Goal: Task Accomplishment & Management: Manage account settings

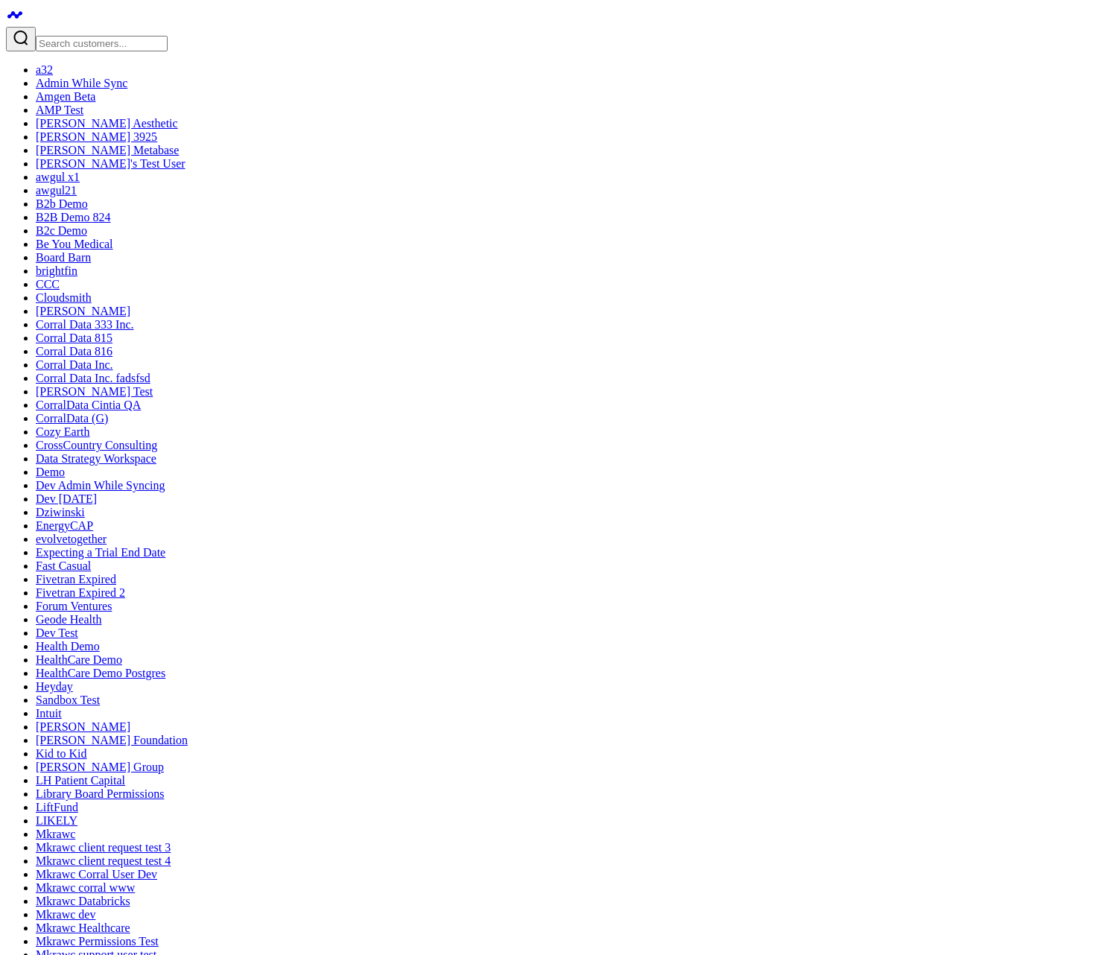
click at [104, 36] on input "Search customers input" at bounding box center [102, 44] width 132 height 16
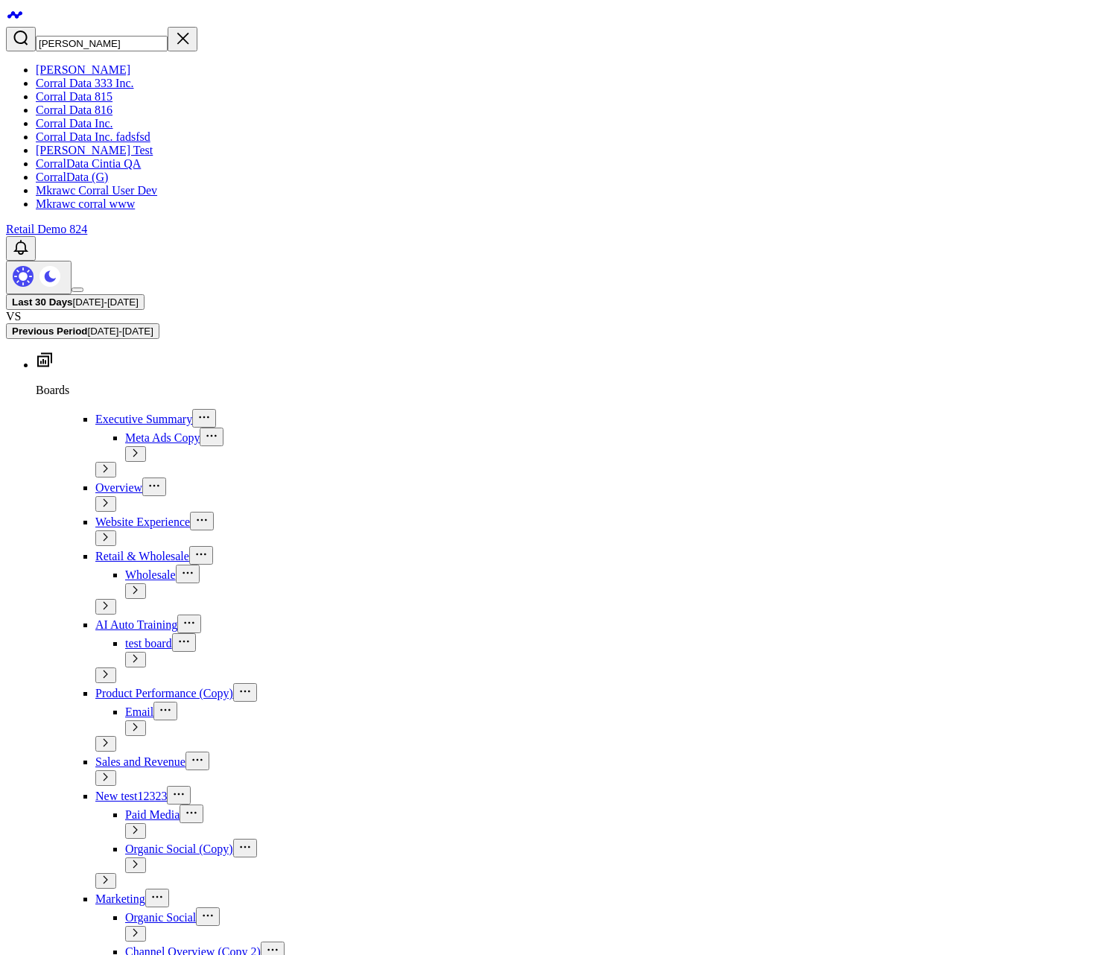
type input "corra"
click at [96, 183] on link "CorralData (G)" at bounding box center [72, 177] width 72 height 13
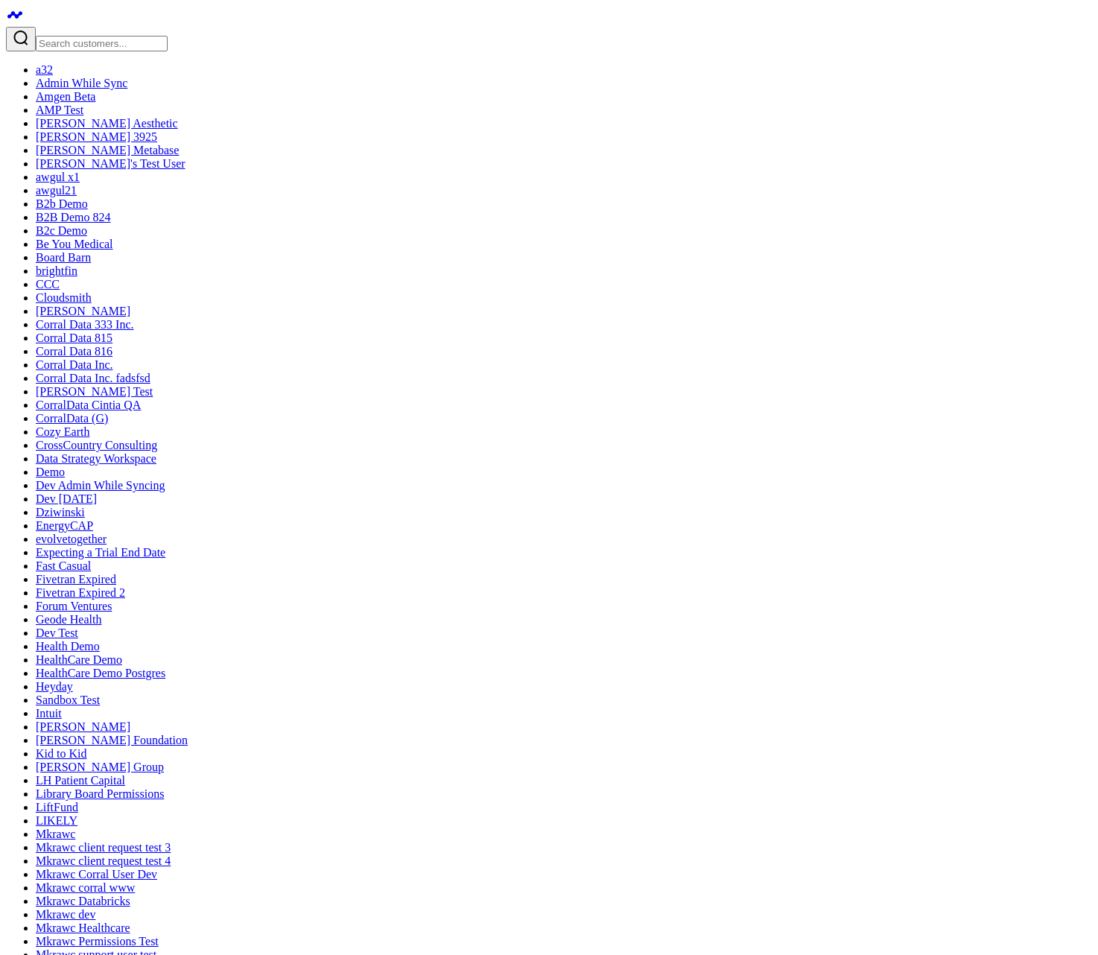
click at [95, 103] on link "Amgen Beta" at bounding box center [66, 96] width 60 height 13
click at [112, 250] on link "Be You Medical" at bounding box center [74, 244] width 77 height 13
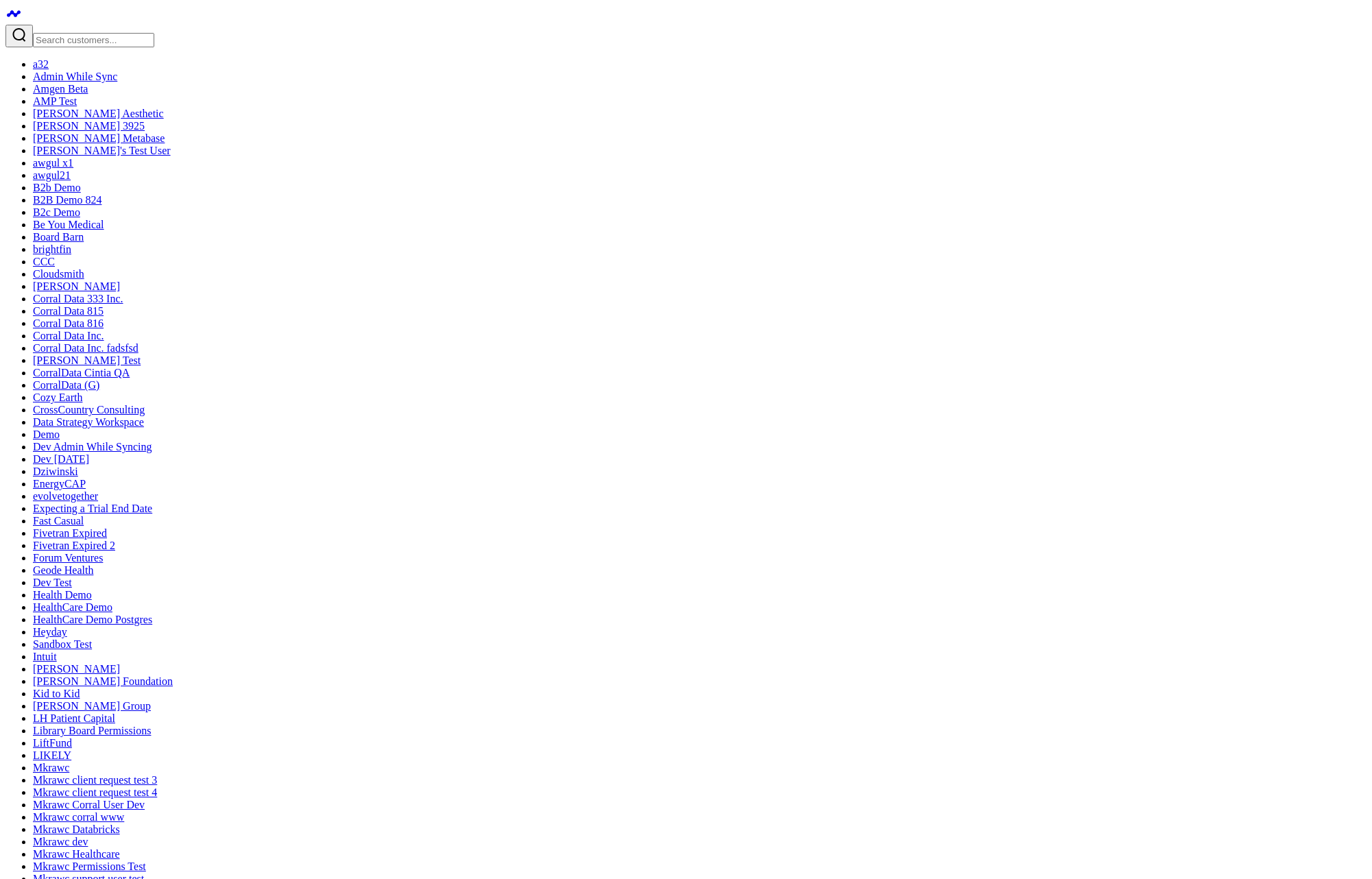
click at [116, 33] on input "Search customers input" at bounding box center [94, 40] width 122 height 15
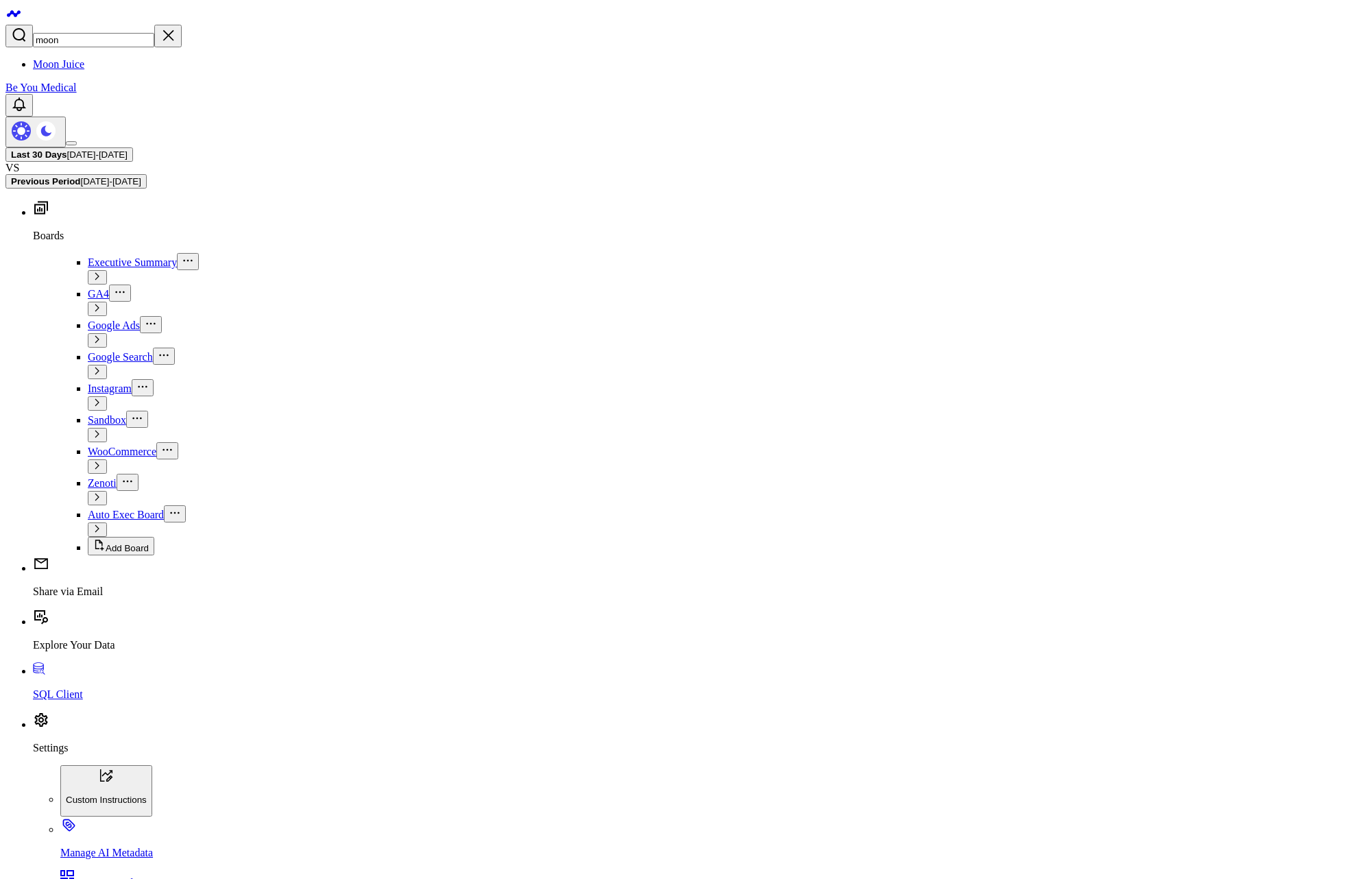
type input "moon"
click at [54, 61] on link "Moon Juice" at bounding box center [59, 64] width 52 height 12
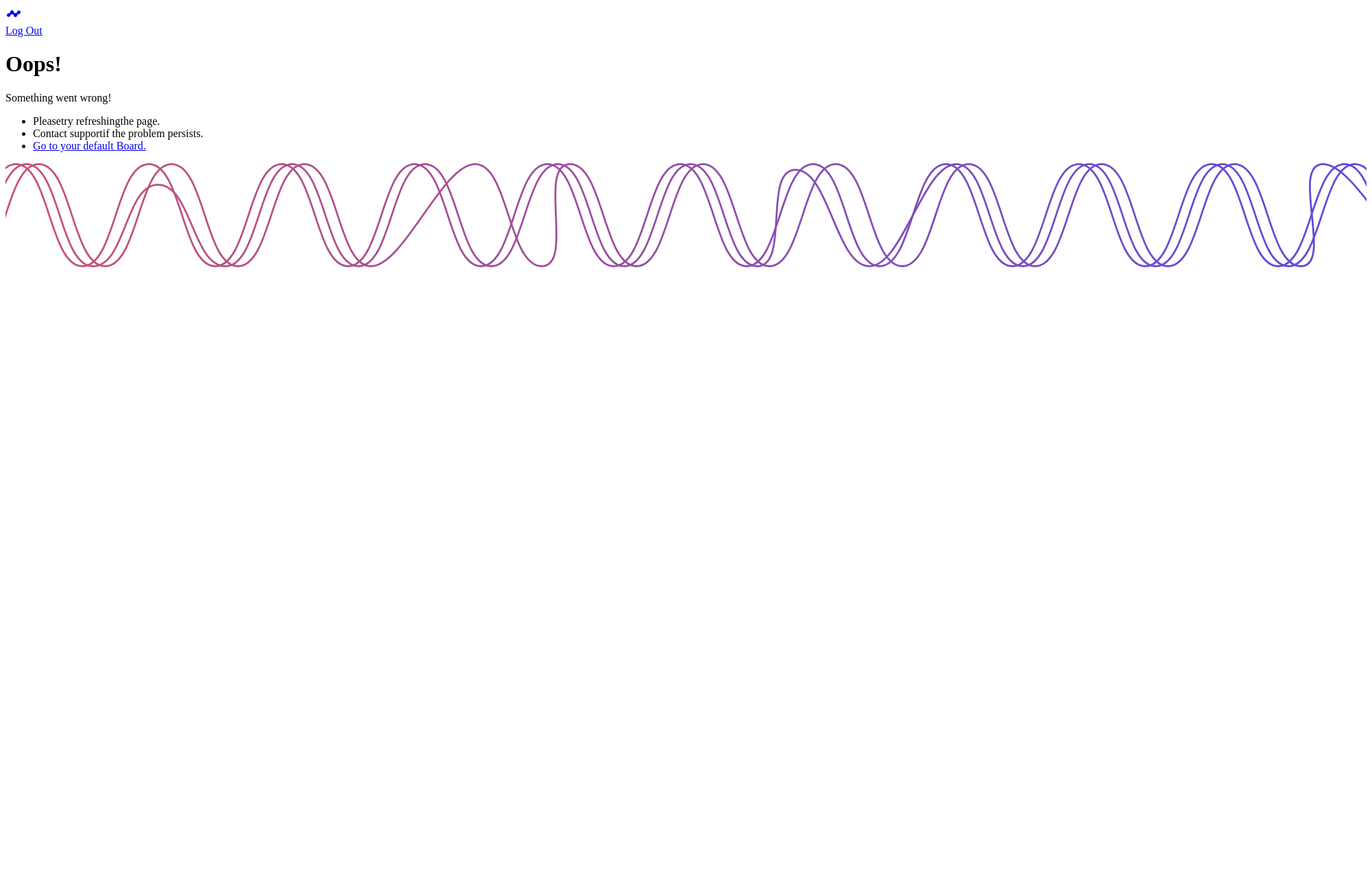
drag, startPoint x: 438, startPoint y: 333, endPoint x: 512, endPoint y: 684, distance: 358.7
click at [512, 152] on div "Oops! Something went wrong! Please try refreshing the page. Contact support if …" at bounding box center [686, 101] width 1361 height 100
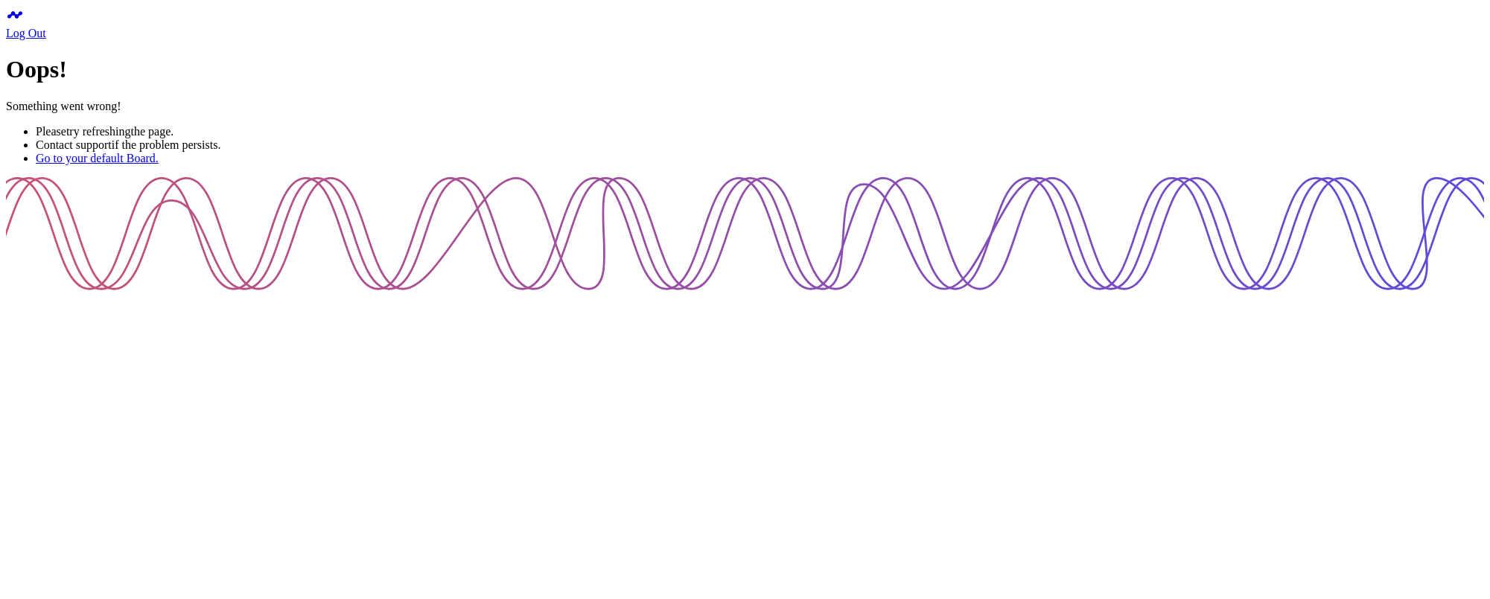
click at [303, 165] on div "Oops! Something went wrong! Please try refreshing the page. Contact support if …" at bounding box center [745, 110] width 1478 height 109
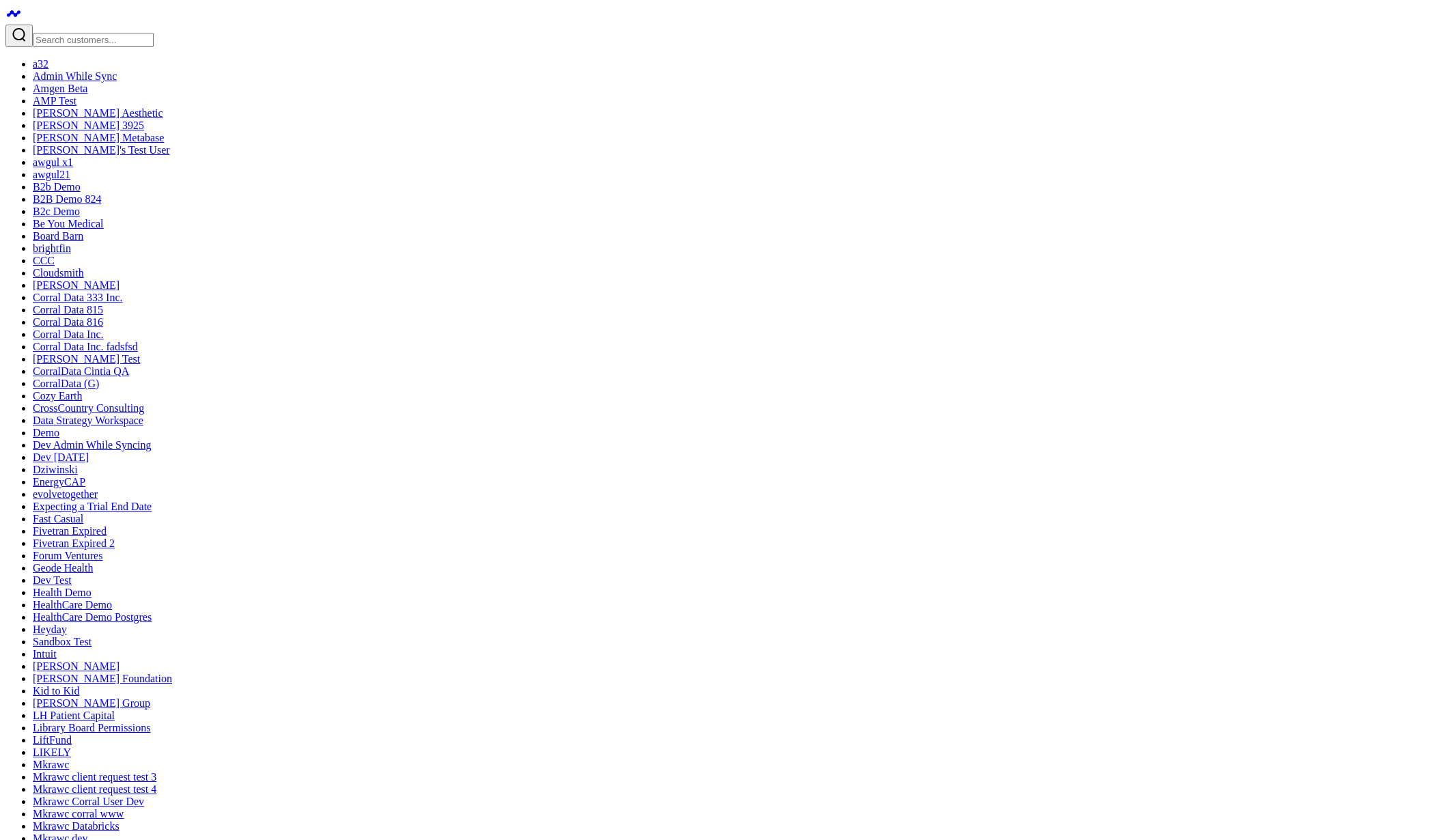
drag, startPoint x: 959, startPoint y: 348, endPoint x: 702, endPoint y: 346, distance: 257.0
drag, startPoint x: 724, startPoint y: 353, endPoint x: 932, endPoint y: 354, distance: 208.0
drag, startPoint x: 962, startPoint y: 348, endPoint x: 731, endPoint y: 348, distance: 231.0
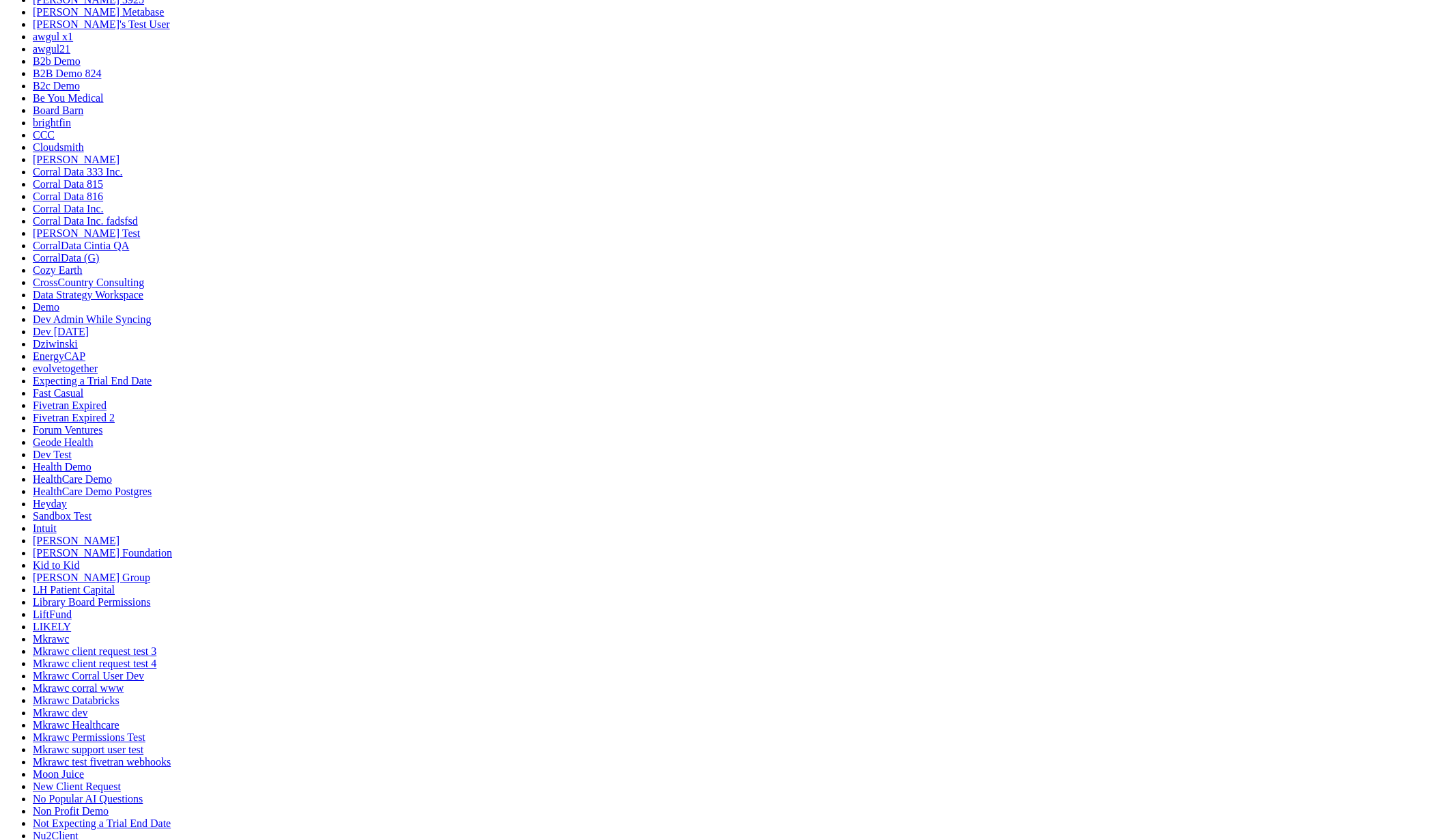
scroll to position [164, 0]
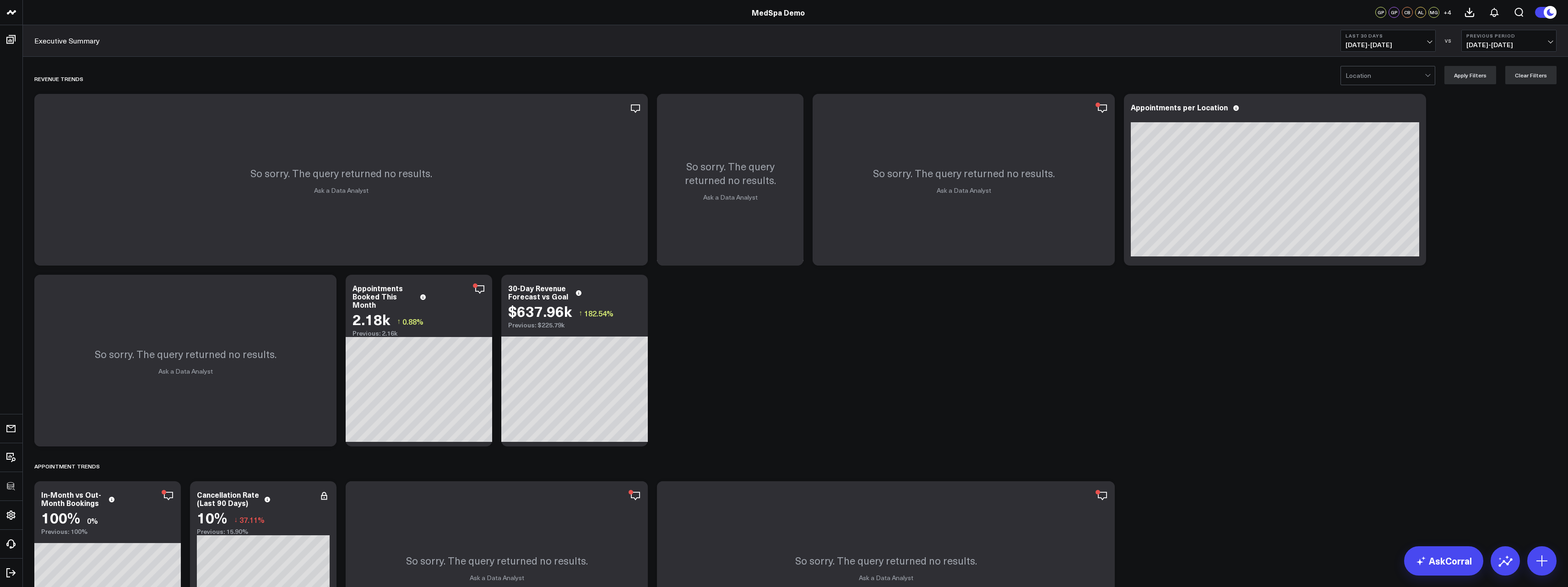
click at [634, 107] on icon at bounding box center [636, 109] width 11 height 11
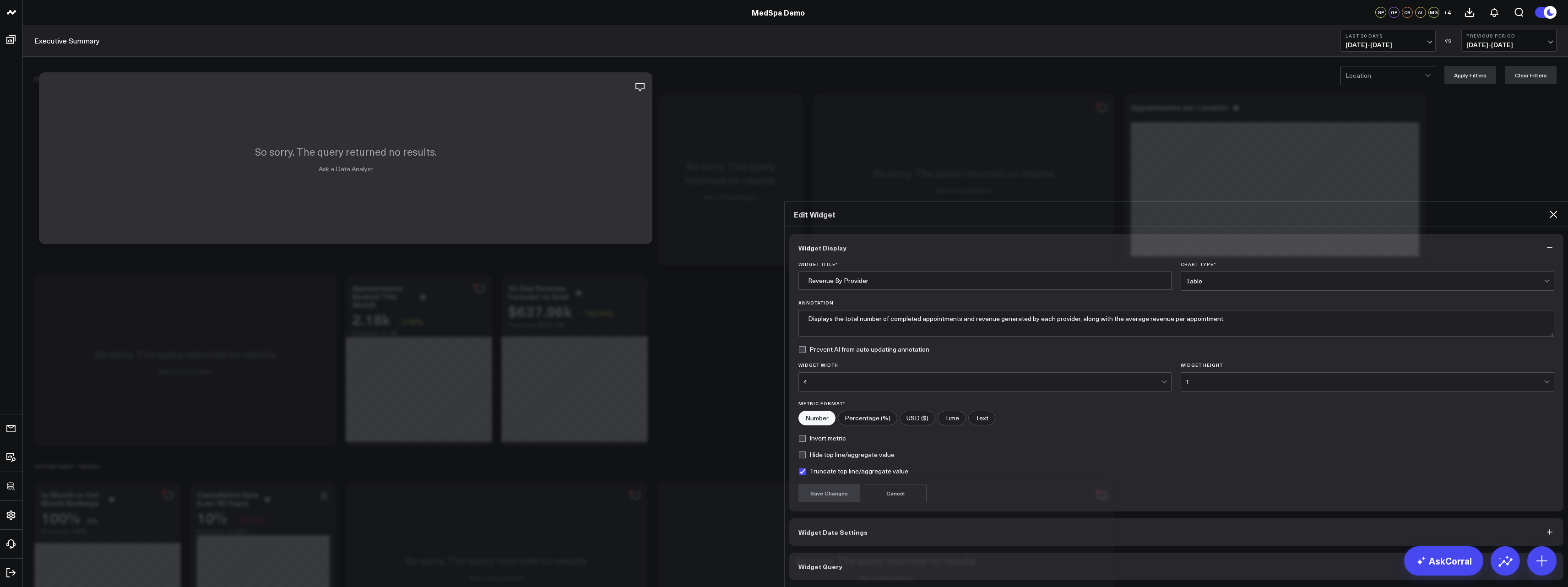
click at [815, 553] on button "Widget Query" at bounding box center [1176, 566] width 774 height 28
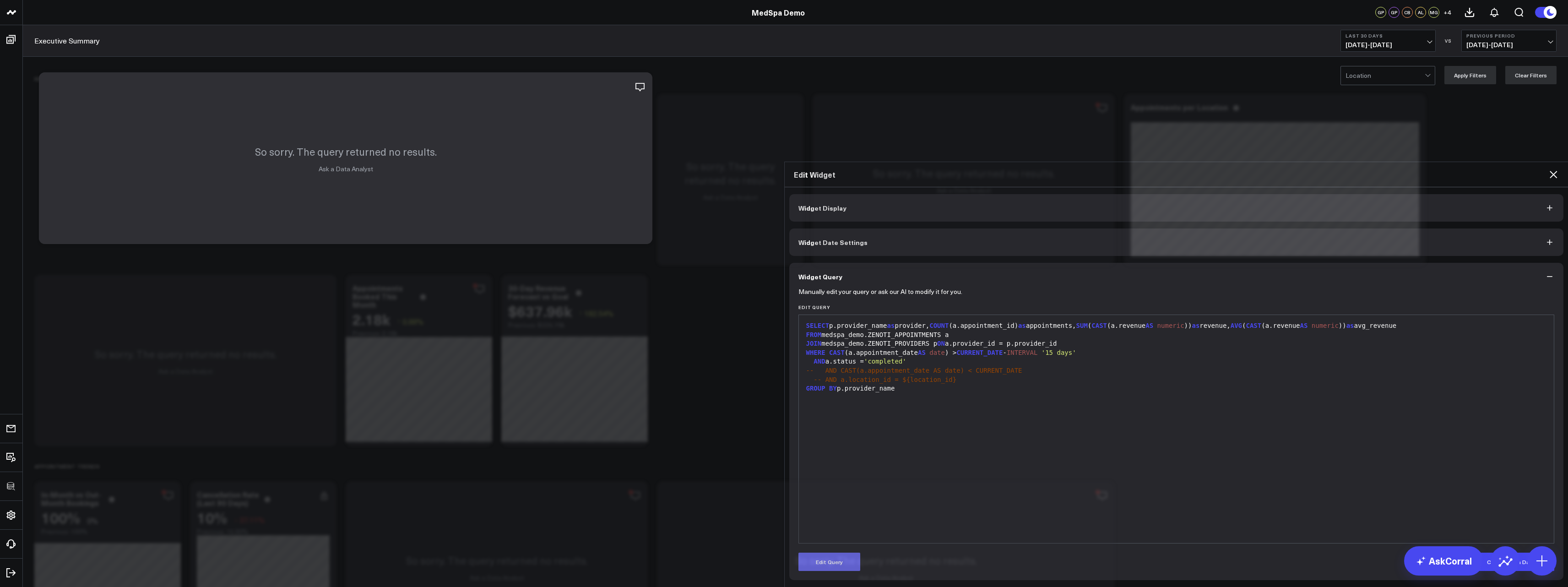
click at [815, 553] on button "Edit Query" at bounding box center [829, 562] width 62 height 18
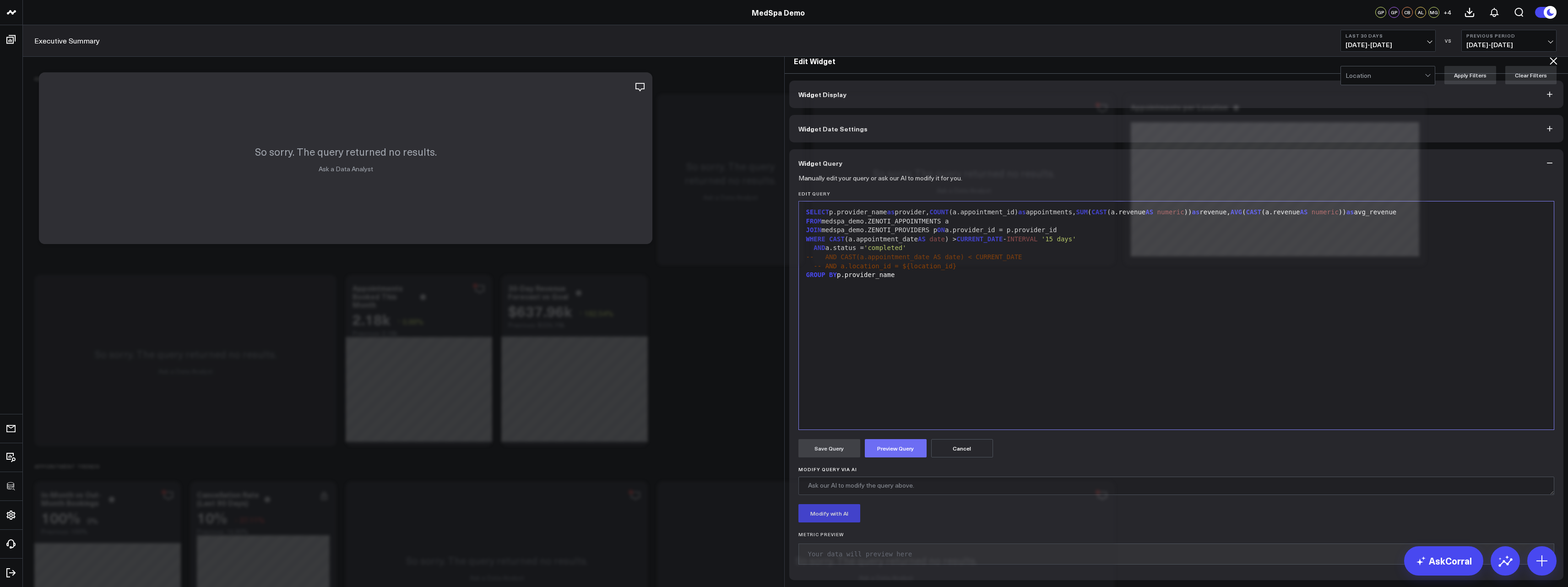
click at [904, 439] on button "Preview Query" at bounding box center [896, 448] width 62 height 18
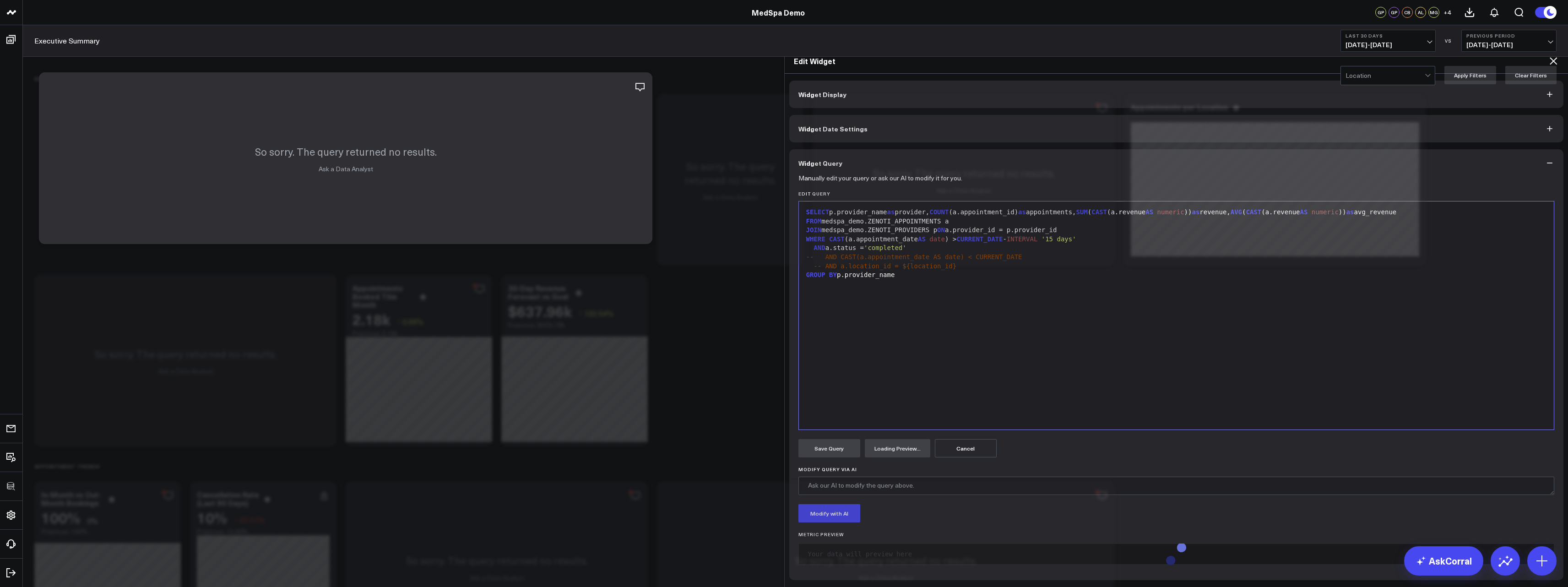
scroll to position [110, 0]
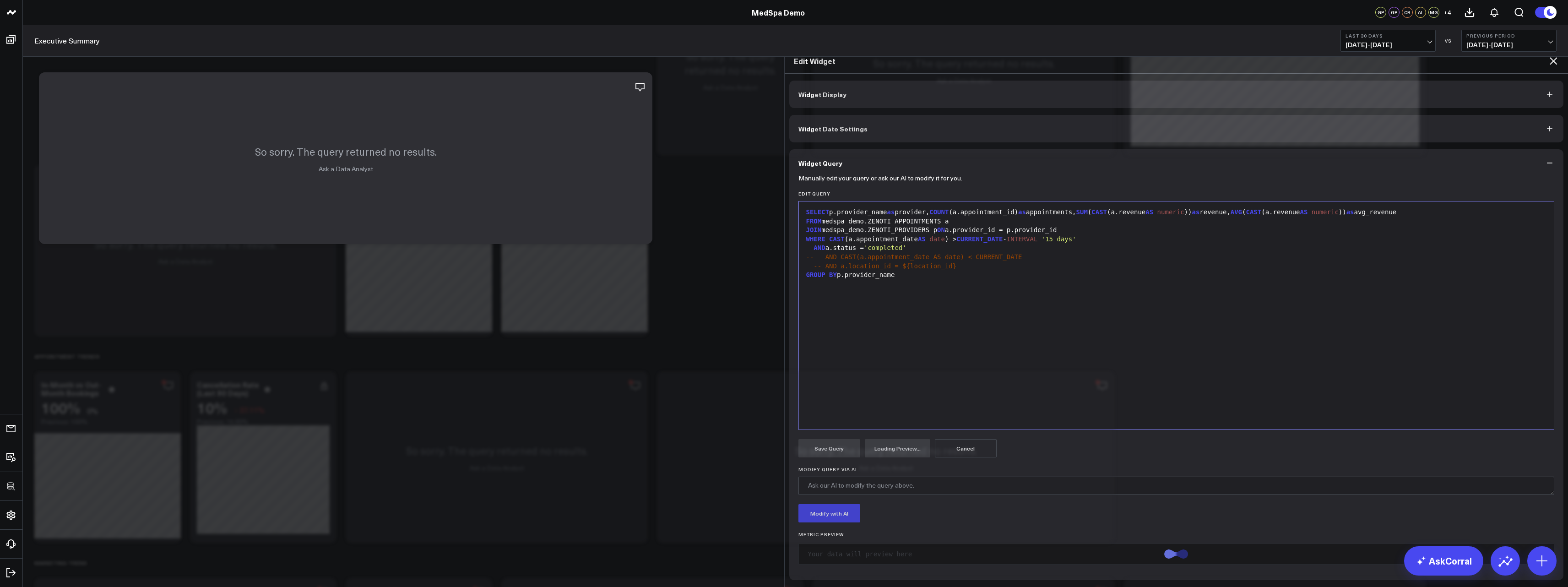
click at [951, 258] on div "SELECT p.provider_name as provider, COUNT (a.appointment_id) as appointments, S…" at bounding box center [1176, 315] width 746 height 219
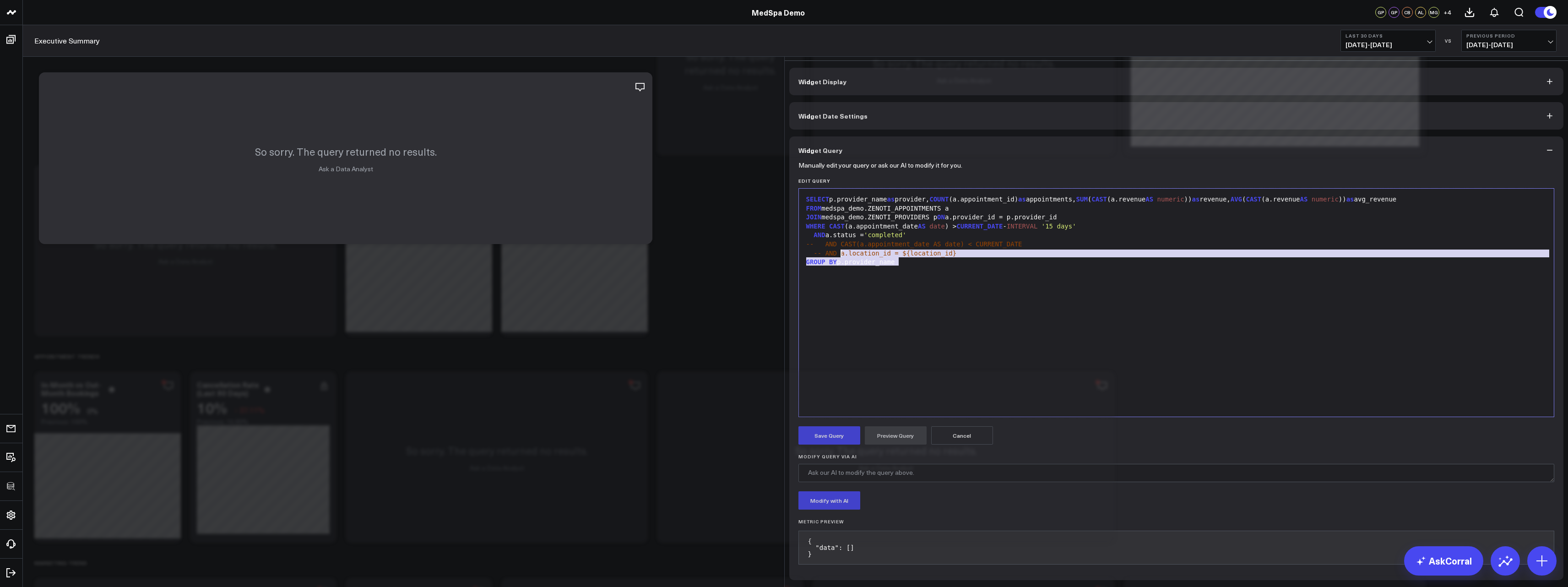
drag, startPoint x: 937, startPoint y: 292, endPoint x: 838, endPoint y: 241, distance: 111.4
click at [838, 241] on div "SELECT p.provider_name as provider, COUNT (a.appointment_id) as appointments, S…" at bounding box center [1176, 302] width 746 height 219
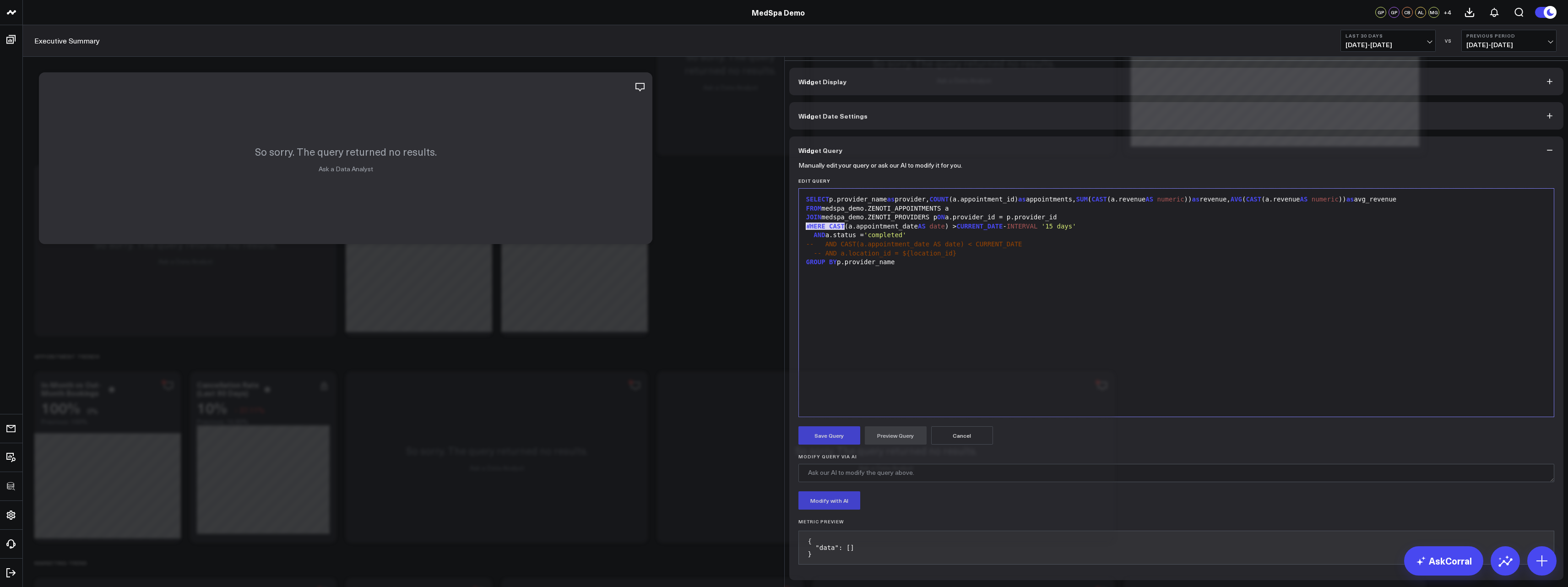
drag, startPoint x: 843, startPoint y: 215, endPoint x: 793, endPoint y: 217, distance: 50.0
click at [793, 217] on div "Manually edit your query or ask our AI to modify it for you. Edit Query 9 1 2 3…" at bounding box center [1176, 372] width 774 height 416
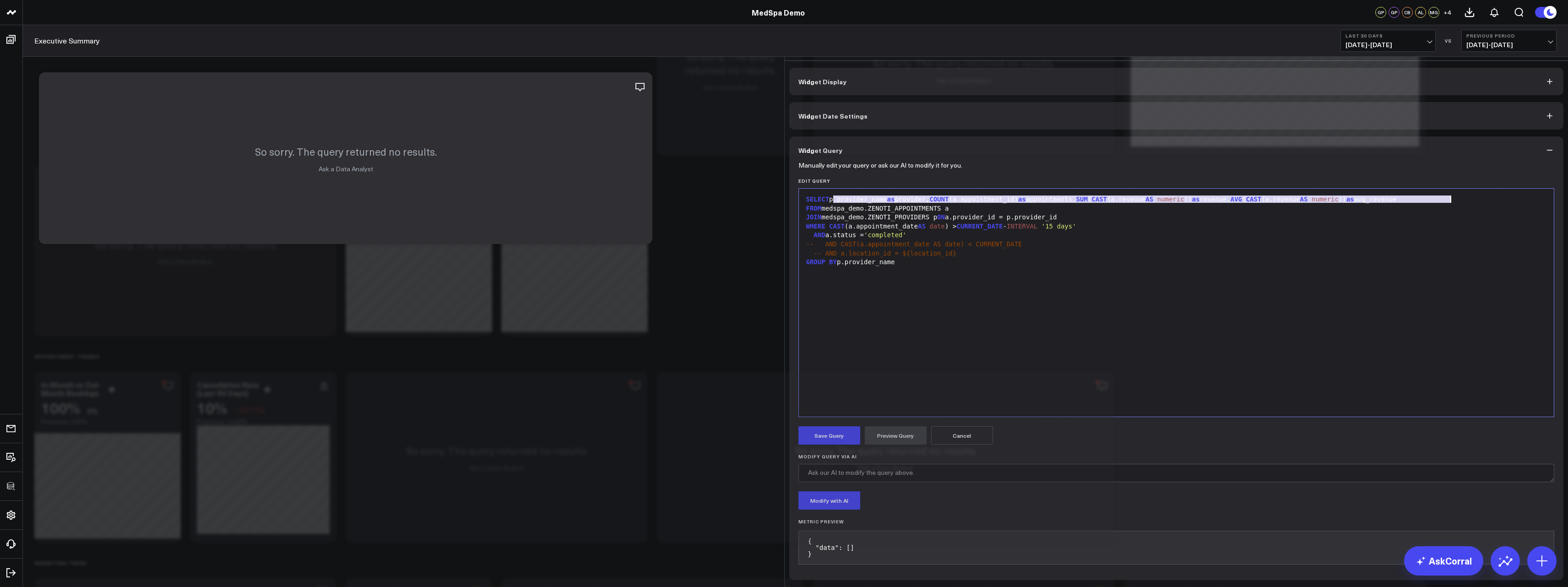
drag, startPoint x: 830, startPoint y: 187, endPoint x: 1449, endPoint y: 188, distance: 619.0
click at [1449, 195] on div "SELECT p.provider_name as provider, COUNT (a.appointment_id) as appointments, S…" at bounding box center [1176, 199] width 746 height 9
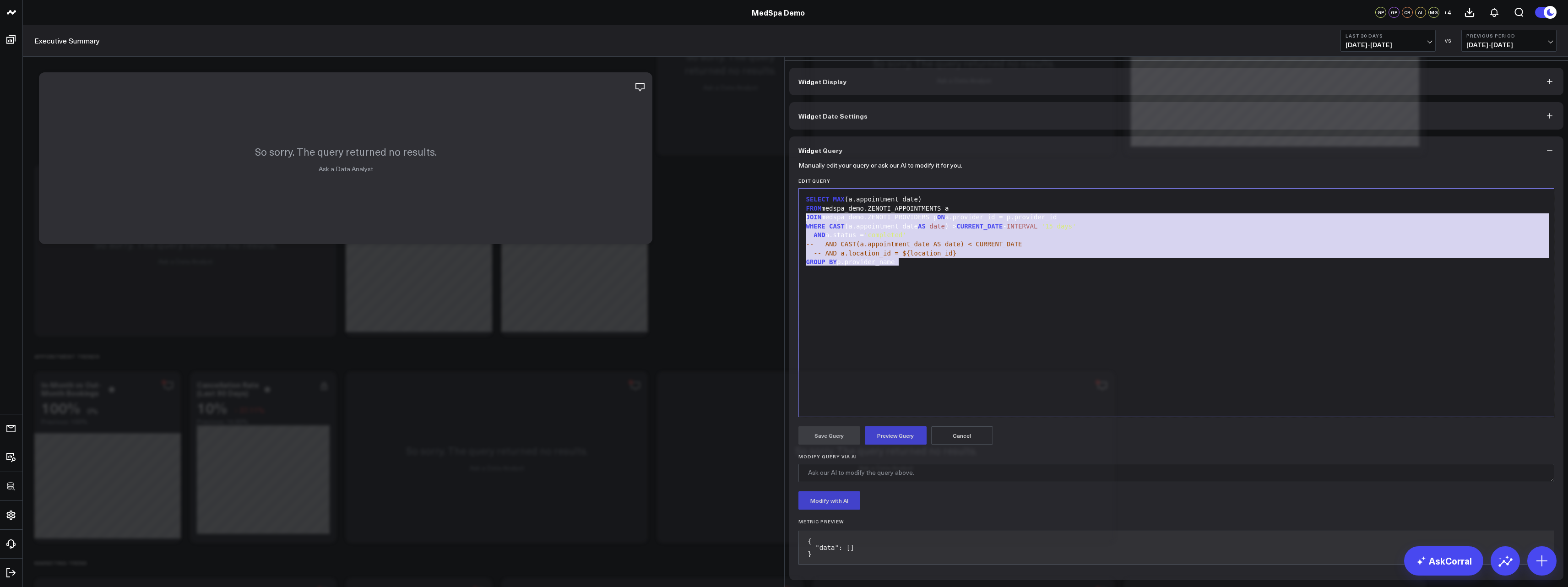
drag, startPoint x: 1003, startPoint y: 265, endPoint x: 787, endPoint y: 207, distance: 223.7
click at [789, 207] on div "Manually edit your query or ask our AI to modify it for you. Edit Query Selecti…" at bounding box center [1176, 372] width 774 height 416
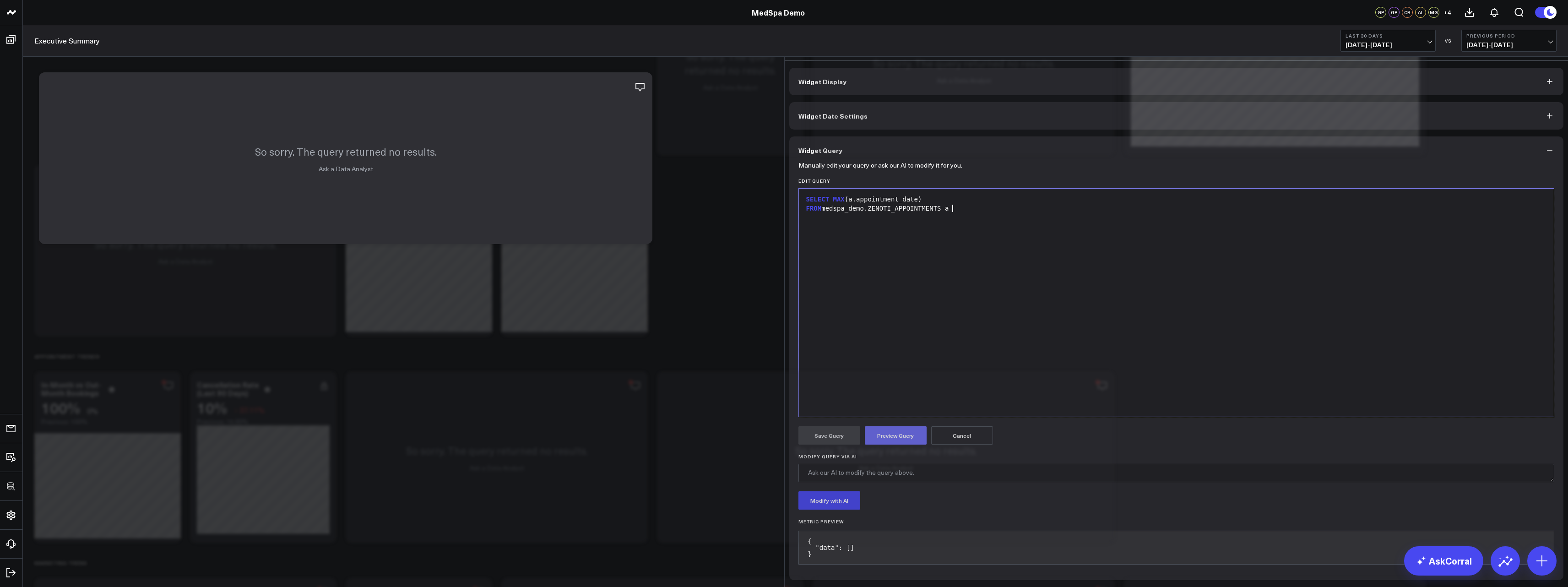
click at [894, 427] on button "Preview Query" at bounding box center [896, 435] width 62 height 18
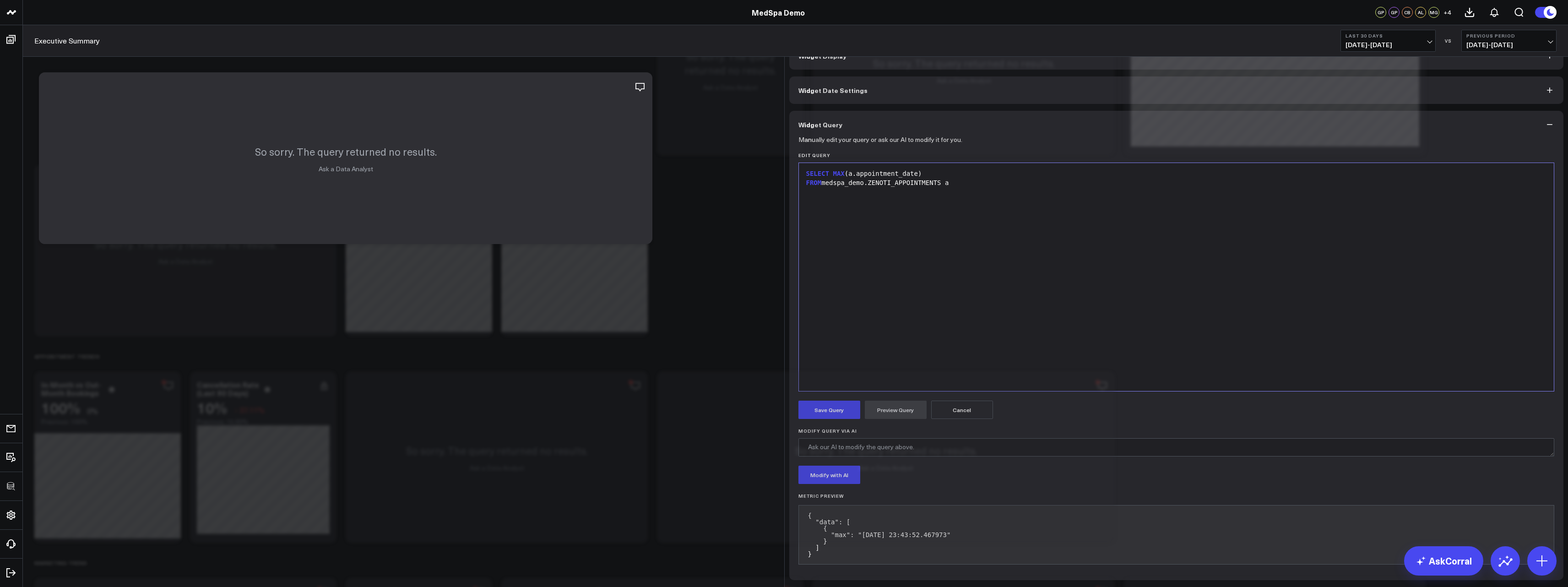
click at [942, 266] on div "SELECT MAX (a.appointment_date) FROM medspa_demo.ZENOTI_APPOINTMENTS a" at bounding box center [1176, 277] width 746 height 219
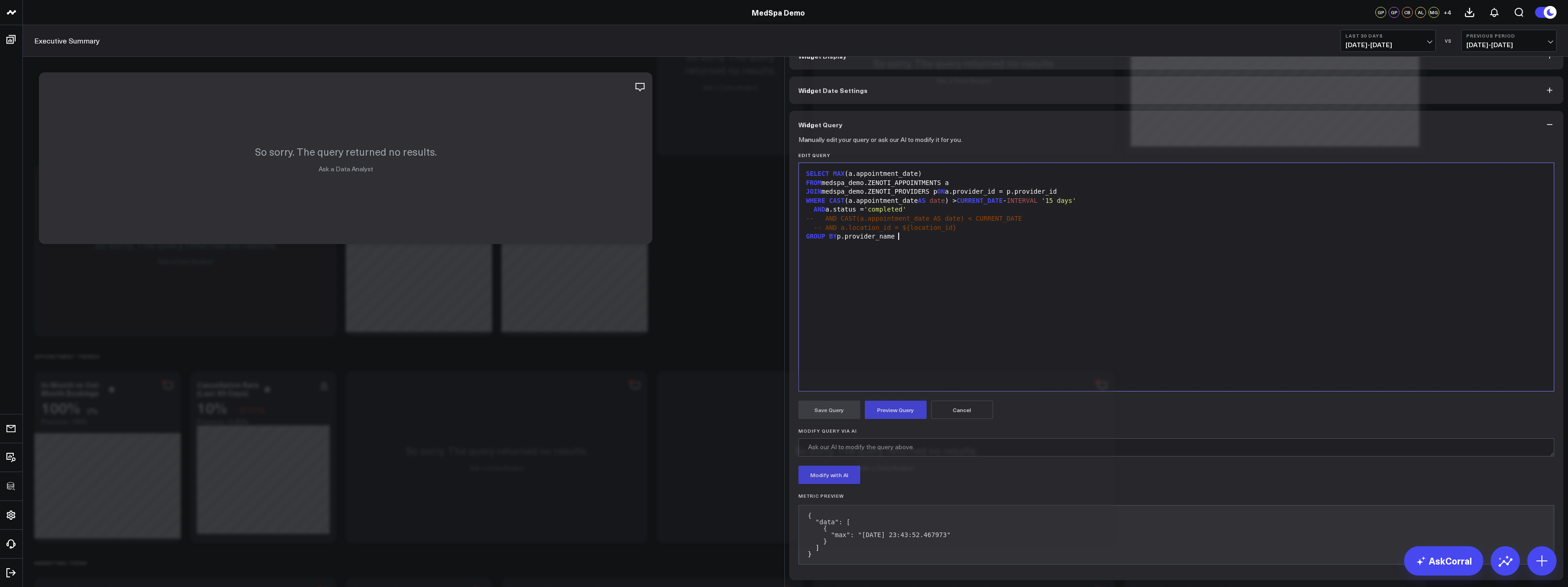
click at [950, 295] on div "SELECT MAX (a.appointment_date) FROM medspa_demo.ZENOTI_APPOINTMENTS a JOIN med…" at bounding box center [1176, 277] width 746 height 219
click at [829, 204] on span "CAST" at bounding box center [837, 200] width 15 height 7
click at [890, 419] on button "Preview Query" at bounding box center [896, 410] width 62 height 18
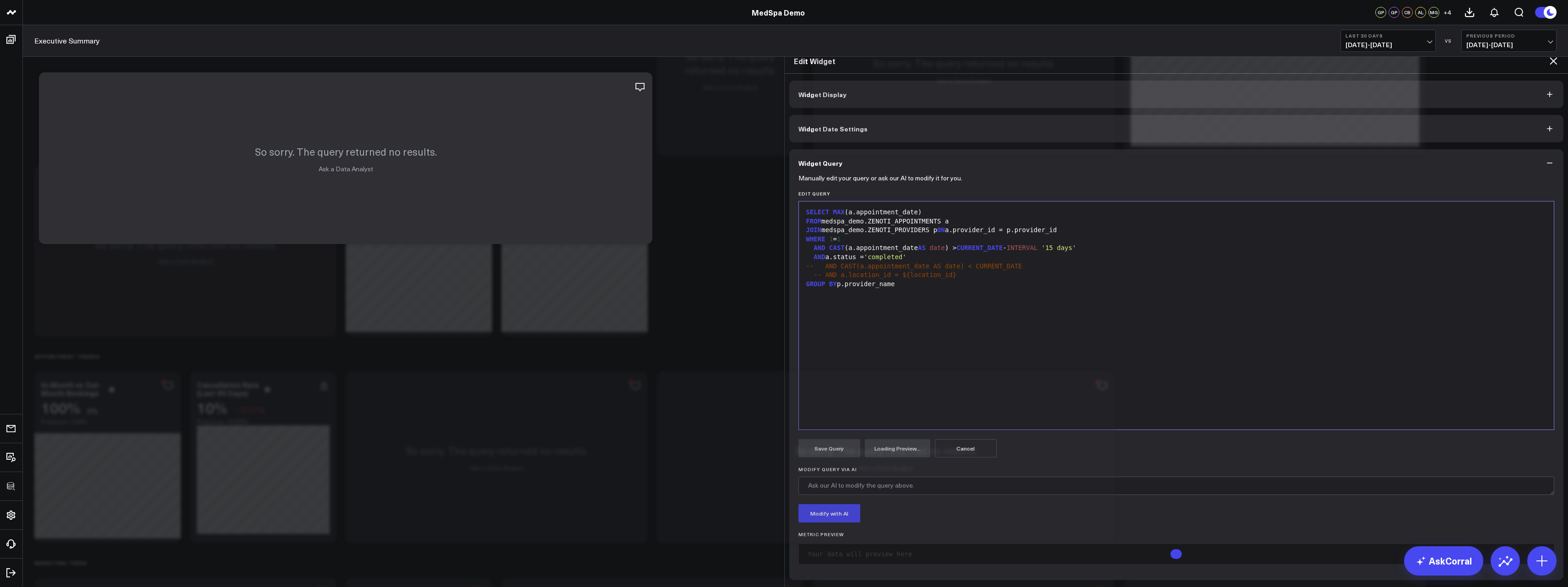
click at [813, 244] on span "AND" at bounding box center [819, 248] width 12 height 7
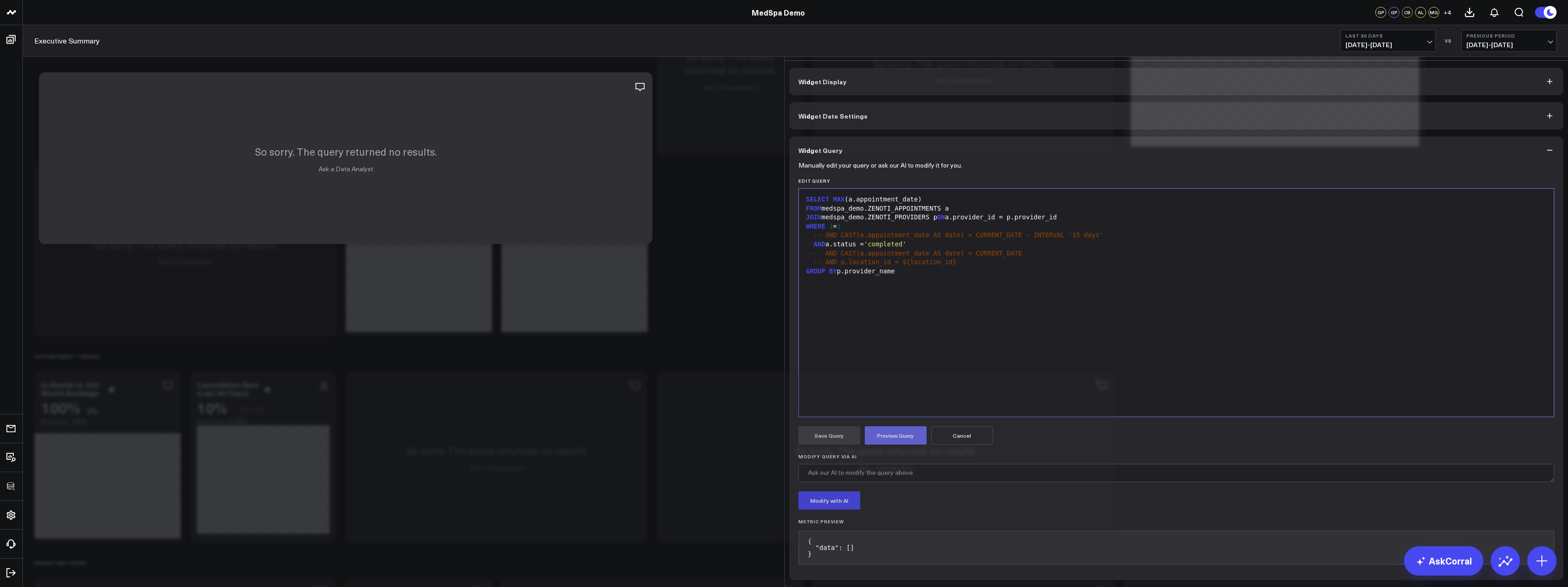
click at [907, 426] on button "Preview Query" at bounding box center [896, 435] width 62 height 18
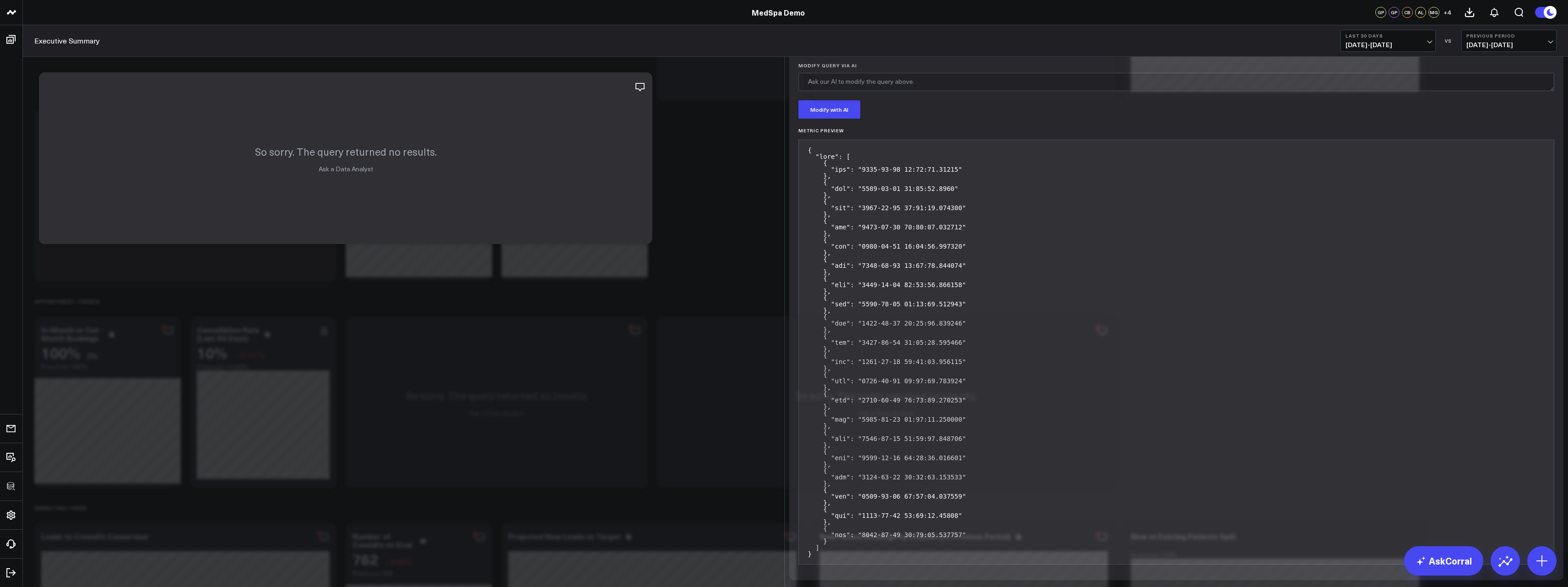
scroll to position [0, 0]
click at [900, 53] on button "Preview Query" at bounding box center [896, 44] width 62 height 18
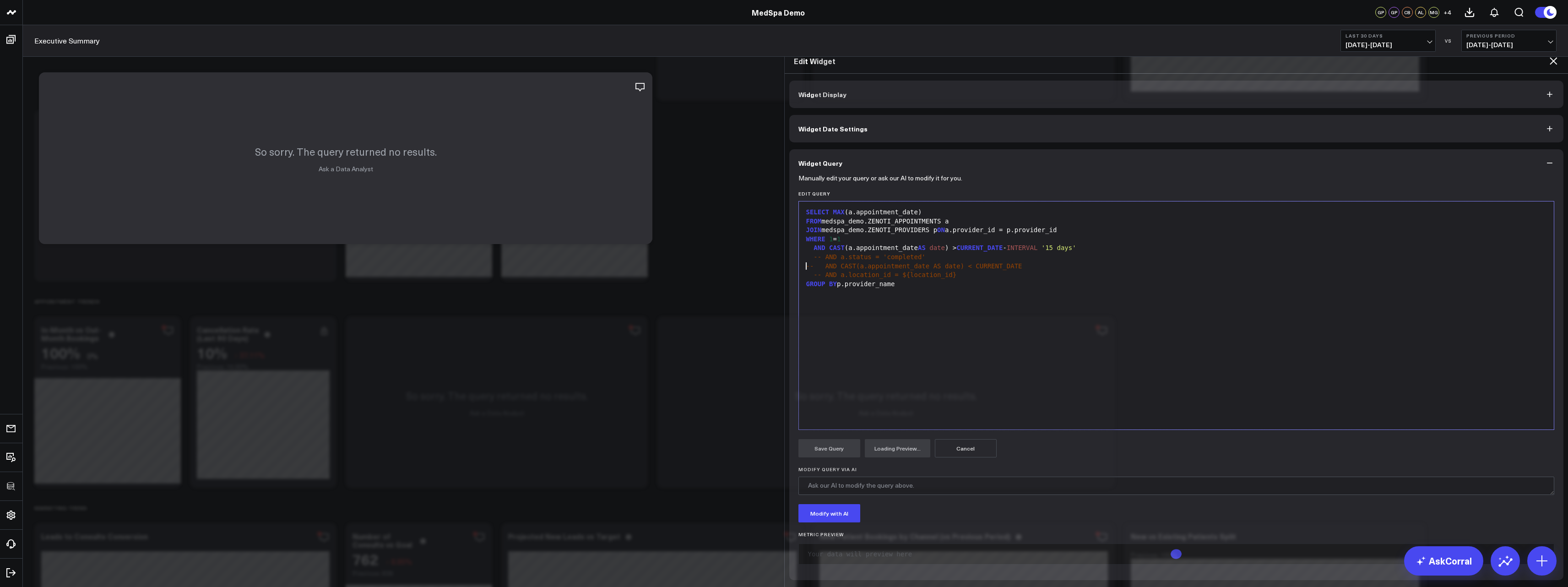
click at [803, 262] on div "-- AND CAST(a.appointment_date AS date) < CURRENT_DATE" at bounding box center [1176, 266] width 746 height 9
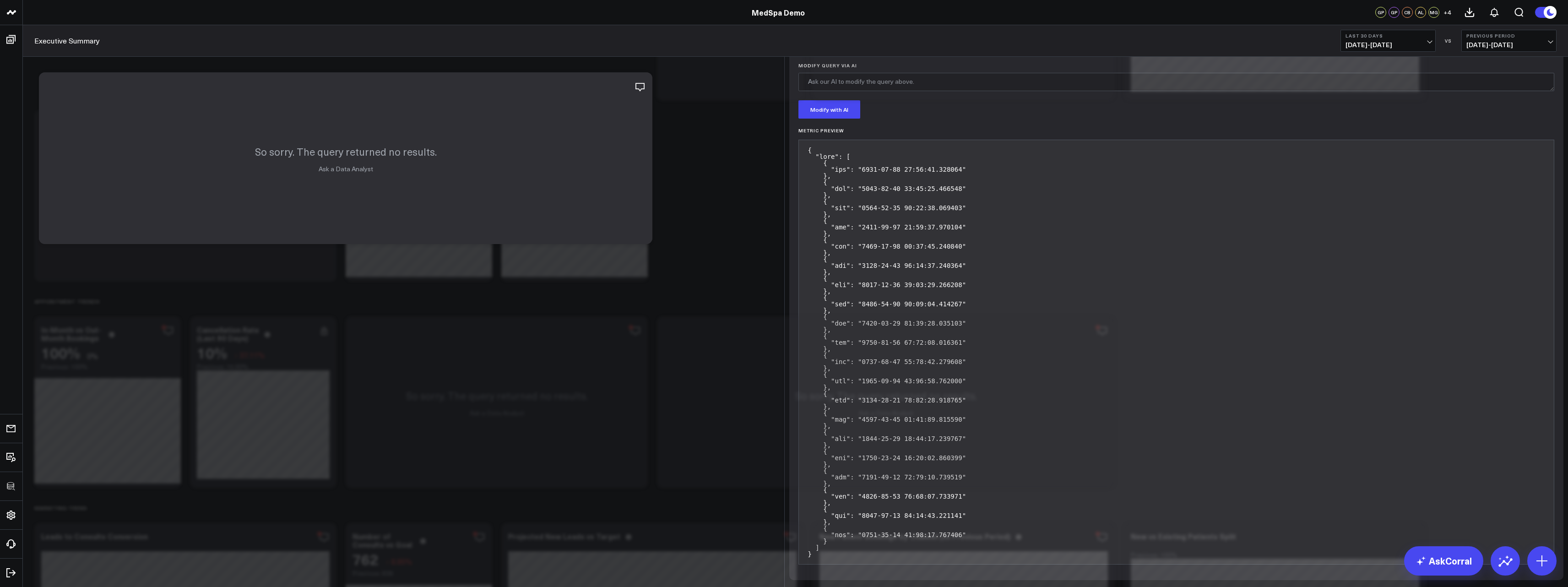
click at [889, 53] on button "Preview Query" at bounding box center [896, 44] width 62 height 18
click at [833, 53] on button "Save Query" at bounding box center [829, 44] width 62 height 18
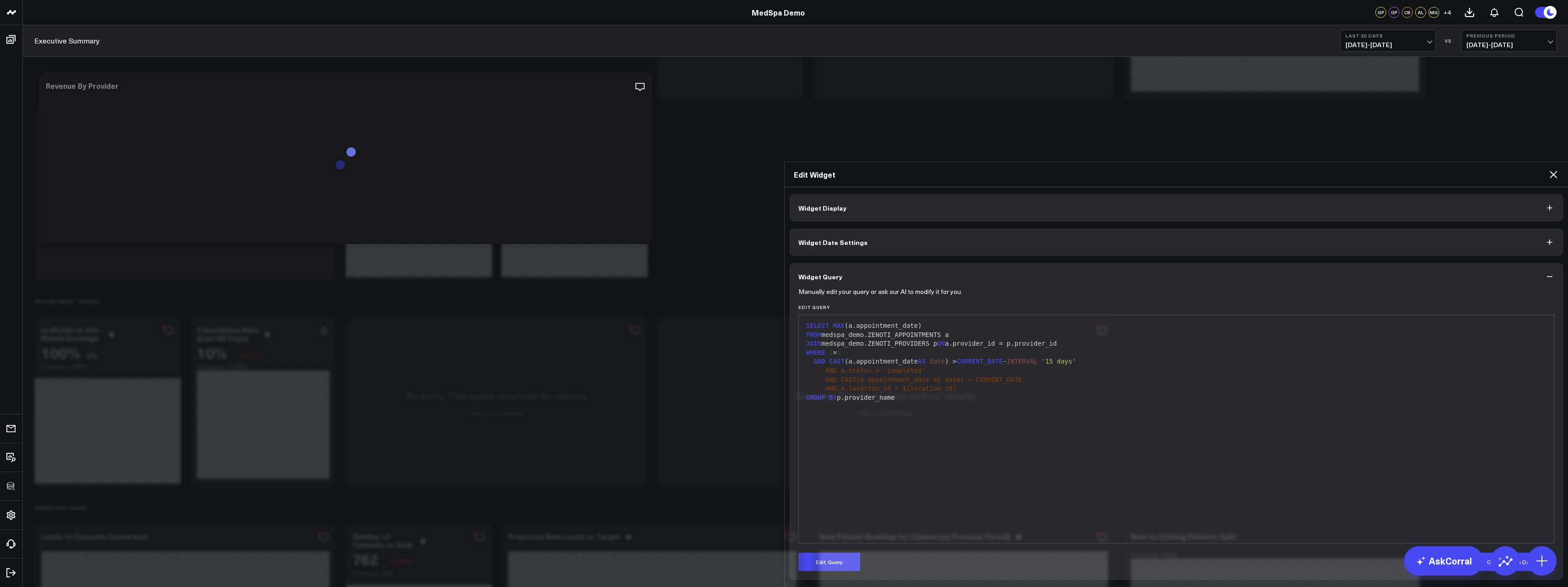
click at [1553, 162] on div "Edit Widget" at bounding box center [1176, 175] width 784 height 25
click at [1552, 171] on icon at bounding box center [1553, 175] width 7 height 7
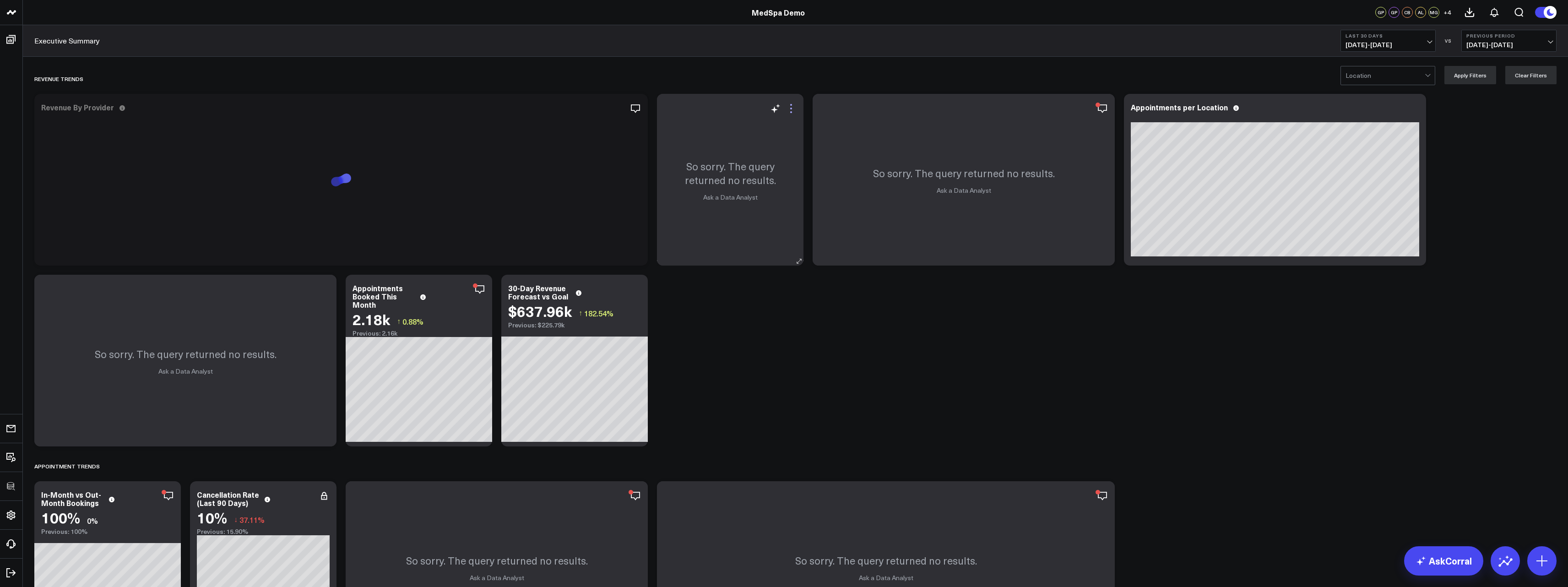
click at [793, 104] on icon at bounding box center [791, 109] width 11 height 11
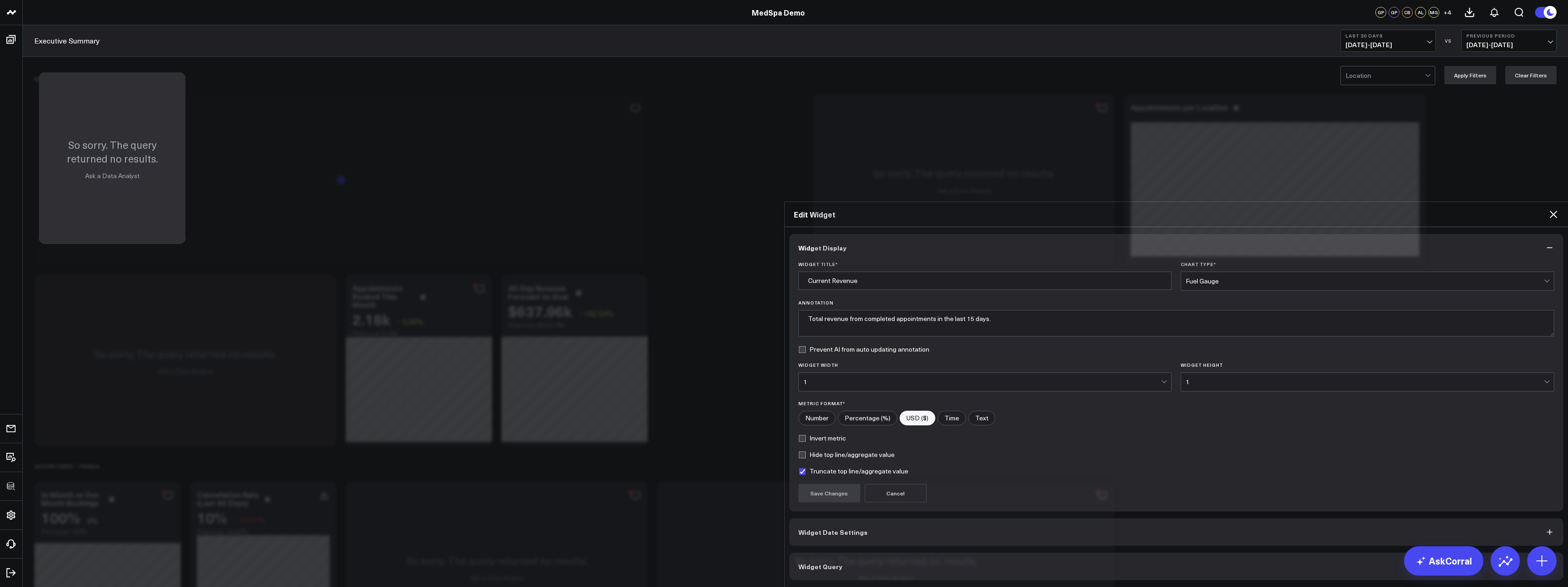
click at [827, 553] on button "Widget Query" at bounding box center [1176, 566] width 774 height 28
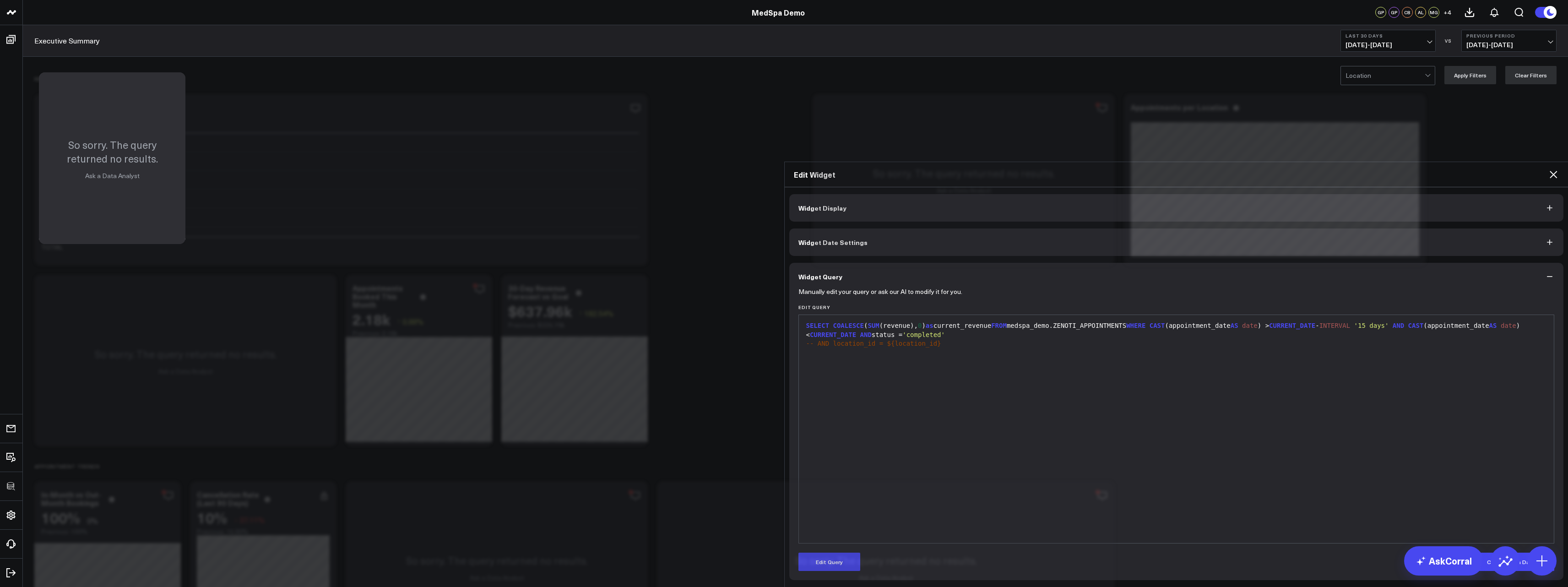
click at [829, 435] on div "Manually edit your query or ask our AI to modify it for you. Edit Query 9 1 2 ›…" at bounding box center [1176, 435] width 774 height 290
click at [825, 553] on button "Edit Query" at bounding box center [829, 562] width 62 height 18
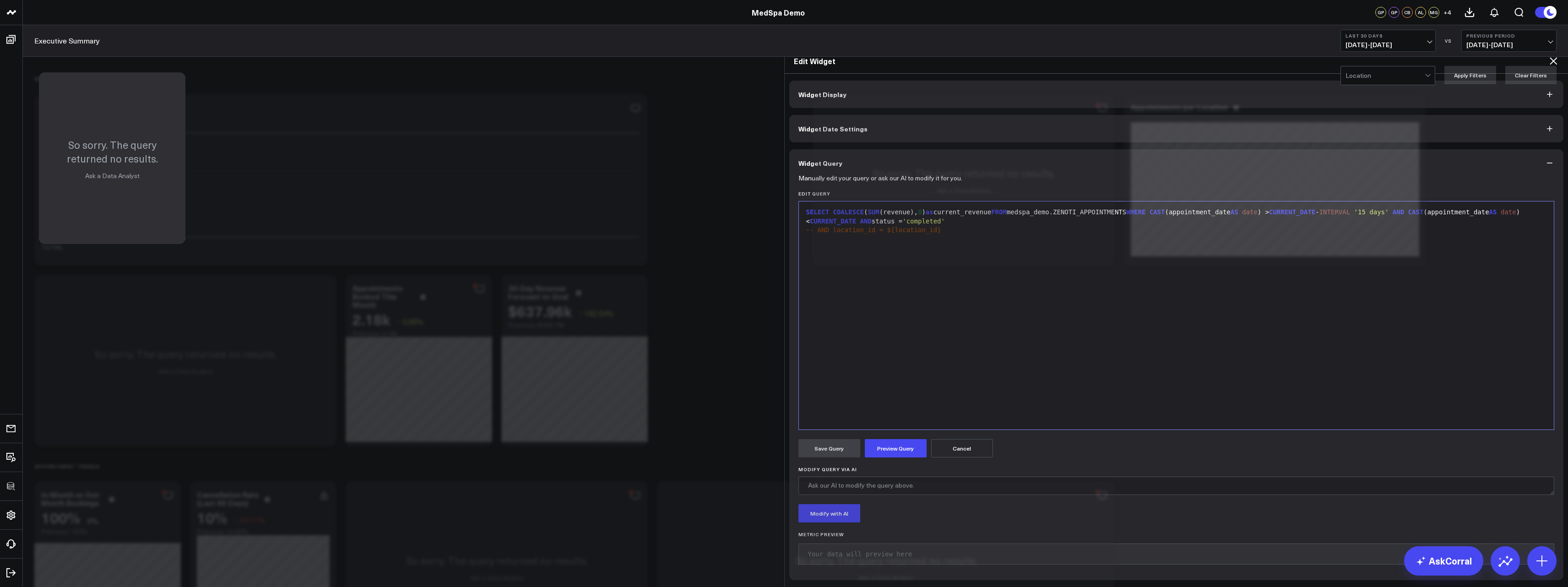
click at [872, 218] on span "AND" at bounding box center [865, 221] width 12 height 7
click at [892, 439] on button "Preview Query" at bounding box center [896, 448] width 62 height 18
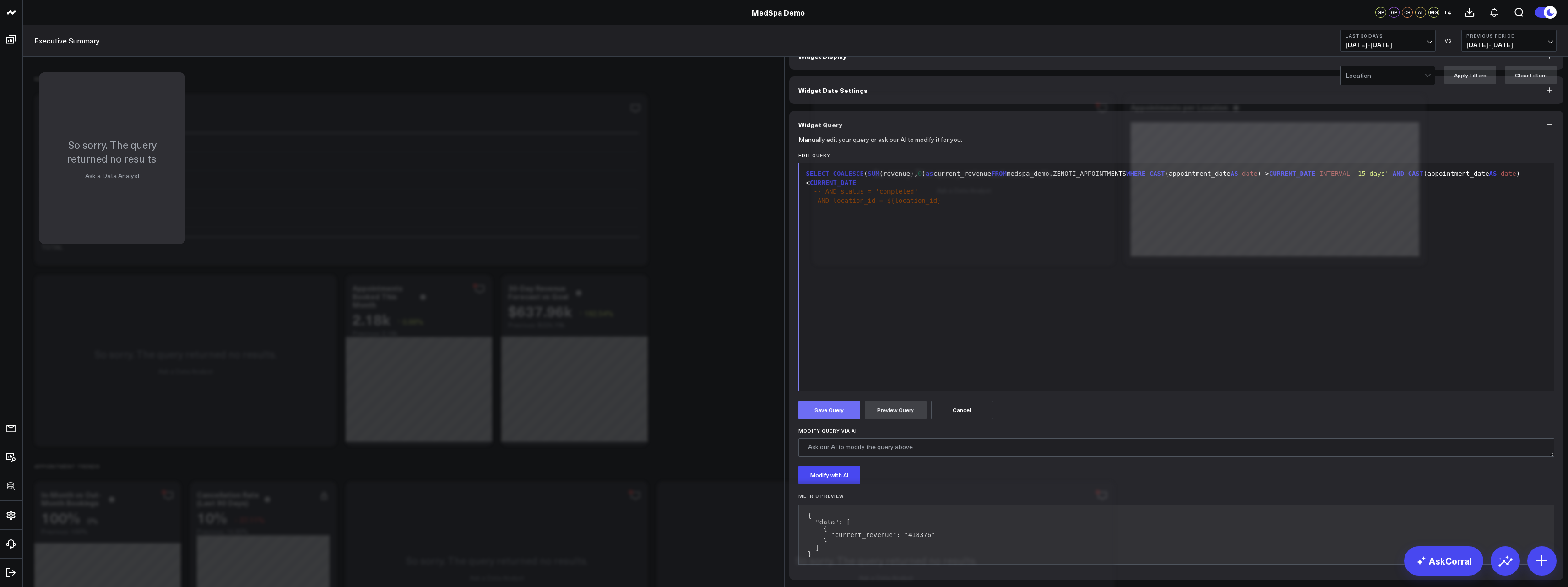
click at [834, 419] on button "Save Query" at bounding box center [829, 410] width 62 height 18
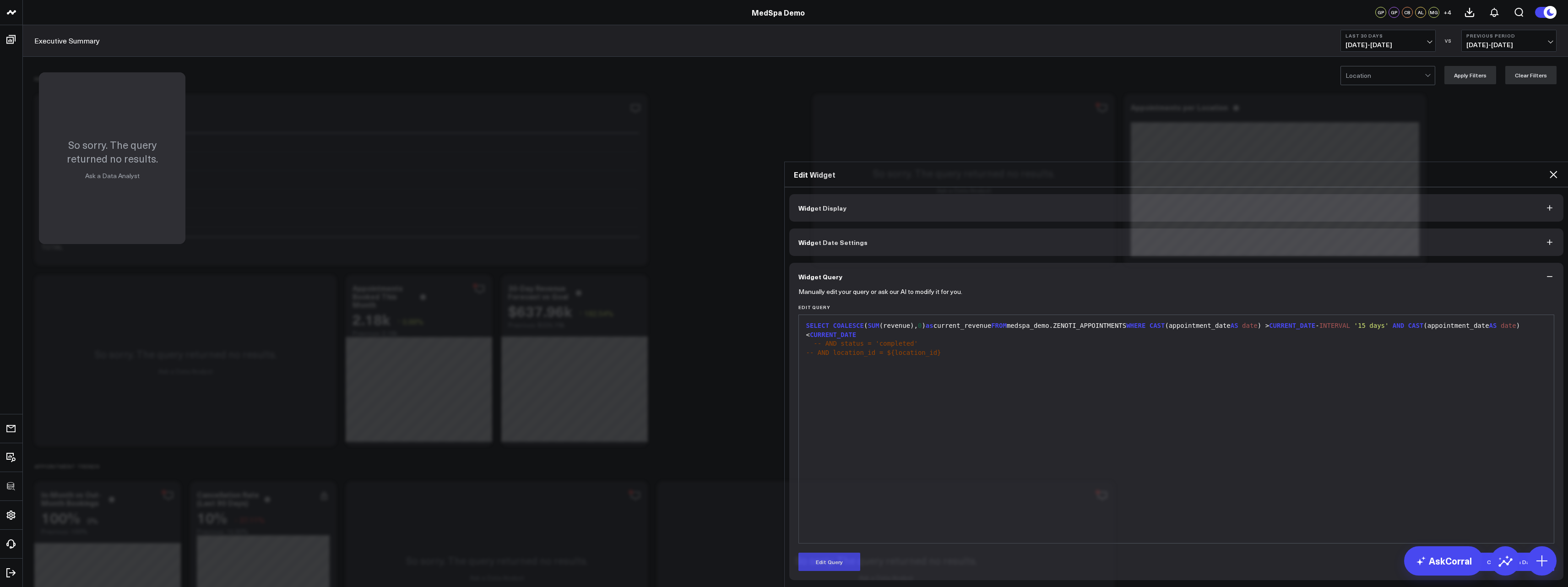
click at [1554, 169] on icon at bounding box center [1553, 175] width 11 height 11
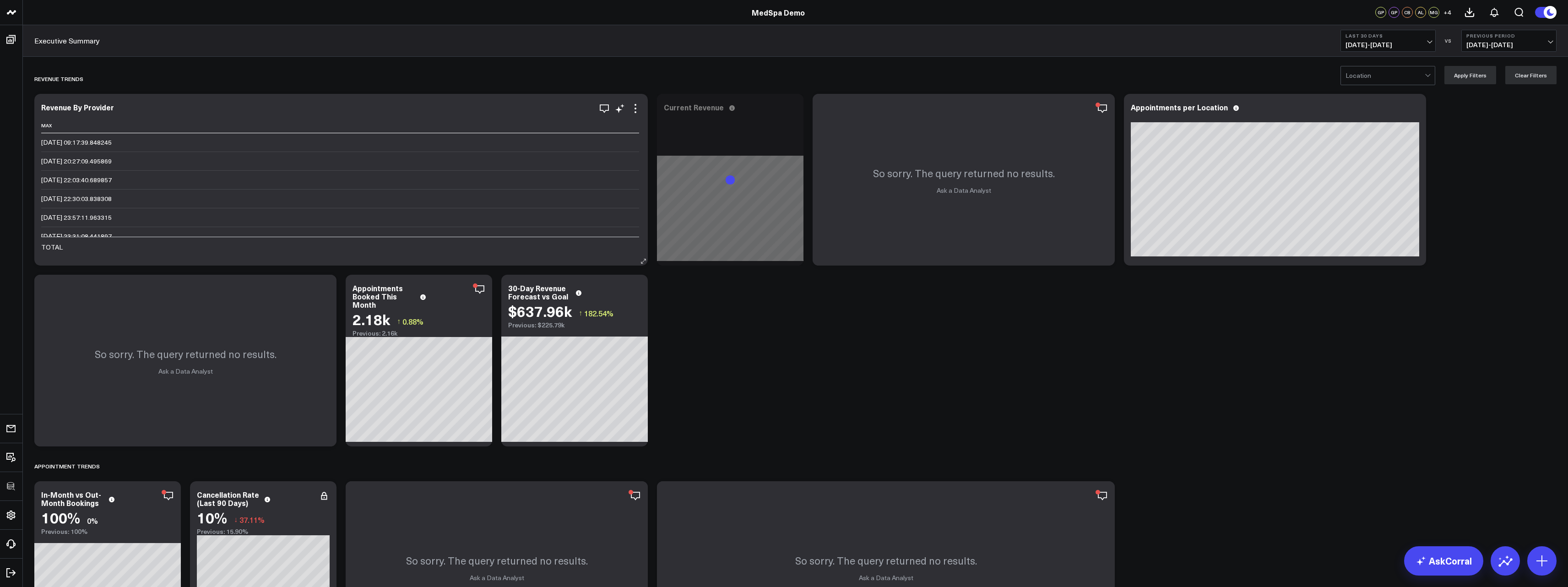
click at [636, 102] on div "Revenue By Provider Max 2025-09-09 09:17:39.848245 2025-09-09 20:27:09.495869 2…" at bounding box center [341, 179] width 613 height 171
click at [634, 109] on icon at bounding box center [636, 109] width 11 height 11
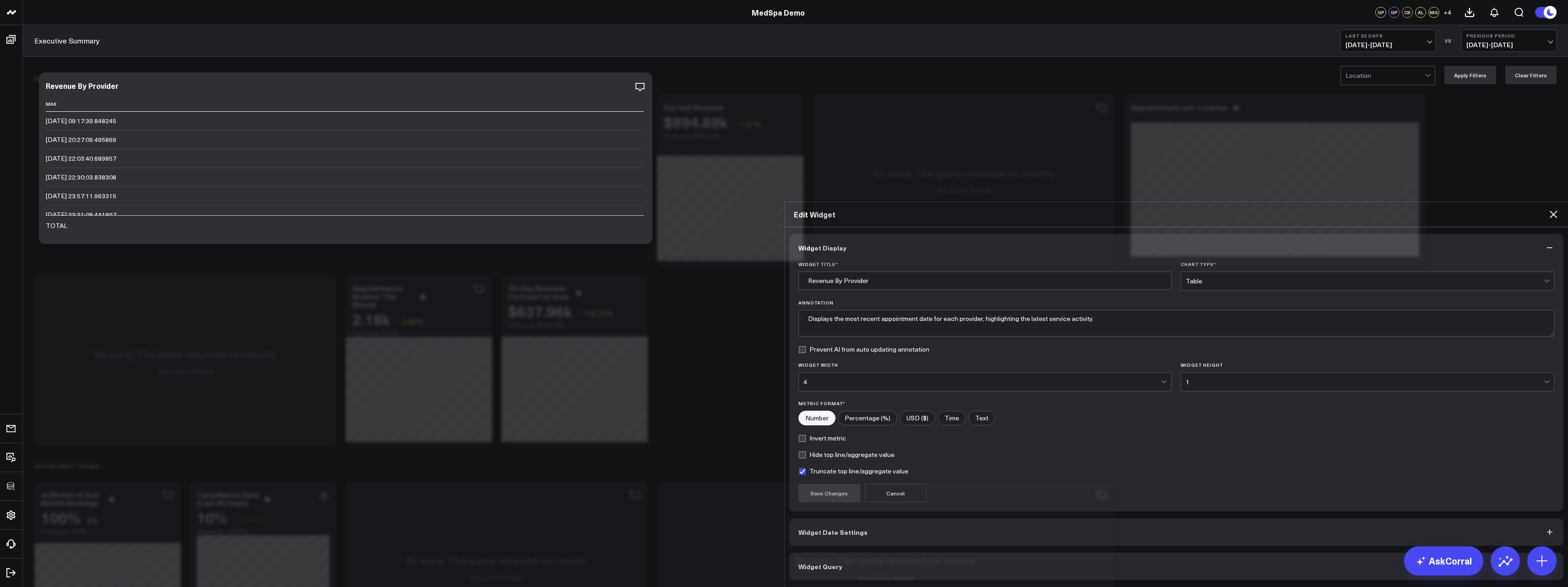
click at [830, 553] on button "Widget Query" at bounding box center [1176, 566] width 774 height 28
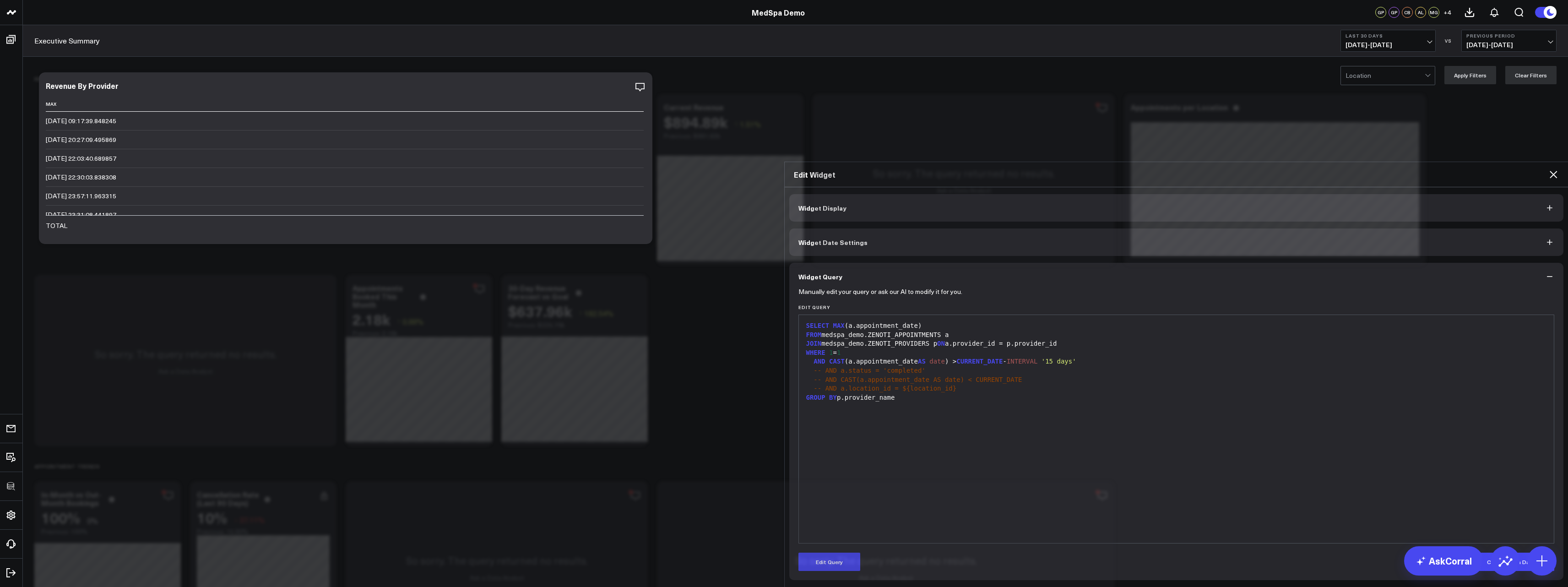
click at [887, 320] on div "SELECT MAX (a.appointment_date) FROM medspa_demo.ZENOTI_APPOINTMENTS a JOIN med…" at bounding box center [1176, 429] width 746 height 219
click at [825, 553] on button "Edit Query" at bounding box center [829, 562] width 62 height 18
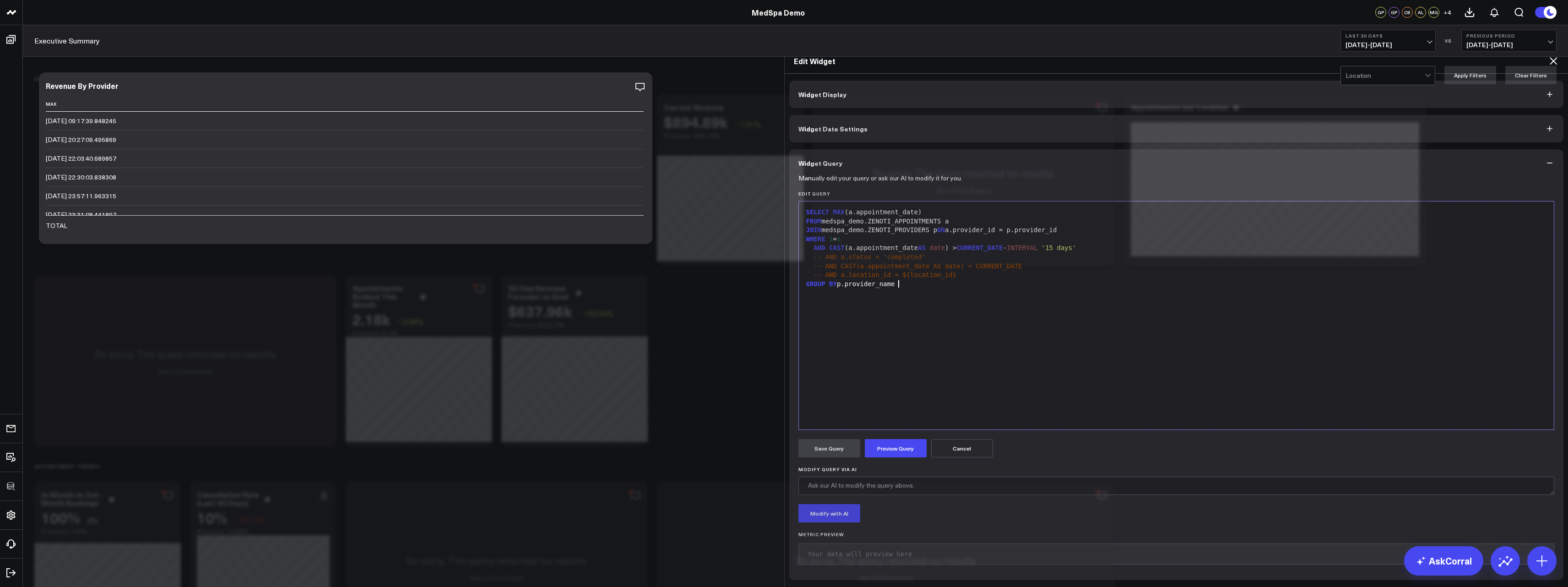
click at [942, 285] on div "SELECT MAX (a.appointment_date) FROM medspa_demo.ZENOTI_APPOINTMENTS a JOIN med…" at bounding box center [1176, 315] width 746 height 219
click at [945, 301] on div "SELECT MAX (a.appointment_date) FROM medspa_demo.ZENOTI_APPOINTMENTS a JOIN med…" at bounding box center [1176, 315] width 746 height 219
drag, startPoint x: 923, startPoint y: 189, endPoint x: 828, endPoint y: 189, distance: 95.0
click at [828, 208] on div "SELECT MAX (a.appointment_date)" at bounding box center [1176, 212] width 746 height 9
click at [937, 476] on textarea "Modify Query via AI" at bounding box center [1176, 486] width 756 height 18
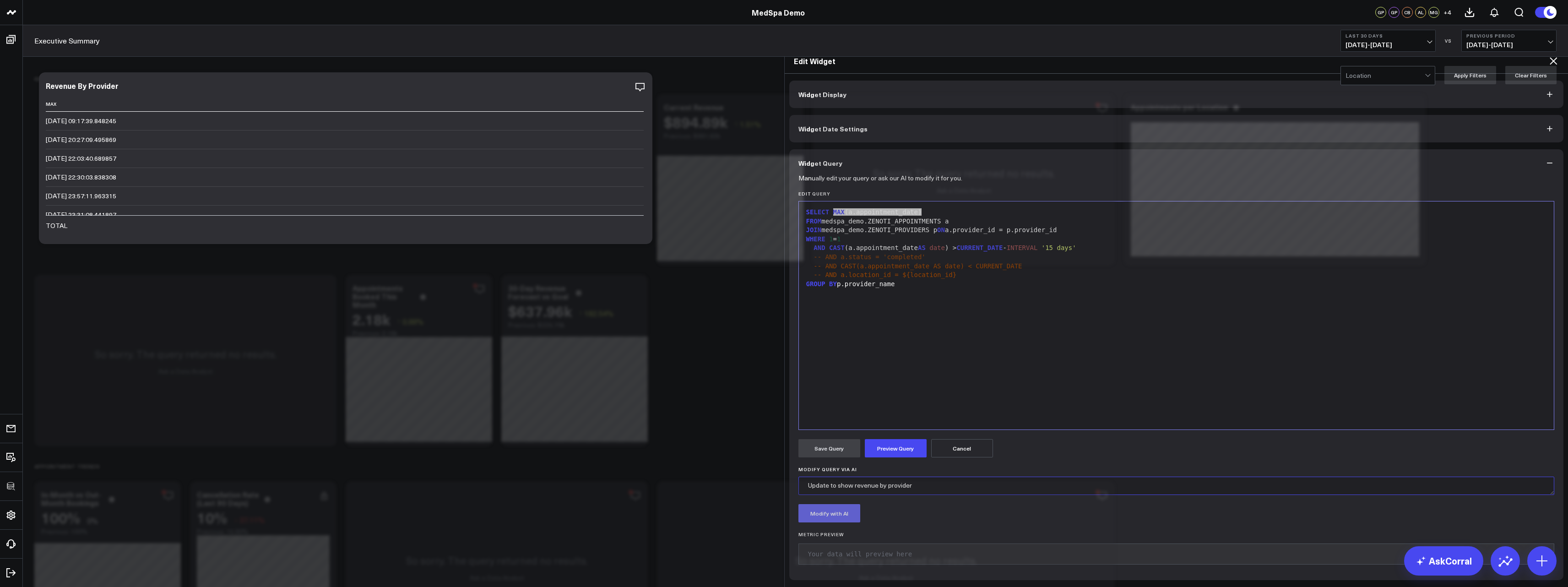
type textarea "Update to show revenue by provider"
click at [824, 504] on button "Modify with AI" at bounding box center [829, 513] width 62 height 18
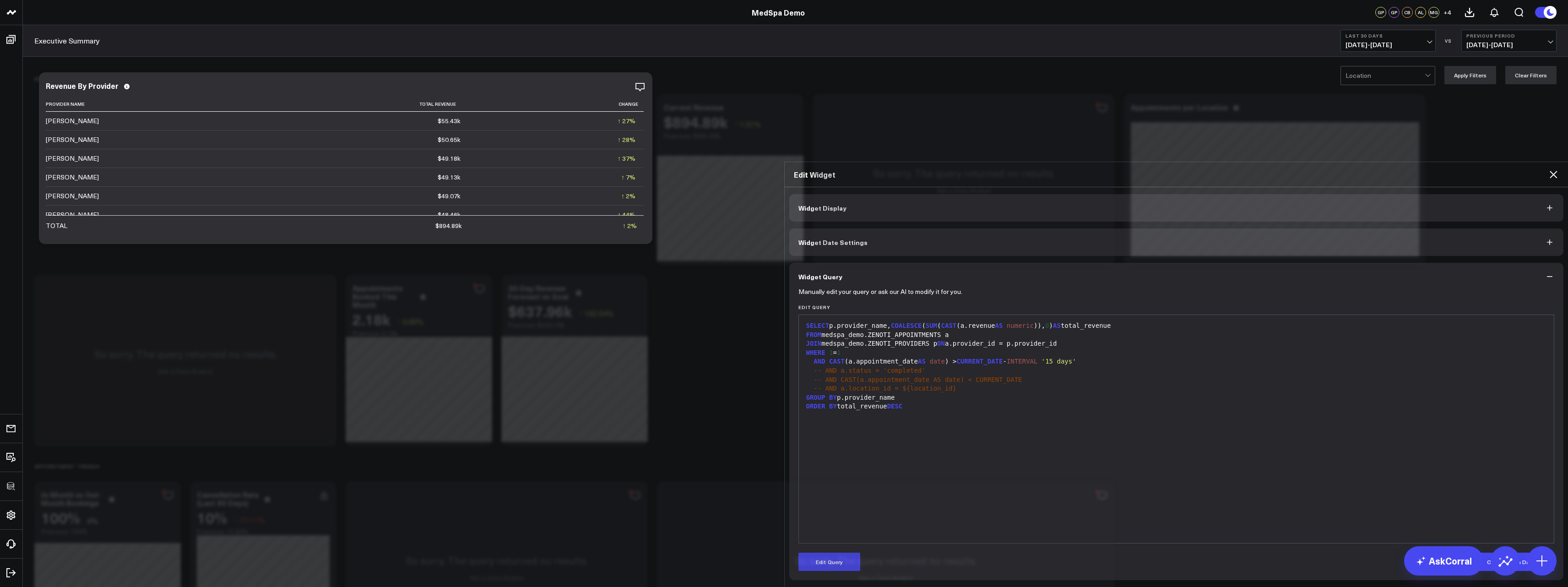
click at [1552, 169] on icon at bounding box center [1553, 175] width 11 height 11
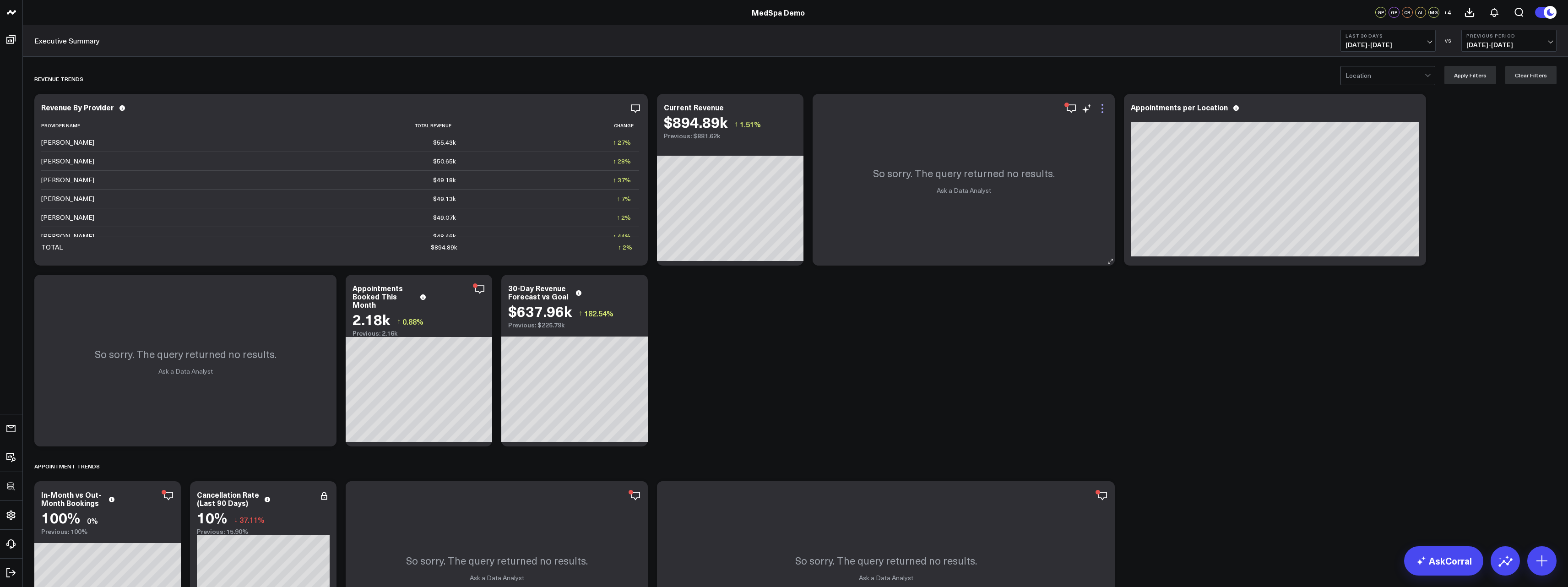
click at [1101, 105] on icon at bounding box center [1102, 109] width 11 height 11
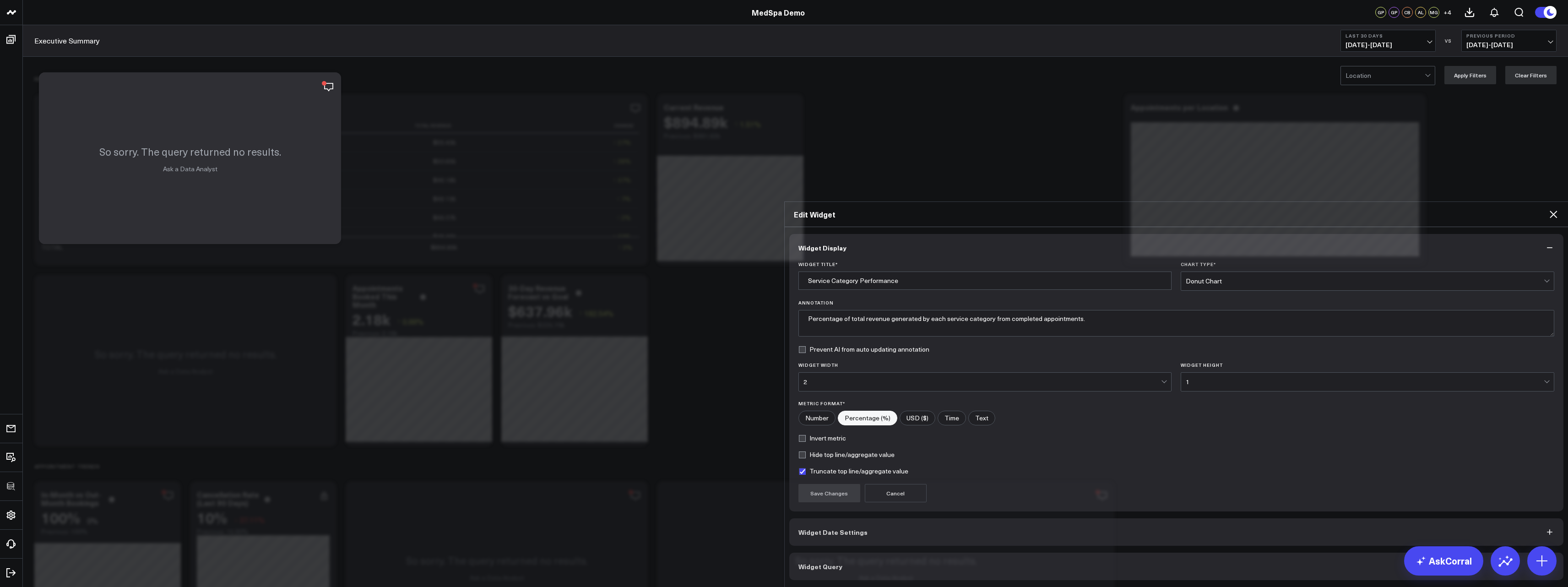
click at [816, 553] on button "Widget Query" at bounding box center [1176, 566] width 774 height 28
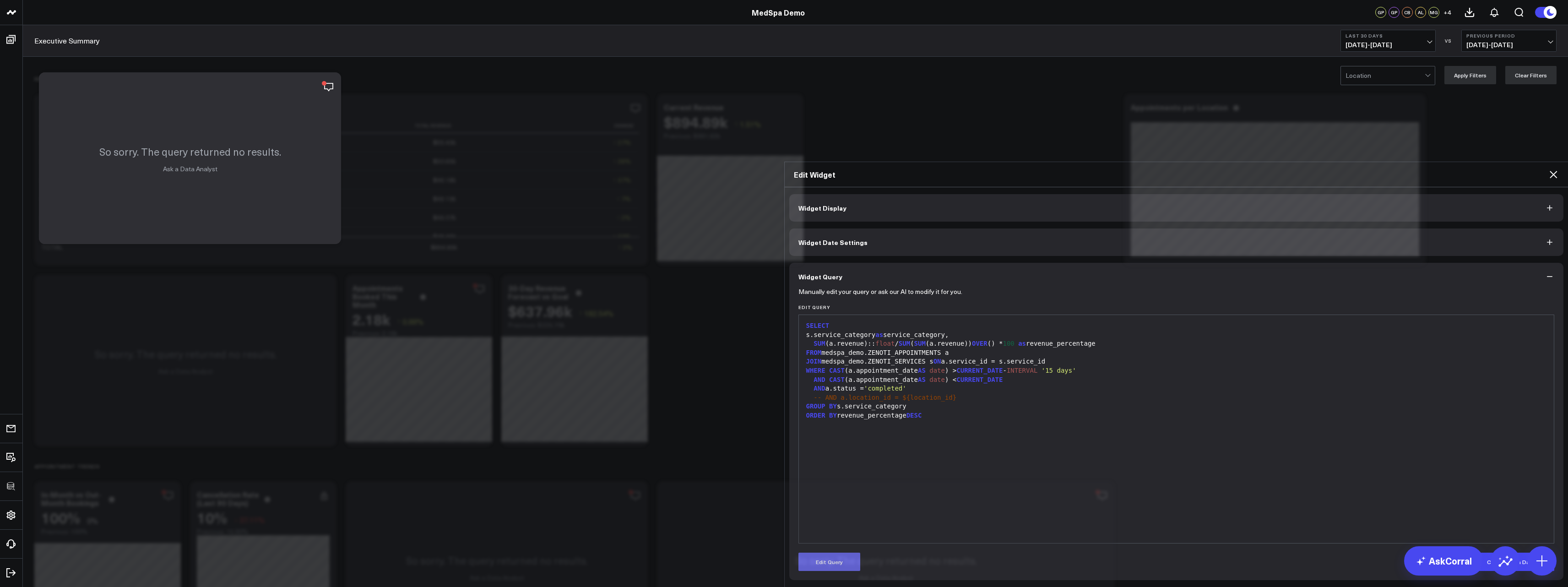
click at [827, 553] on button "Edit Query" at bounding box center [829, 562] width 62 height 18
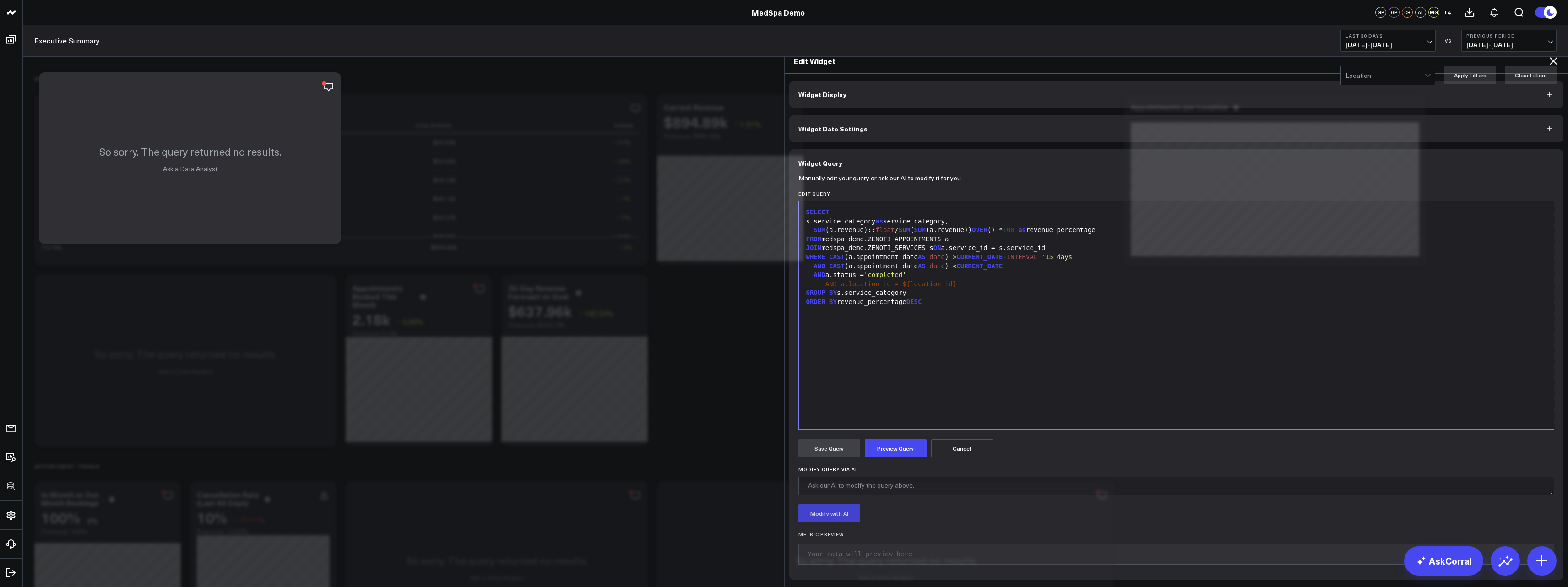
drag, startPoint x: 811, startPoint y: 250, endPoint x: 824, endPoint y: 251, distance: 13.0
click at [813, 271] on span "AND" at bounding box center [819, 275] width 12 height 7
click at [894, 439] on button "Preview Query" at bounding box center [896, 448] width 62 height 18
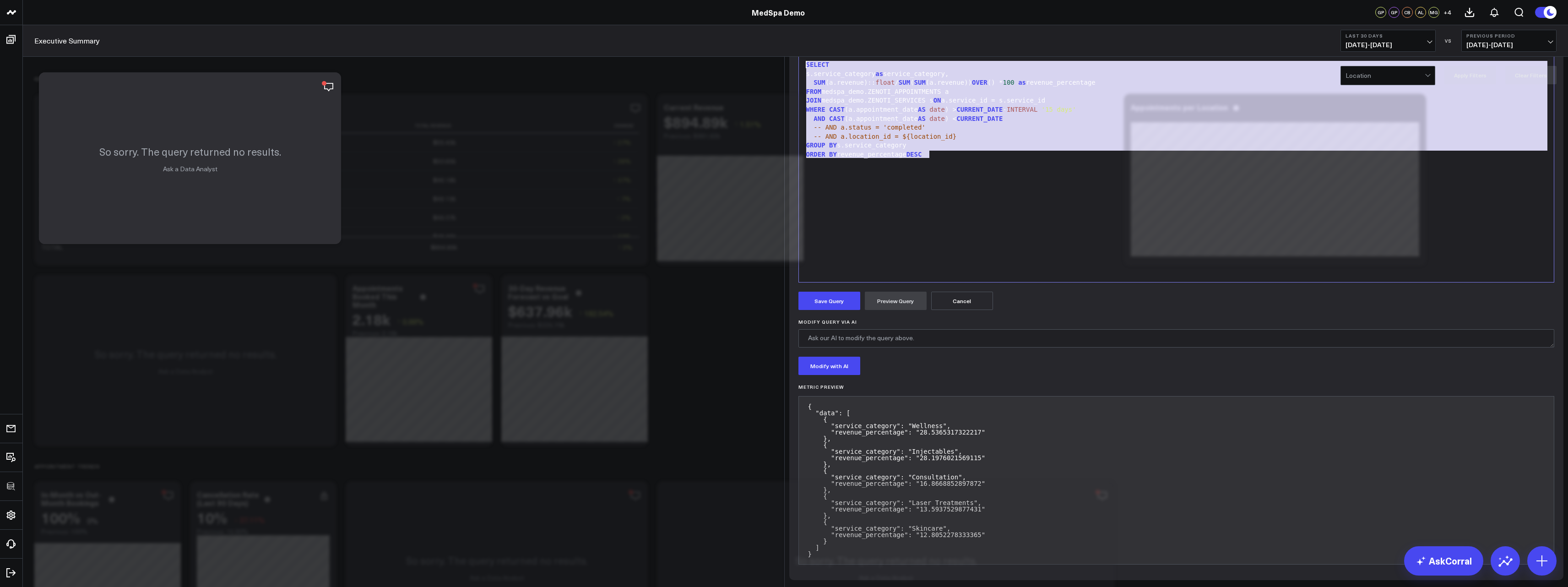
drag, startPoint x: 956, startPoint y: 315, endPoint x: 766, endPoint y: 167, distance: 240.8
click at [766, 586] on div "Edit Widget Widget Display Widget Date Settings Widget Query Manually edit your…" at bounding box center [784, 587] width 1568 height 0
copy div "SELECT s.service_category as service_category, SUM (a.revenue):: float / SUM ( …"
click at [835, 310] on button "Save Query" at bounding box center [829, 301] width 62 height 18
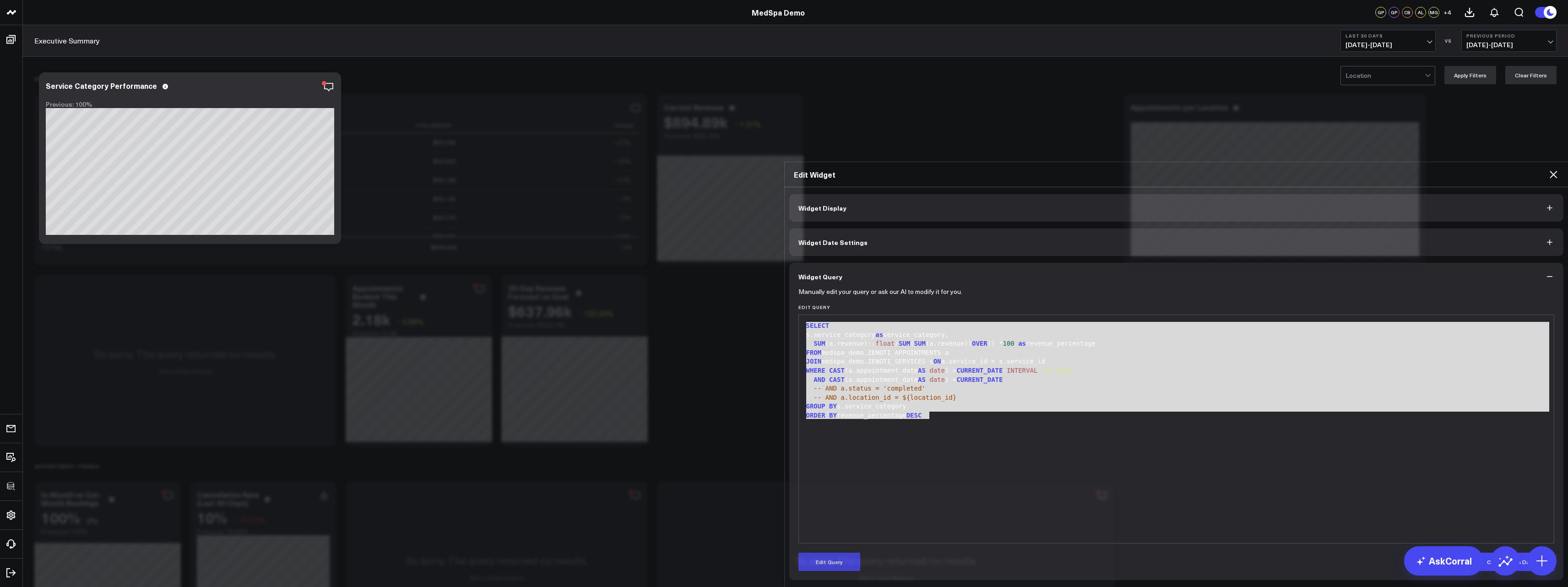
click at [1550, 169] on icon at bounding box center [1553, 175] width 11 height 11
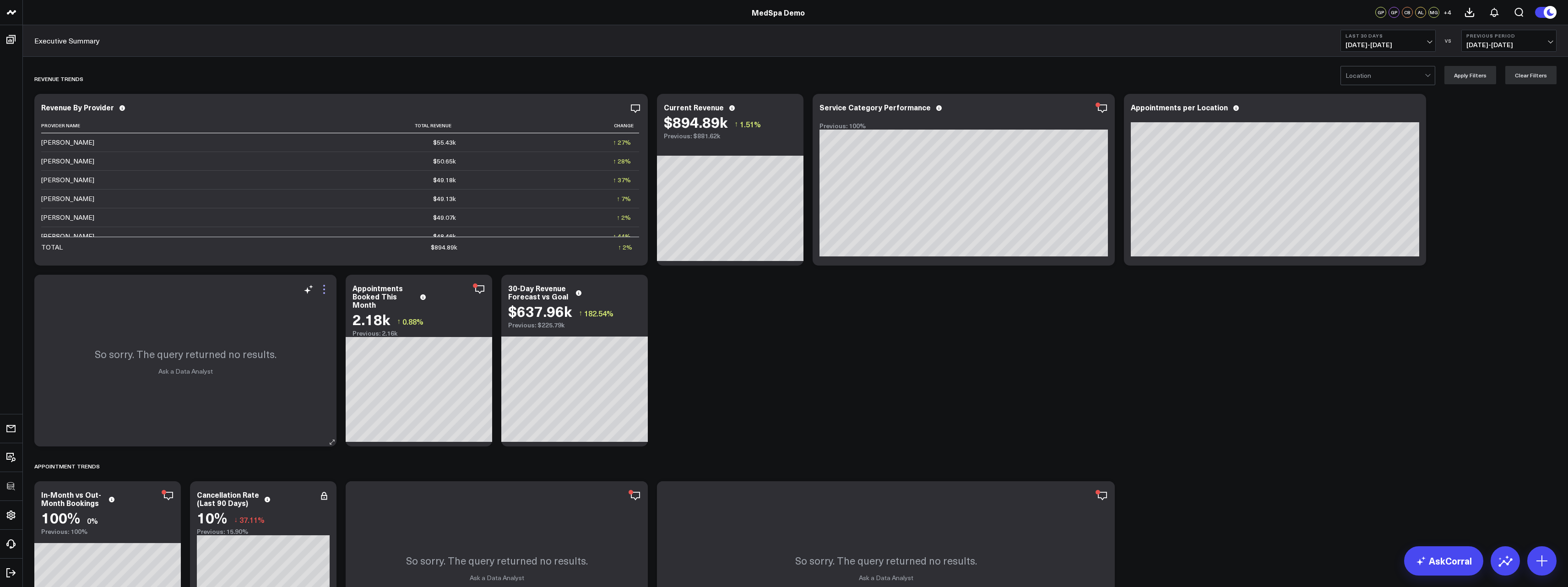
click at [327, 288] on icon at bounding box center [324, 290] width 11 height 11
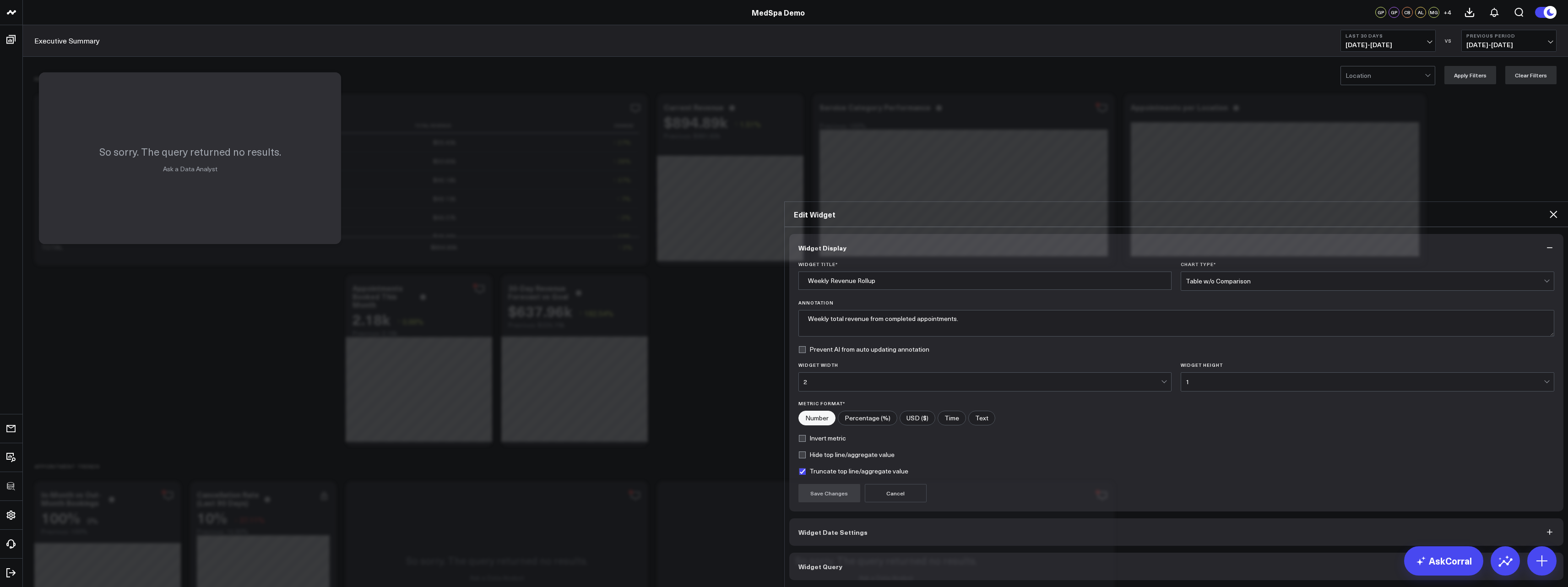
click at [840, 553] on button "Widget Query" at bounding box center [1176, 566] width 774 height 28
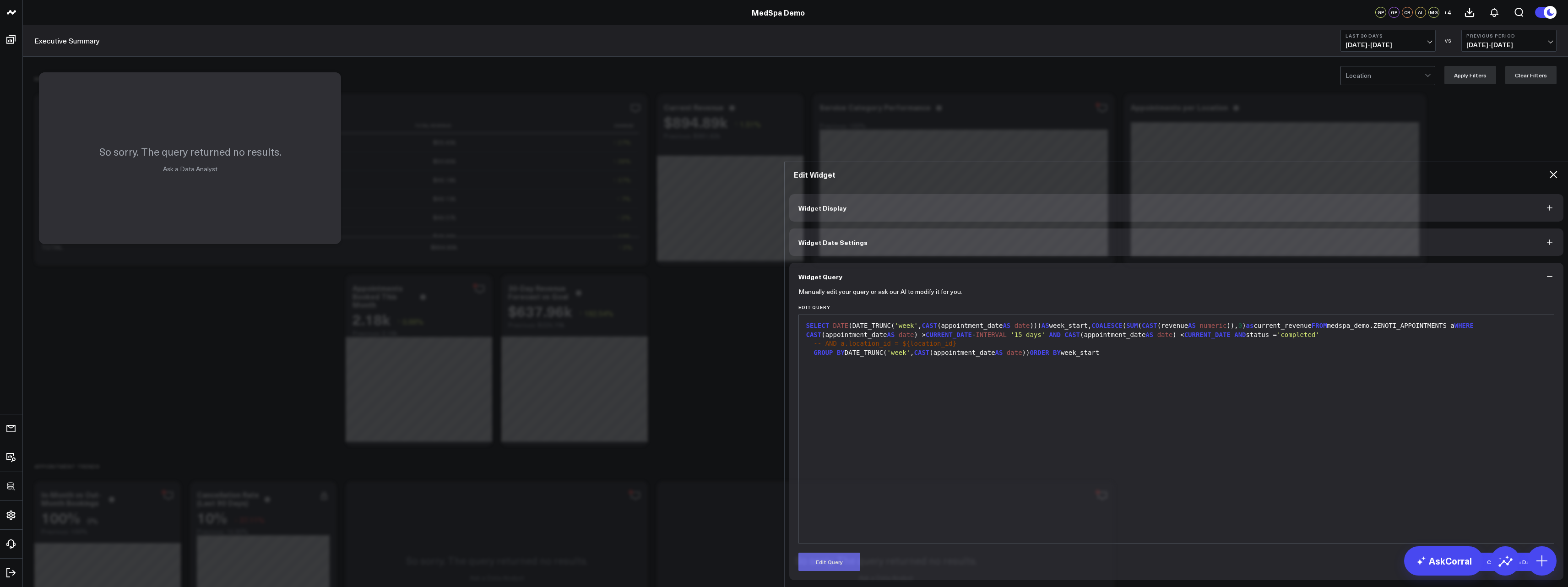
click at [833, 553] on button "Edit Query" at bounding box center [829, 562] width 62 height 18
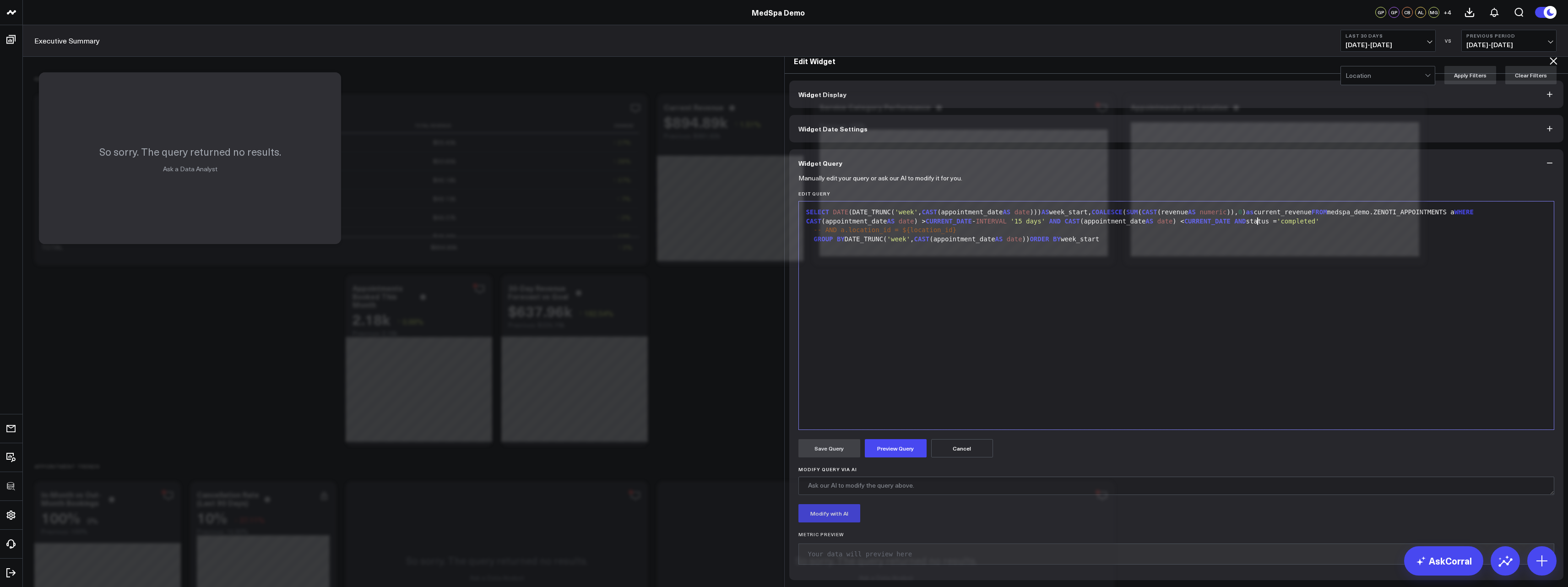
click at [1245, 218] on span "AND" at bounding box center [1240, 221] width 12 height 7
click at [889, 439] on button "Preview Query" at bounding box center [896, 448] width 62 height 18
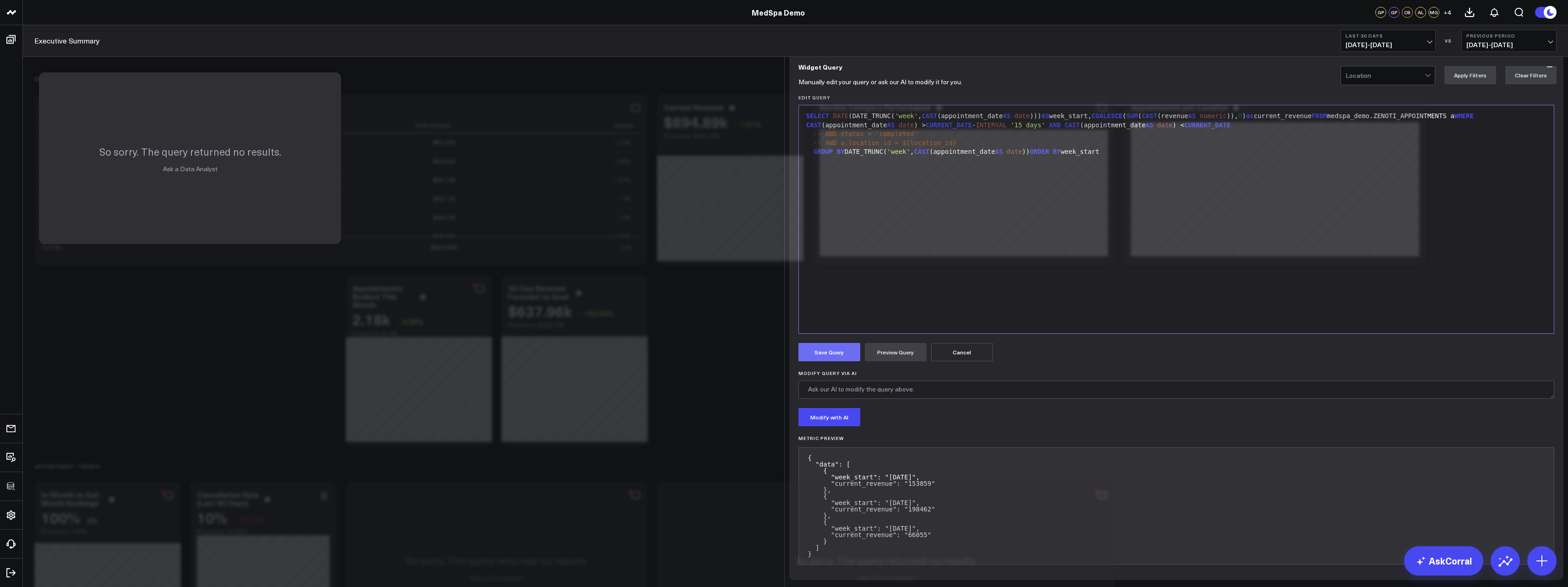
click at [820, 361] on button "Save Query" at bounding box center [829, 352] width 62 height 18
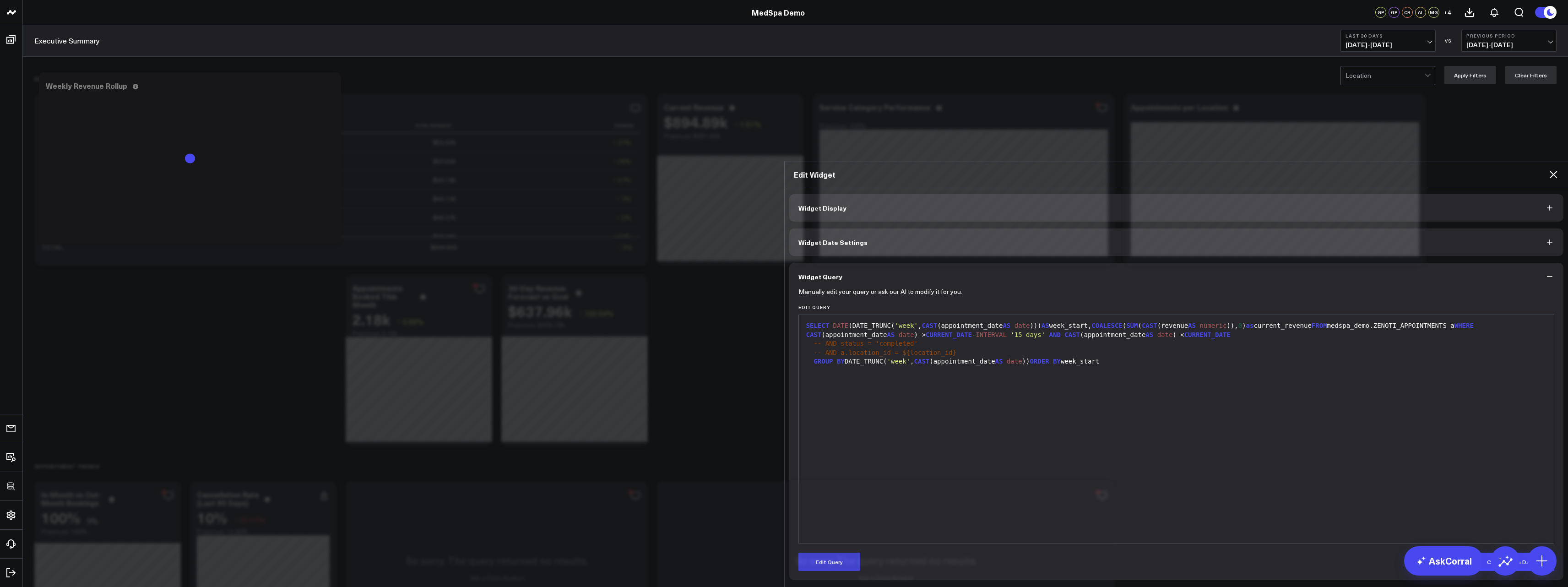
click at [1555, 171] on icon at bounding box center [1553, 175] width 7 height 7
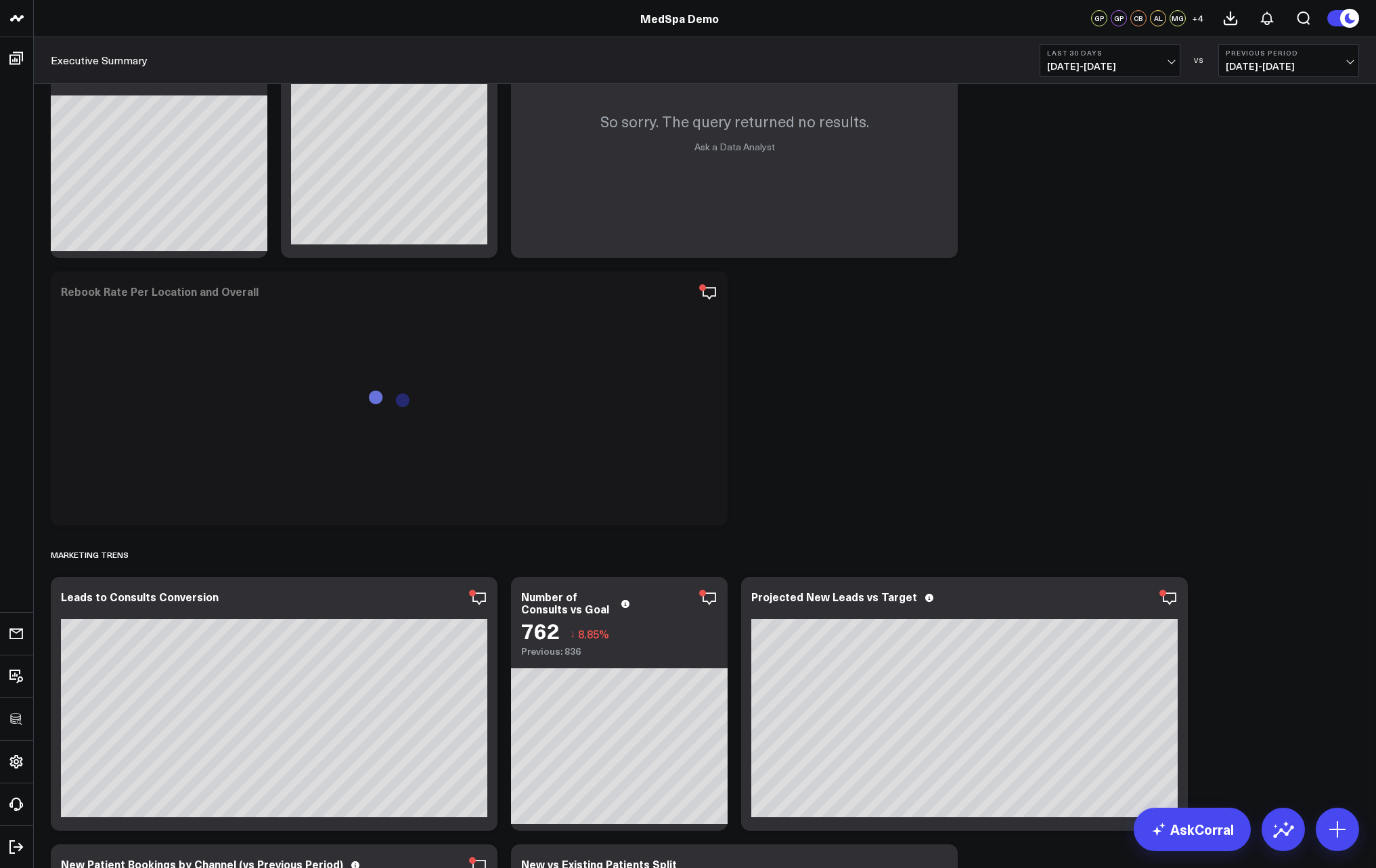
scroll to position [731, 0]
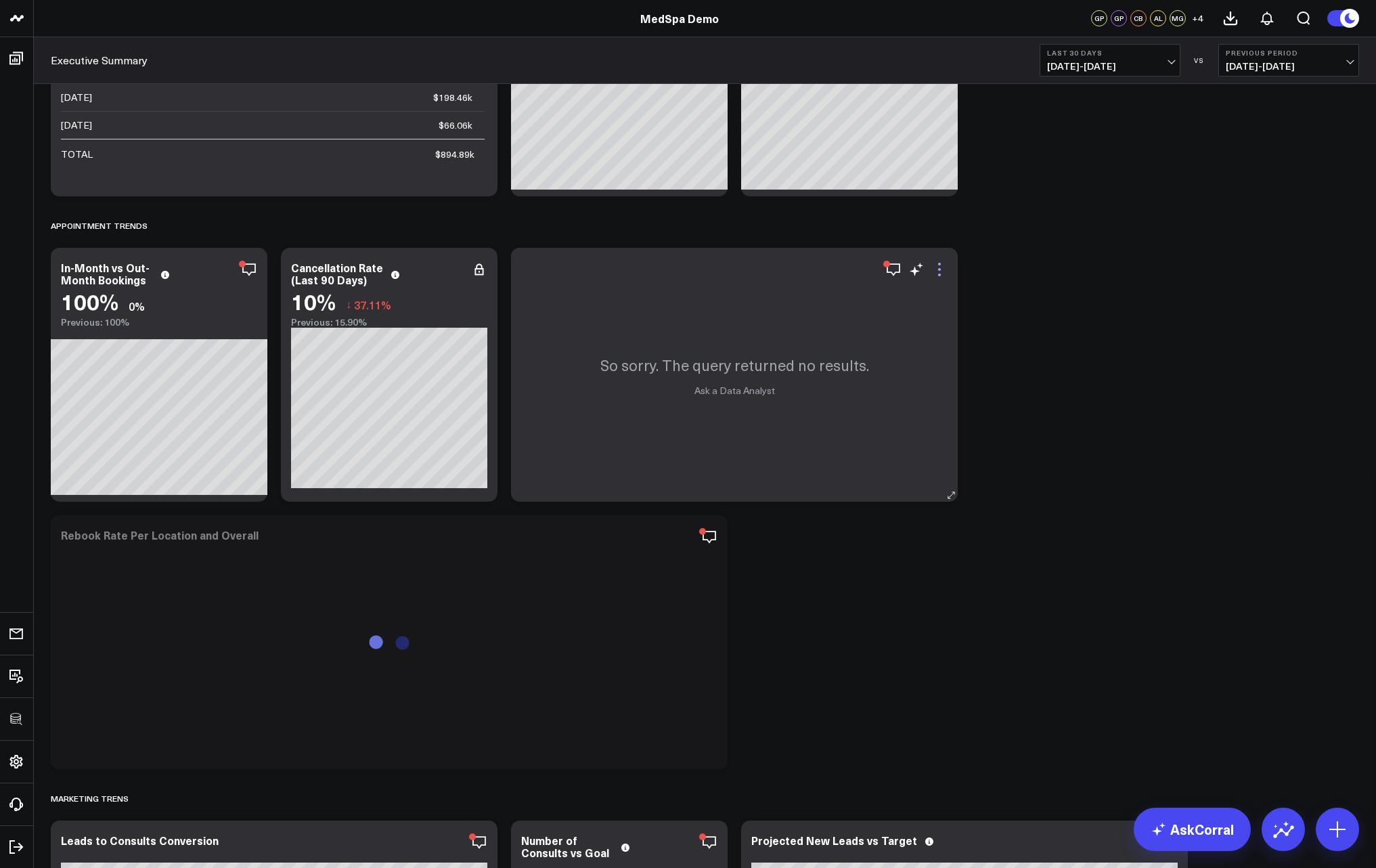
click at [935, 269] on icon at bounding box center [940, 269] width 16 height 16
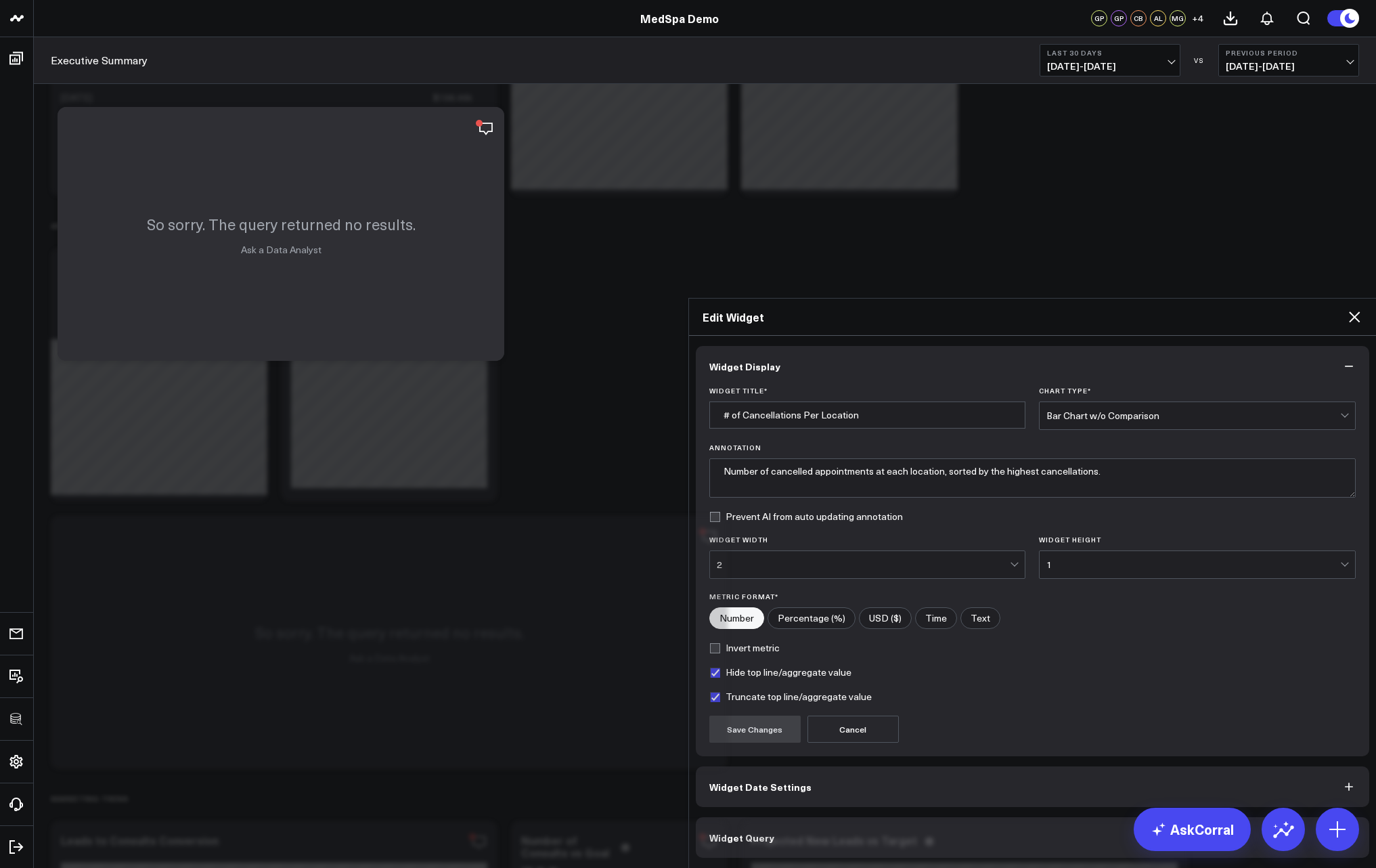
click at [828, 817] on button "Widget Query" at bounding box center [1033, 837] width 674 height 41
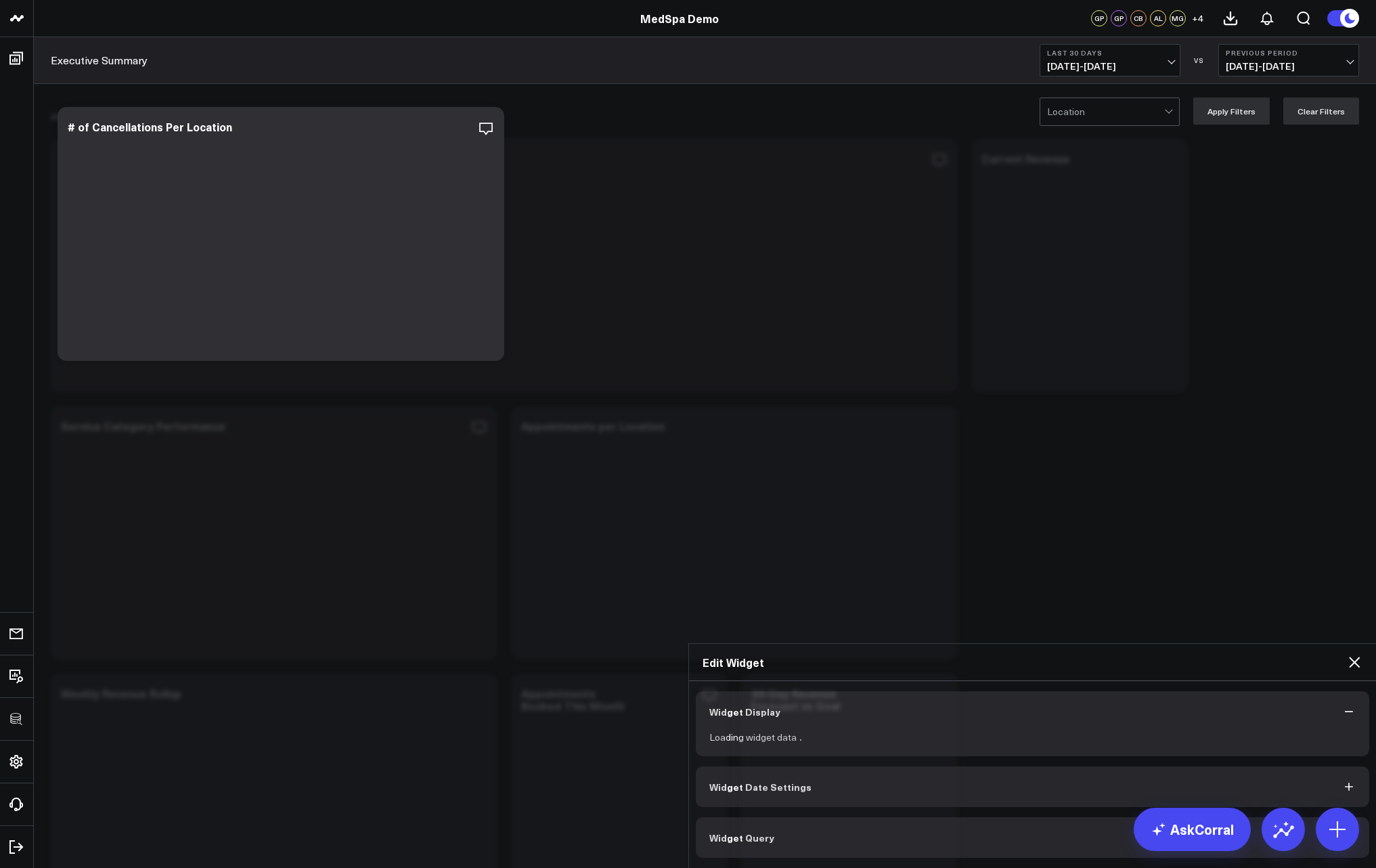
click at [1359, 653] on icon at bounding box center [1354, 662] width 16 height 16
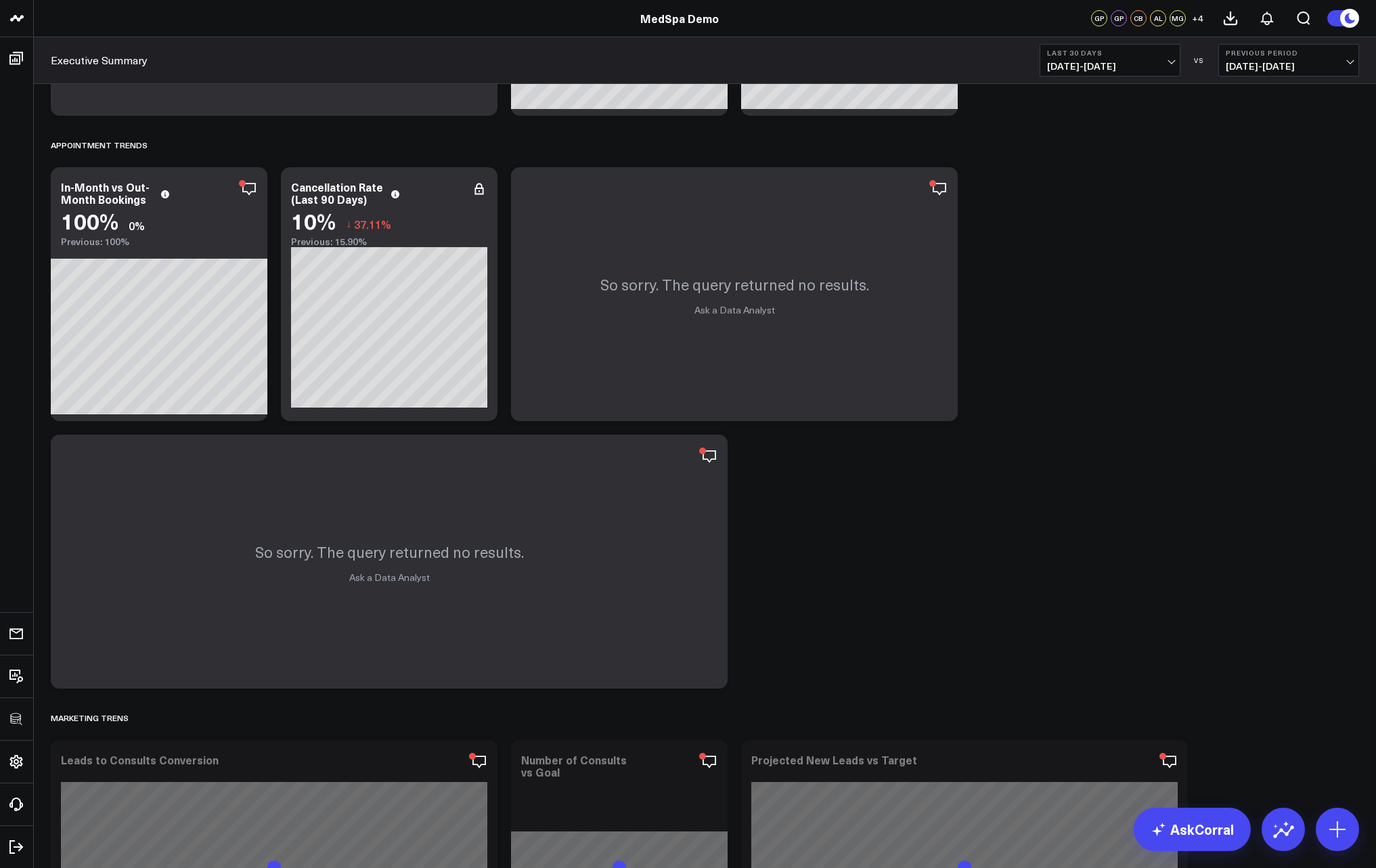
scroll to position [813, 0]
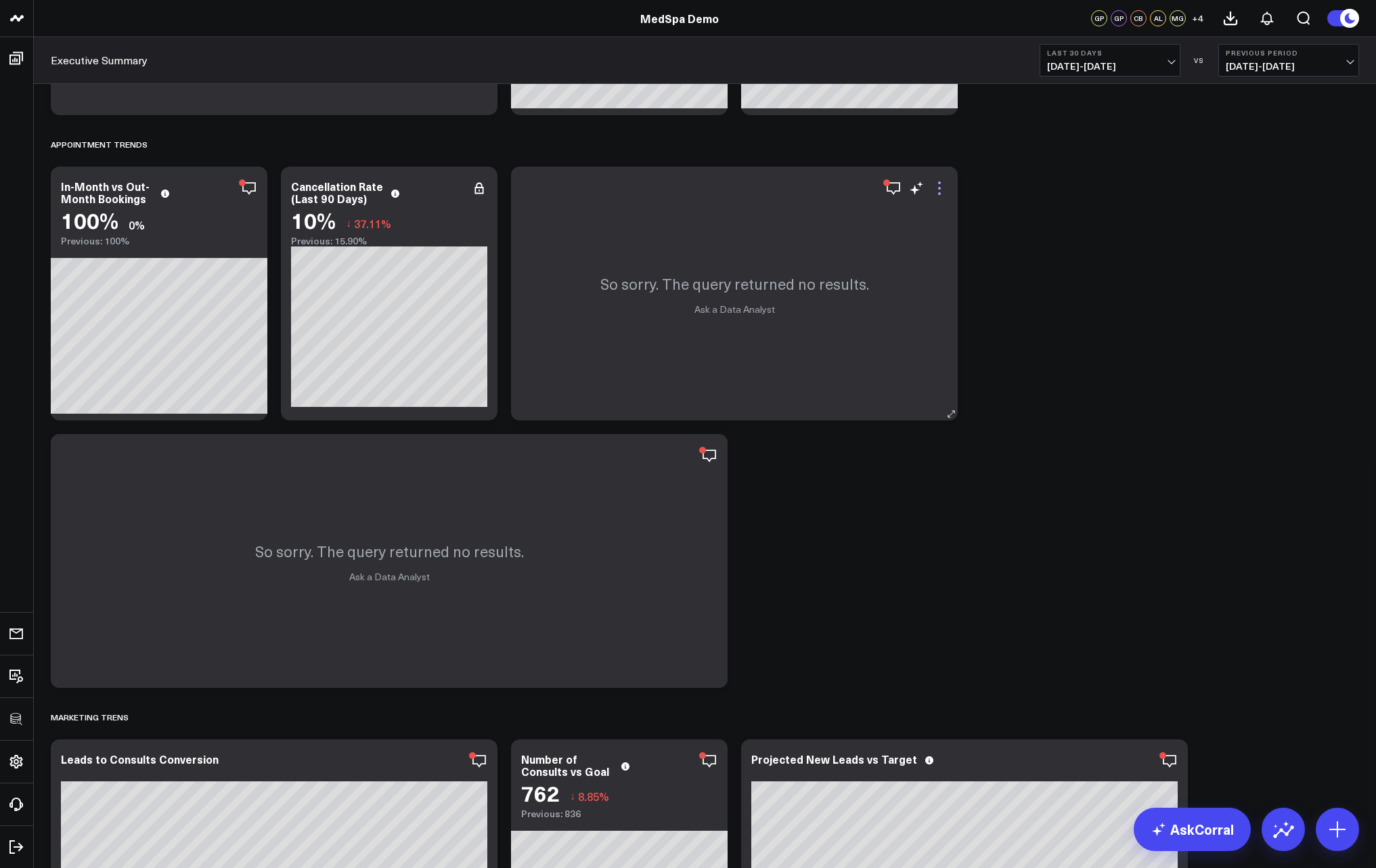
click at [943, 188] on icon at bounding box center [940, 188] width 16 height 16
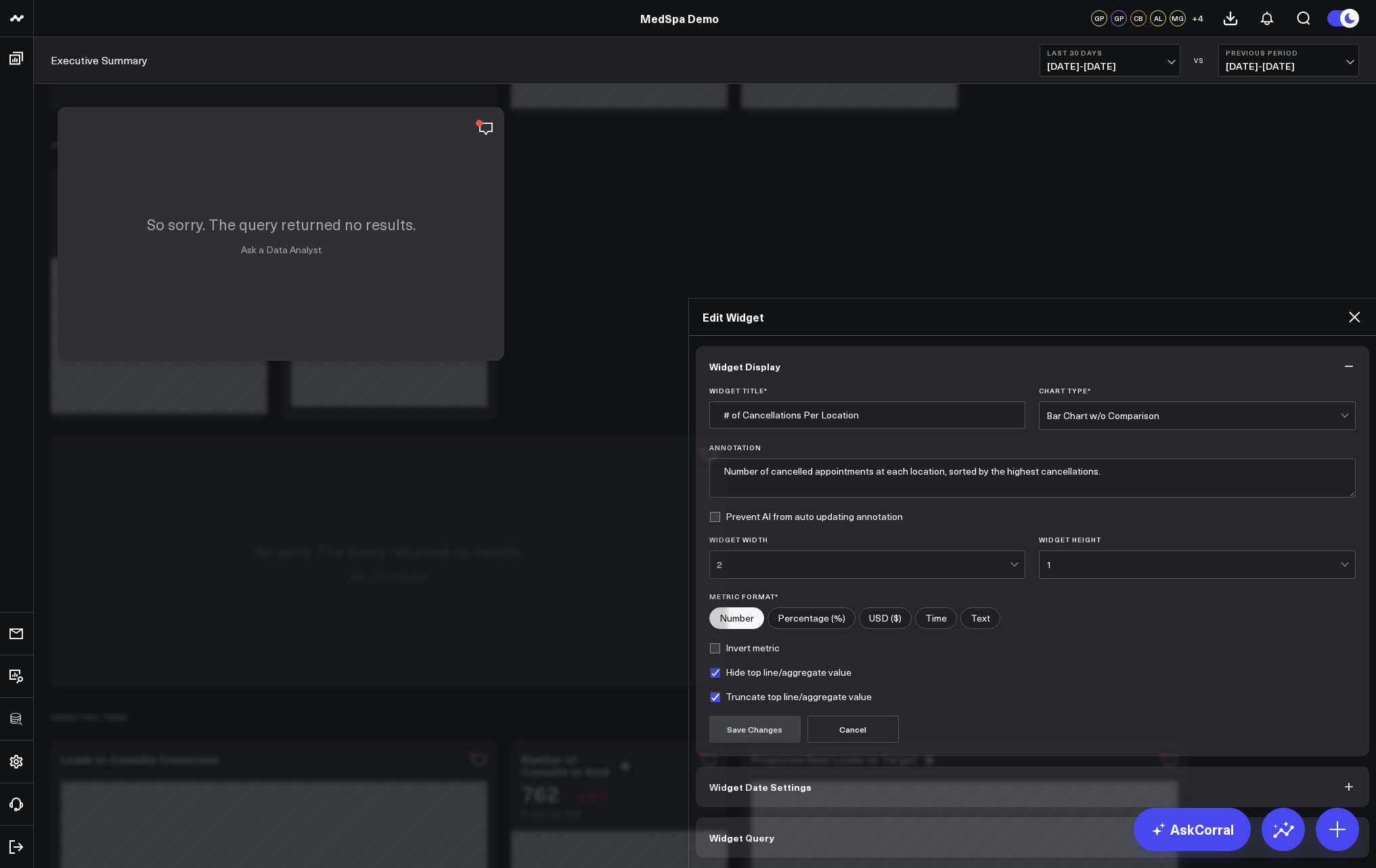
click at [861, 817] on button "Widget Query" at bounding box center [1033, 837] width 674 height 41
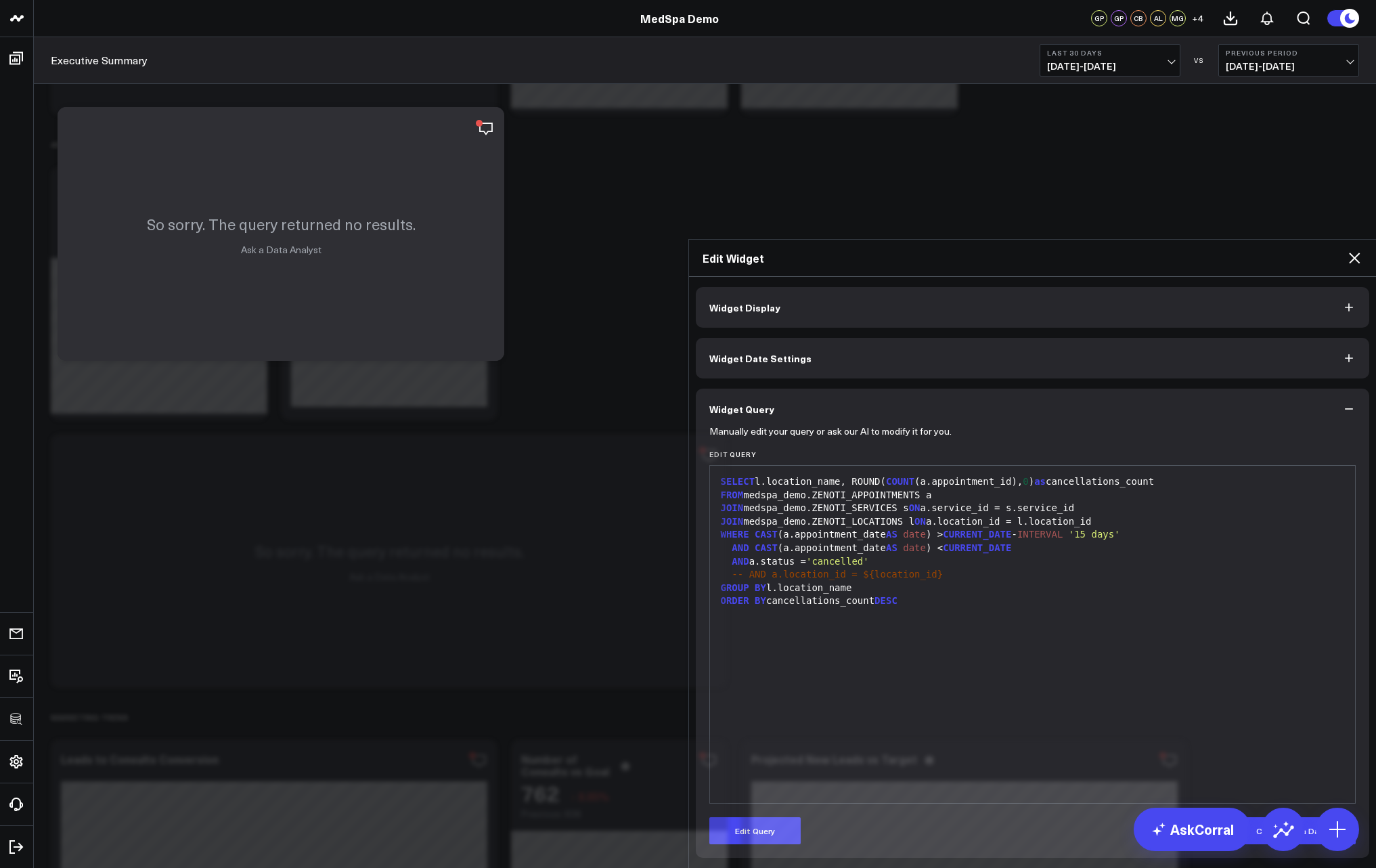
click at [905, 482] on div "SELECT l.location_name, ROUND( COUNT (a.appointment_id), 0 ) as cancellations_c…" at bounding box center [1033, 634] width 633 height 324
click at [750, 642] on div "Manually edit your query or ask our AI to modify it for you. Edit Query 99 1 2 …" at bounding box center [1033, 643] width 674 height 428
click at [753, 817] on button "Edit Query" at bounding box center [754, 831] width 92 height 27
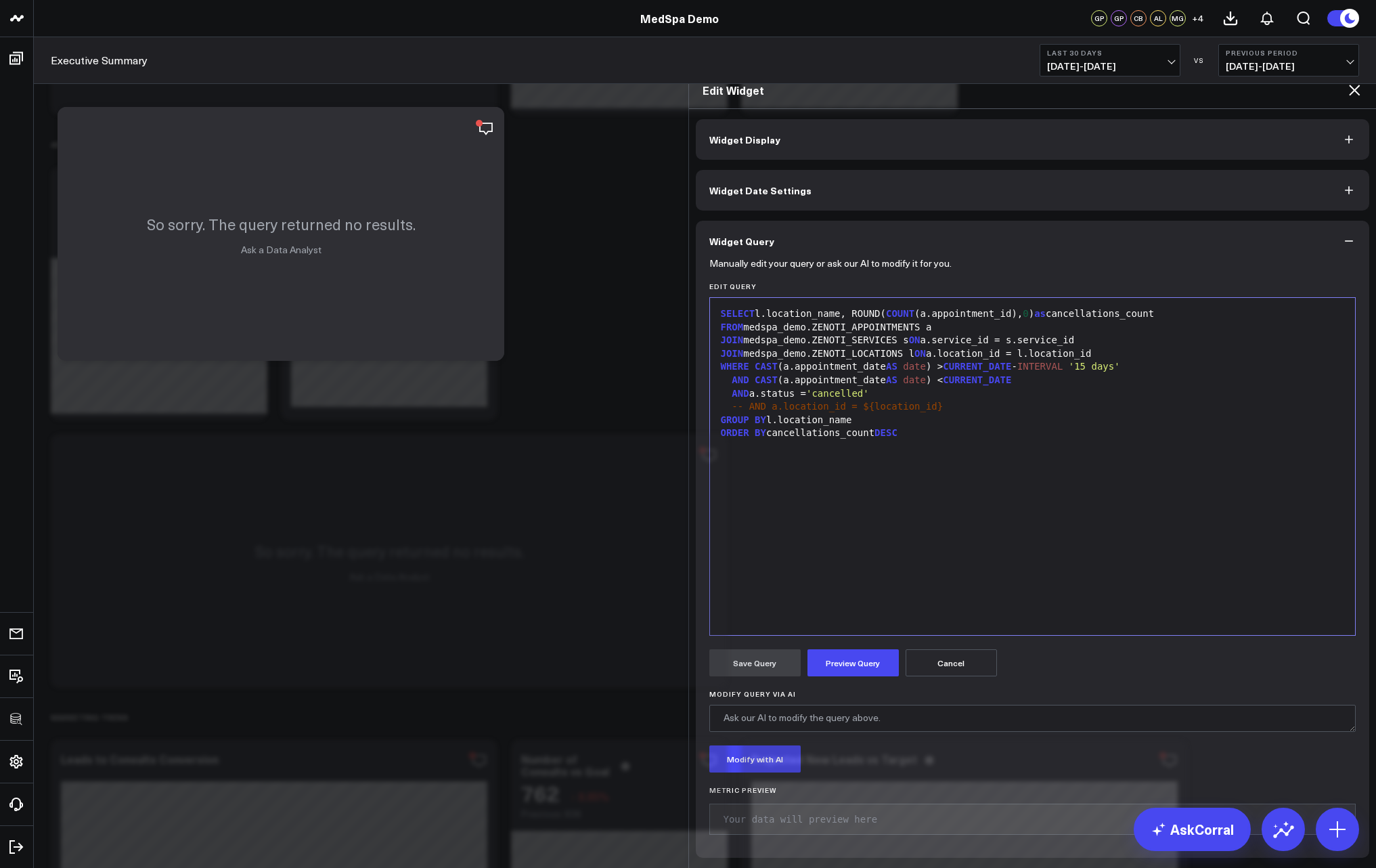
click at [984, 462] on div "SELECT l.location_name, ROUND( COUNT (a.appointment_id), 0 ) as cancellations_c…" at bounding box center [1033, 466] width 633 height 324
click at [838, 649] on button "Preview Query" at bounding box center [853, 663] width 92 height 27
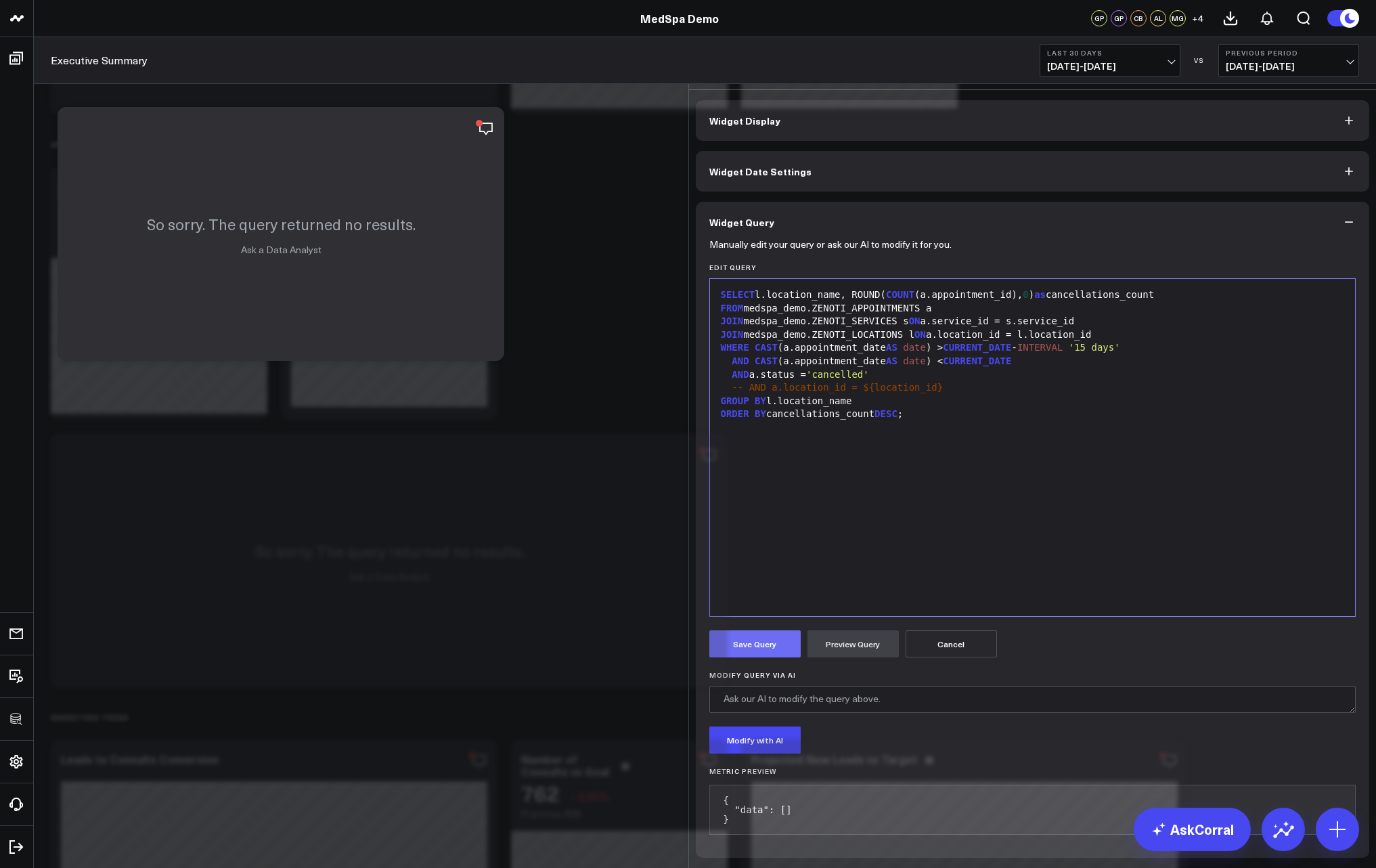
click at [746, 630] on button "Save Query" at bounding box center [754, 644] width 92 height 27
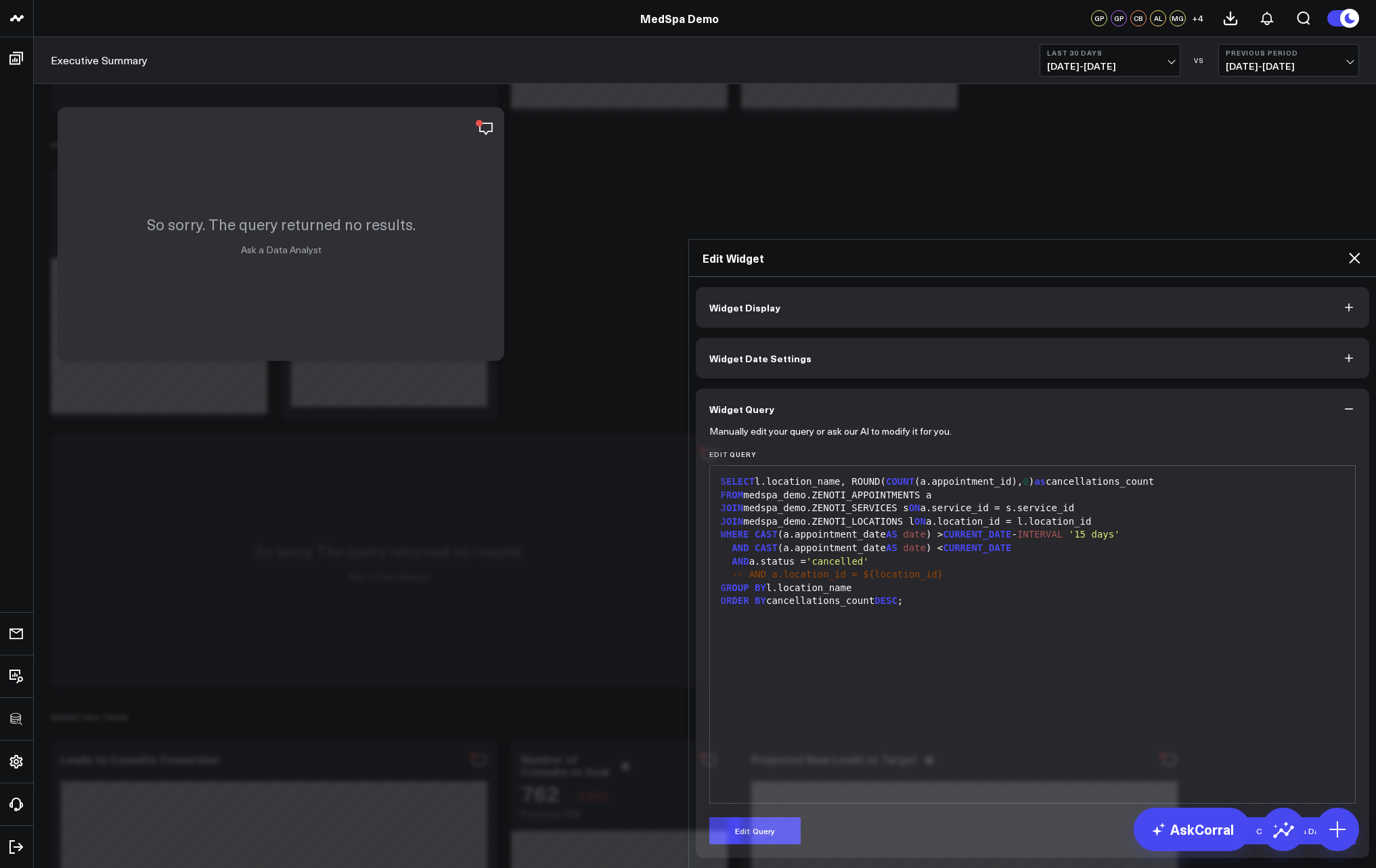
click at [1351, 250] on icon at bounding box center [1354, 258] width 16 height 16
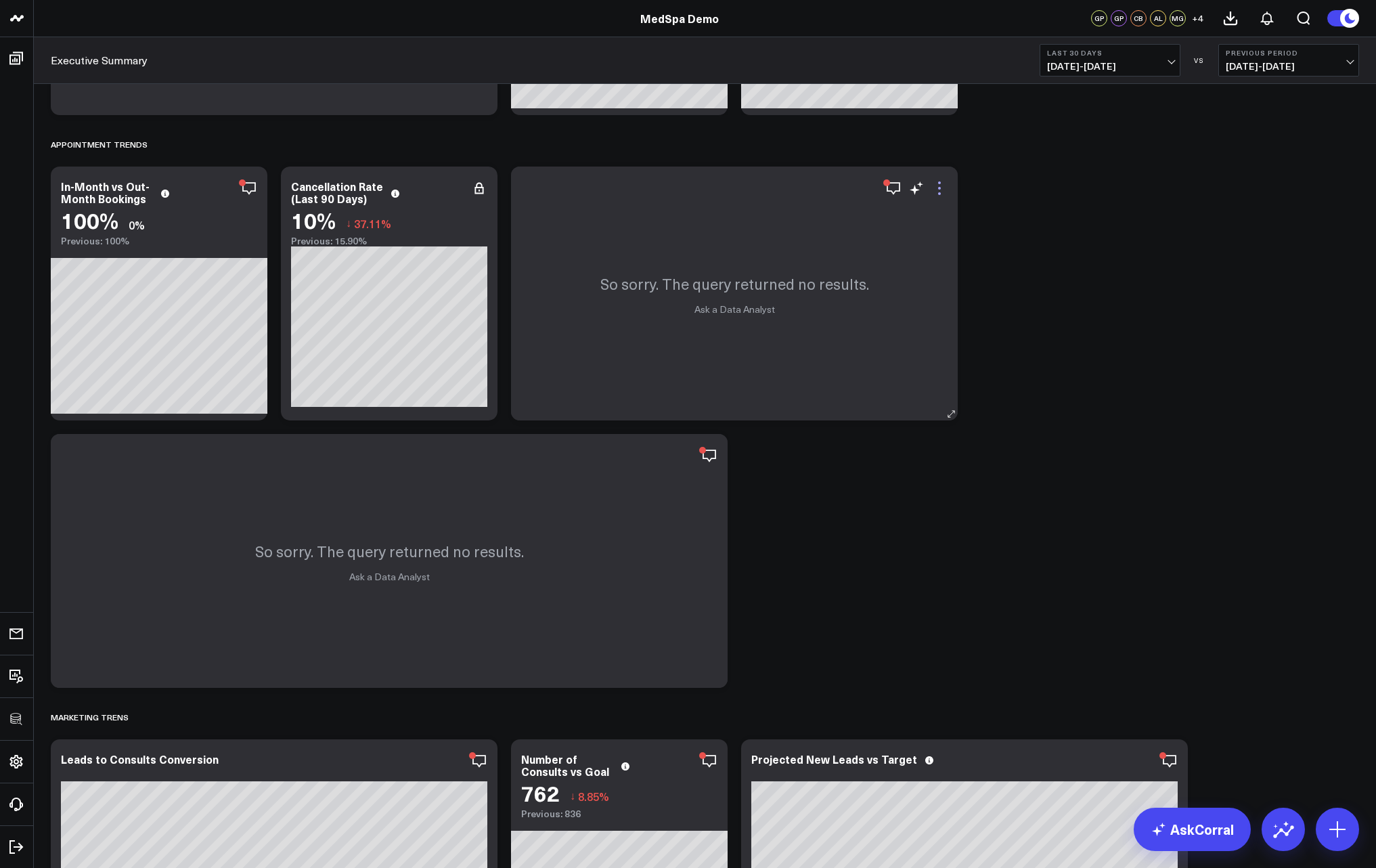
click at [945, 193] on icon at bounding box center [940, 188] width 16 height 16
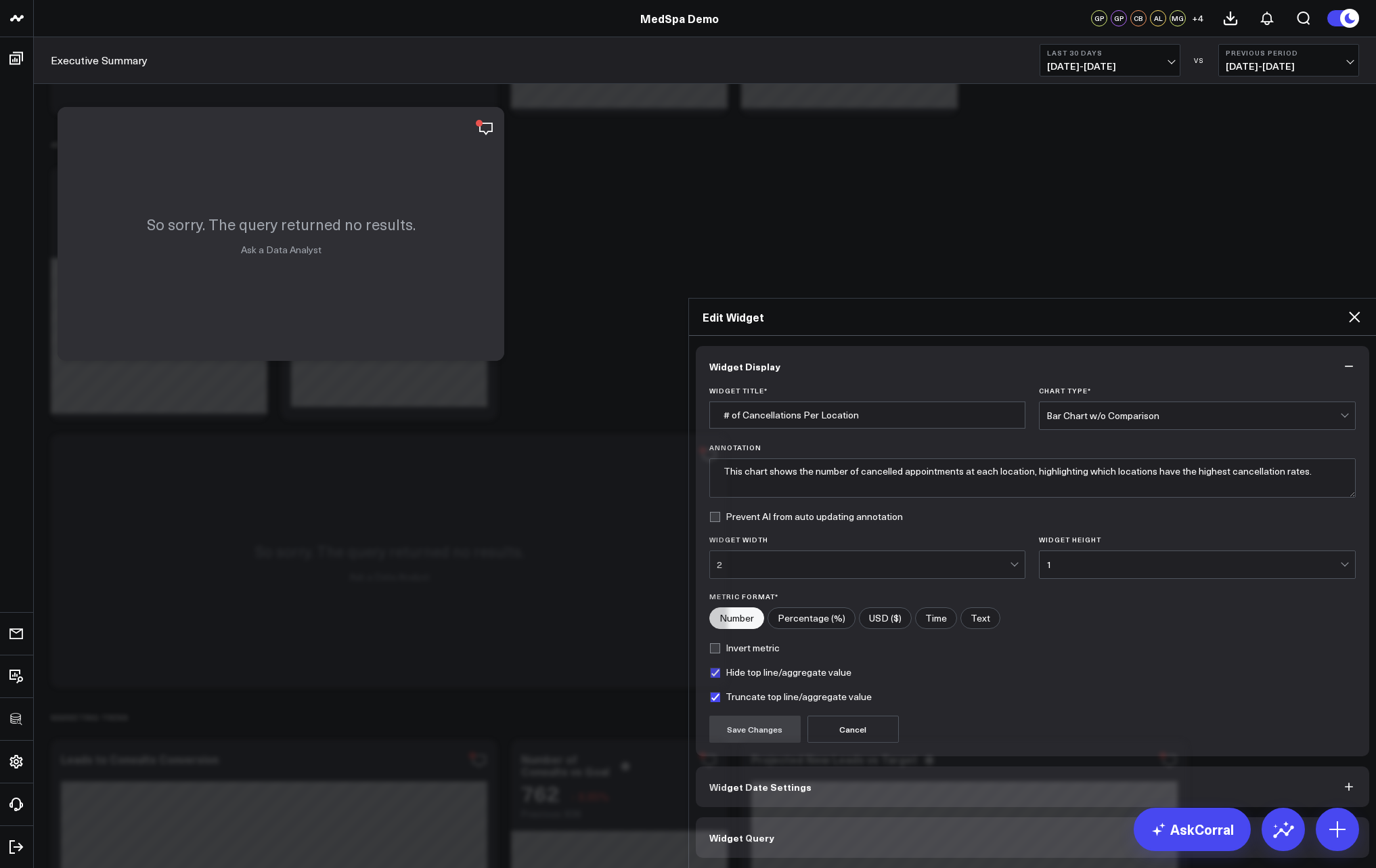
click at [799, 817] on button "Widget Query" at bounding box center [1033, 837] width 674 height 41
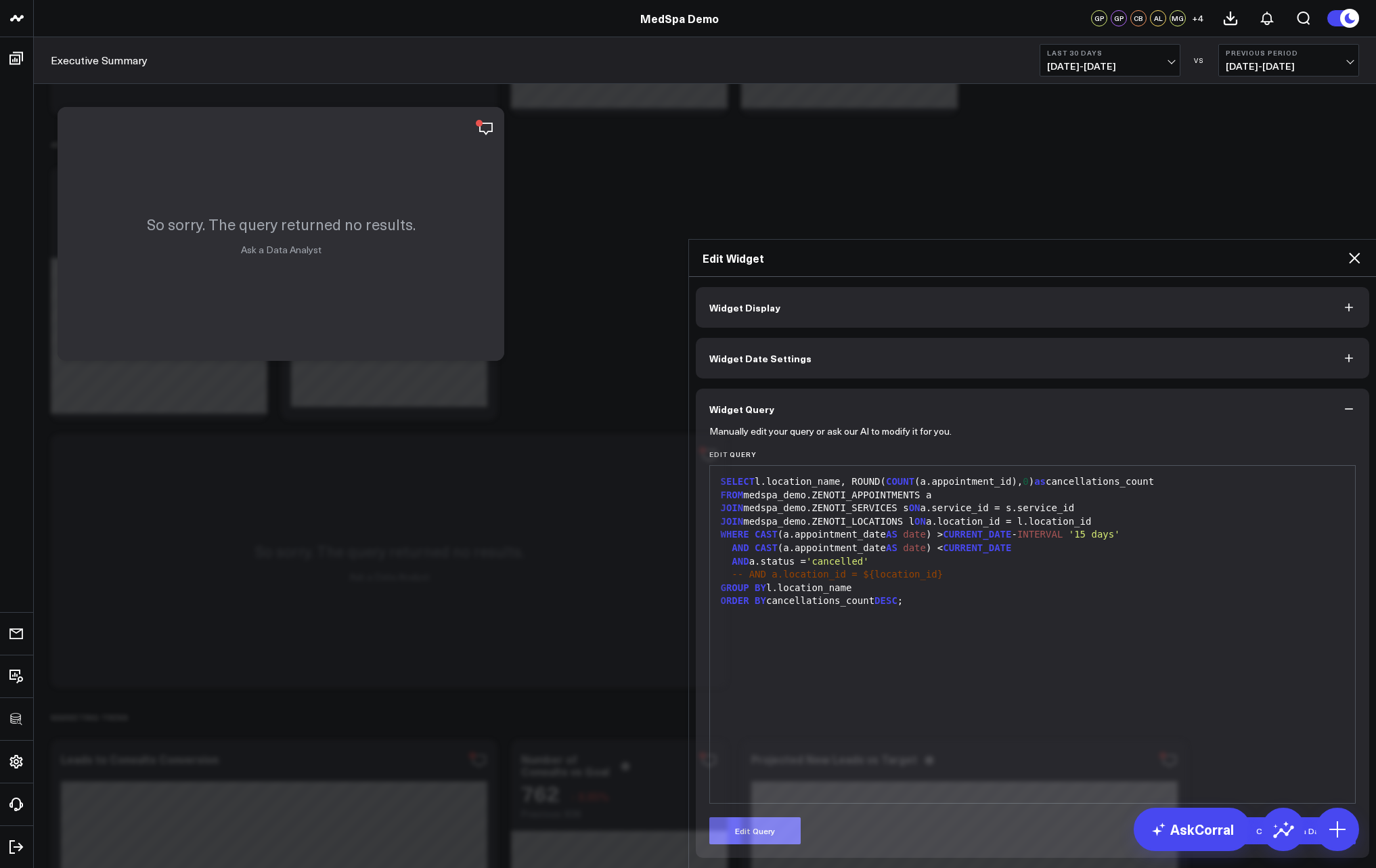
click at [752, 817] on button "Edit Query" at bounding box center [754, 831] width 92 height 27
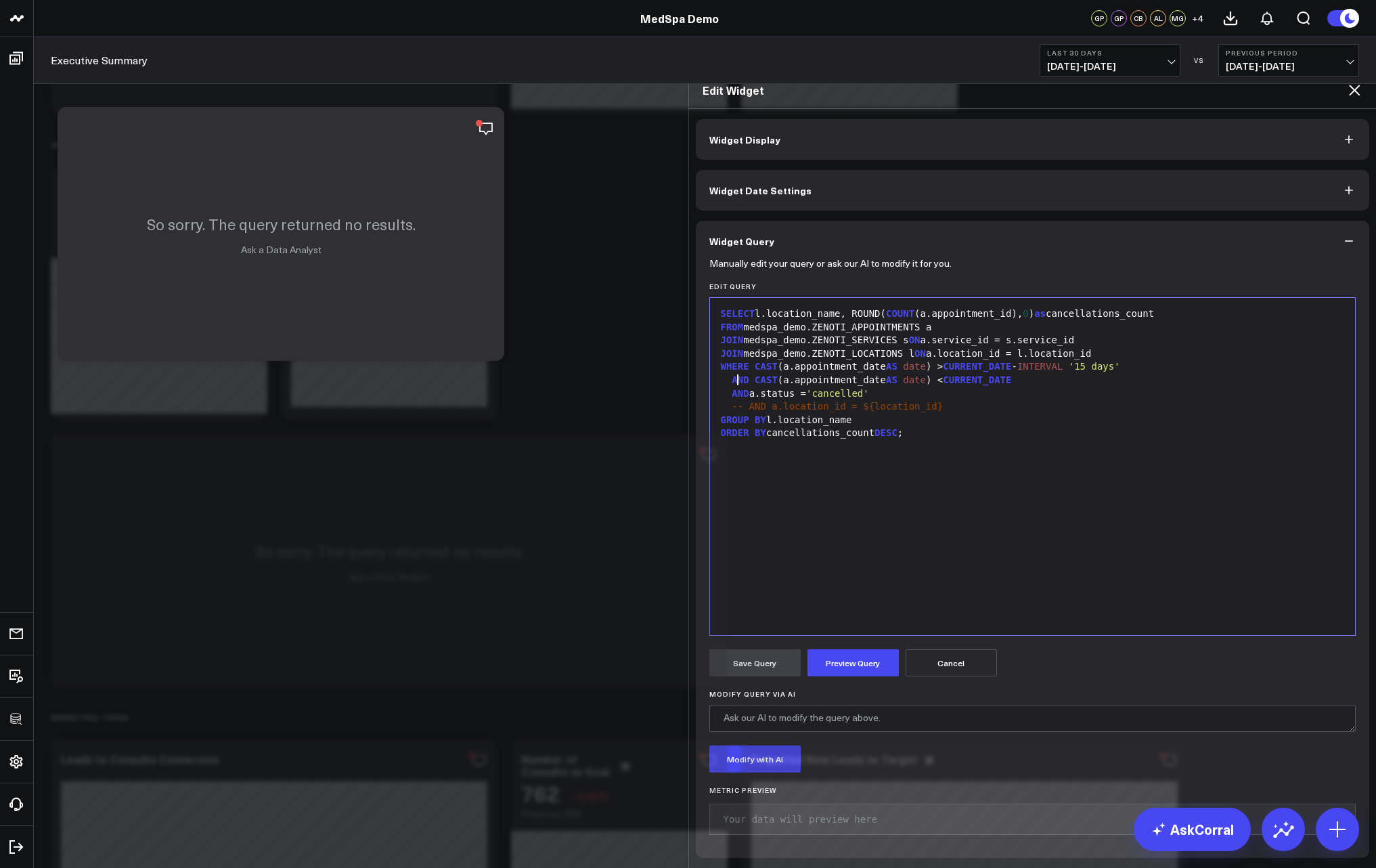
drag, startPoint x: 731, startPoint y: 344, endPoint x: 735, endPoint y: 351, distance: 8.1
click at [732, 374] on span "AND" at bounding box center [740, 380] width 17 height 11
click at [840, 649] on button "Preview Query" at bounding box center [853, 663] width 92 height 27
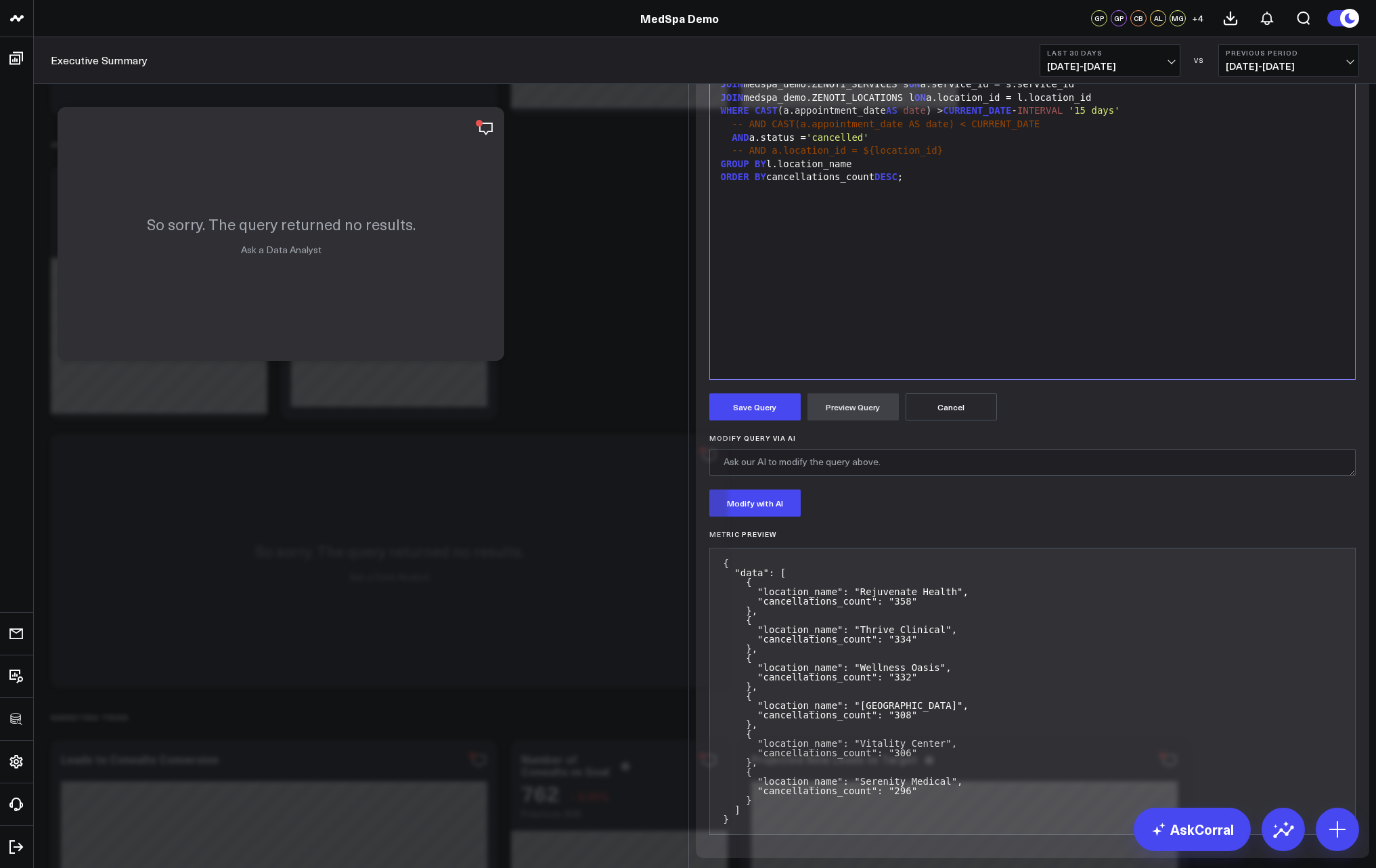
scroll to position [219, 0]
click at [751, 404] on button "Save Query" at bounding box center [754, 407] width 92 height 27
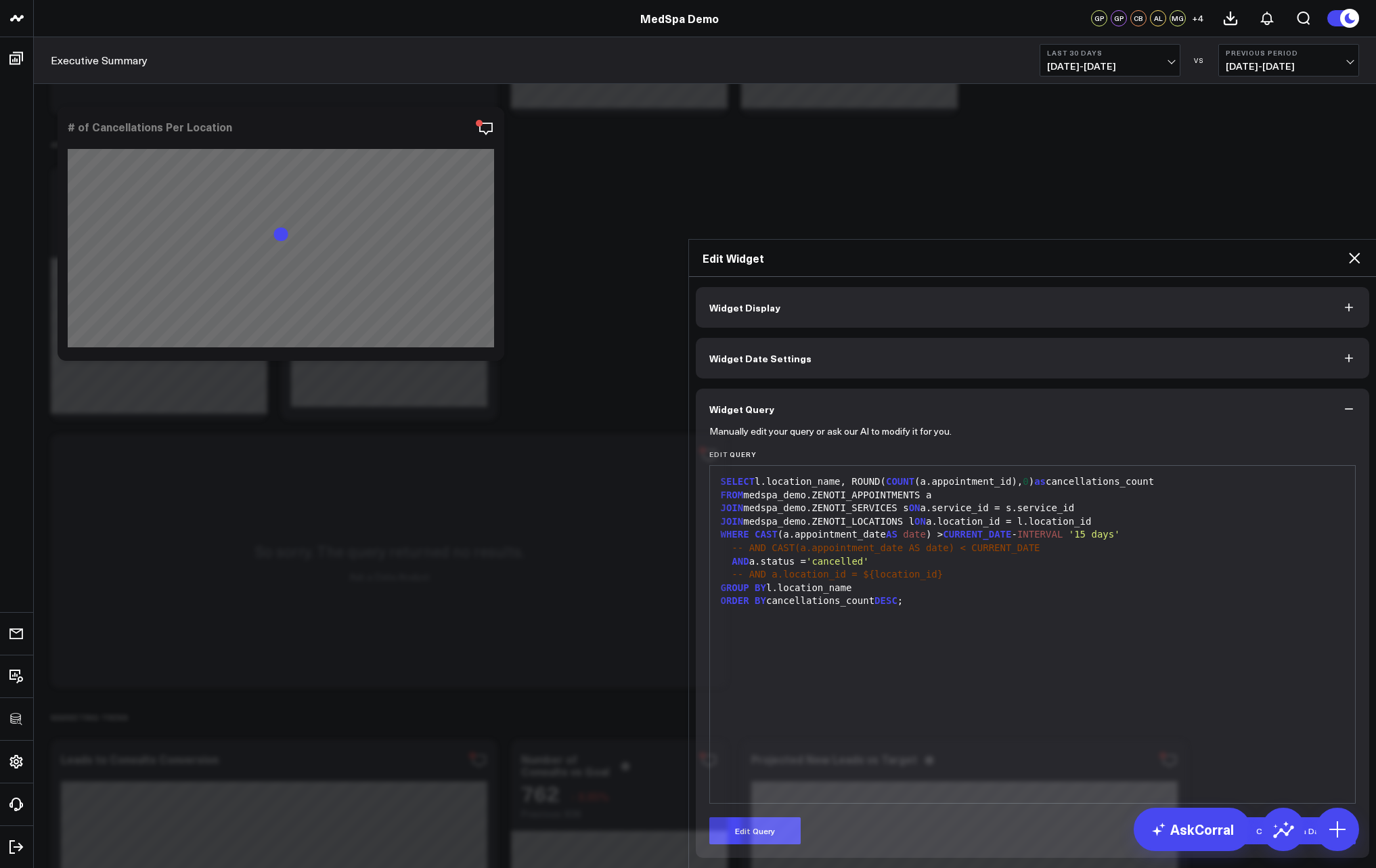
scroll to position [0, 0]
click at [1348, 250] on icon at bounding box center [1354, 258] width 16 height 16
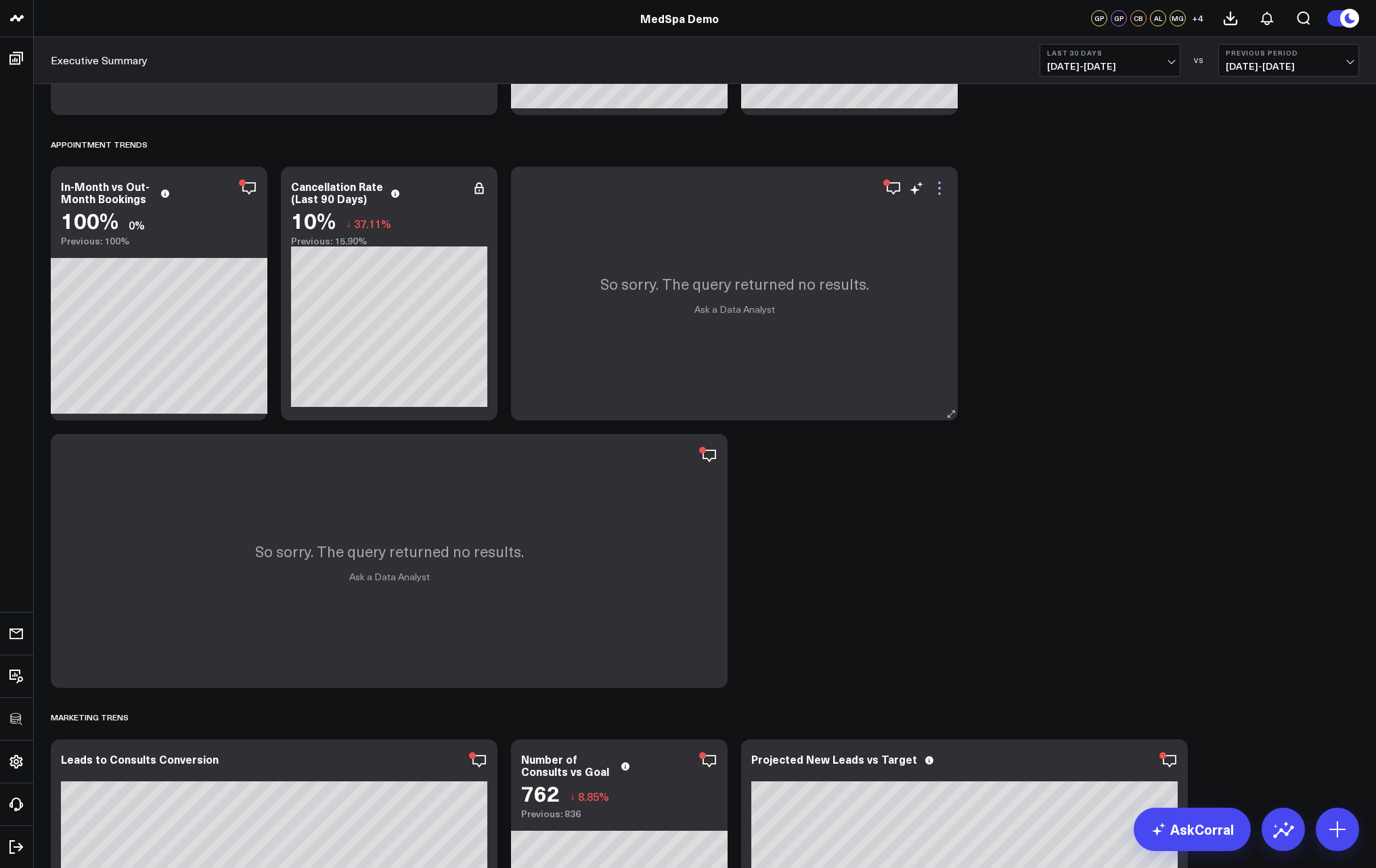
click at [936, 185] on icon at bounding box center [940, 188] width 16 height 16
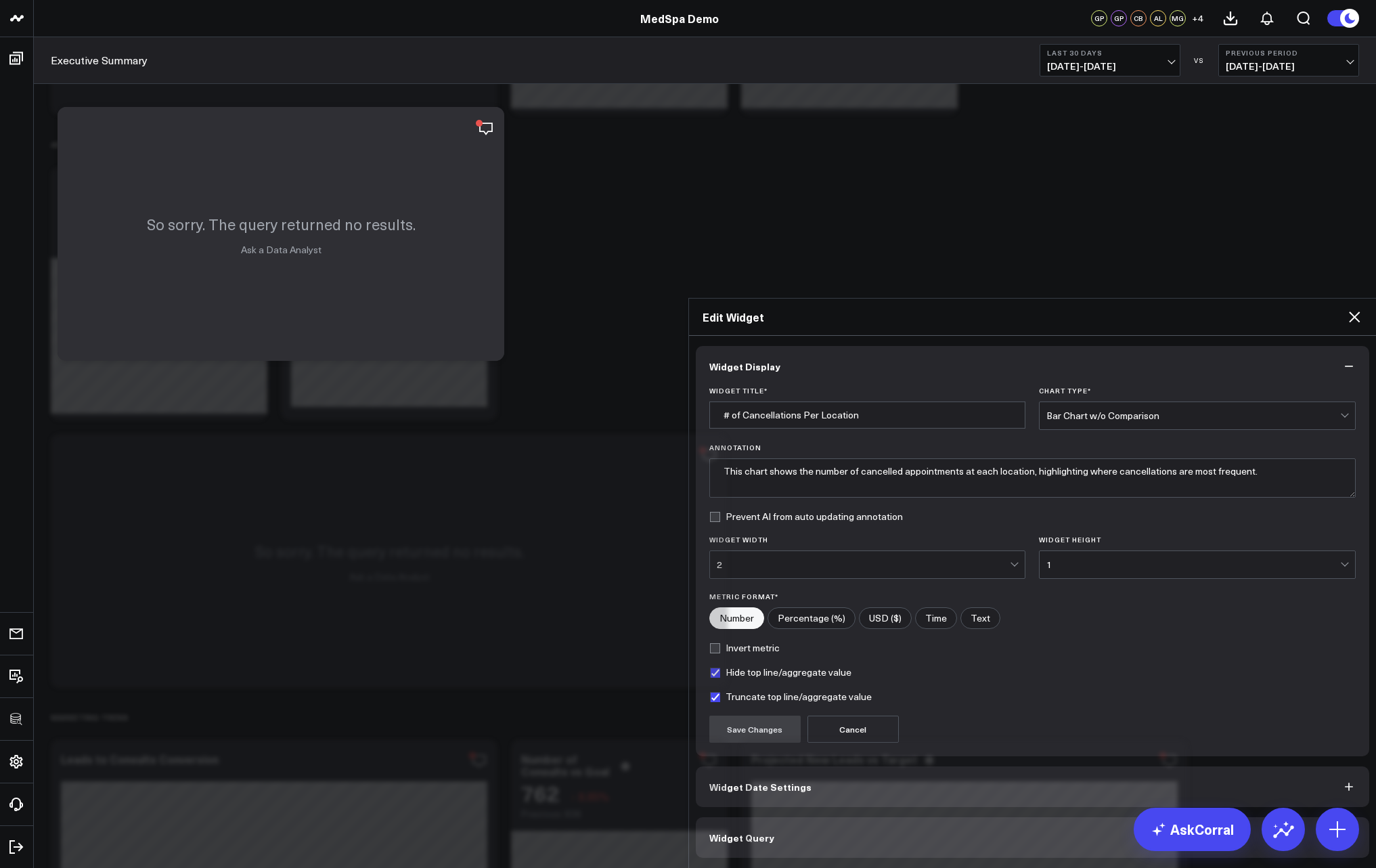
click at [753, 817] on button "Widget Query" at bounding box center [1033, 837] width 674 height 41
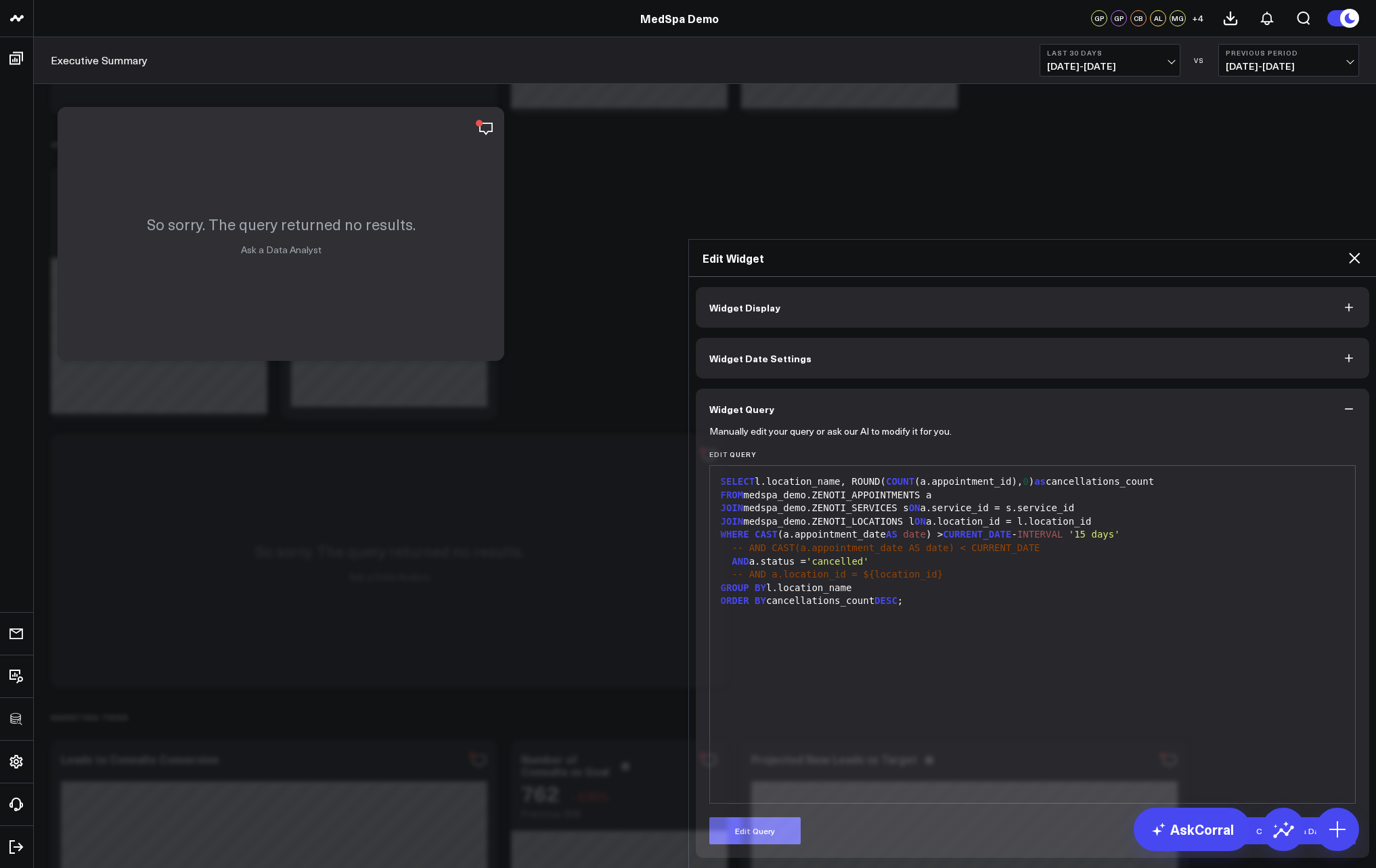
click at [763, 817] on button "Edit Query" at bounding box center [754, 831] width 92 height 27
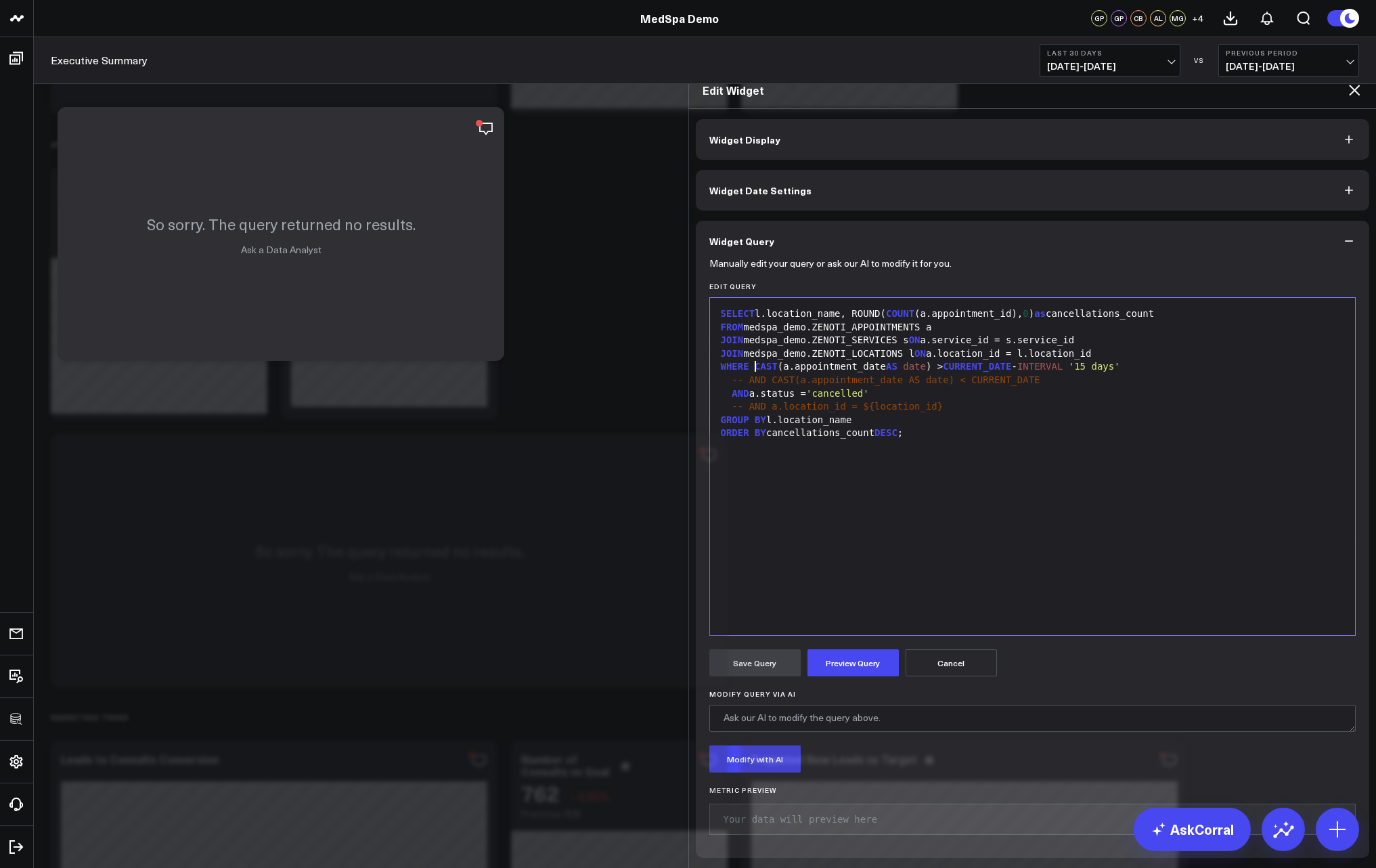
click at [754, 361] on span "CAST" at bounding box center [765, 366] width 23 height 11
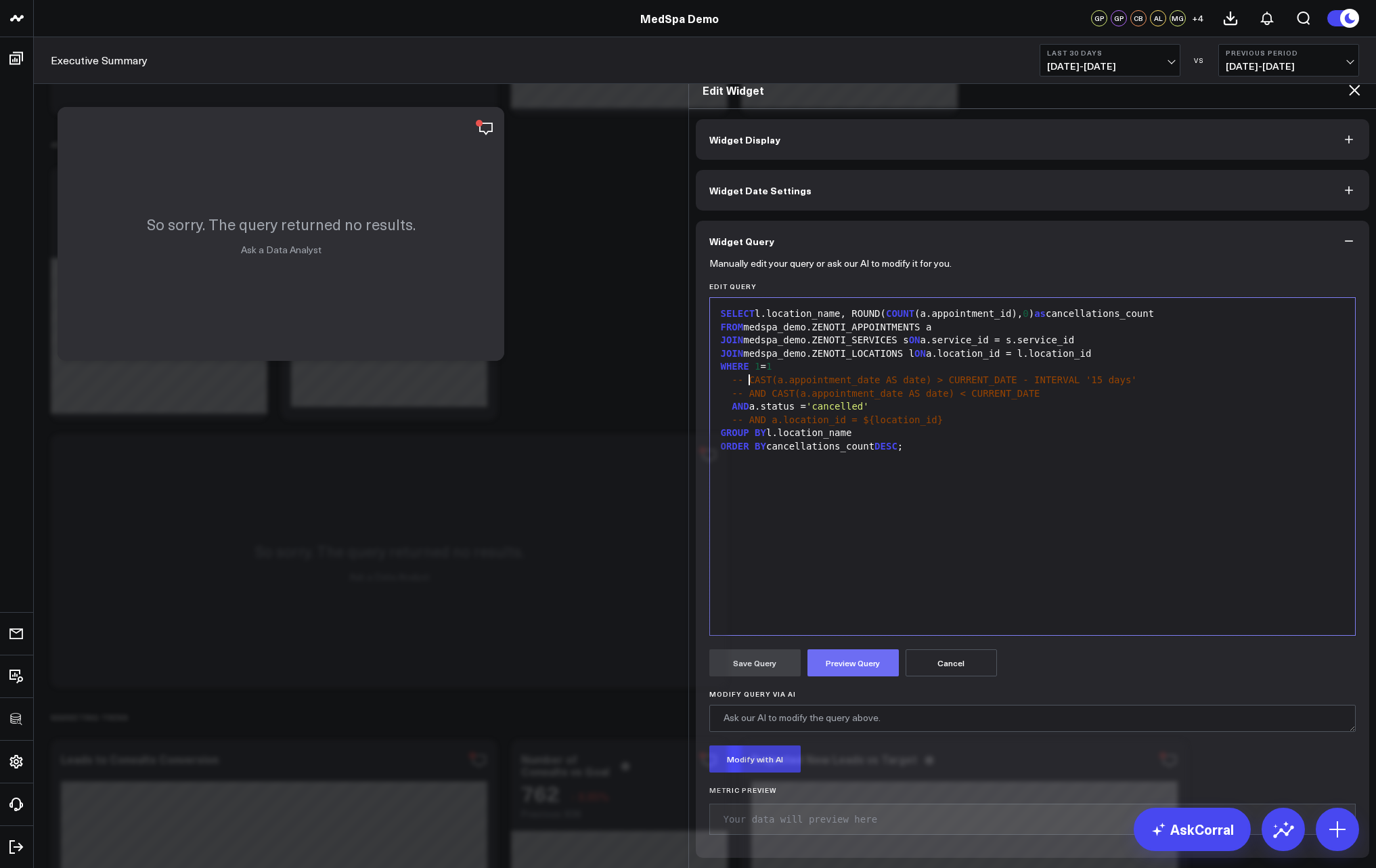
click at [836, 649] on button "Preview Query" at bounding box center [853, 663] width 92 height 27
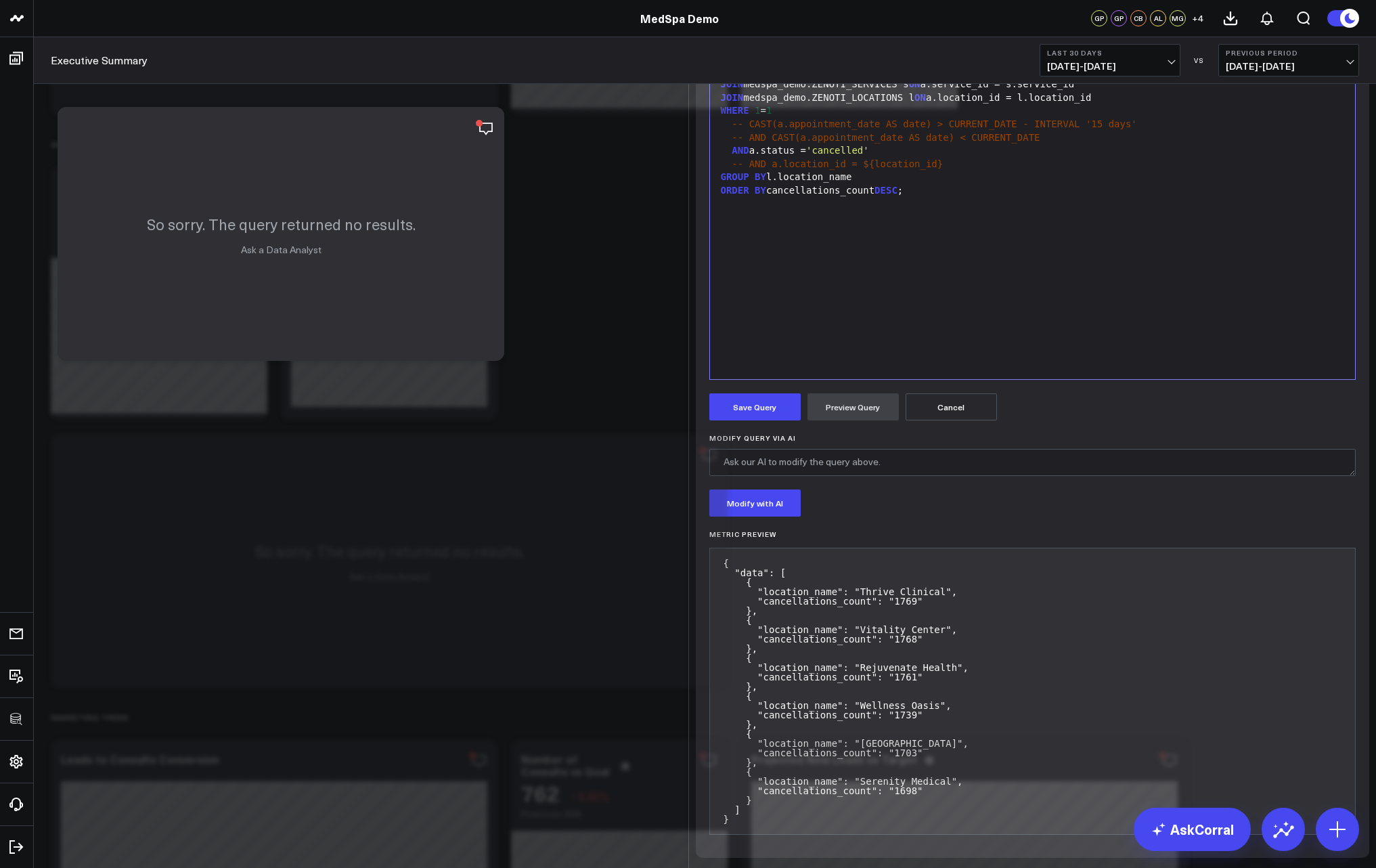
click at [739, 143] on span "-- AND CAST(a.appointment_date AS date) < CURRENT_DATE" at bounding box center [885, 137] width 308 height 11
click at [844, 420] on button "Preview Query" at bounding box center [853, 407] width 92 height 27
click at [743, 420] on button "Save Query" at bounding box center [754, 407] width 92 height 27
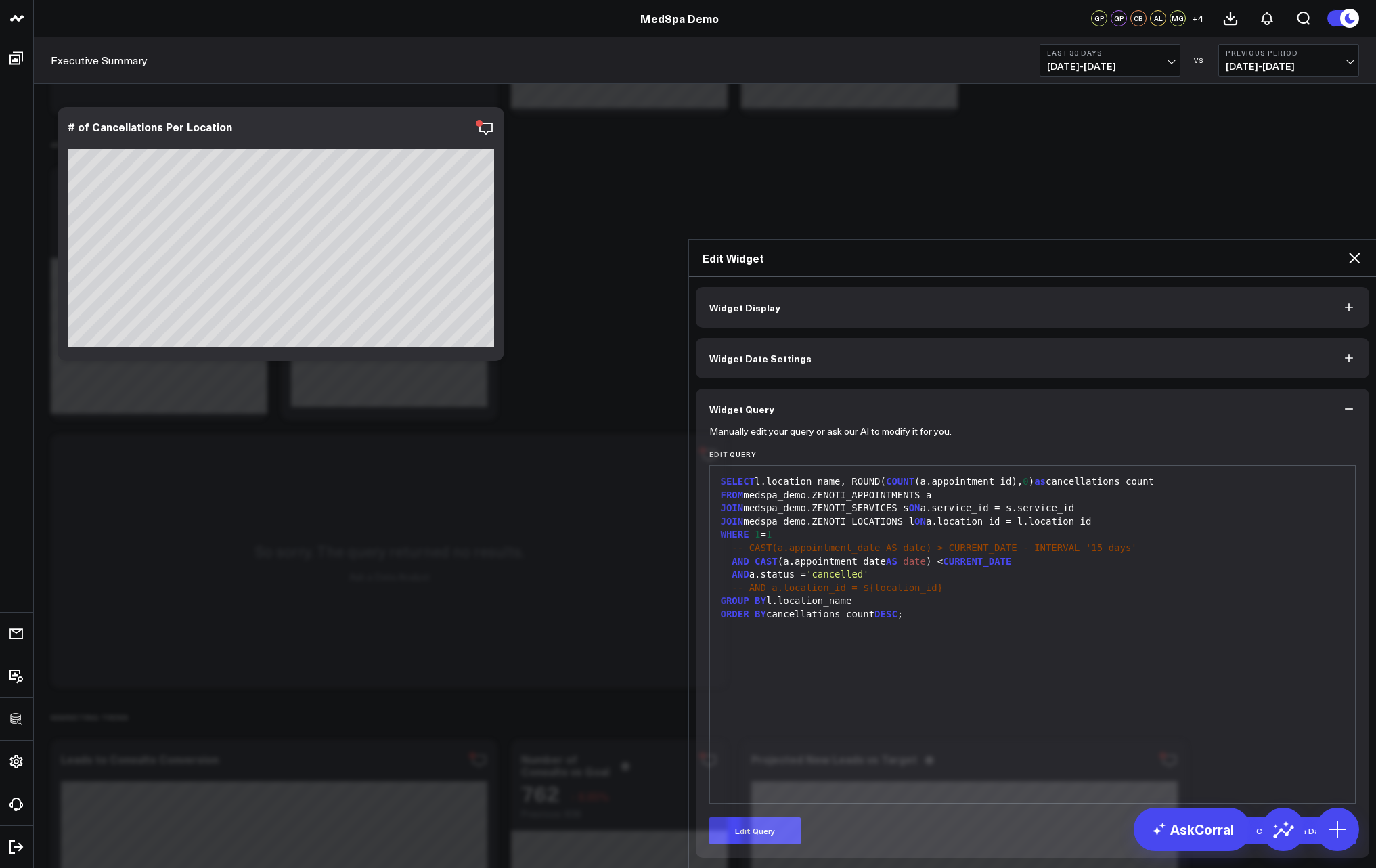
click at [1357, 250] on icon at bounding box center [1354, 258] width 16 height 16
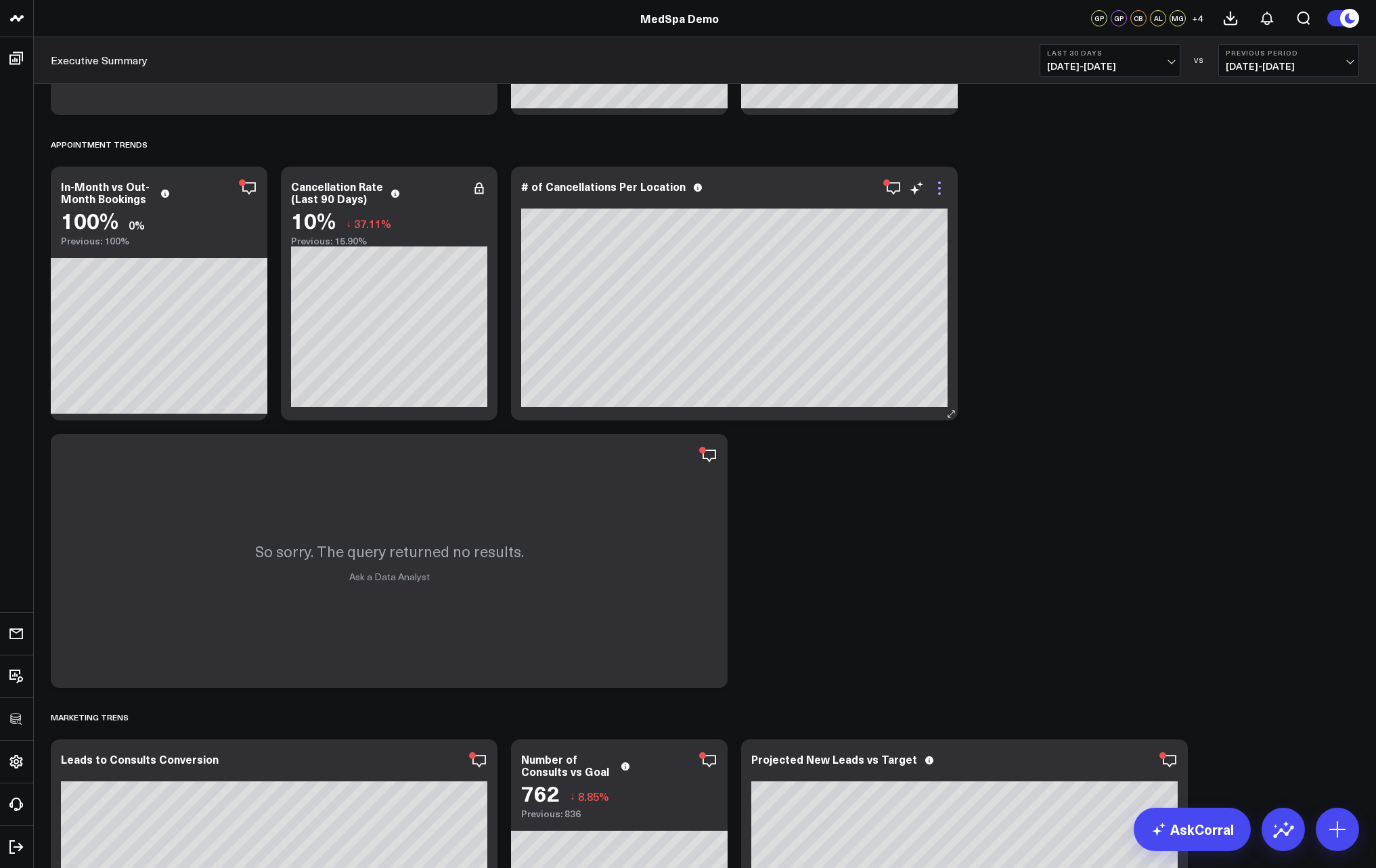
click at [939, 195] on icon at bounding box center [939, 193] width 3 height 3
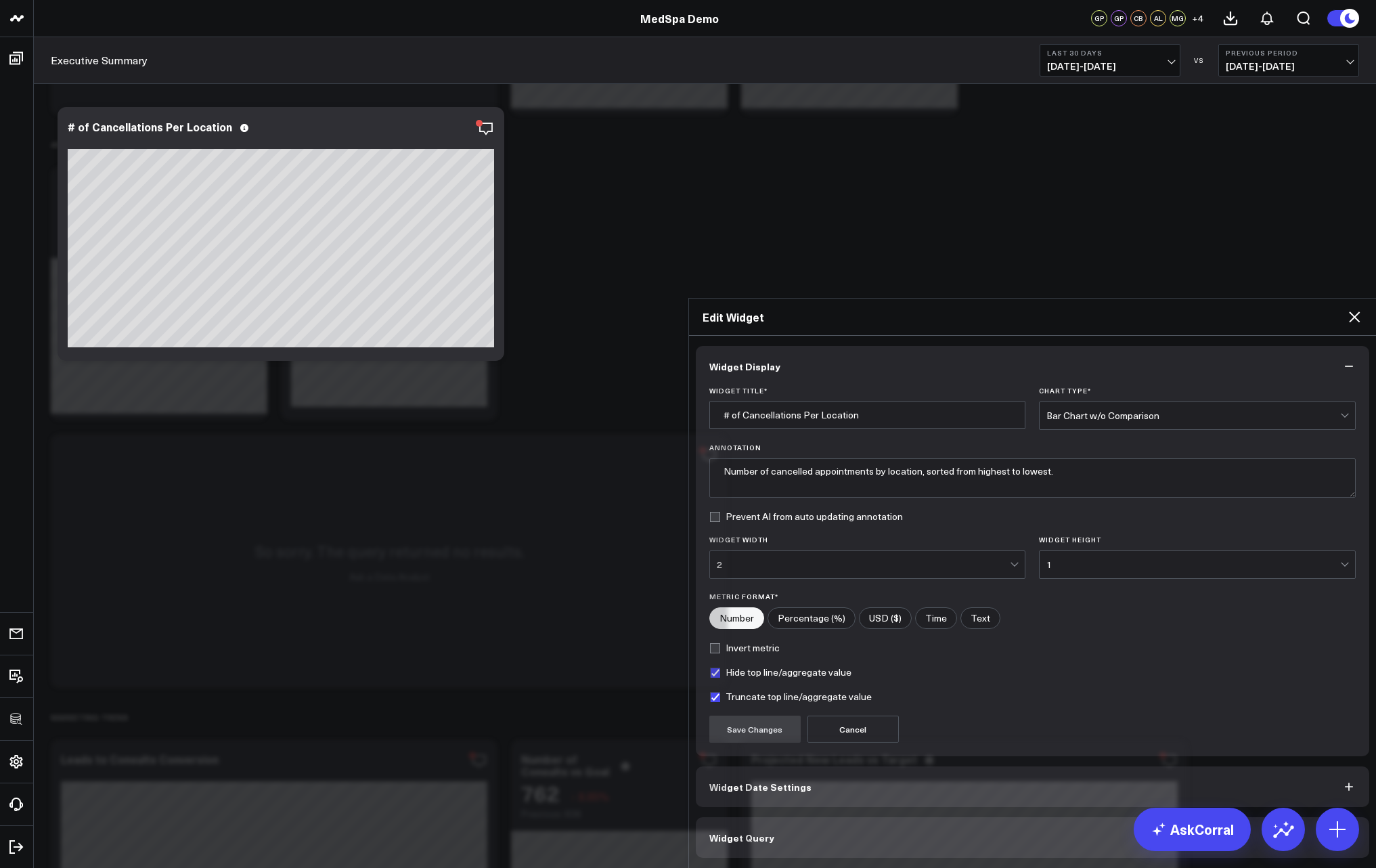
click at [844, 817] on button "Widget Query" at bounding box center [1033, 837] width 674 height 41
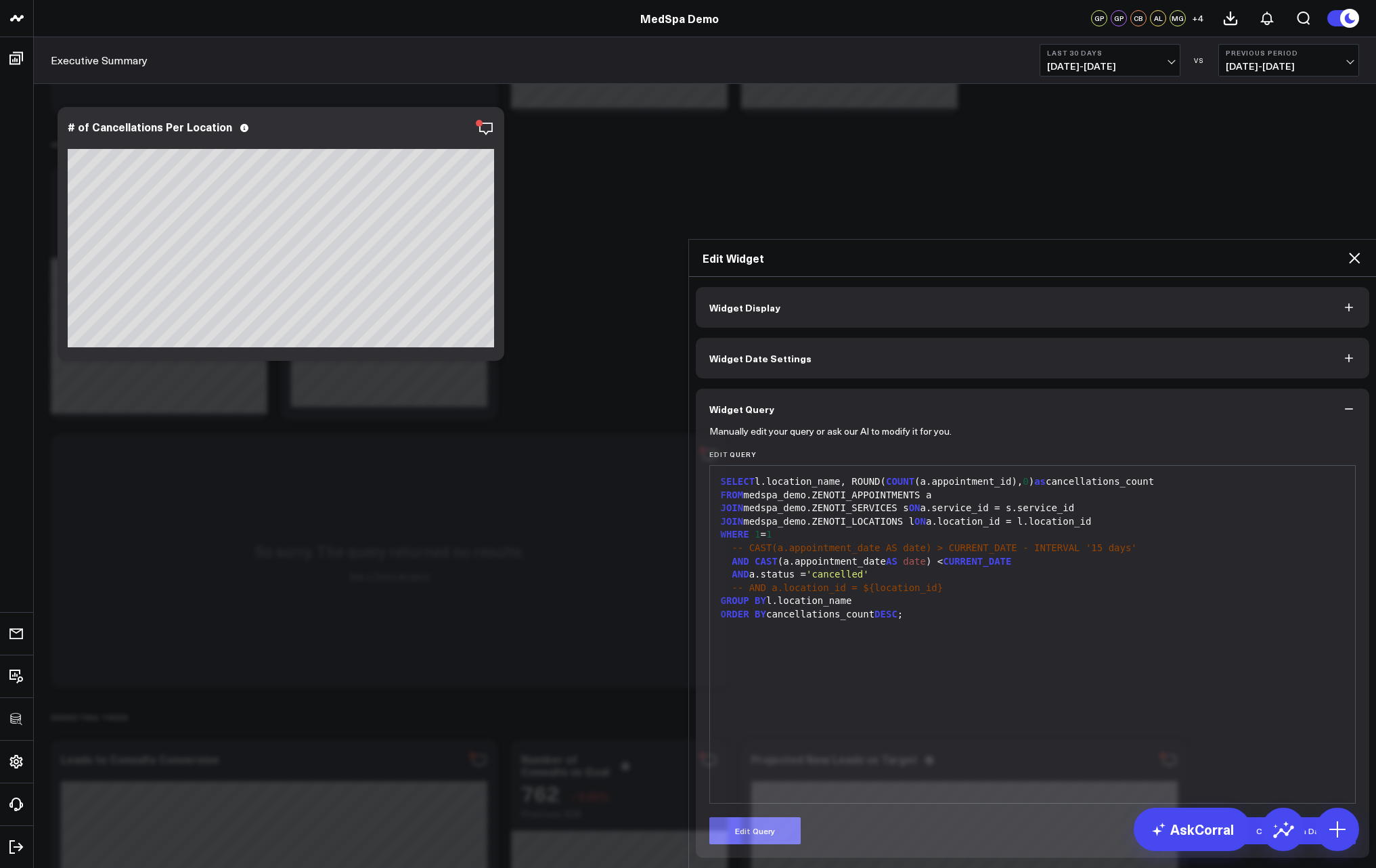
click at [759, 817] on button "Edit Query" at bounding box center [754, 831] width 92 height 27
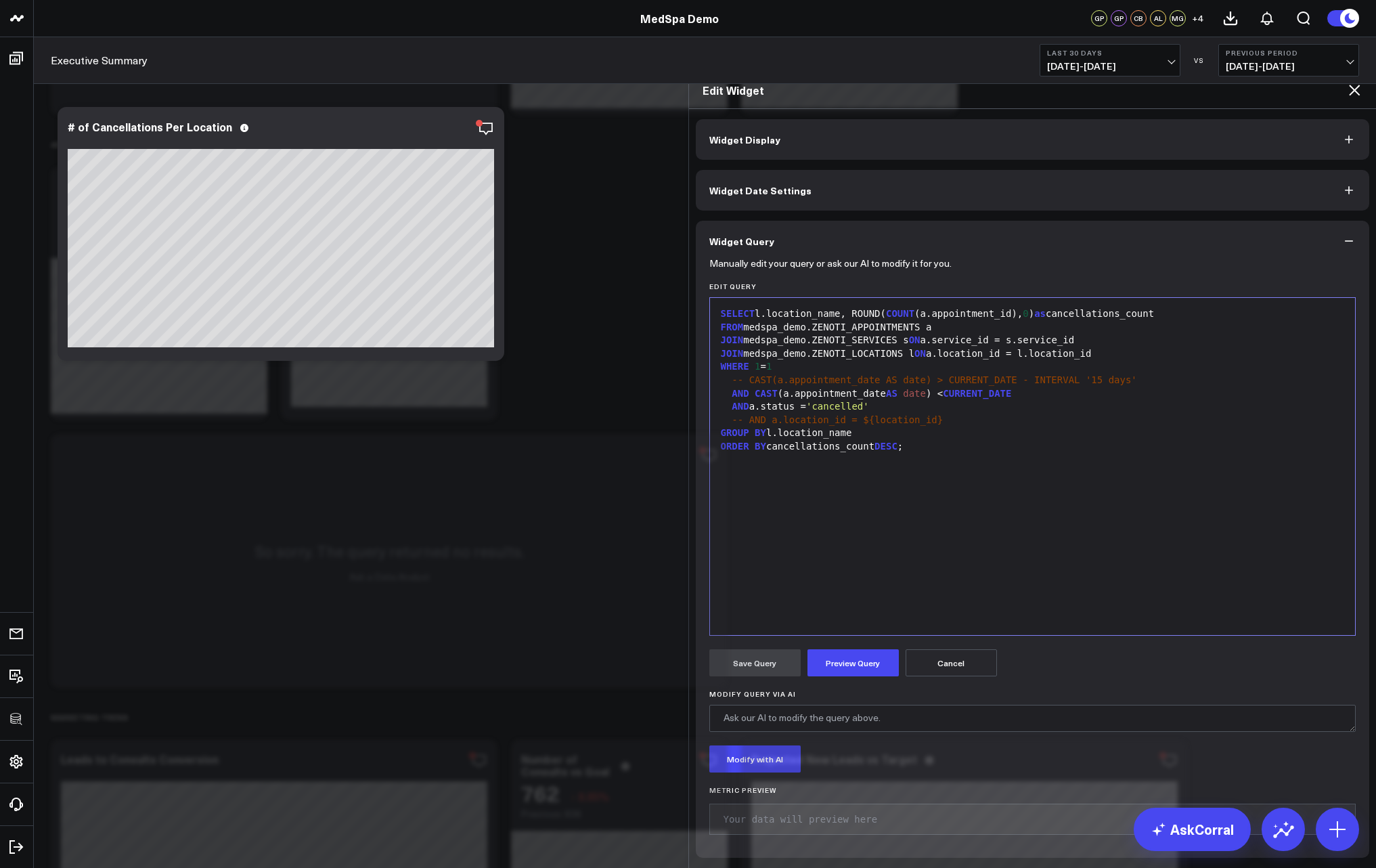
click at [872, 446] on div "SELECT l.location_name, ROUND( COUNT (a.appointment_id), 0 ) as cancellations_c…" at bounding box center [1033, 466] width 633 height 324
click at [746, 374] on span "-- CAST(a.appointment_date AS date) > CURRENT_DATE - INTERVAL '15 days'" at bounding box center [933, 380] width 404 height 11
click at [839, 649] on button "Preview Query" at bounding box center [853, 663] width 92 height 27
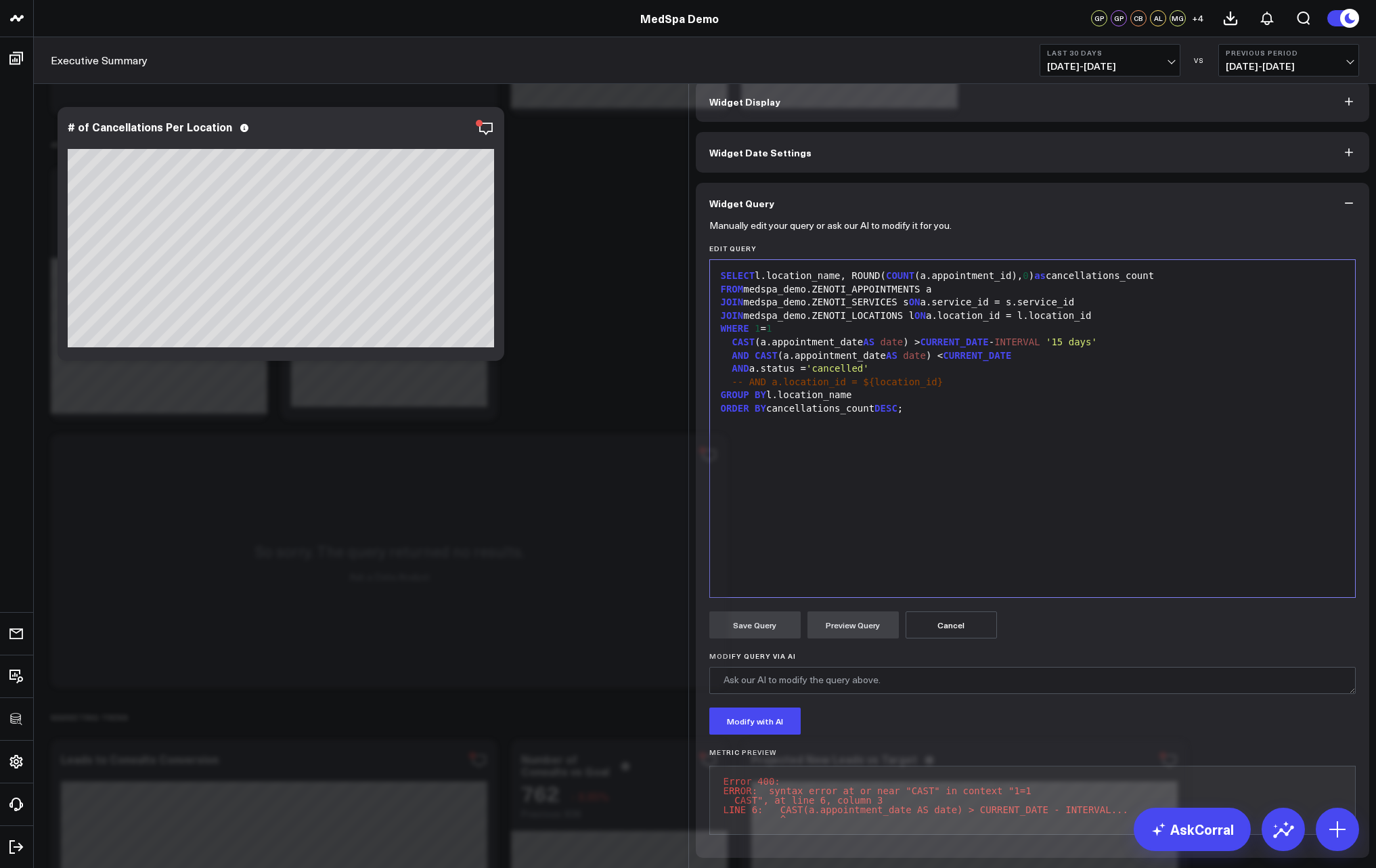
click at [723, 346] on div "CAST (a.appointment_date AS date ) > CURRENT_DATE - INTERVAL '15 days'" at bounding box center [1033, 342] width 633 height 14
click at [857, 638] on button "Preview Query" at bounding box center [853, 624] width 92 height 27
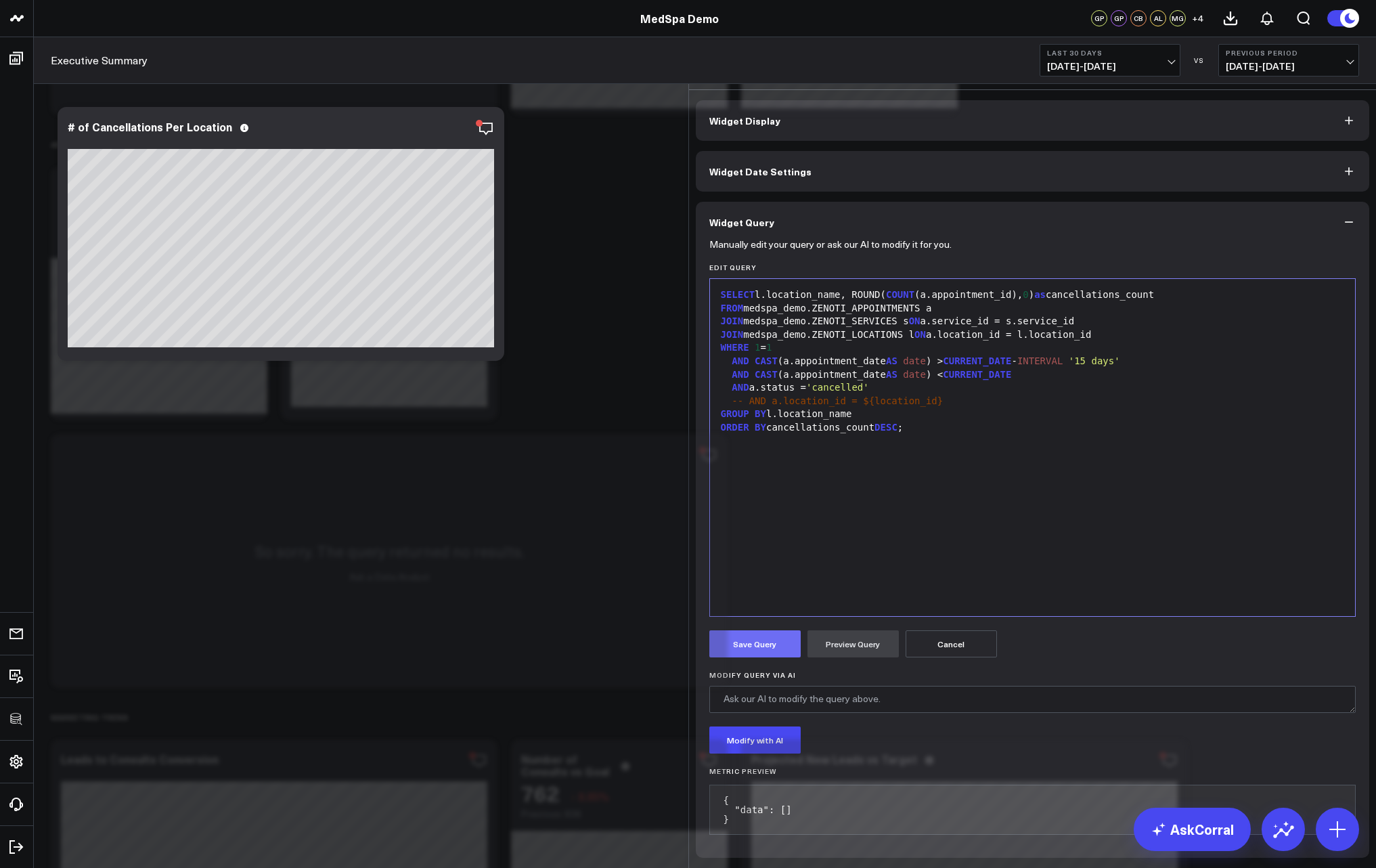
click at [765, 630] on button "Save Query" at bounding box center [754, 644] width 92 height 27
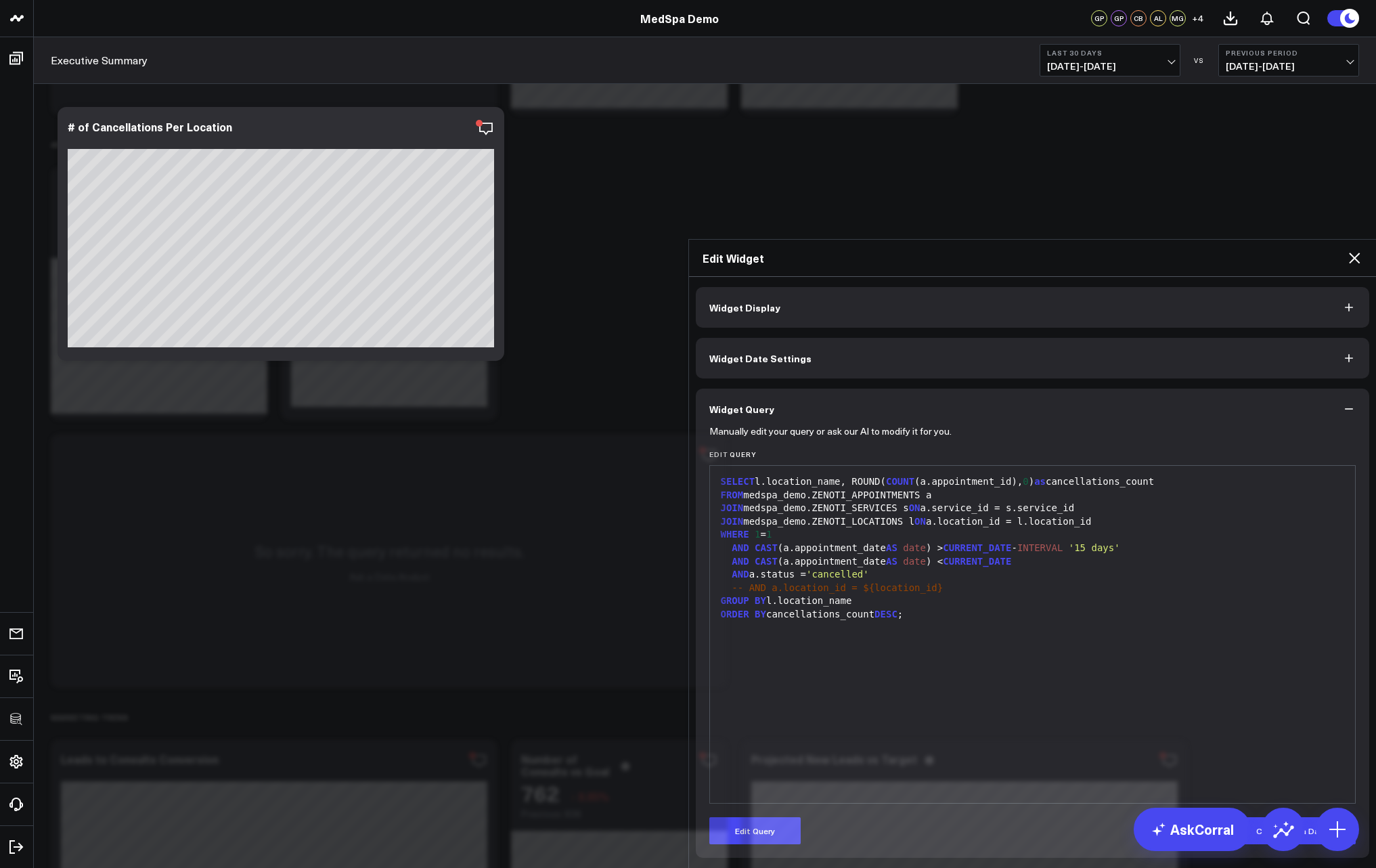
click at [1356, 253] on icon at bounding box center [1354, 258] width 11 height 11
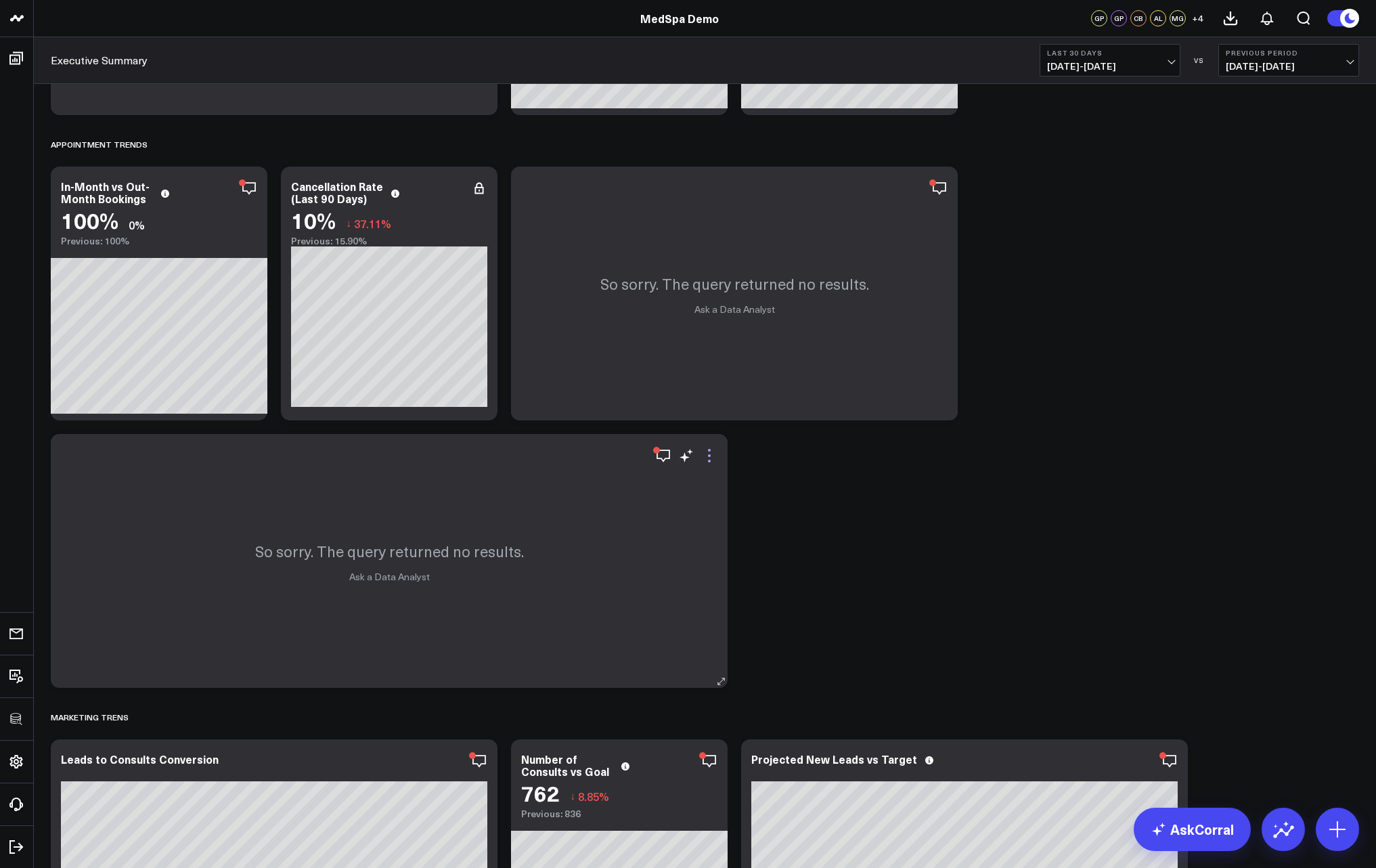
click at [716, 455] on icon at bounding box center [709, 455] width 16 height 16
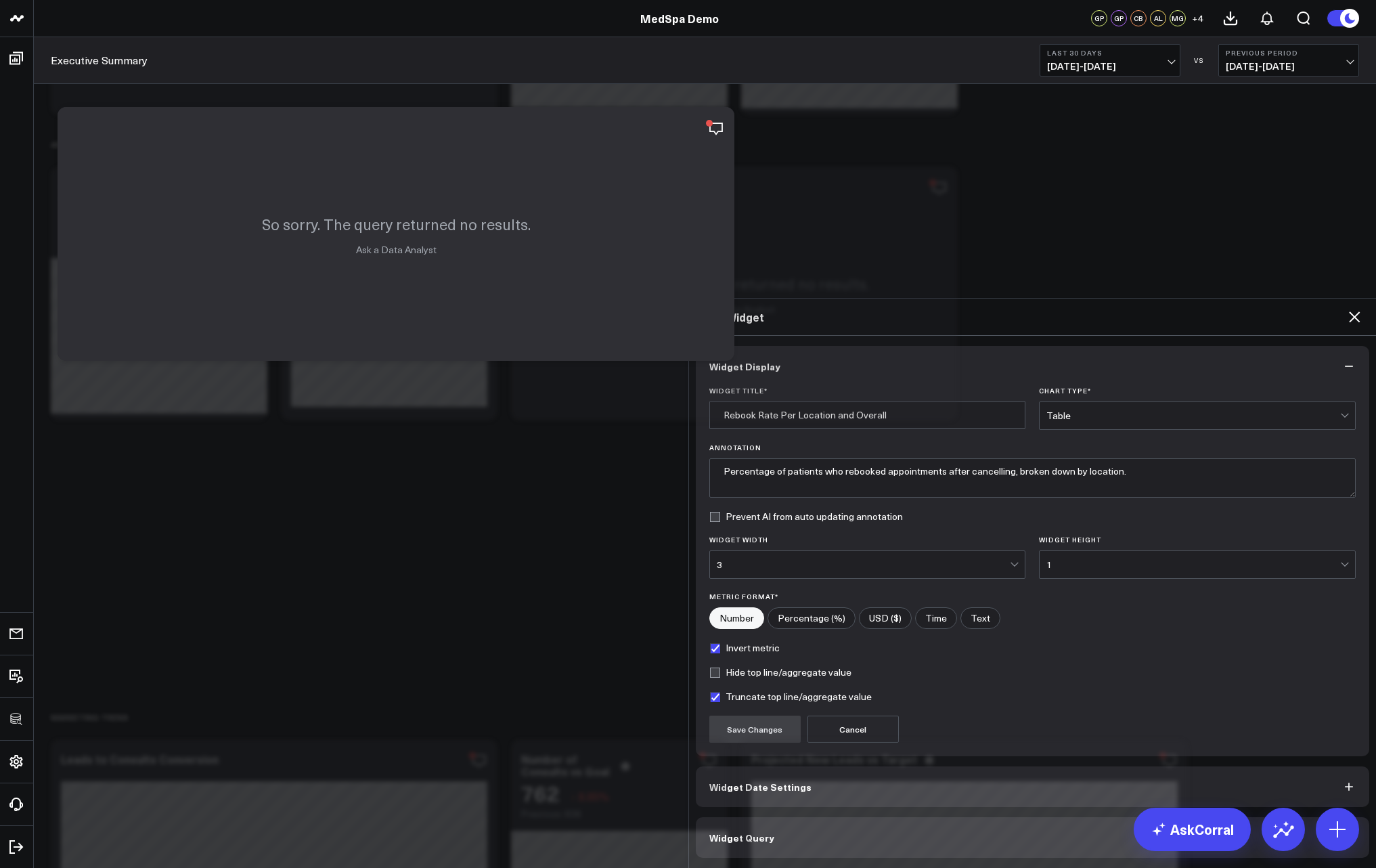
click at [757, 832] on span "Widget Query" at bounding box center [741, 837] width 65 height 11
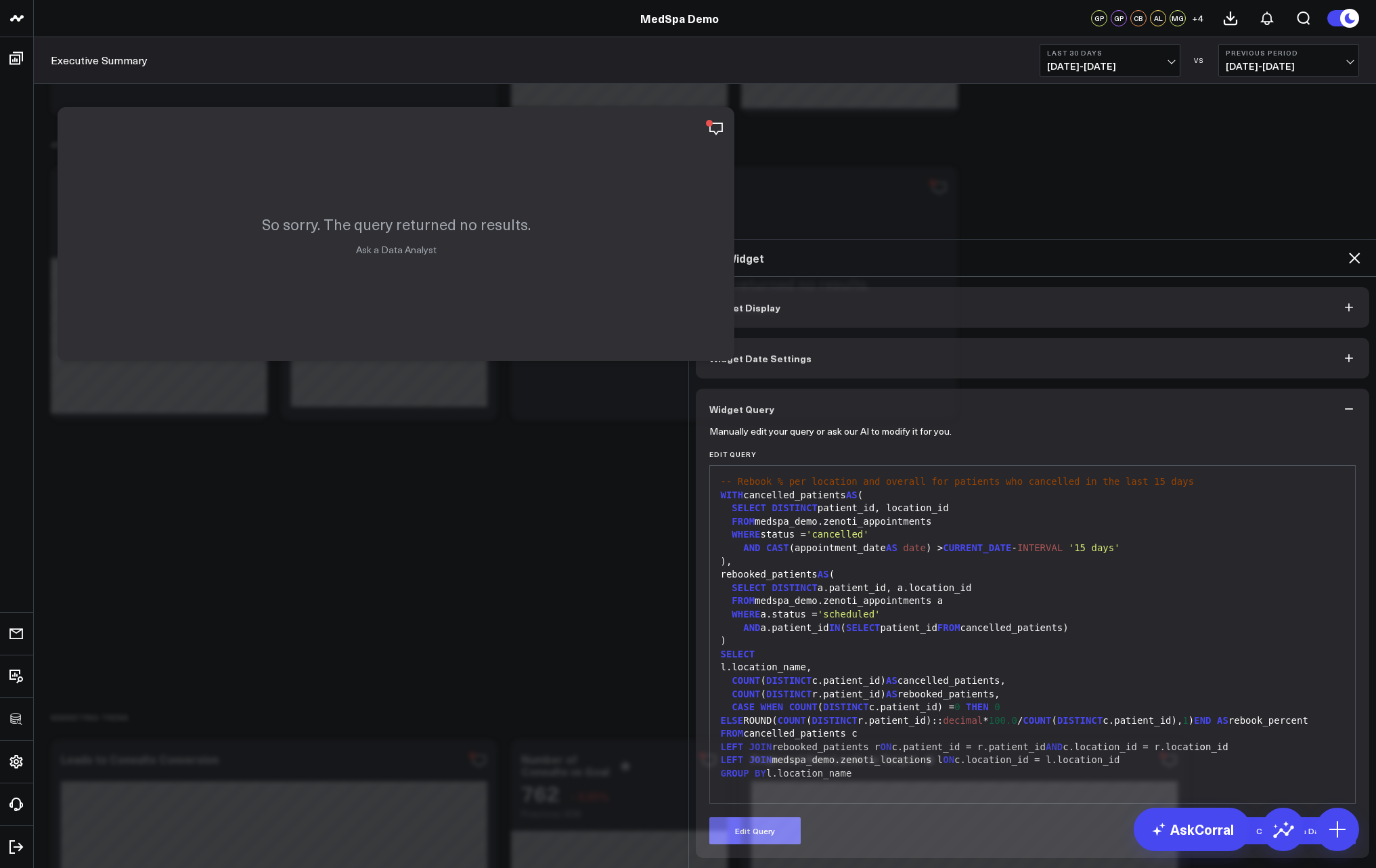
click at [762, 817] on button "Edit Query" at bounding box center [754, 831] width 92 height 27
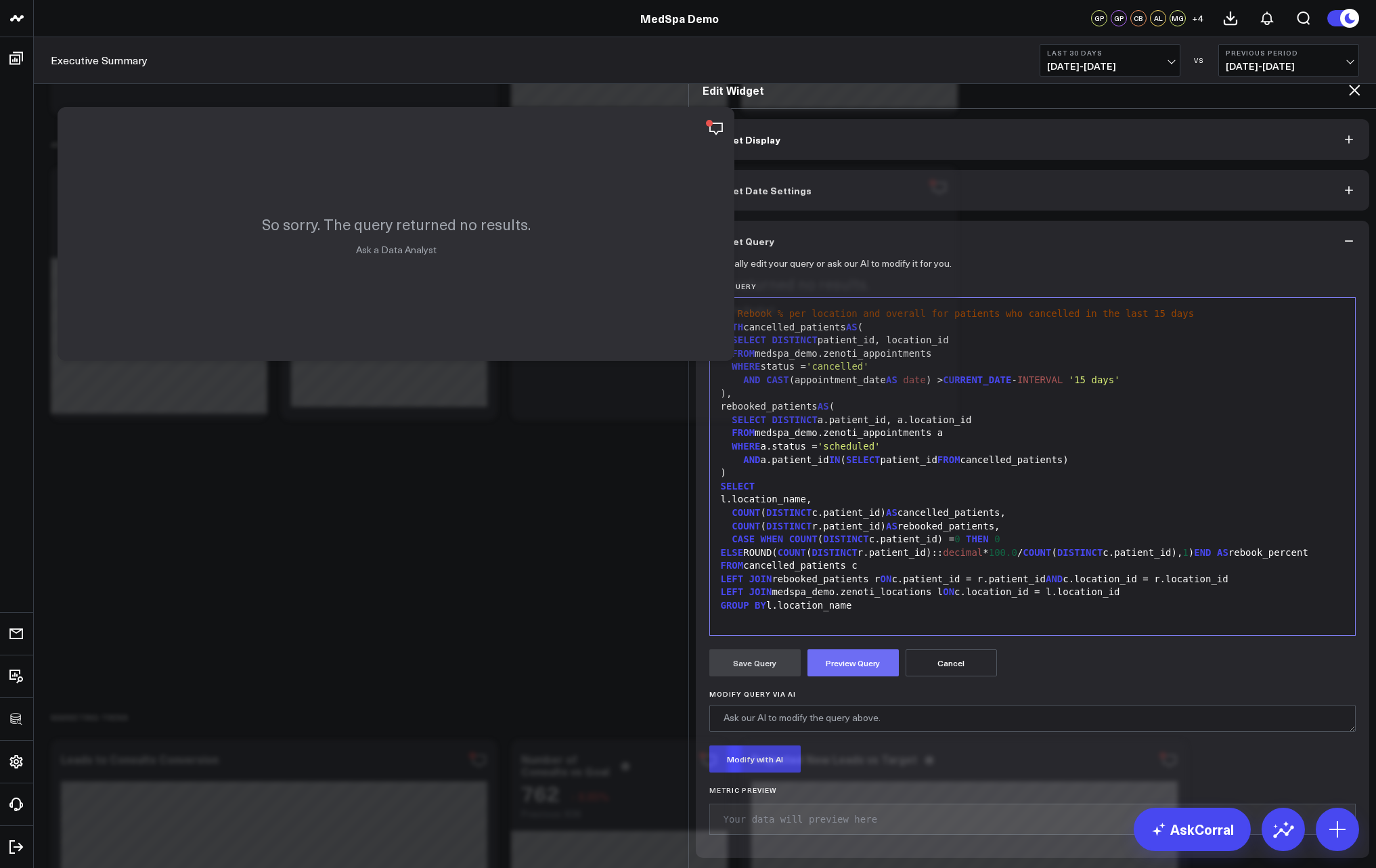
click at [843, 649] on button "Preview Query" at bounding box center [853, 663] width 92 height 27
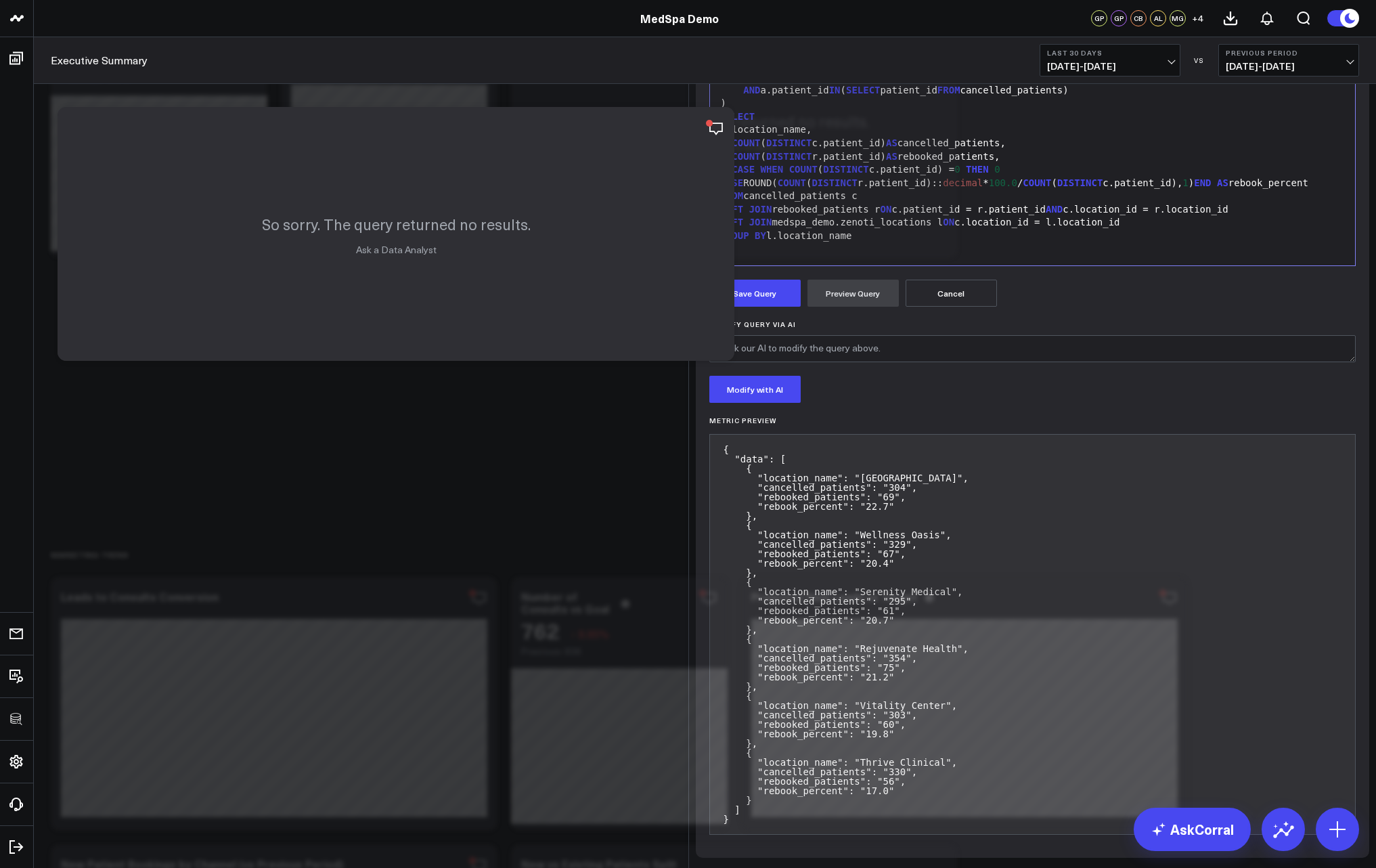
scroll to position [244, 0]
click at [763, 306] on button "Save Query" at bounding box center [754, 294] width 92 height 27
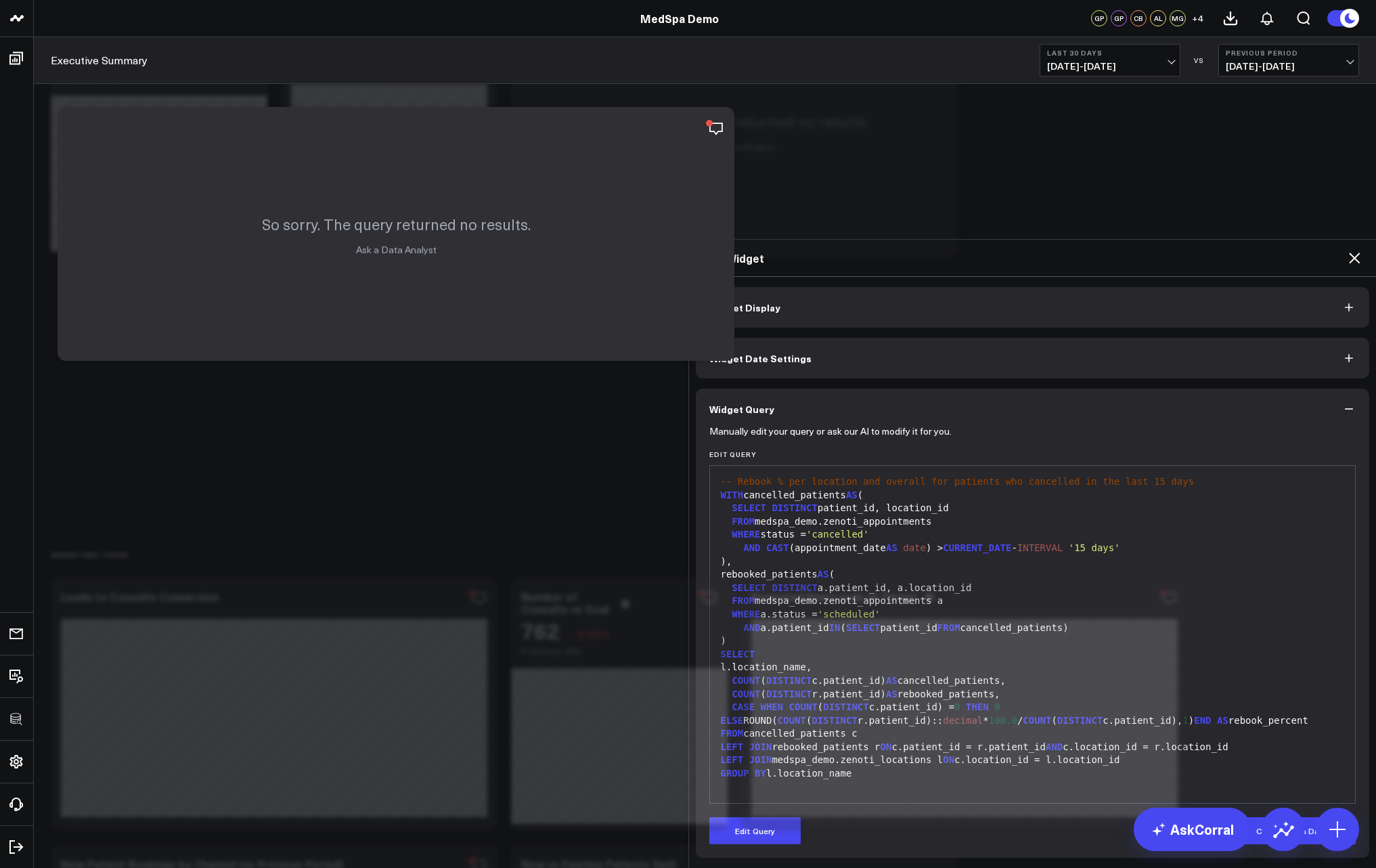
scroll to position [0, 0]
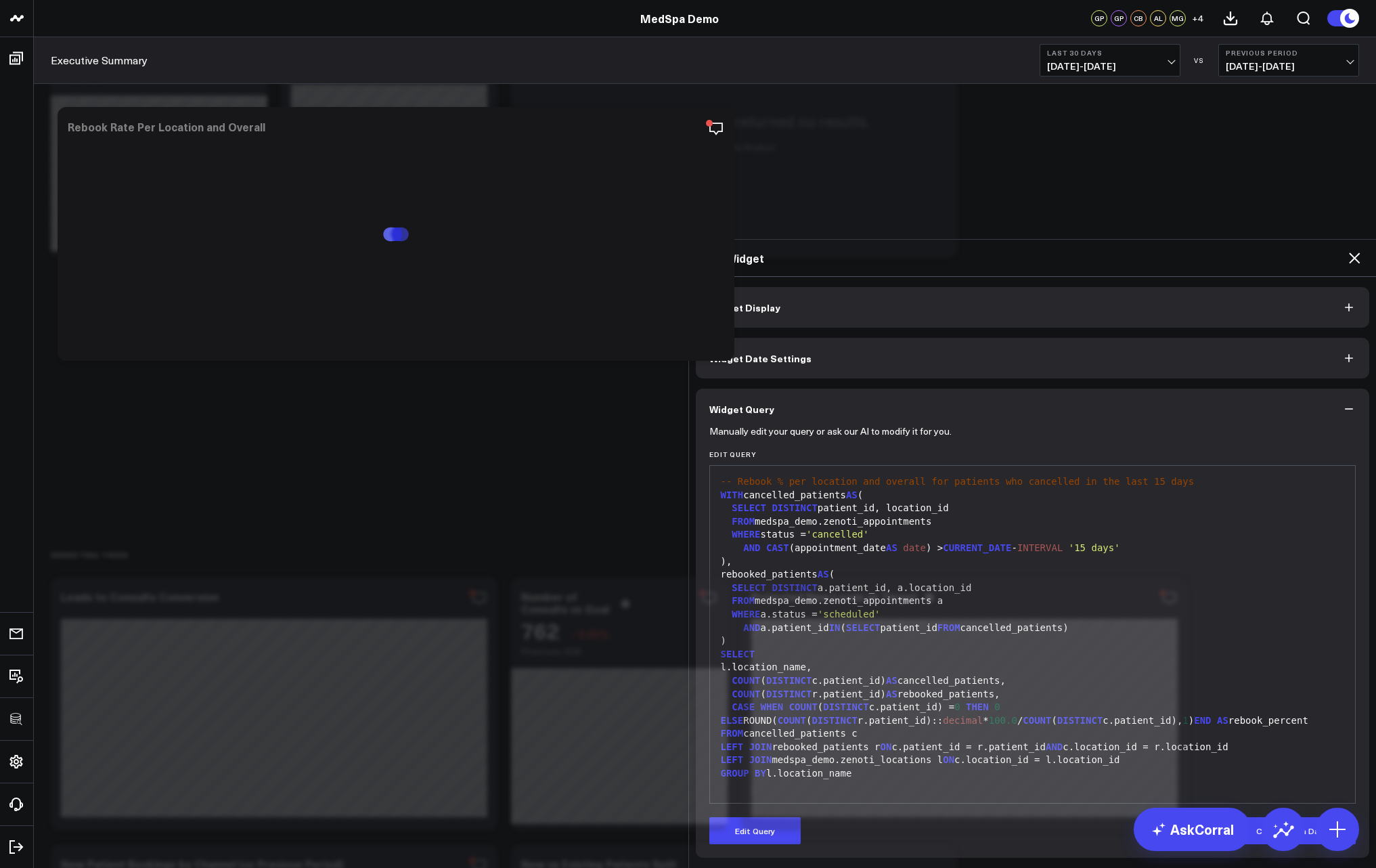
click at [1351, 250] on icon at bounding box center [1354, 258] width 16 height 16
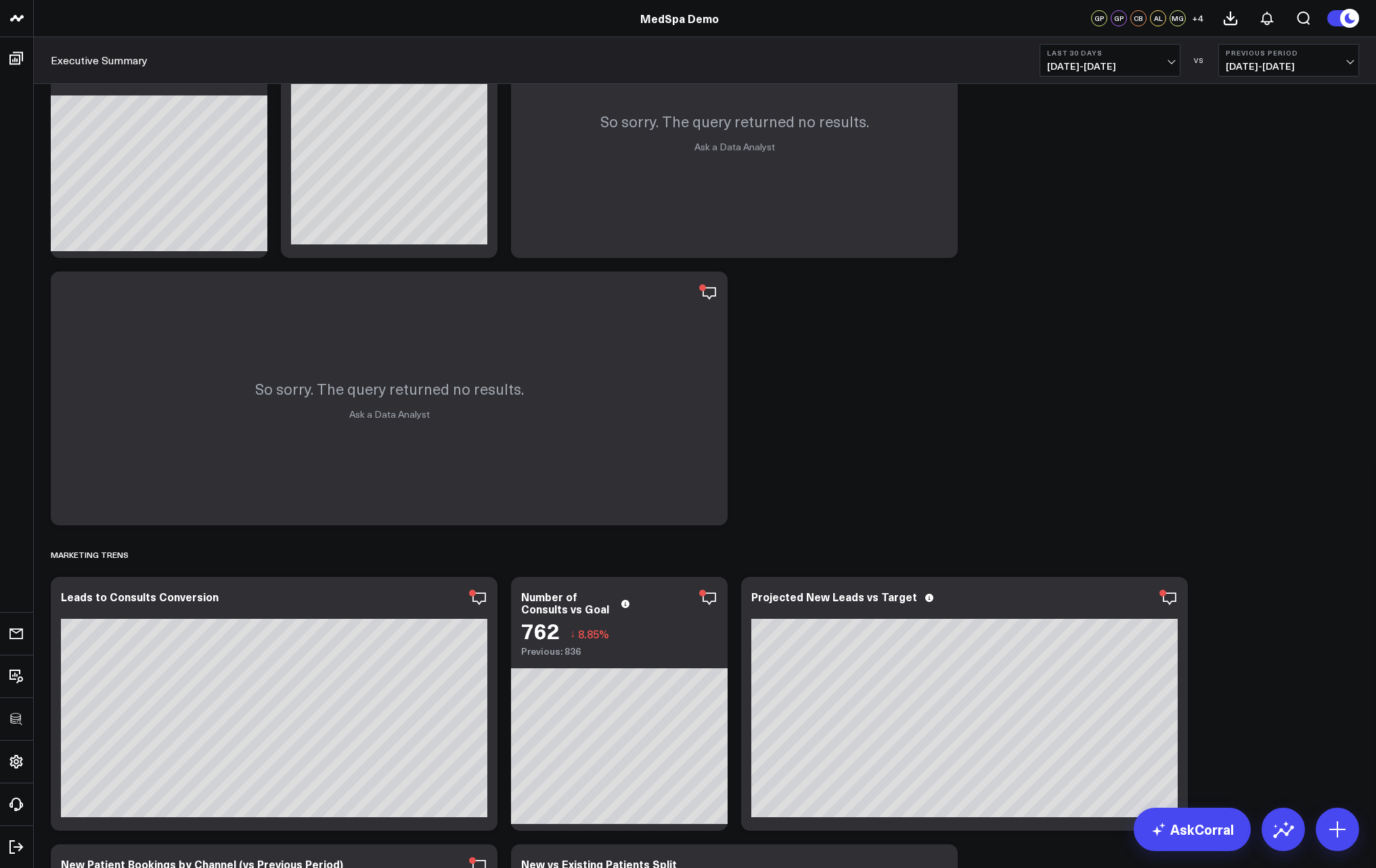
scroll to position [813, 0]
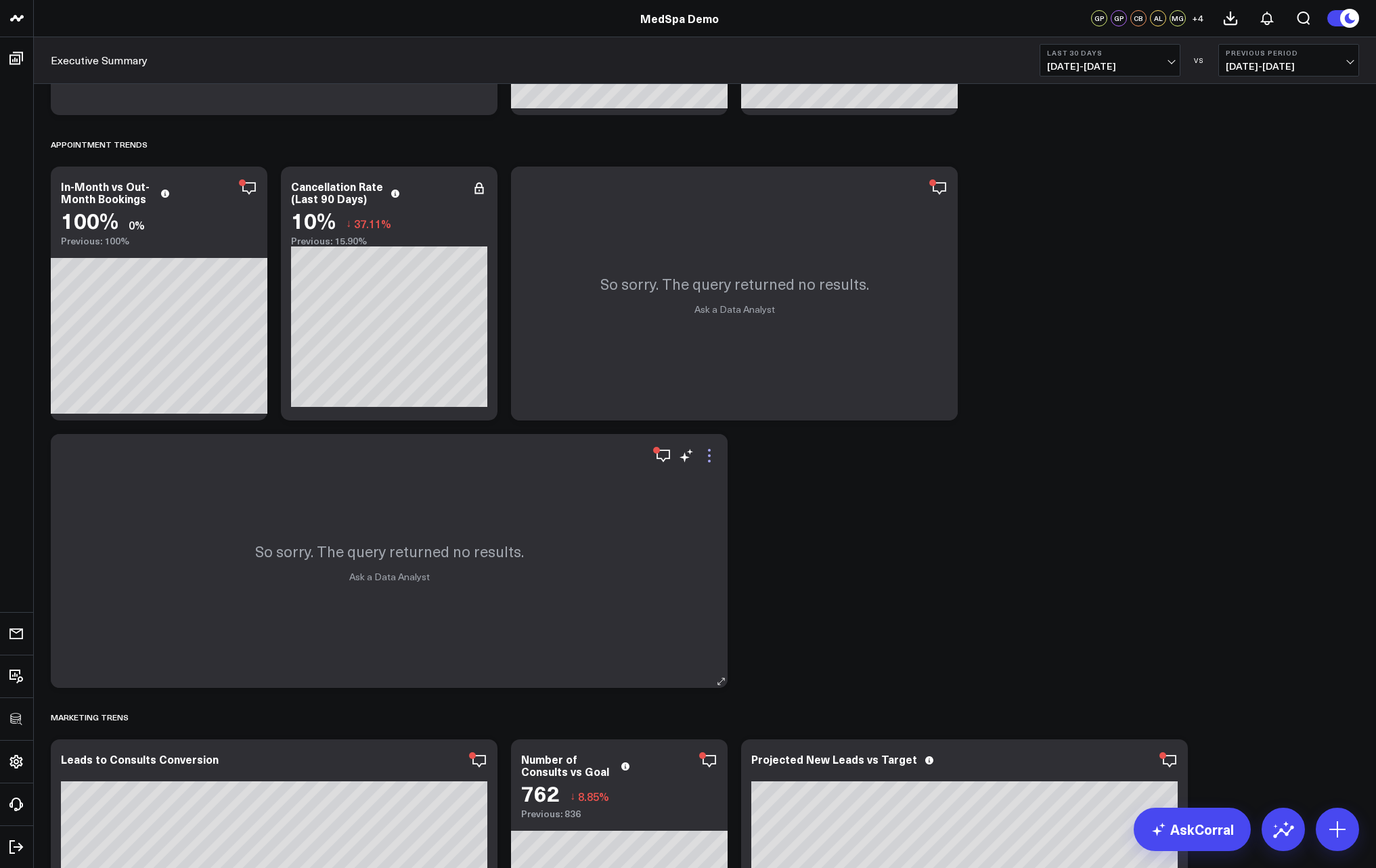
click at [705, 455] on icon at bounding box center [709, 455] width 16 height 16
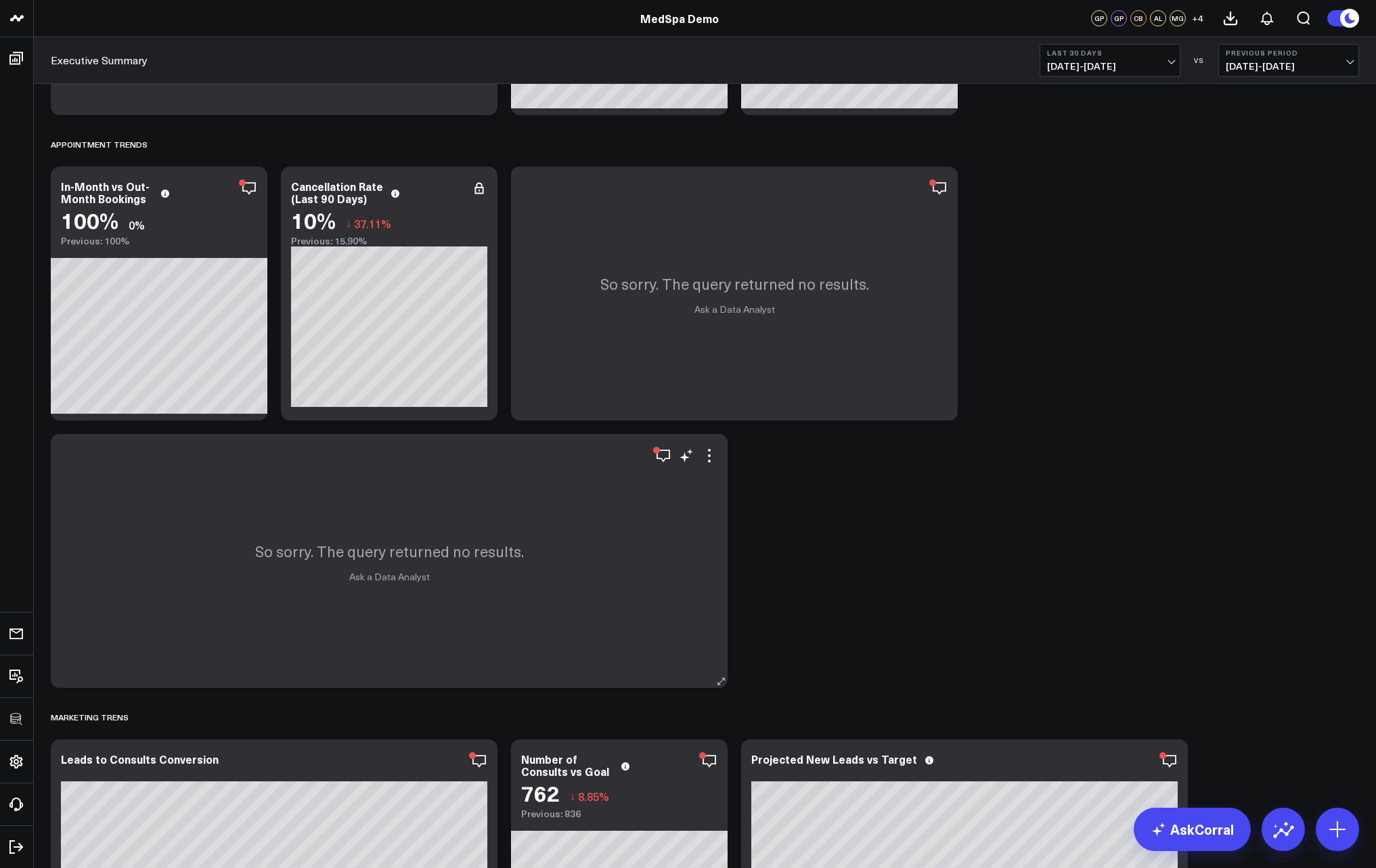
click at [712, 444] on div "So sorry. The query returned no results. Ask a Data Analyst" at bounding box center [389, 560] width 677 height 254
click at [708, 458] on icon at bounding box center [709, 455] width 16 height 16
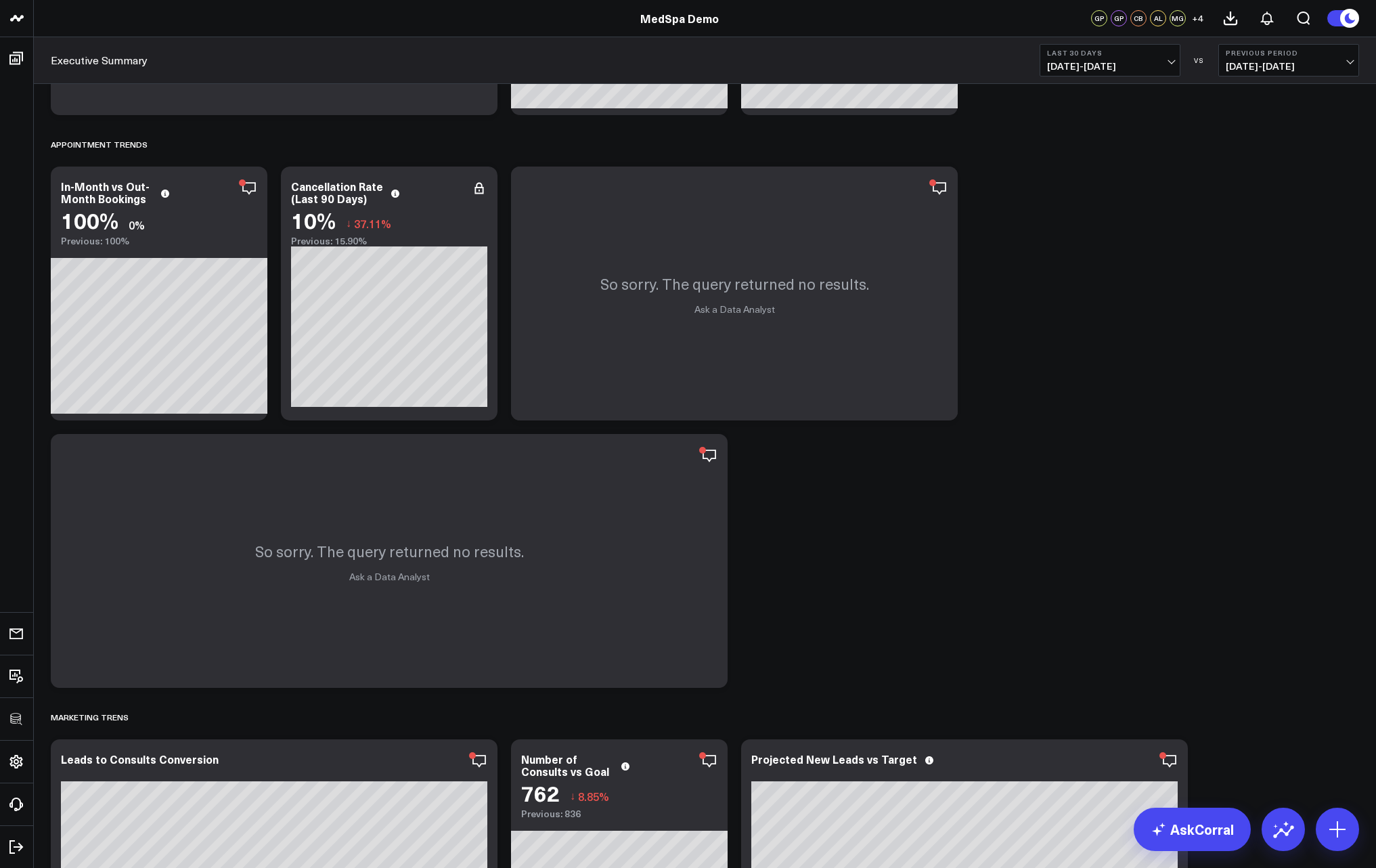
click at [1113, 550] on div "REVENUE TRENDS Modify via AI Copy link to widget Ask support Remove Create link…" at bounding box center [704, 561] width 1321 height 2558
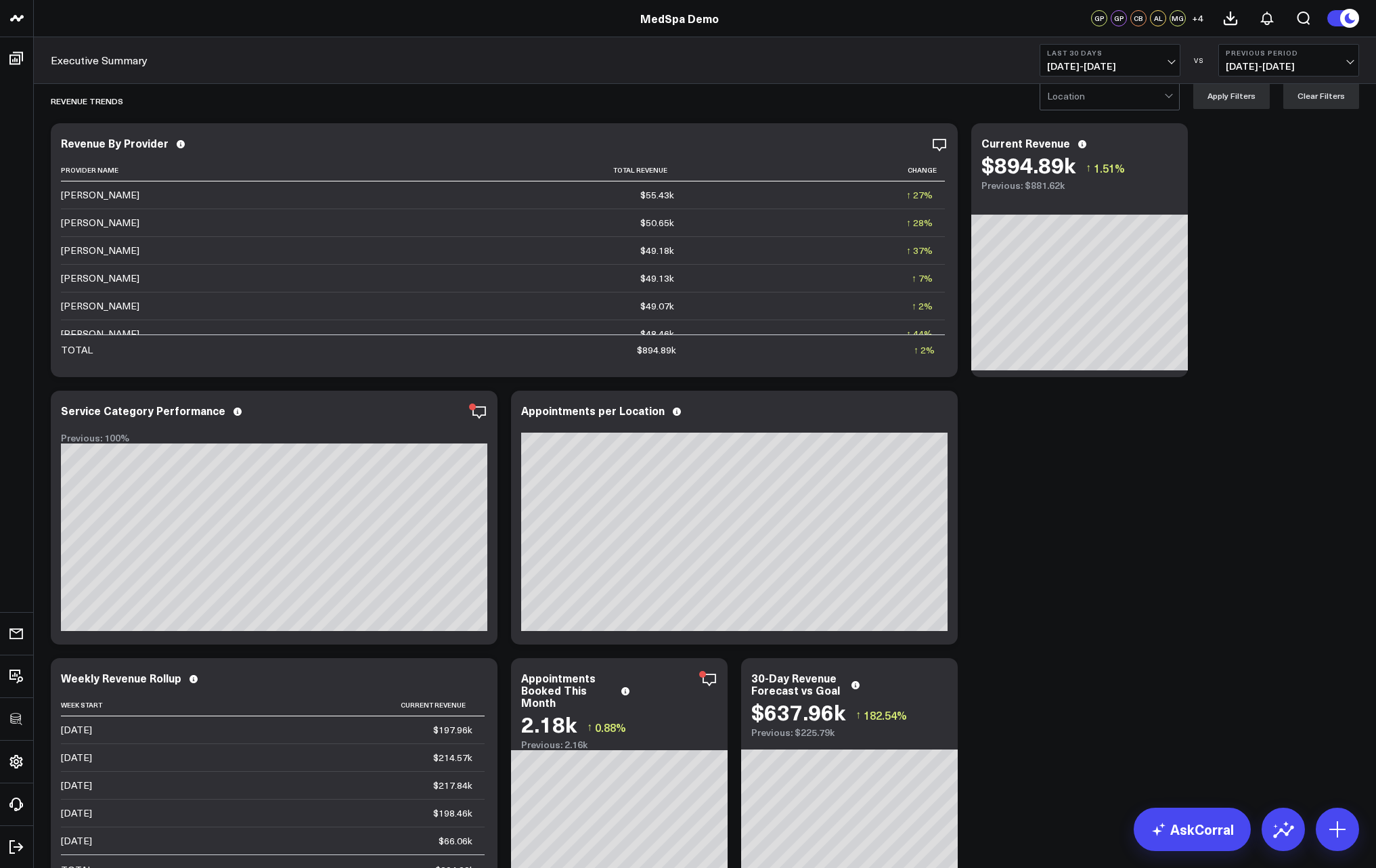
scroll to position [0, 0]
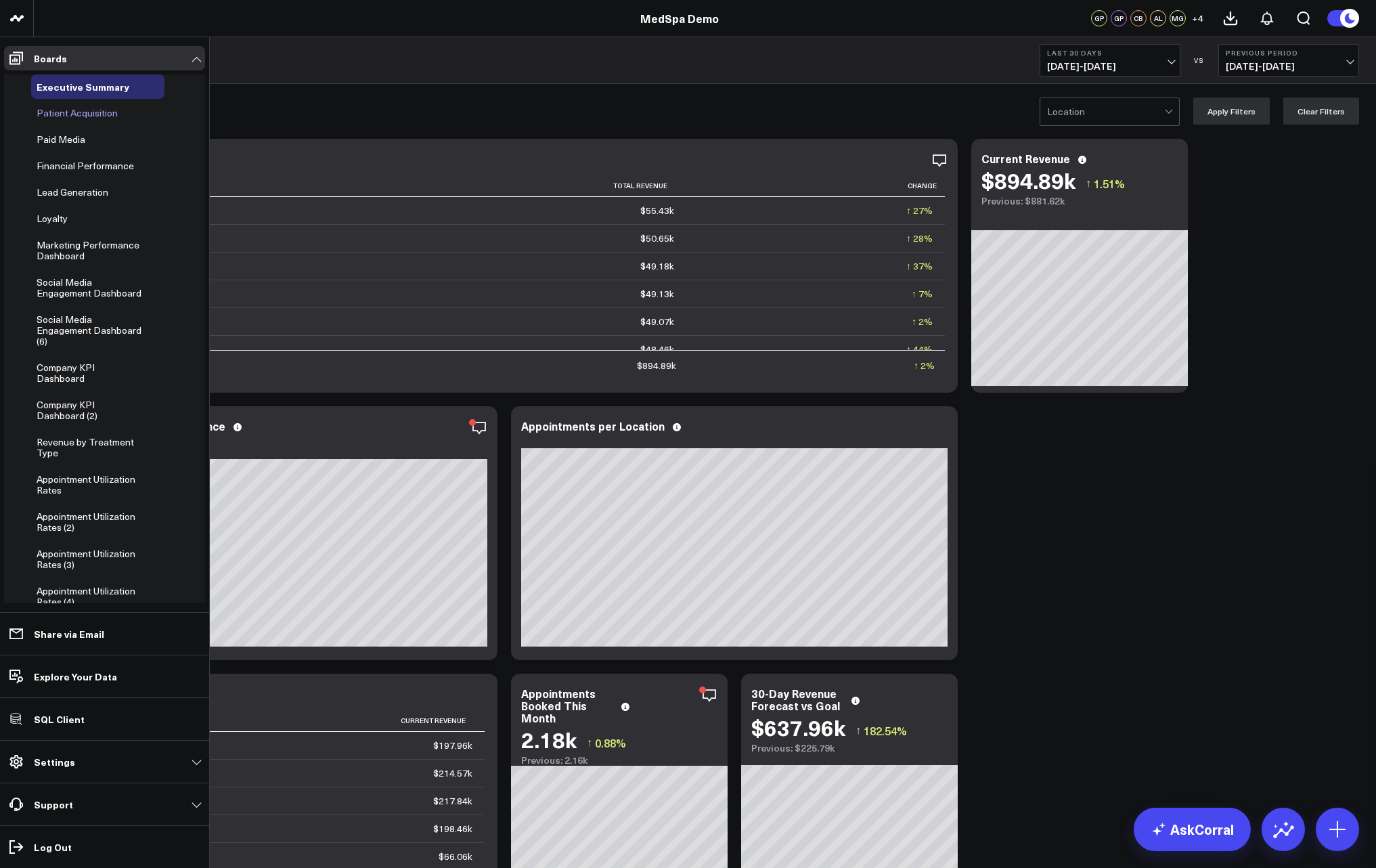
click at [64, 117] on span "Patient Acquisition" at bounding box center [76, 113] width 81 height 13
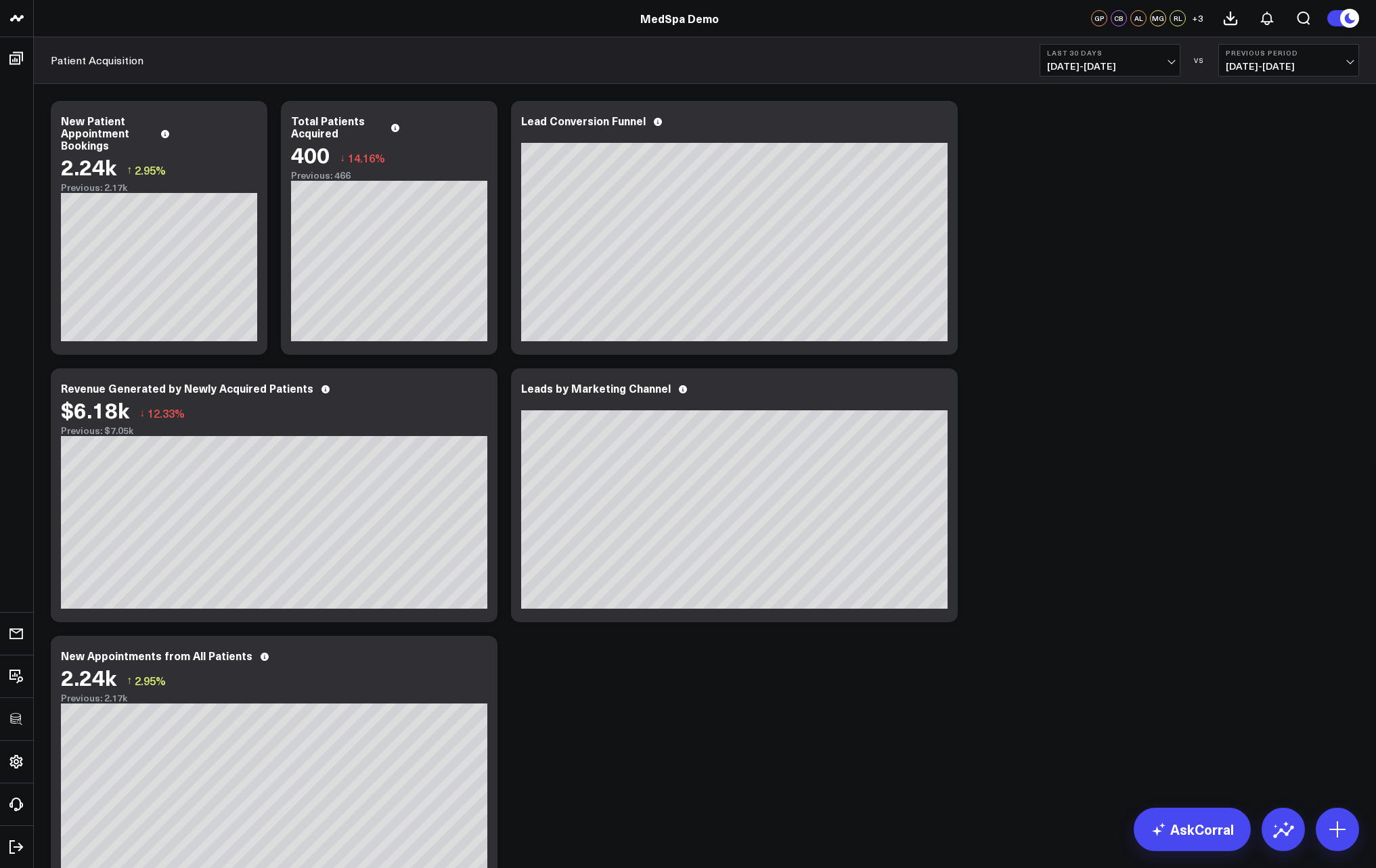
click at [1226, 299] on div "Modify via AI Copy link to widget Ask support Remove Create linked copy Executi…" at bounding box center [704, 495] width 1321 height 802
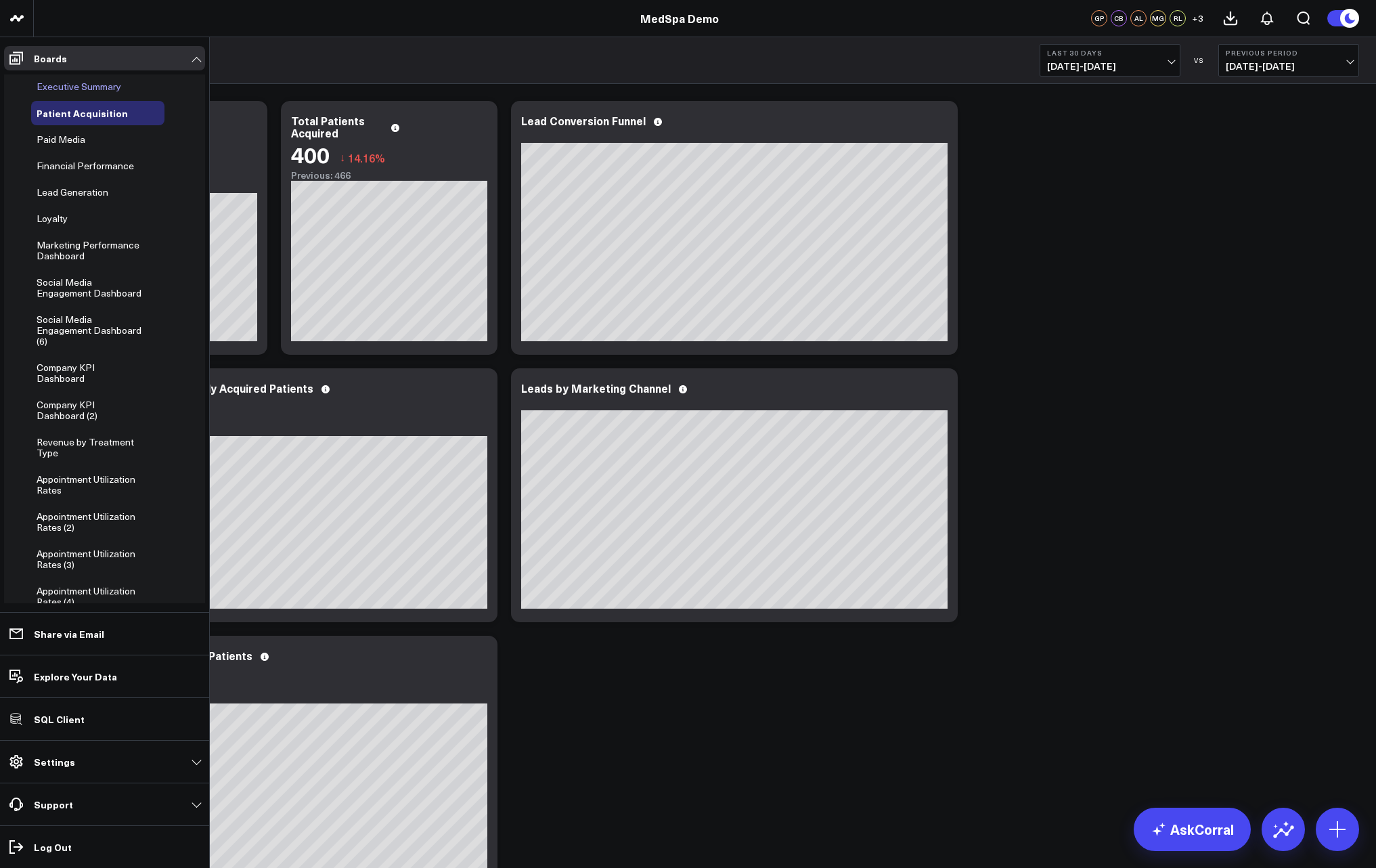
click at [65, 92] on span "Executive Summary" at bounding box center [78, 86] width 85 height 13
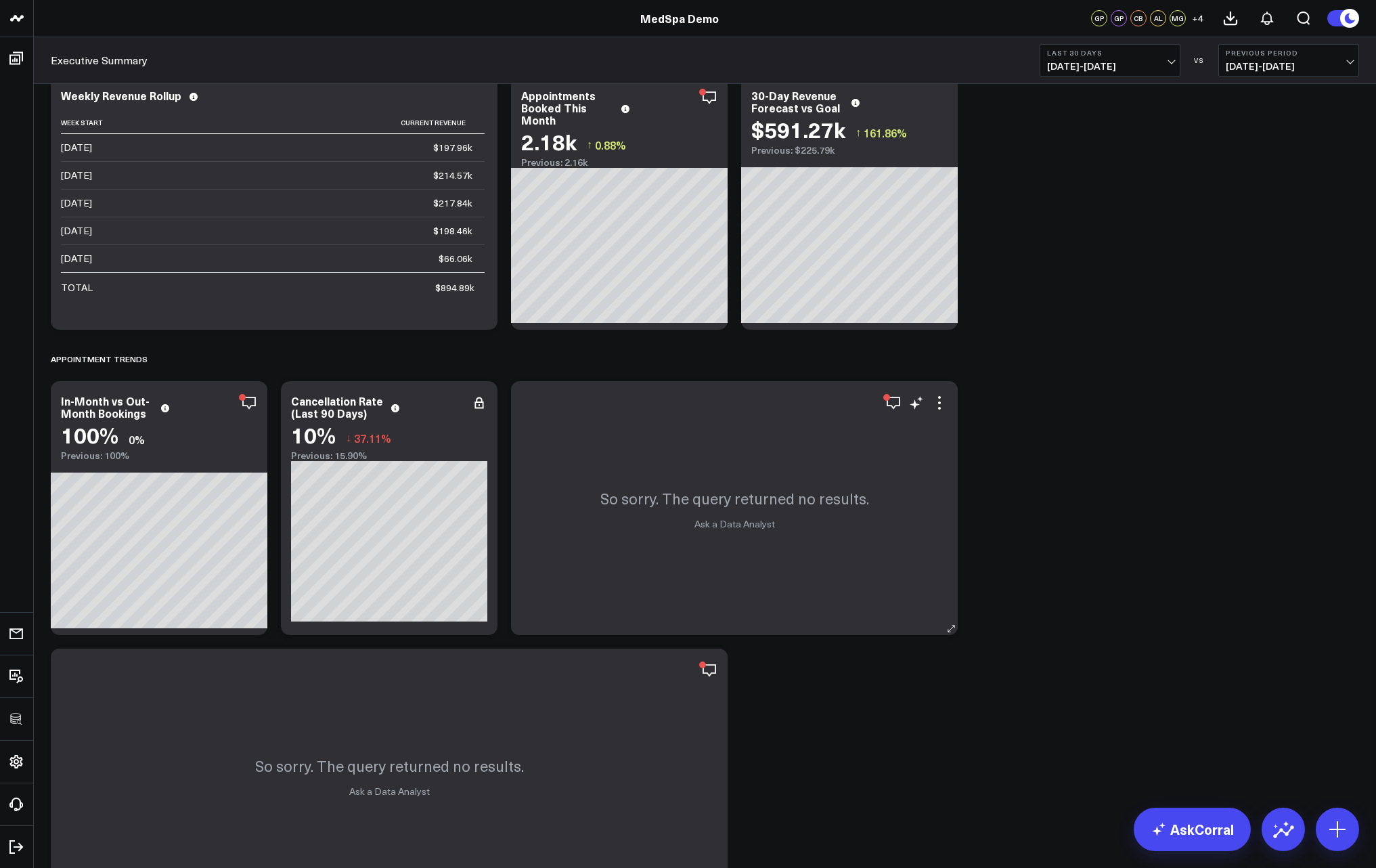
scroll to position [650, 0]
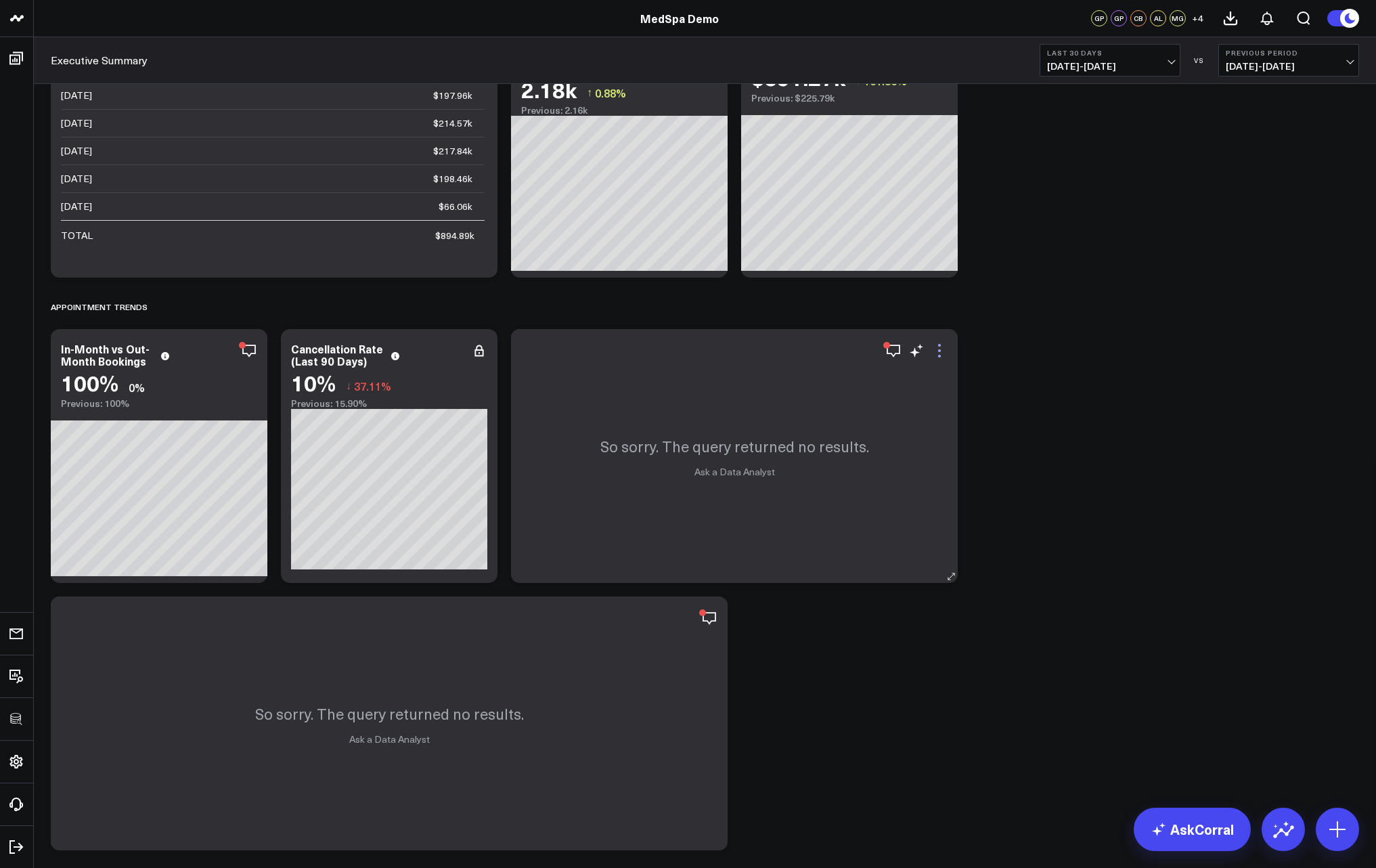
click at [935, 346] on icon at bounding box center [940, 351] width 16 height 16
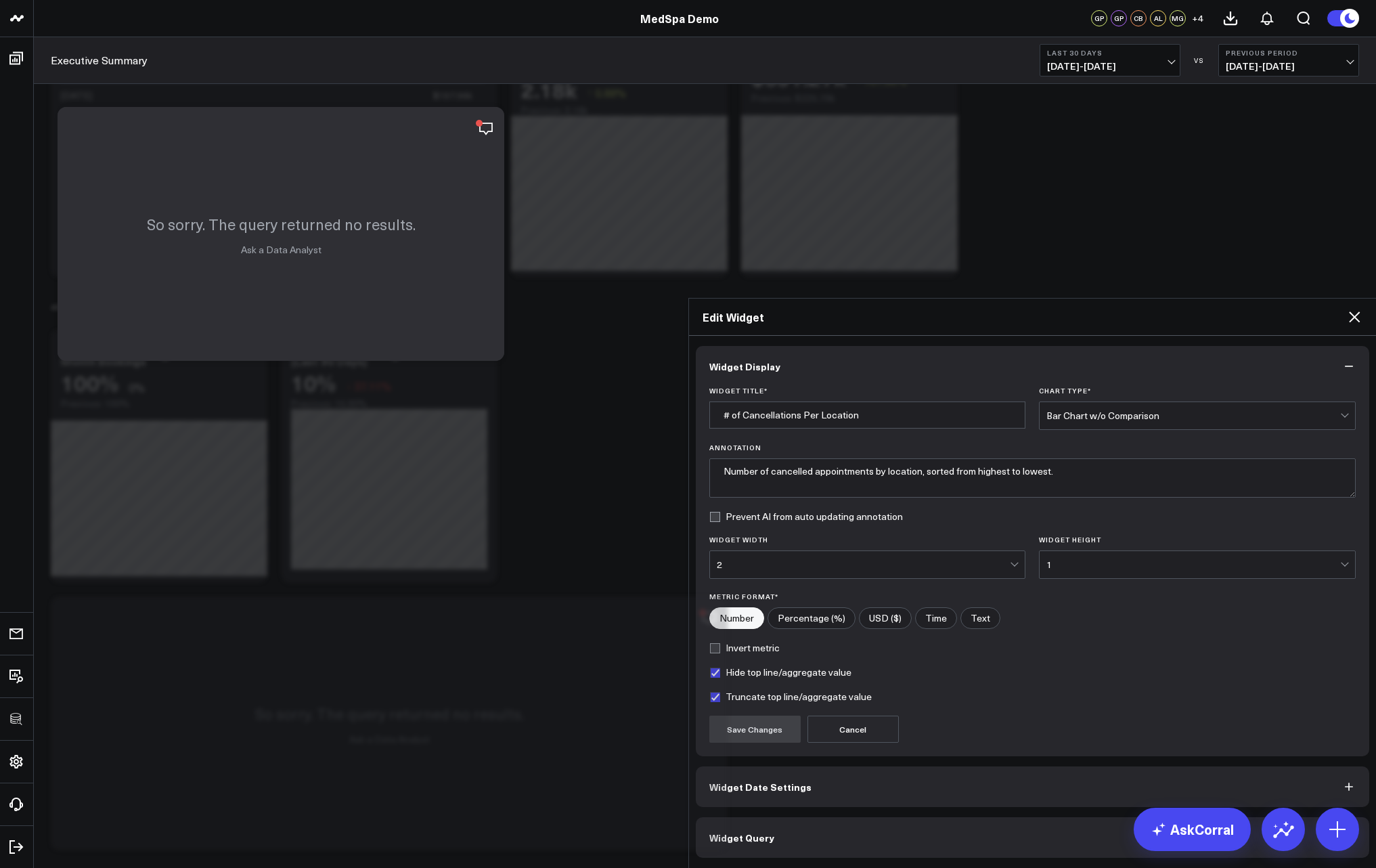
click at [765, 817] on button "Widget Query" at bounding box center [1033, 837] width 674 height 41
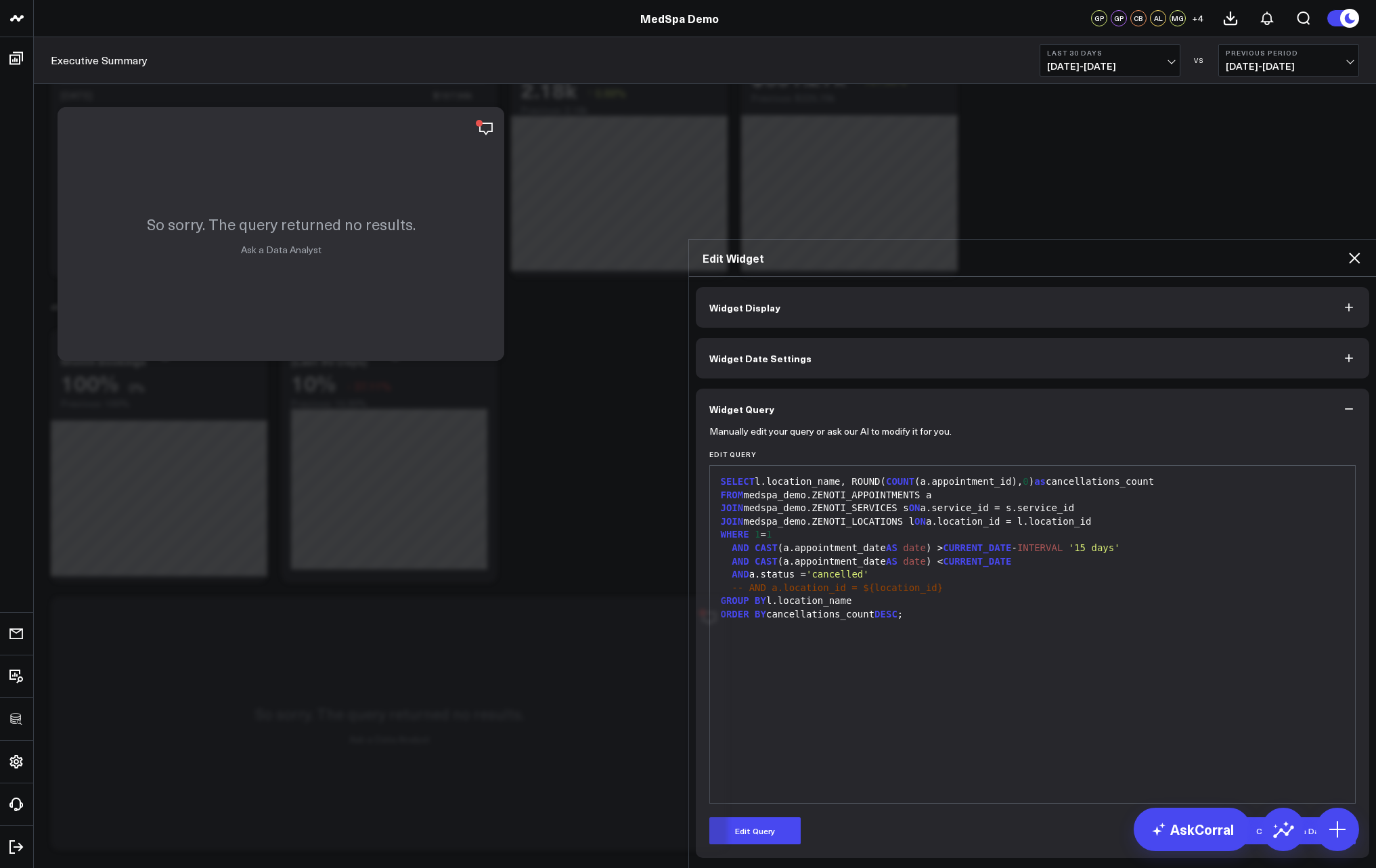
click at [1353, 253] on icon at bounding box center [1354, 258] width 11 height 11
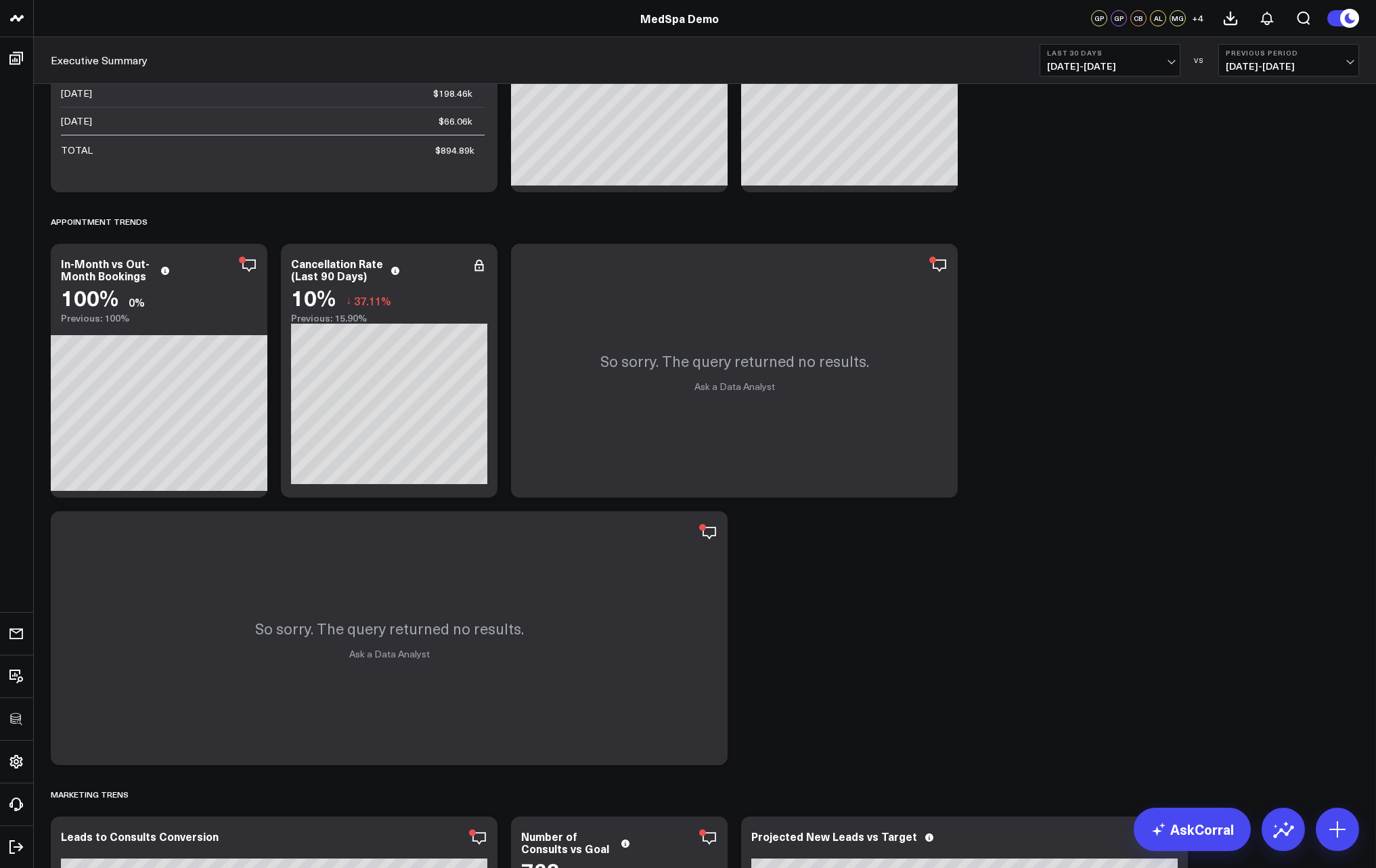
scroll to position [731, 0]
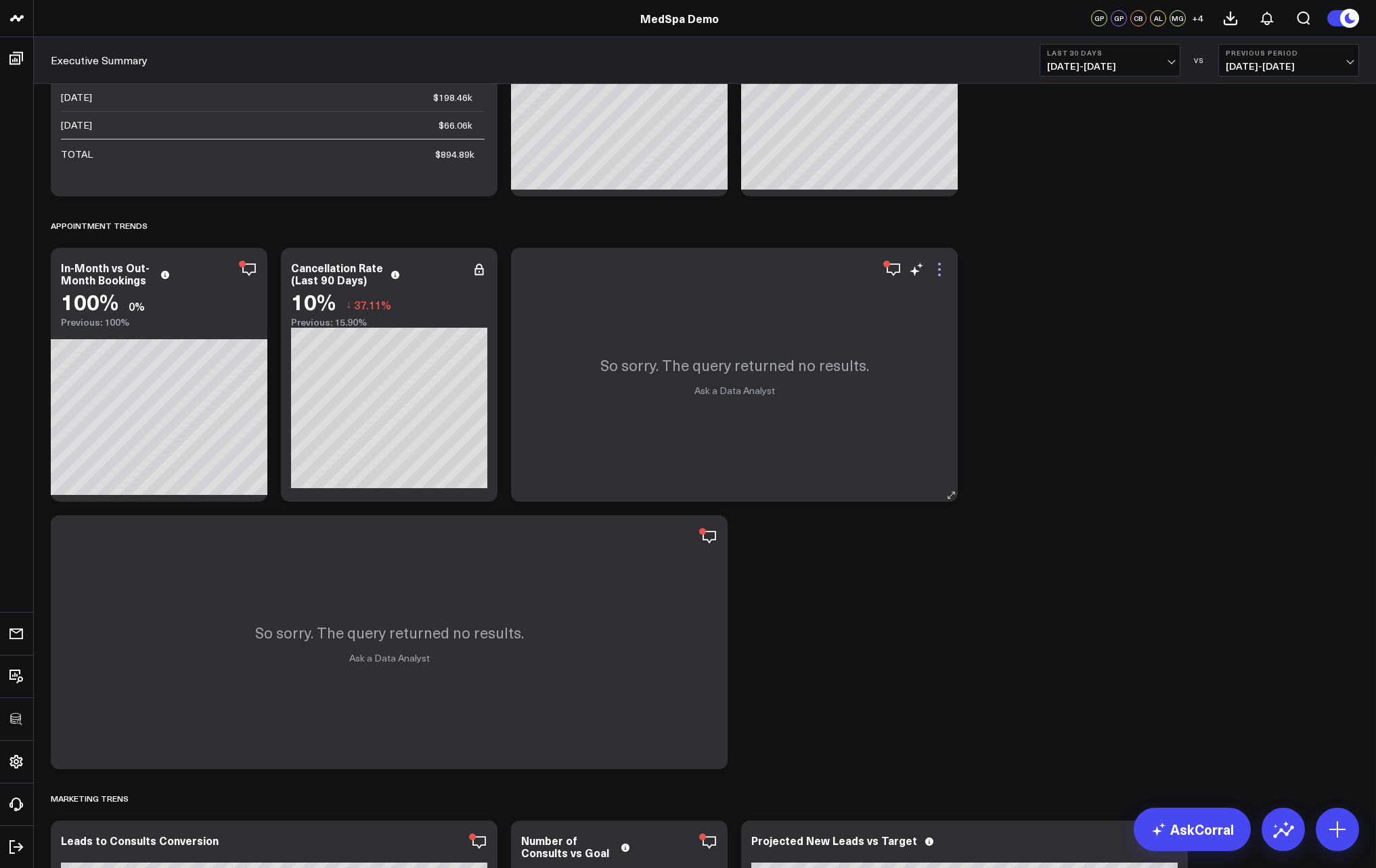
click at [944, 263] on icon at bounding box center [940, 269] width 16 height 16
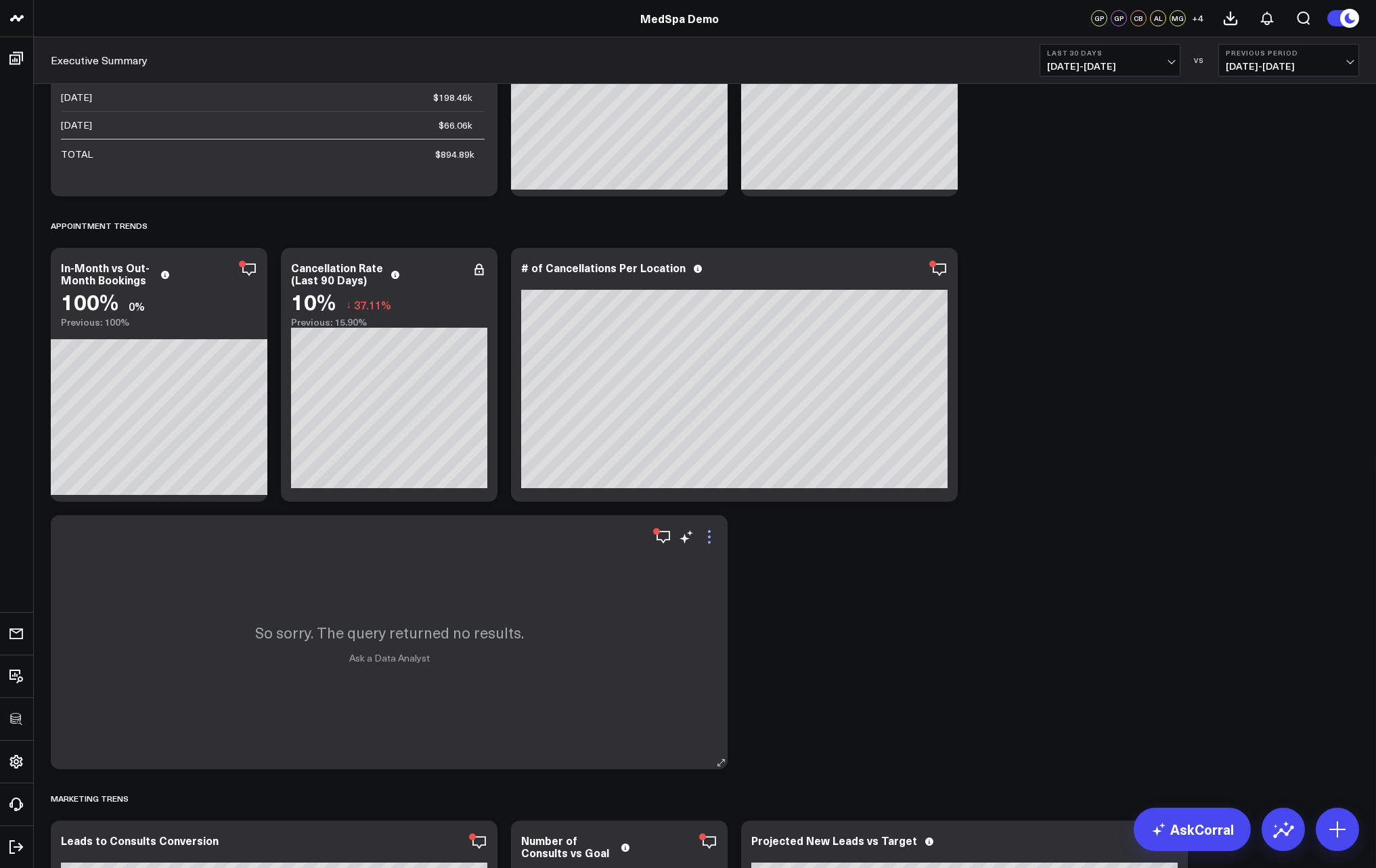
click at [712, 532] on icon at bounding box center [709, 537] width 16 height 16
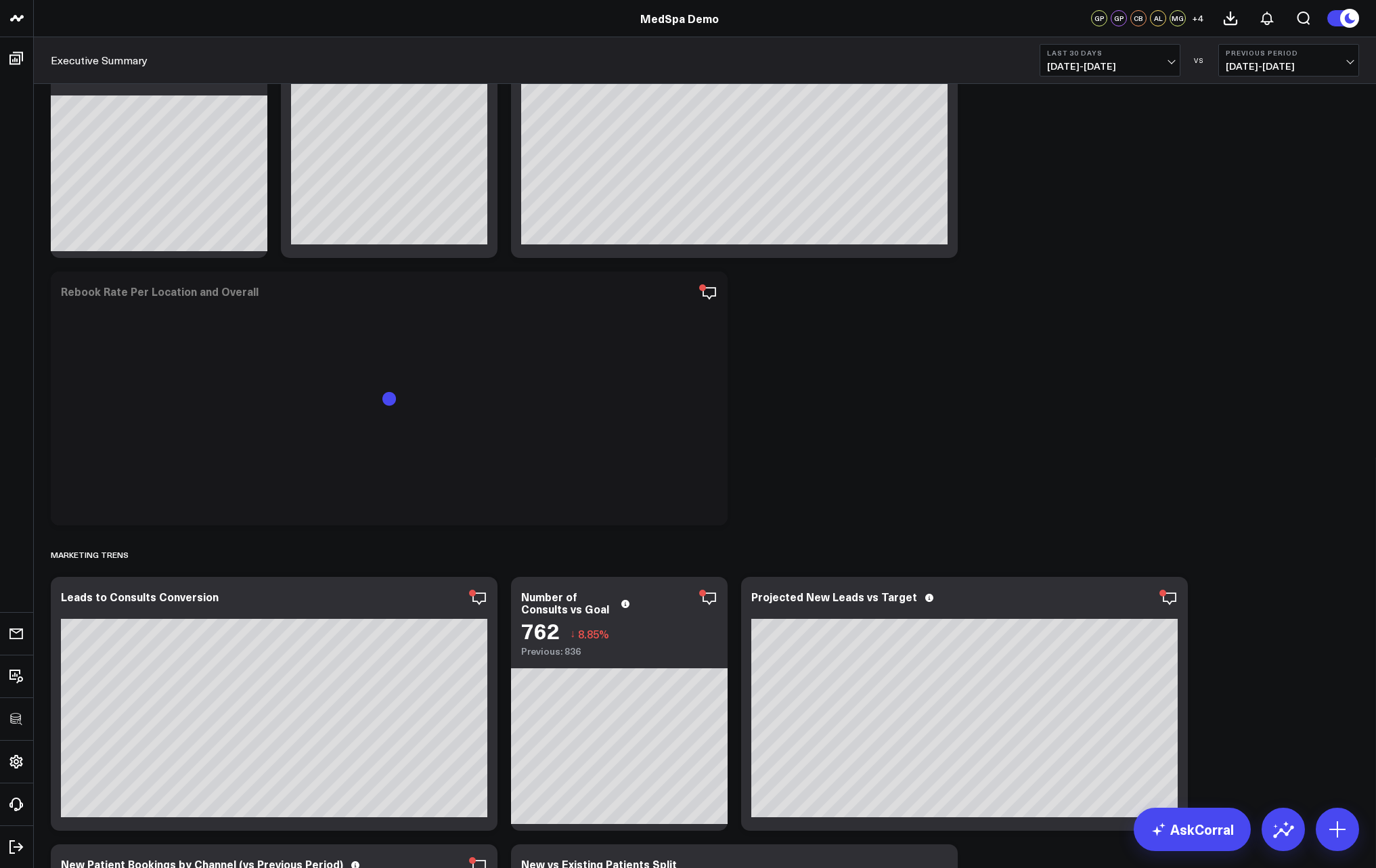
scroll to position [813, 0]
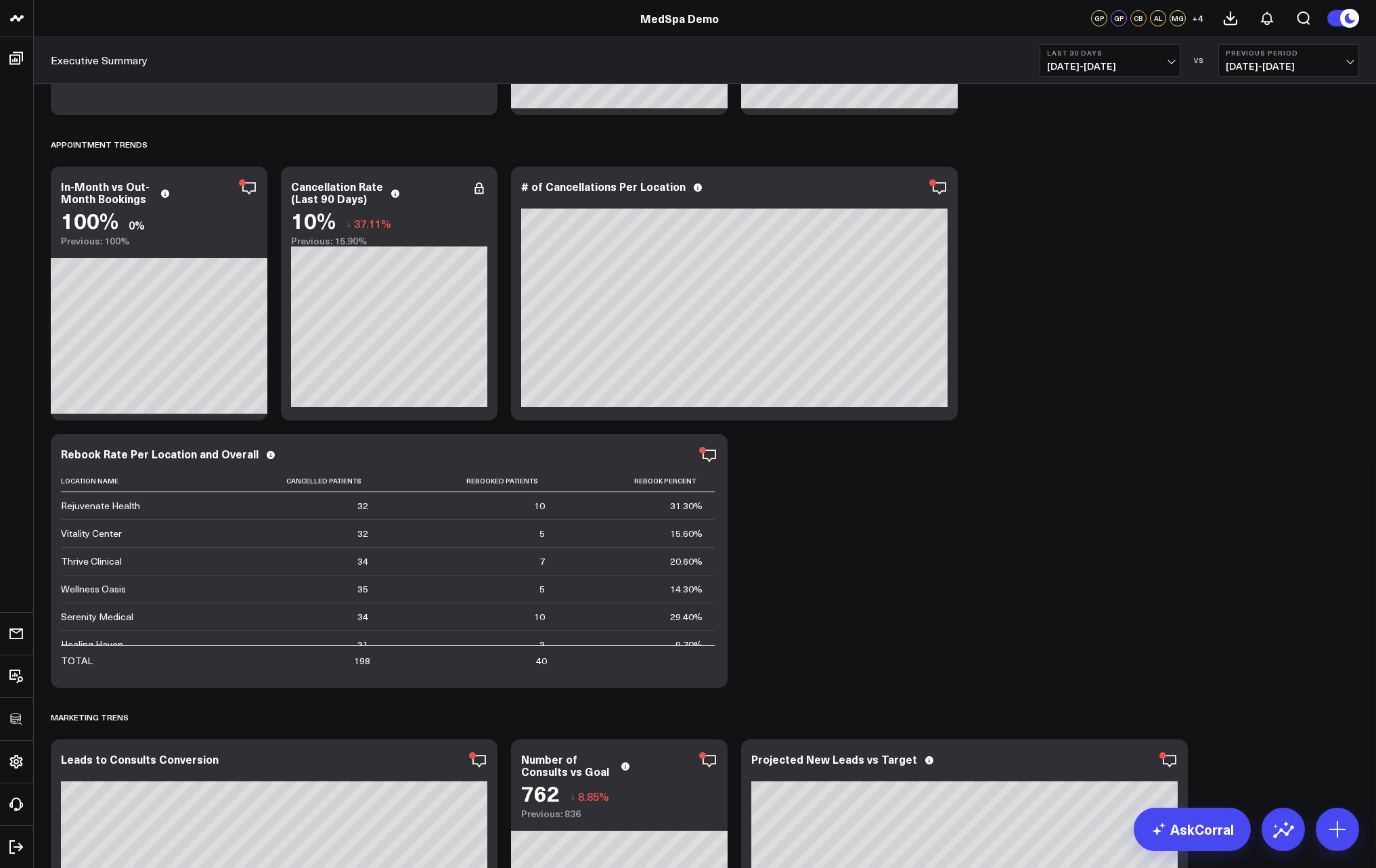
click at [1053, 527] on div "REVENUE TRENDS Modify via AI Copy link to widget Ask support Remove Create link…" at bounding box center [704, 561] width 1321 height 2558
click at [709, 460] on icon at bounding box center [709, 461] width 3 height 3
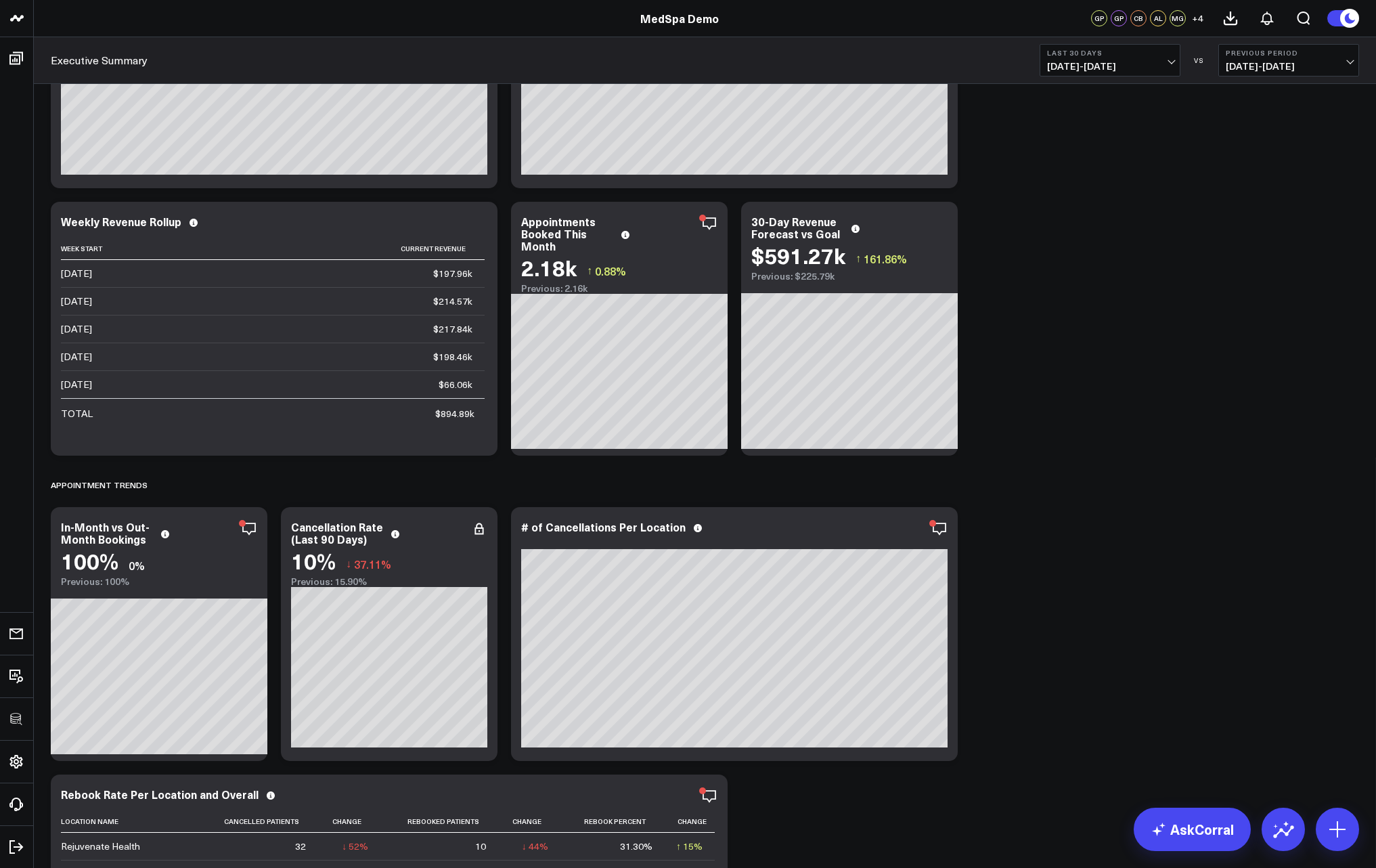
scroll to position [569, 0]
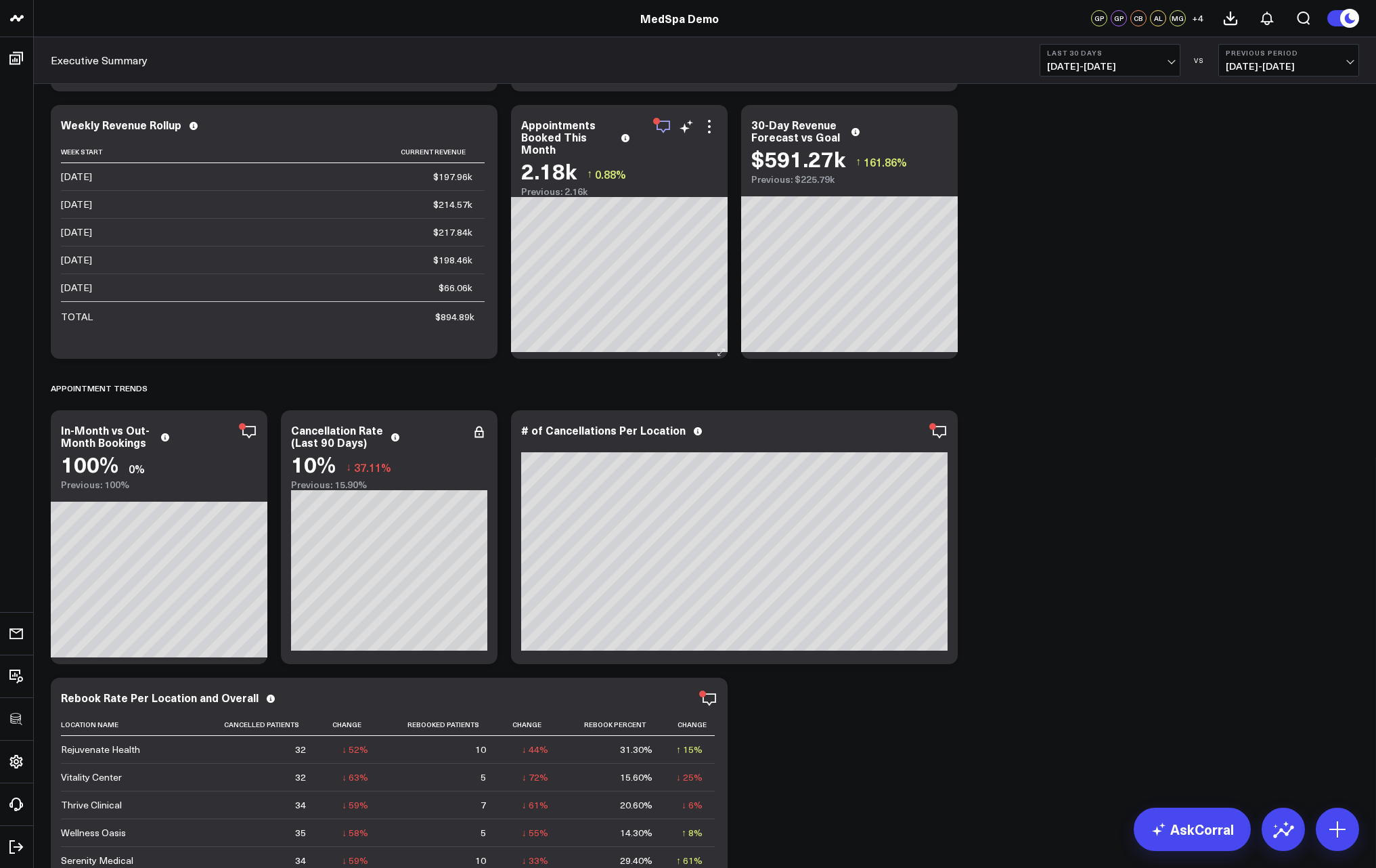
click at [664, 128] on icon "button" at bounding box center [663, 126] width 16 height 16
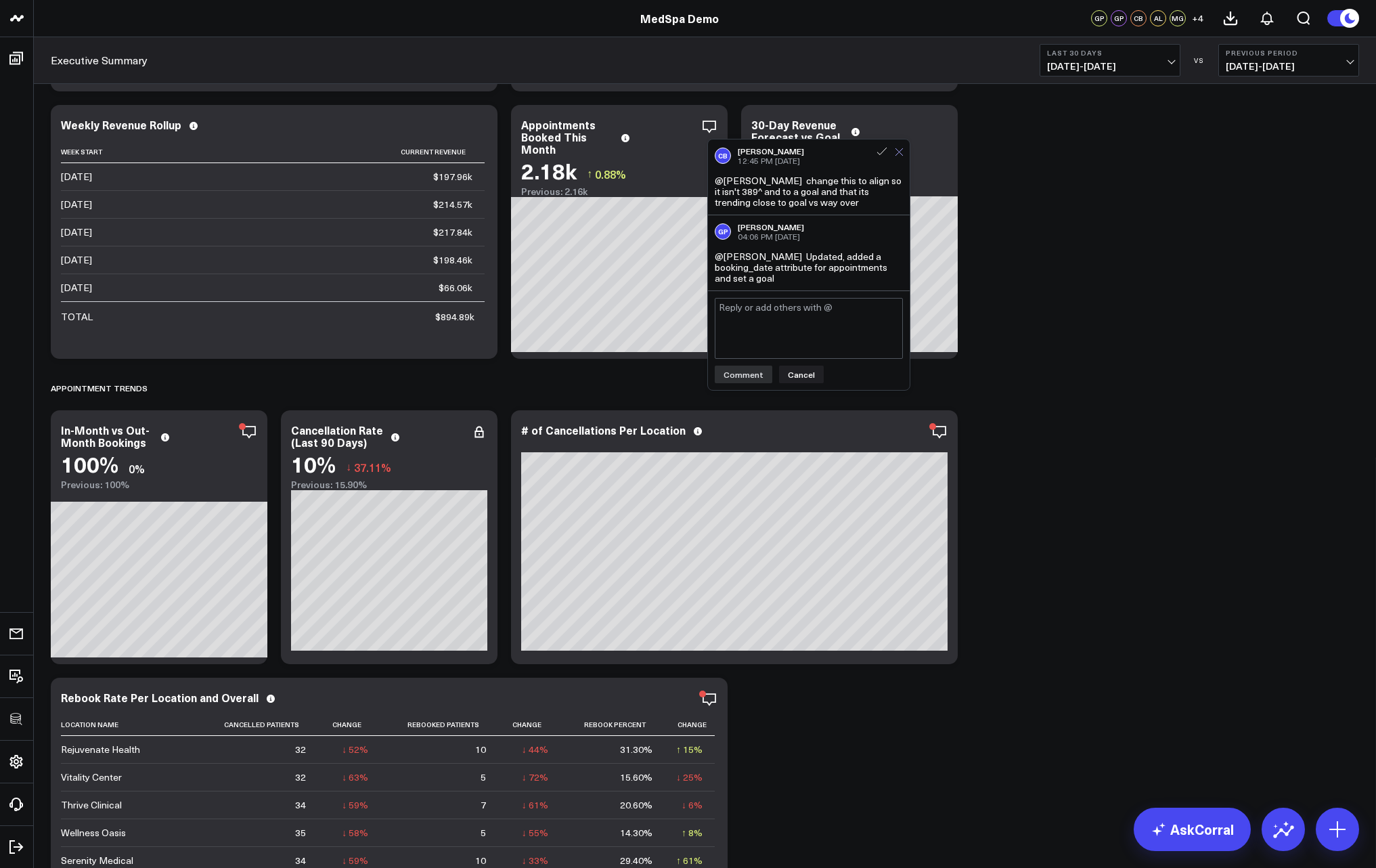
click at [897, 154] on icon at bounding box center [899, 152] width 7 height 7
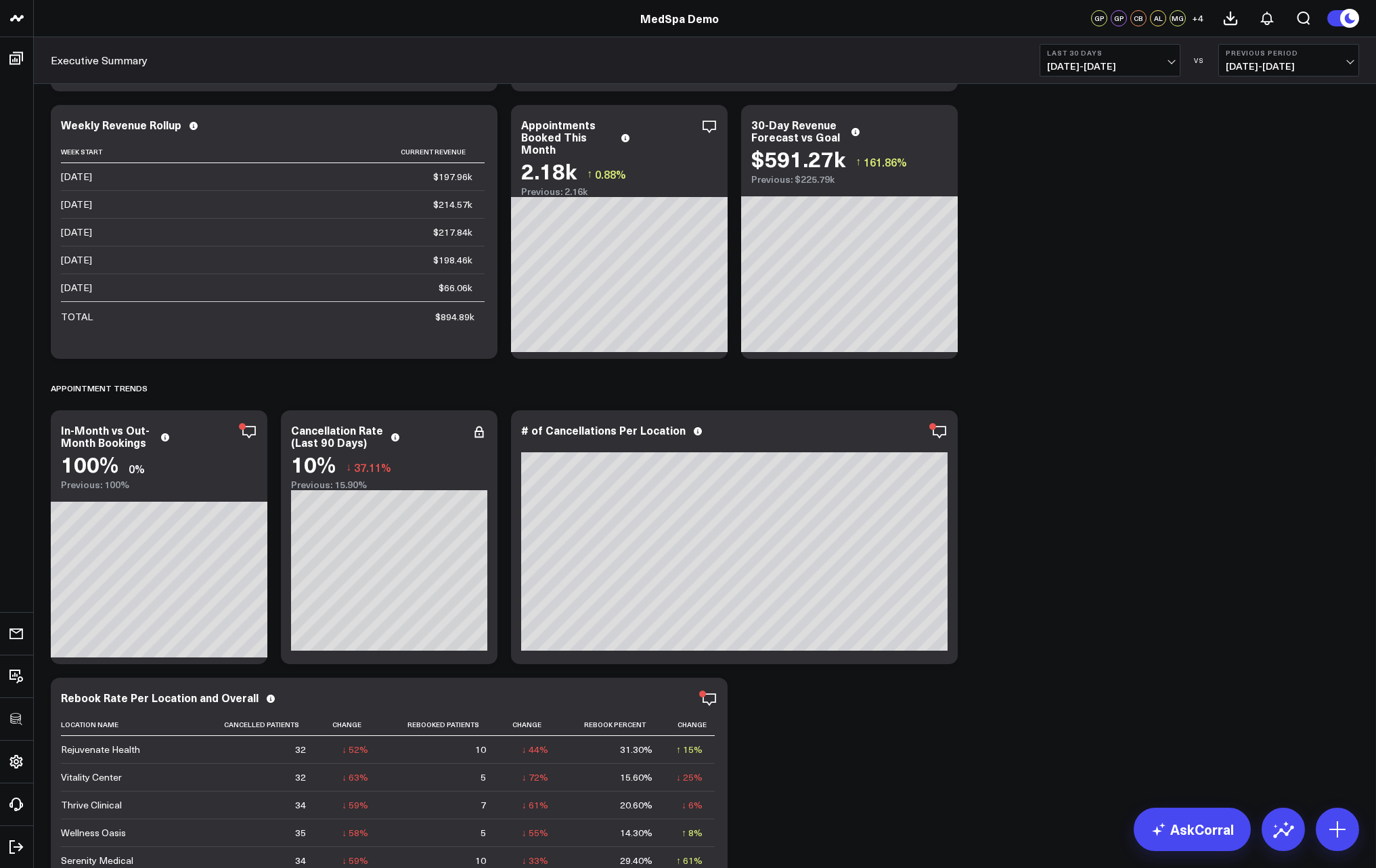
click at [1160, 488] on div "REVENUE TRENDS Modify via AI Copy link to widget Ask support Remove Create link…" at bounding box center [704, 804] width 1321 height 2558
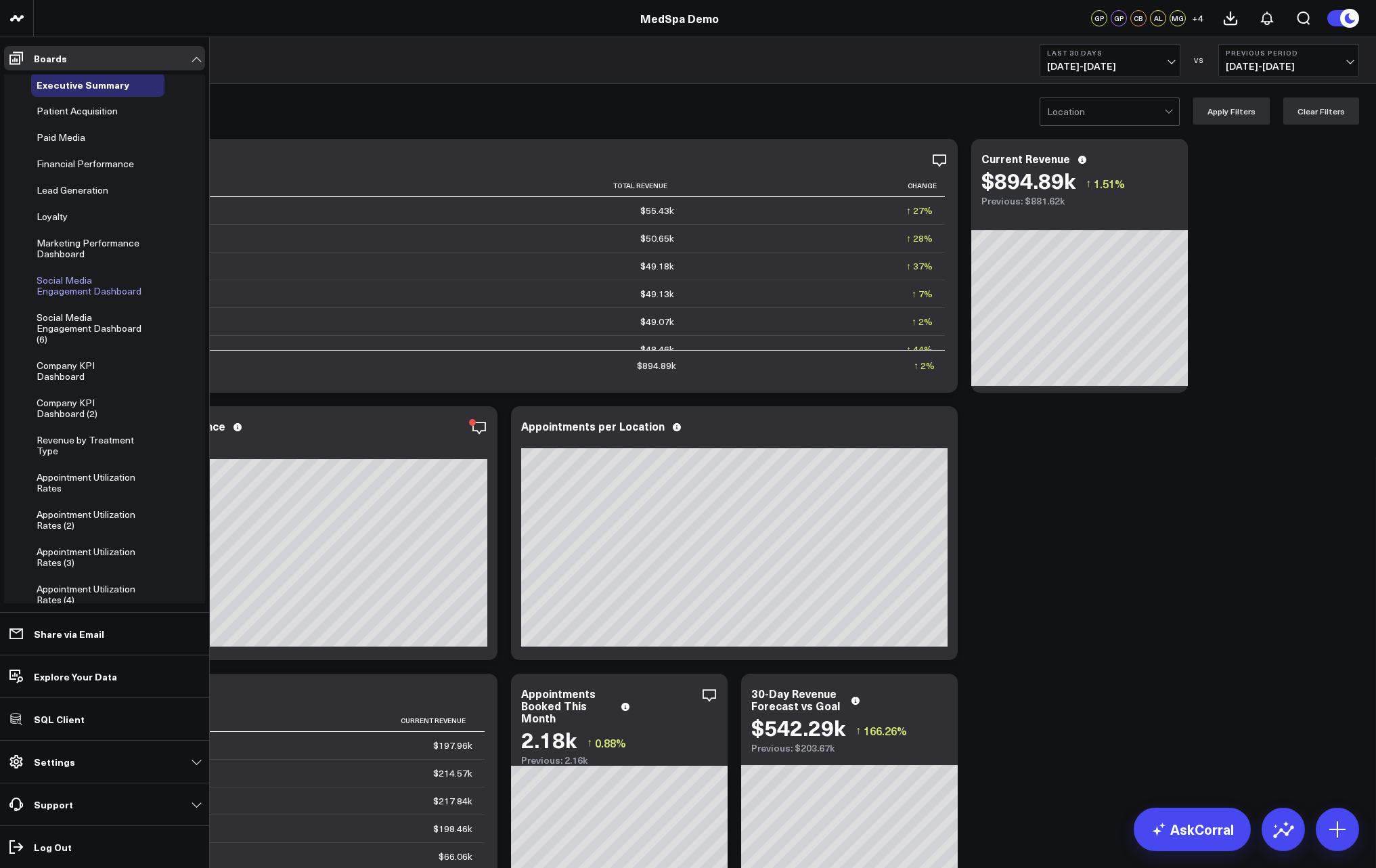
scroll to position [0, 0]
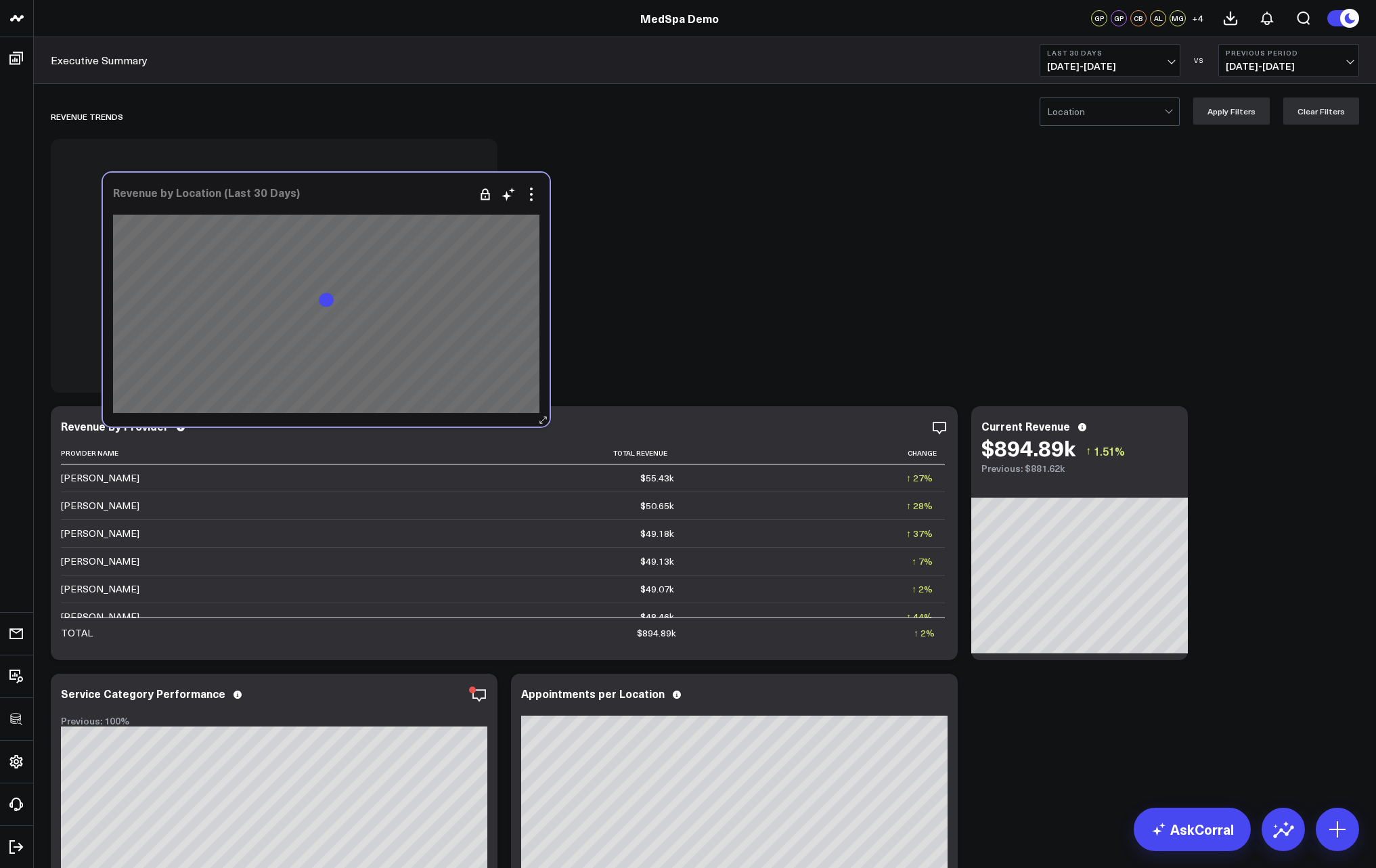
drag, startPoint x: 325, startPoint y: 544, endPoint x: 378, endPoint y: 190, distance: 357.9
click at [378, 190] on div "Revenue by Location (Last 30 Days)" at bounding box center [325, 192] width 426 height 12
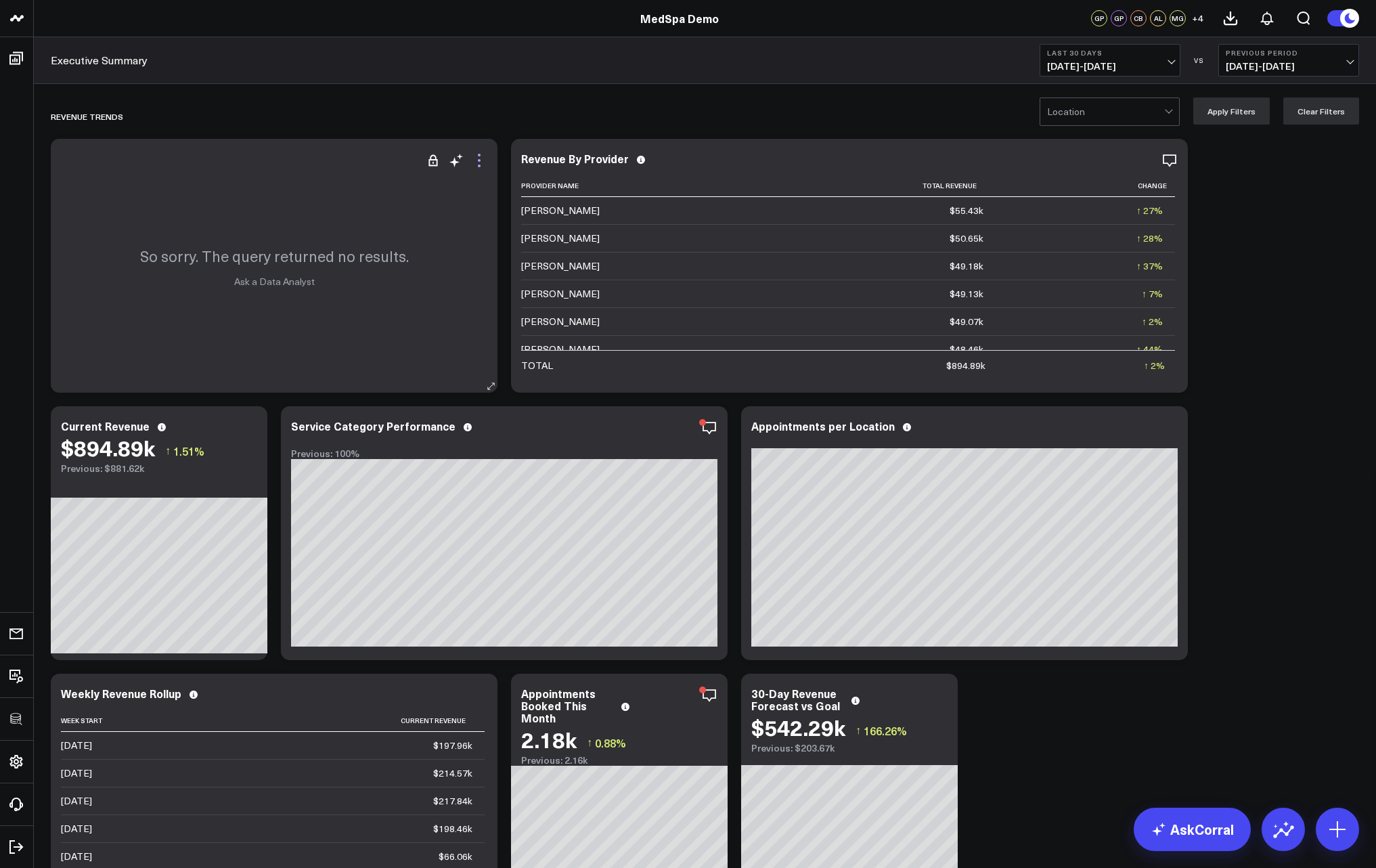
click at [475, 158] on icon at bounding box center [479, 161] width 16 height 16
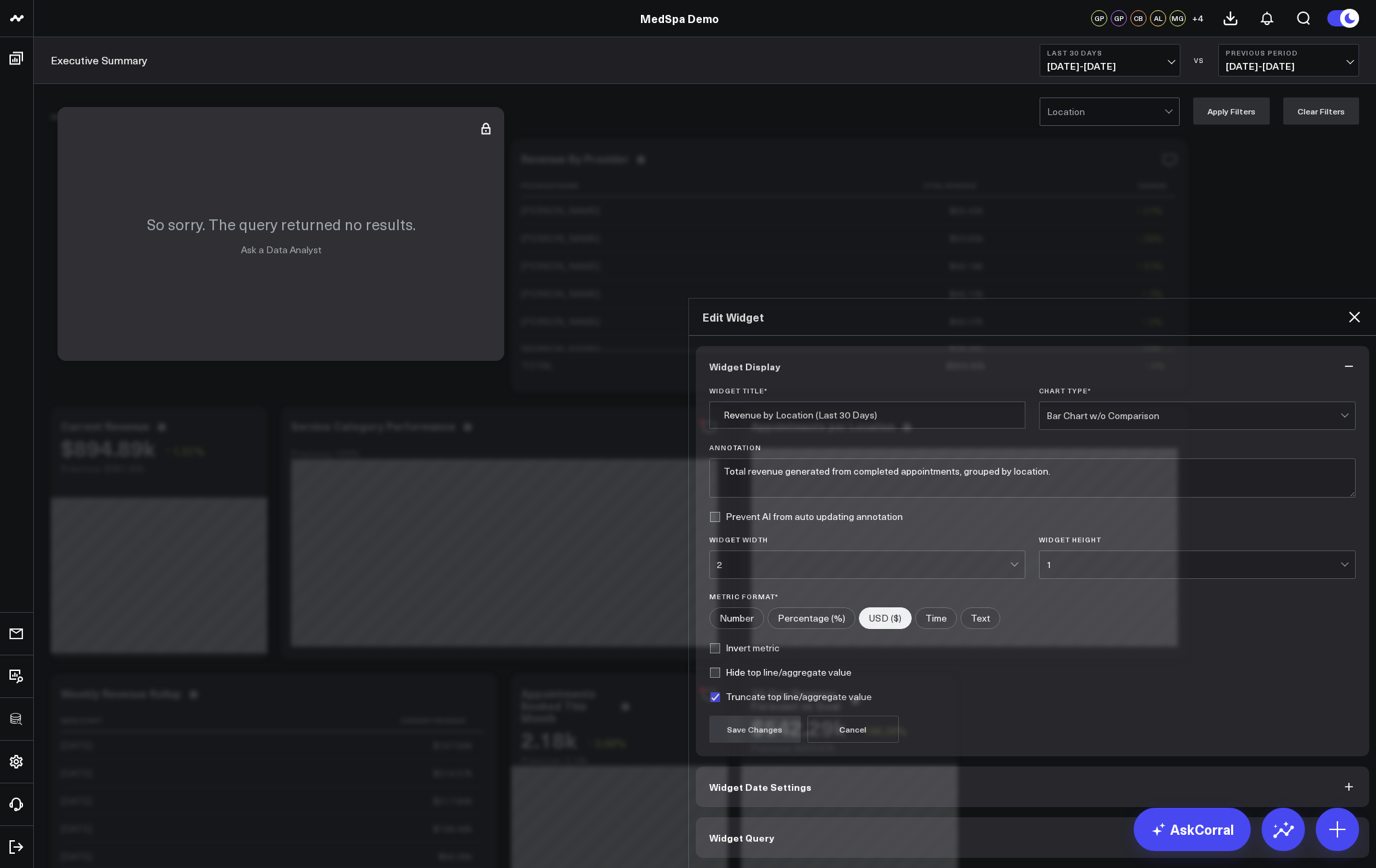
click at [734, 832] on span "Widget Query" at bounding box center [741, 837] width 65 height 11
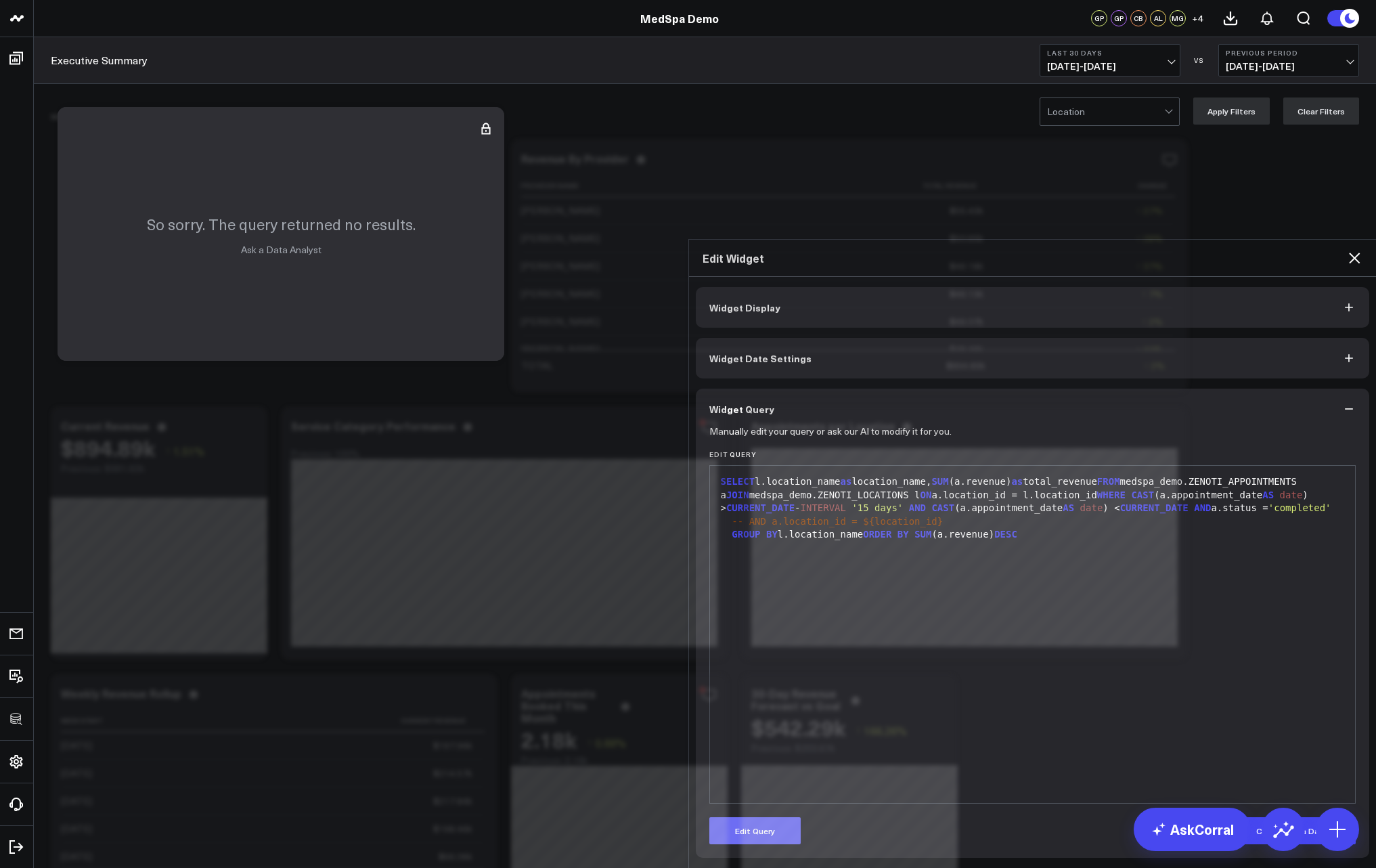
click at [738, 817] on button "Edit Query" at bounding box center [754, 831] width 92 height 27
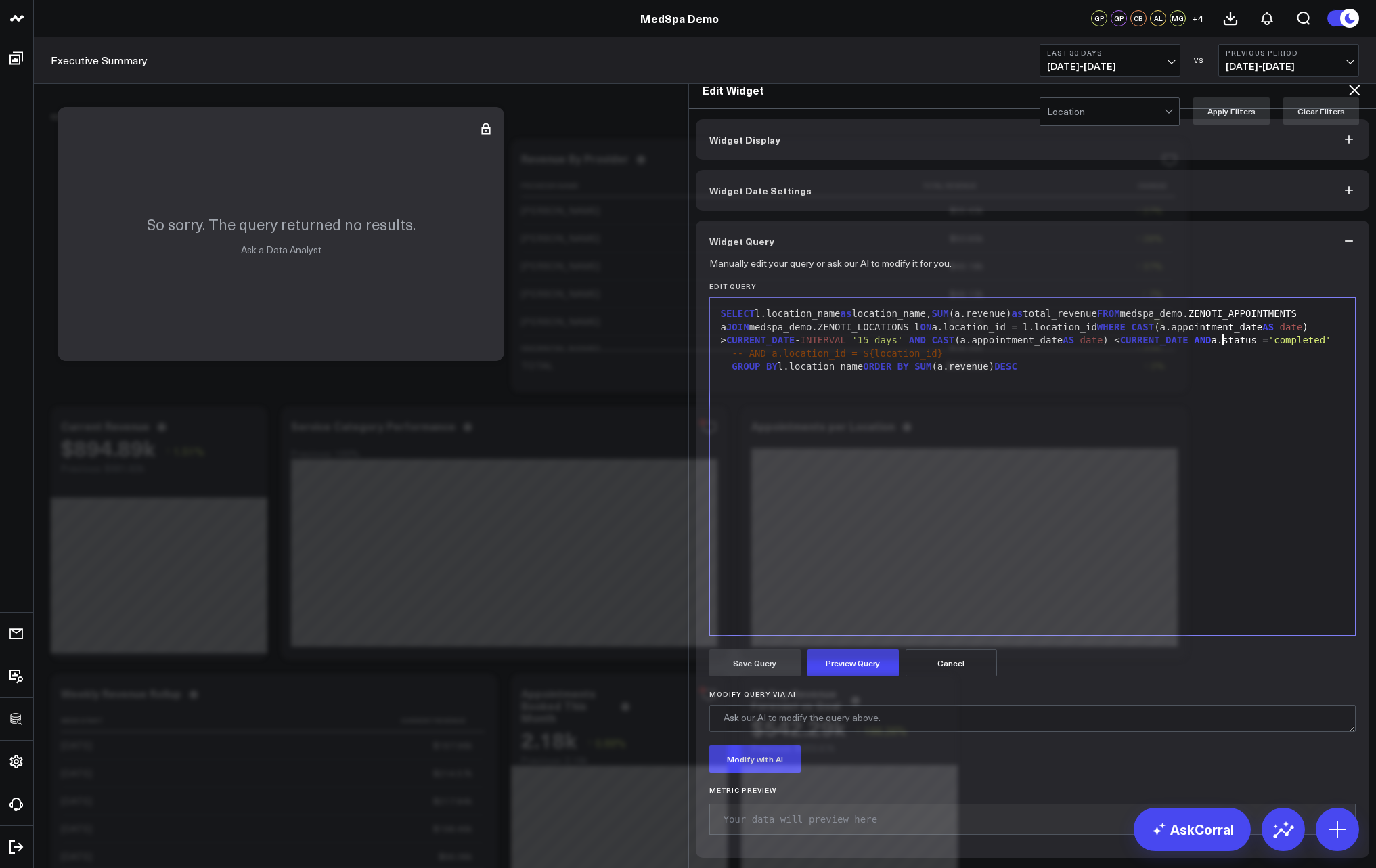
click at [1211, 334] on span "AND" at bounding box center [1202, 340] width 17 height 11
click at [840, 649] on button "Preview Query" at bounding box center [853, 663] width 92 height 27
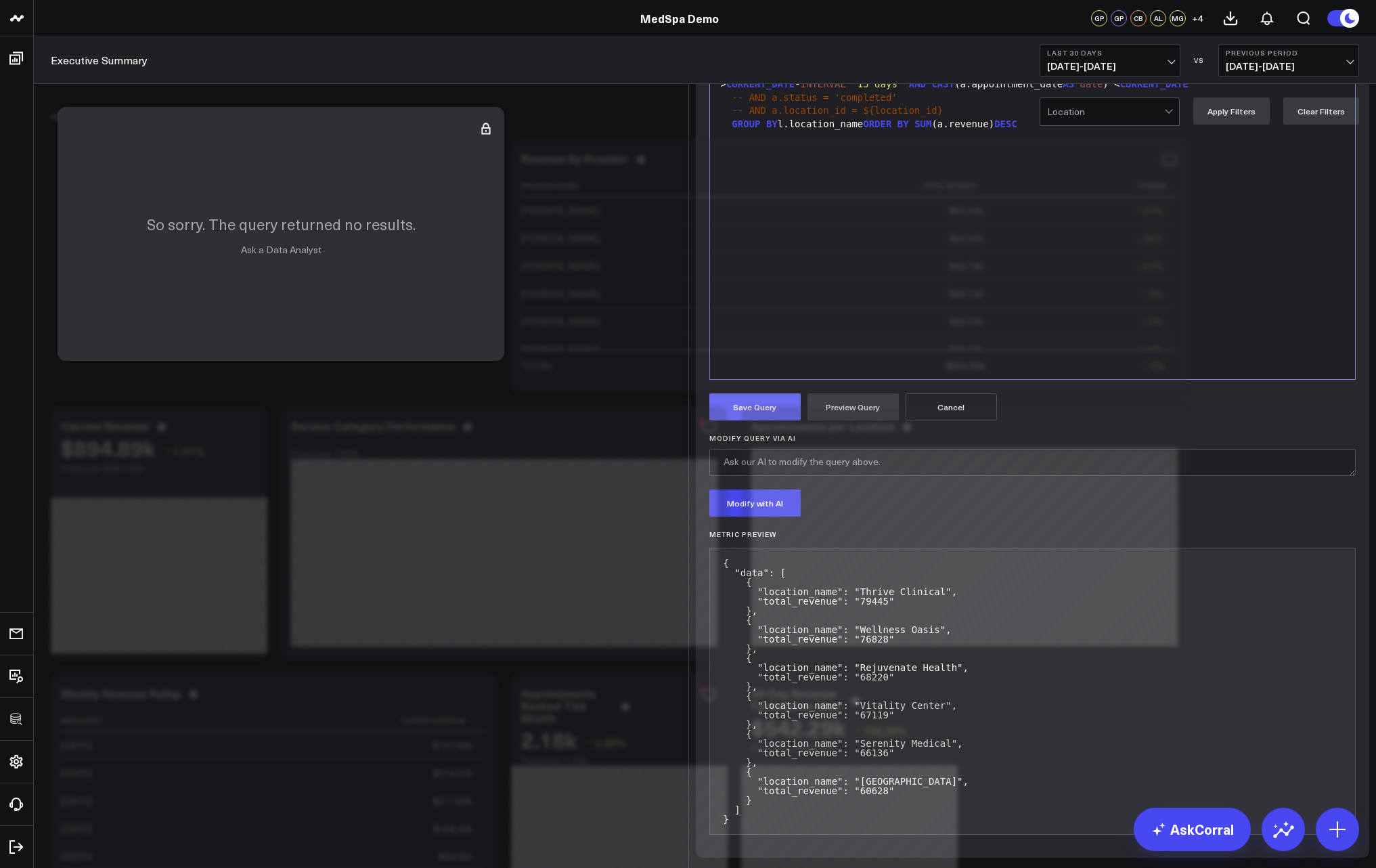
click at [753, 420] on button "Save Query" at bounding box center [754, 407] width 92 height 27
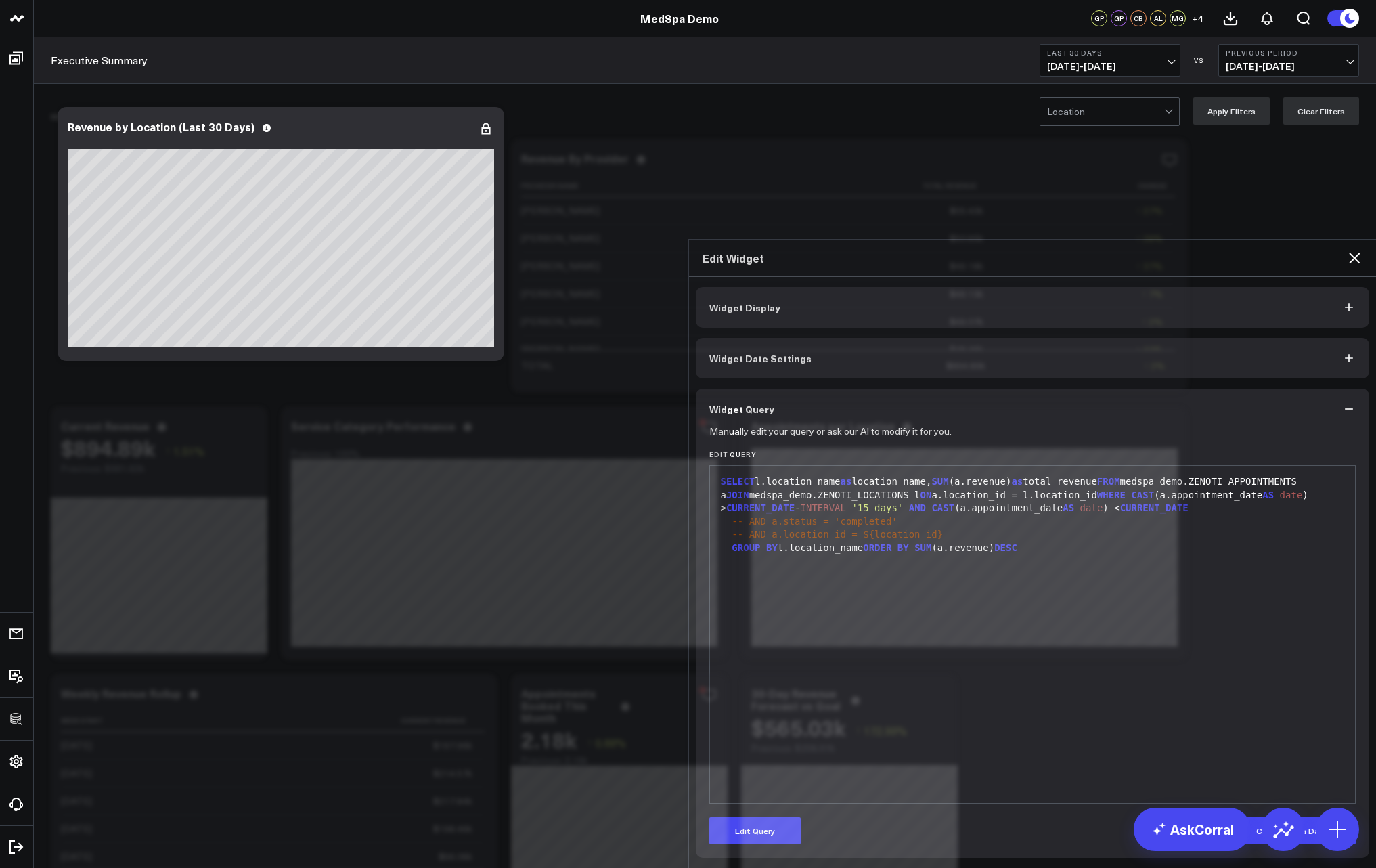
click at [732, 515] on span "-- AND a.status = 'completed'" at bounding box center [814, 521] width 165 height 11
click at [753, 645] on div "Manually edit your query or ask our AI to modify it for you. Edit Query 9 1 2 3…" at bounding box center [1033, 643] width 674 height 428
click at [748, 817] on button "Edit Query" at bounding box center [754, 831] width 92 height 27
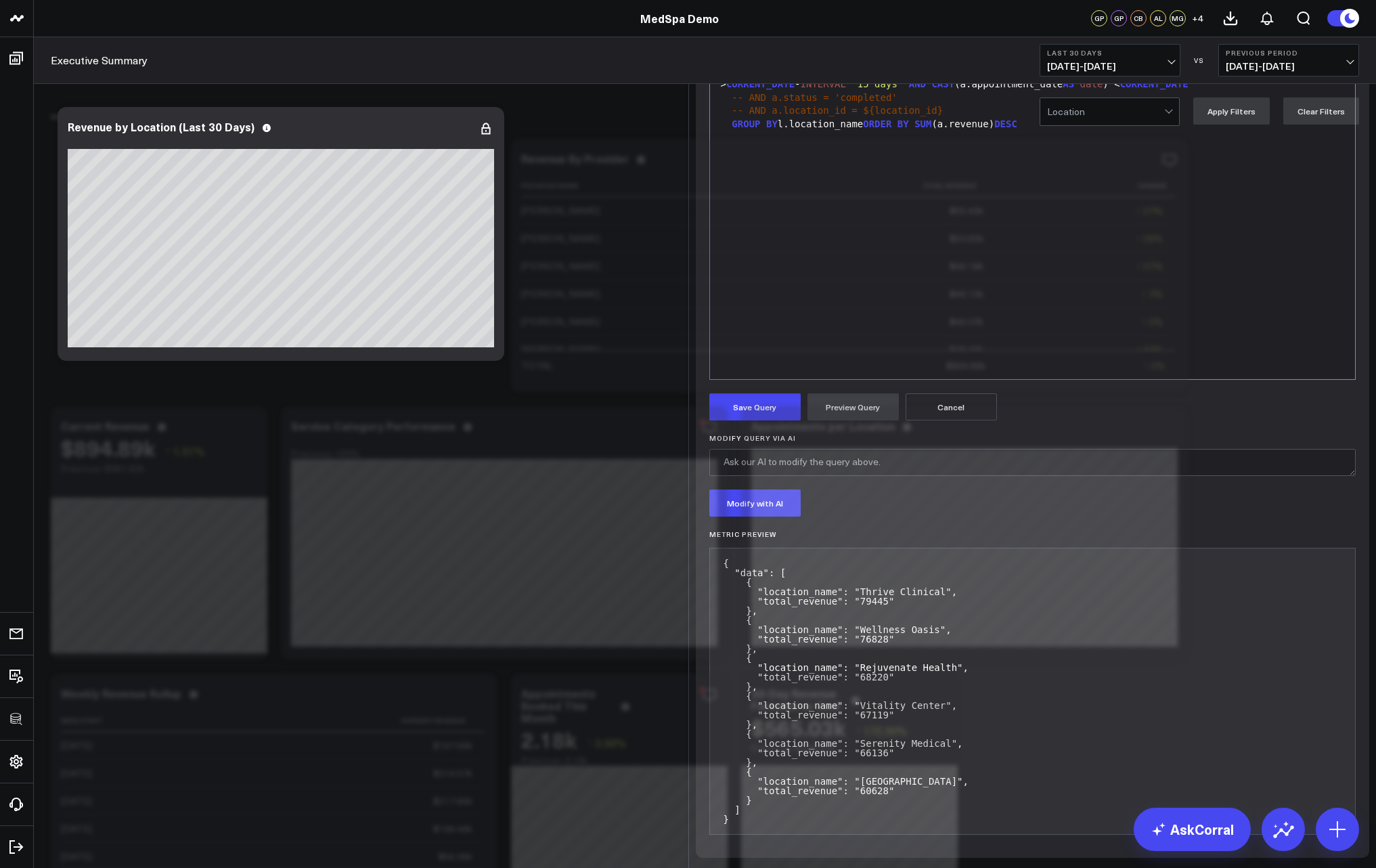
click at [740, 103] on span "-- AND a.status = 'completed'" at bounding box center [814, 97] width 165 height 11
click at [871, 420] on button "Preview Query" at bounding box center [853, 407] width 92 height 27
click at [756, 420] on button "Save Query" at bounding box center [754, 407] width 92 height 27
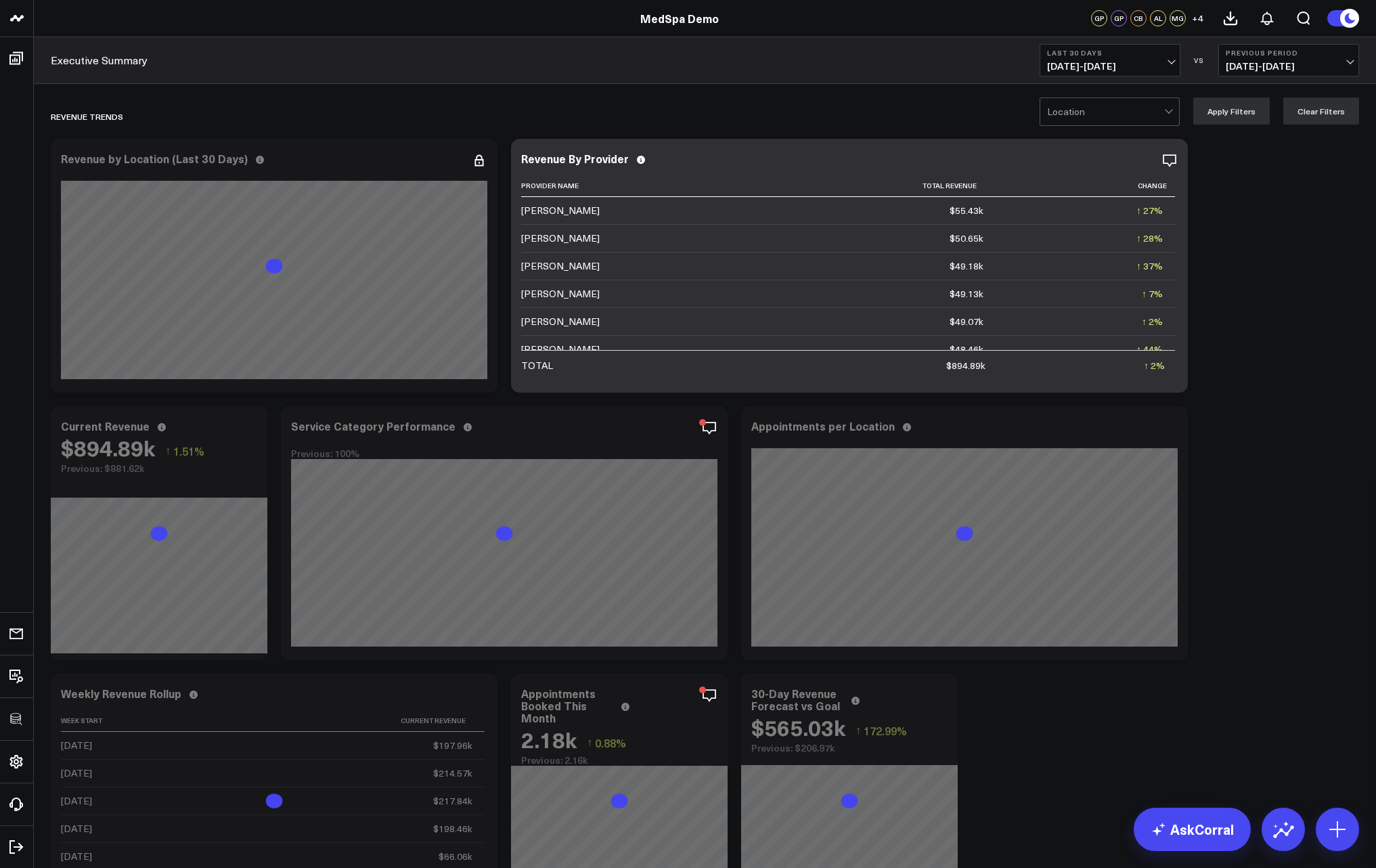
click at [1117, 64] on span "08/11/25 - 09/09/25" at bounding box center [1110, 66] width 126 height 11
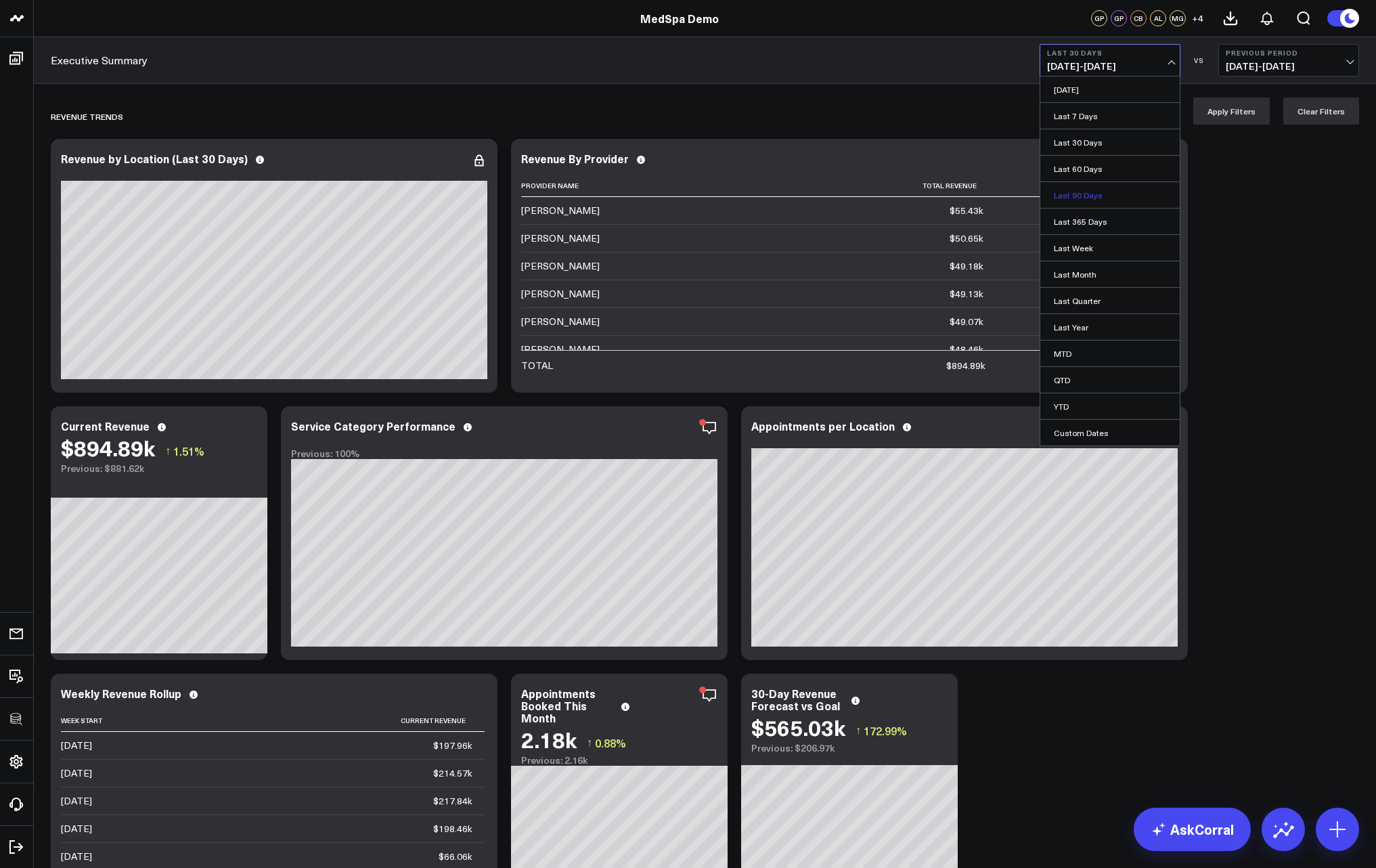
click at [1089, 195] on link "Last 90 Days" at bounding box center [1110, 195] width 139 height 25
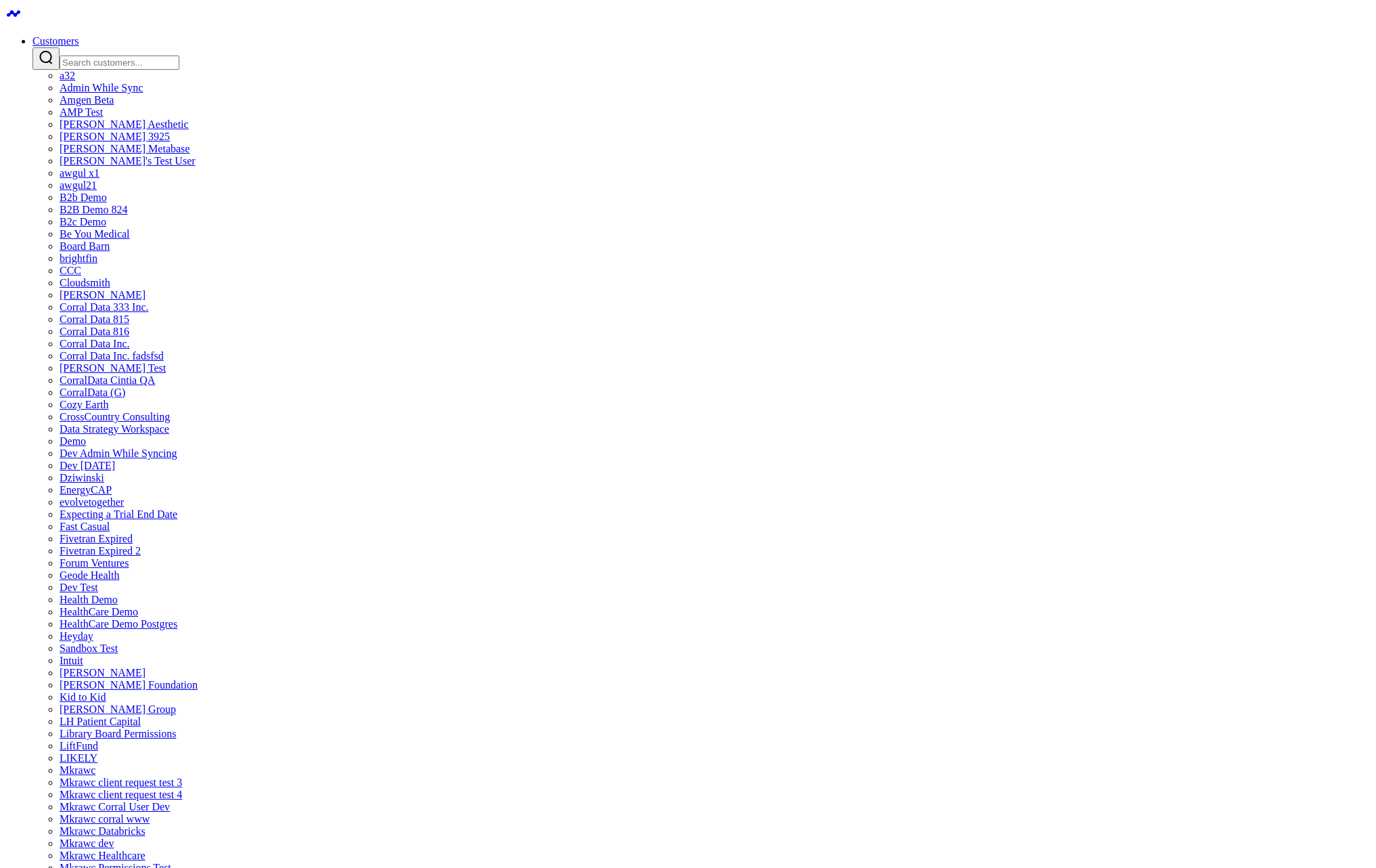
click at [165, 374] on link "[PERSON_NAME] Test" at bounding box center [113, 367] width 106 height 12
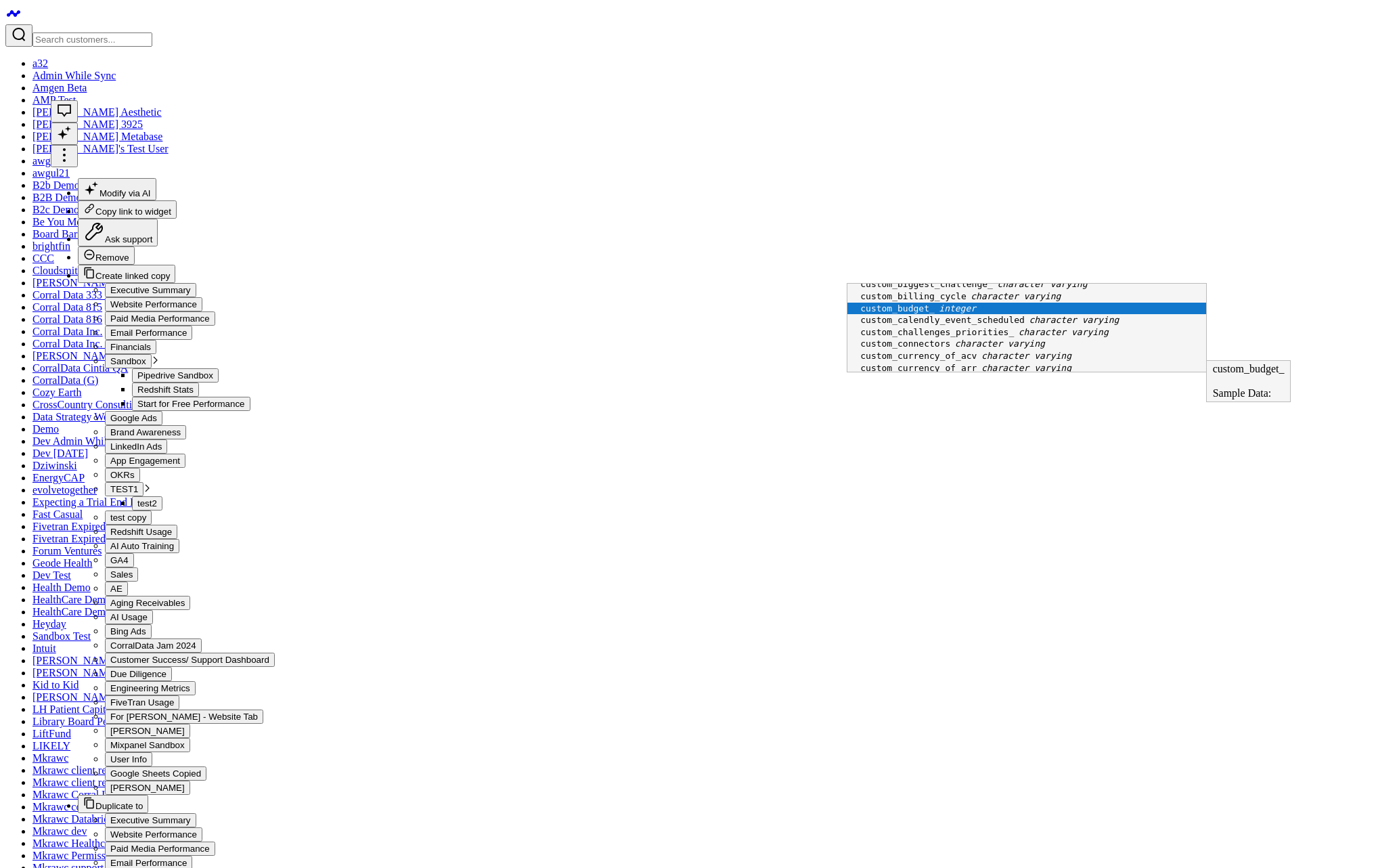
scroll to position [131, 0]
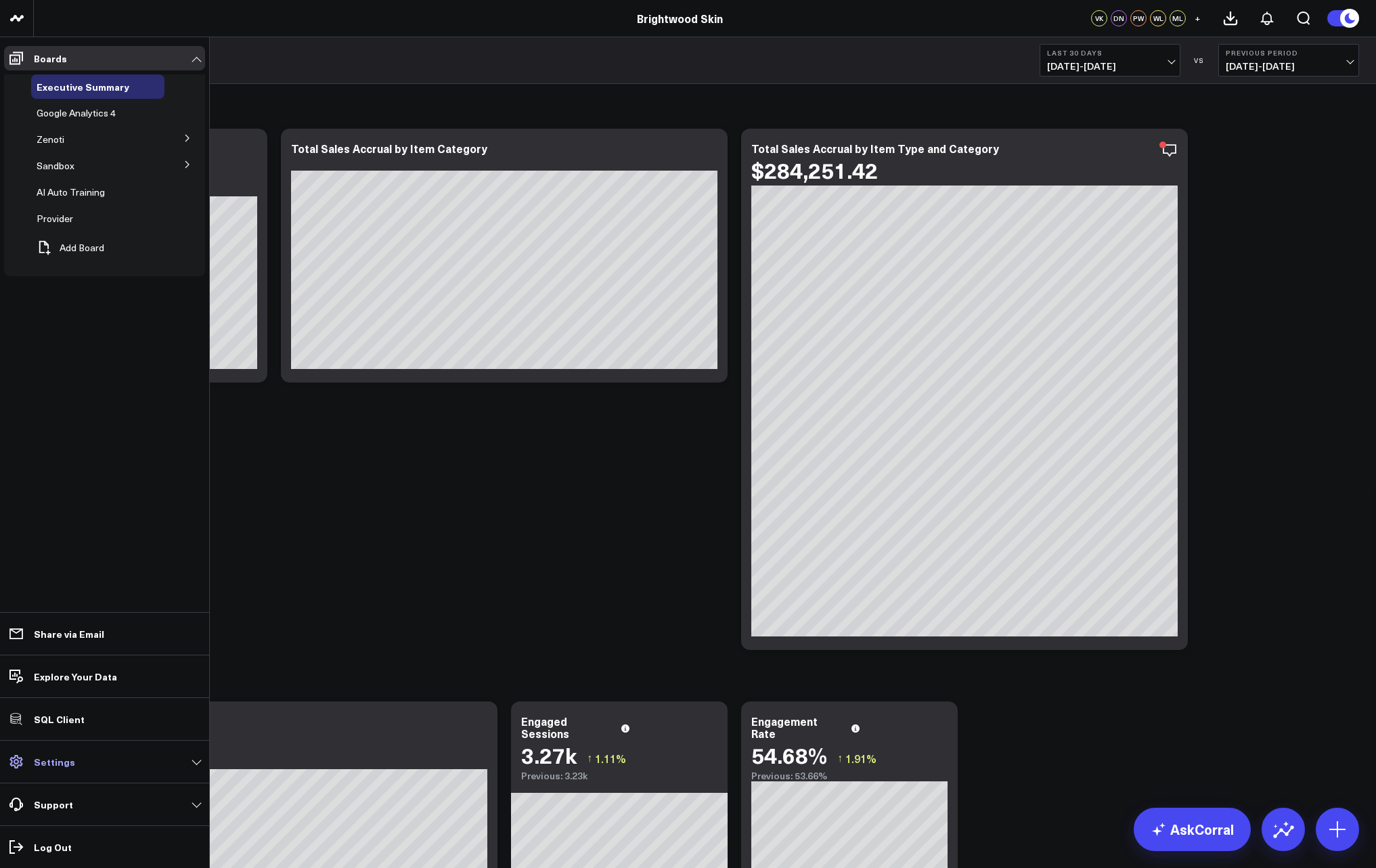
click at [61, 760] on p "Settings" at bounding box center [54, 762] width 41 height 11
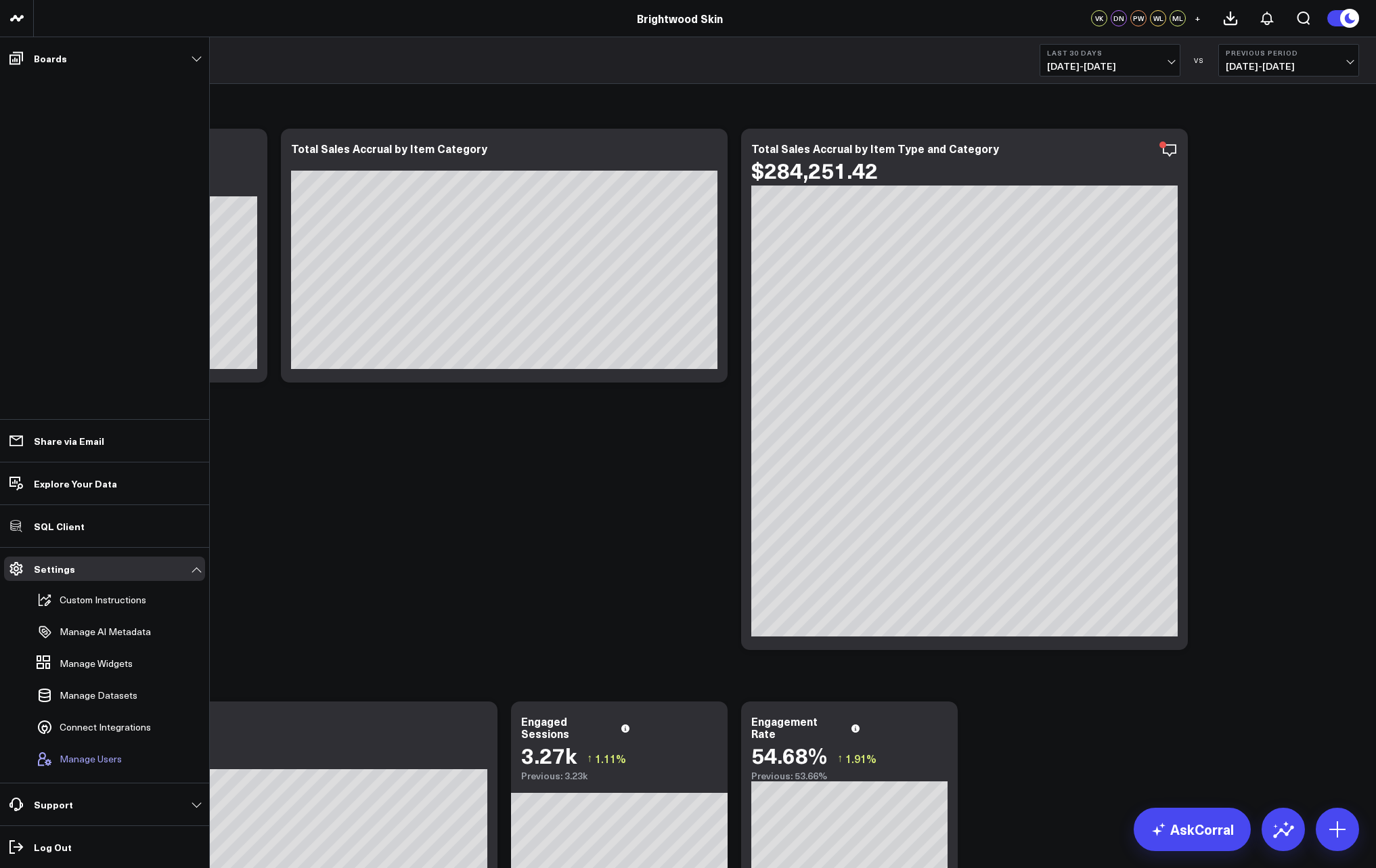
click at [94, 753] on span "Manage Users" at bounding box center [91, 759] width 63 height 11
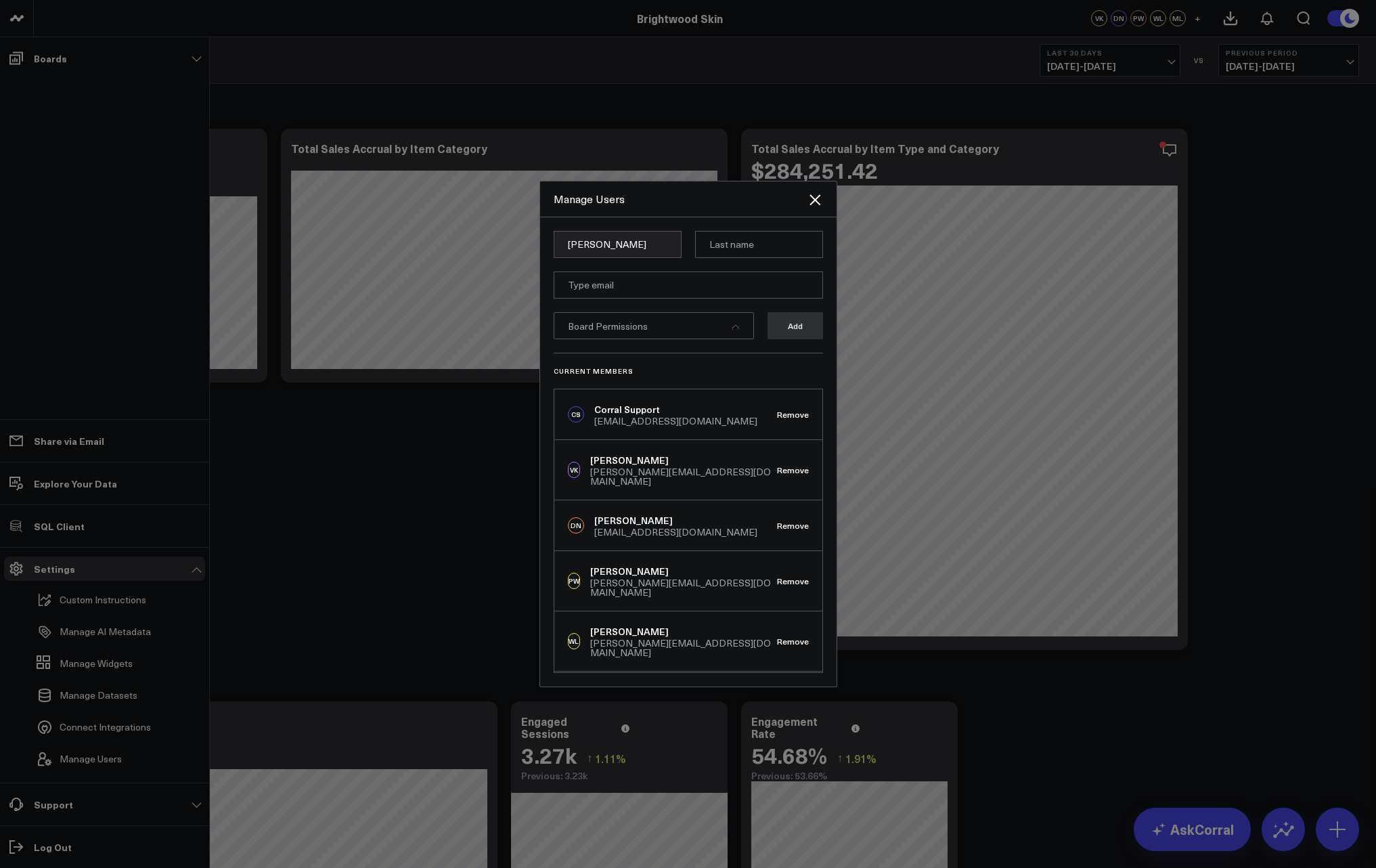
type input "[PERSON_NAME]"
type input "[PERSON_NAME][EMAIL_ADDRESS][DOMAIN_NAME]"
click at [743, 327] on div "Board Permissions" at bounding box center [653, 325] width 200 height 27
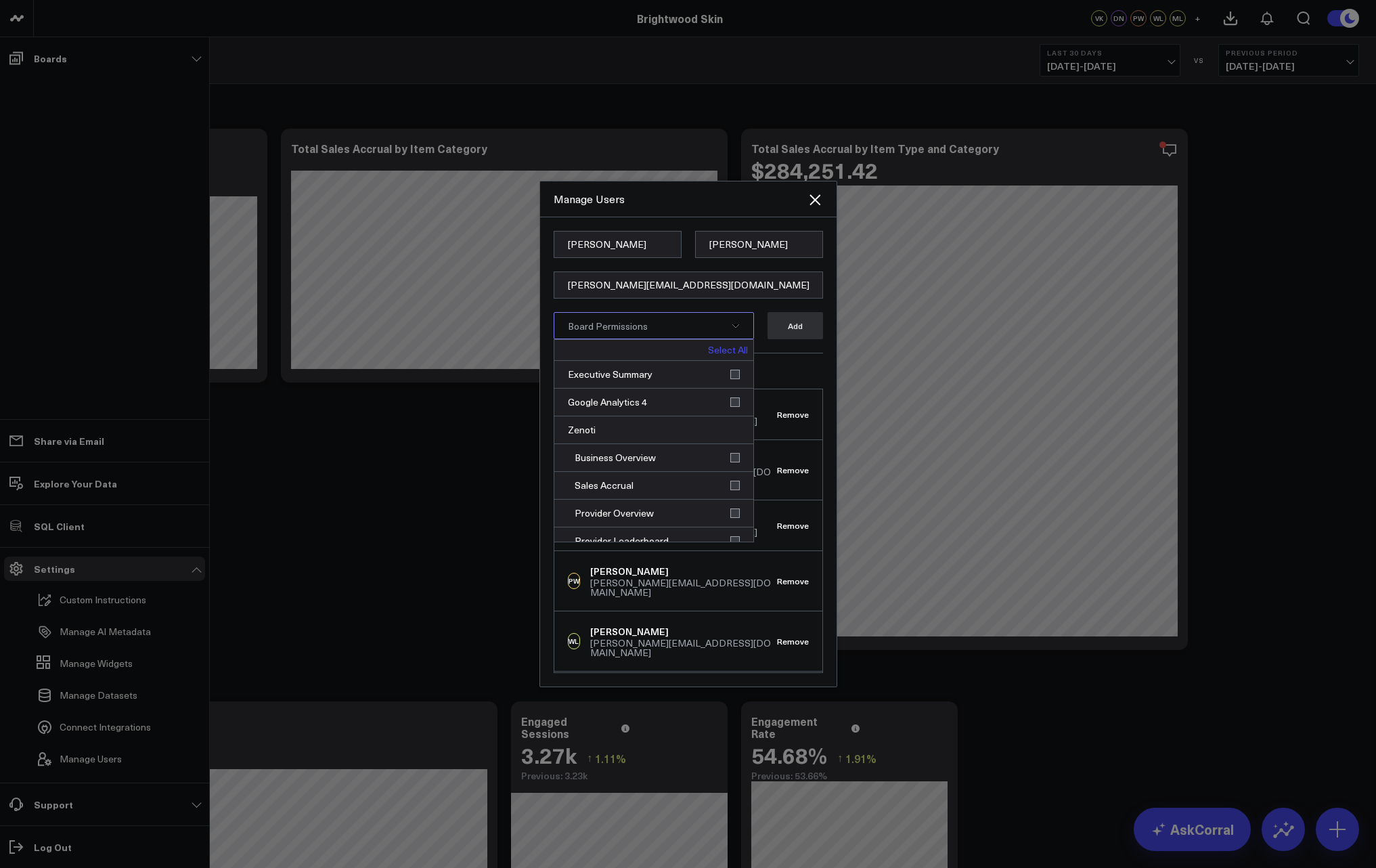
click at [728, 351] on link "Select All" at bounding box center [728, 350] width 40 height 9
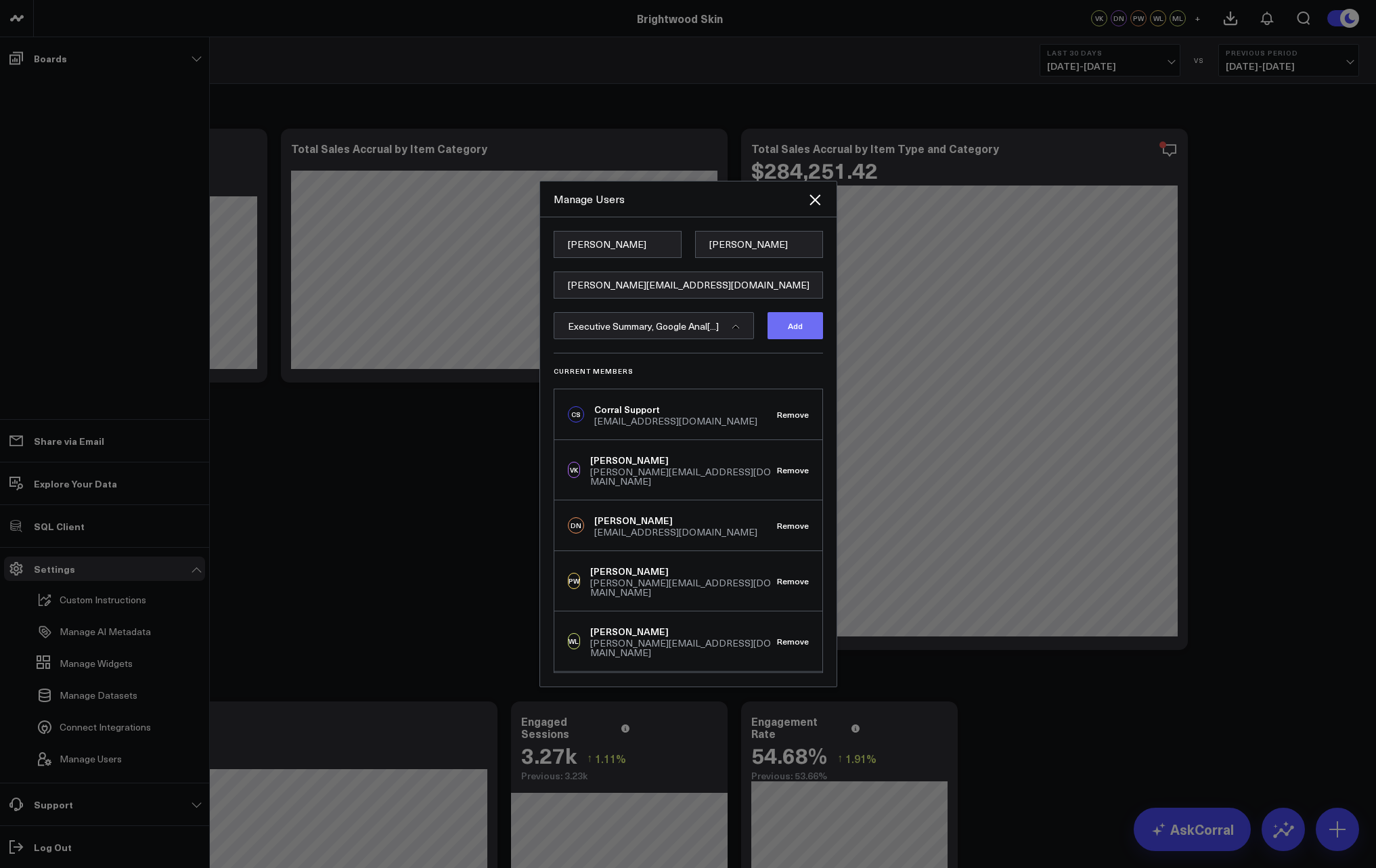
click at [799, 325] on button "Add" at bounding box center [794, 325] width 55 height 27
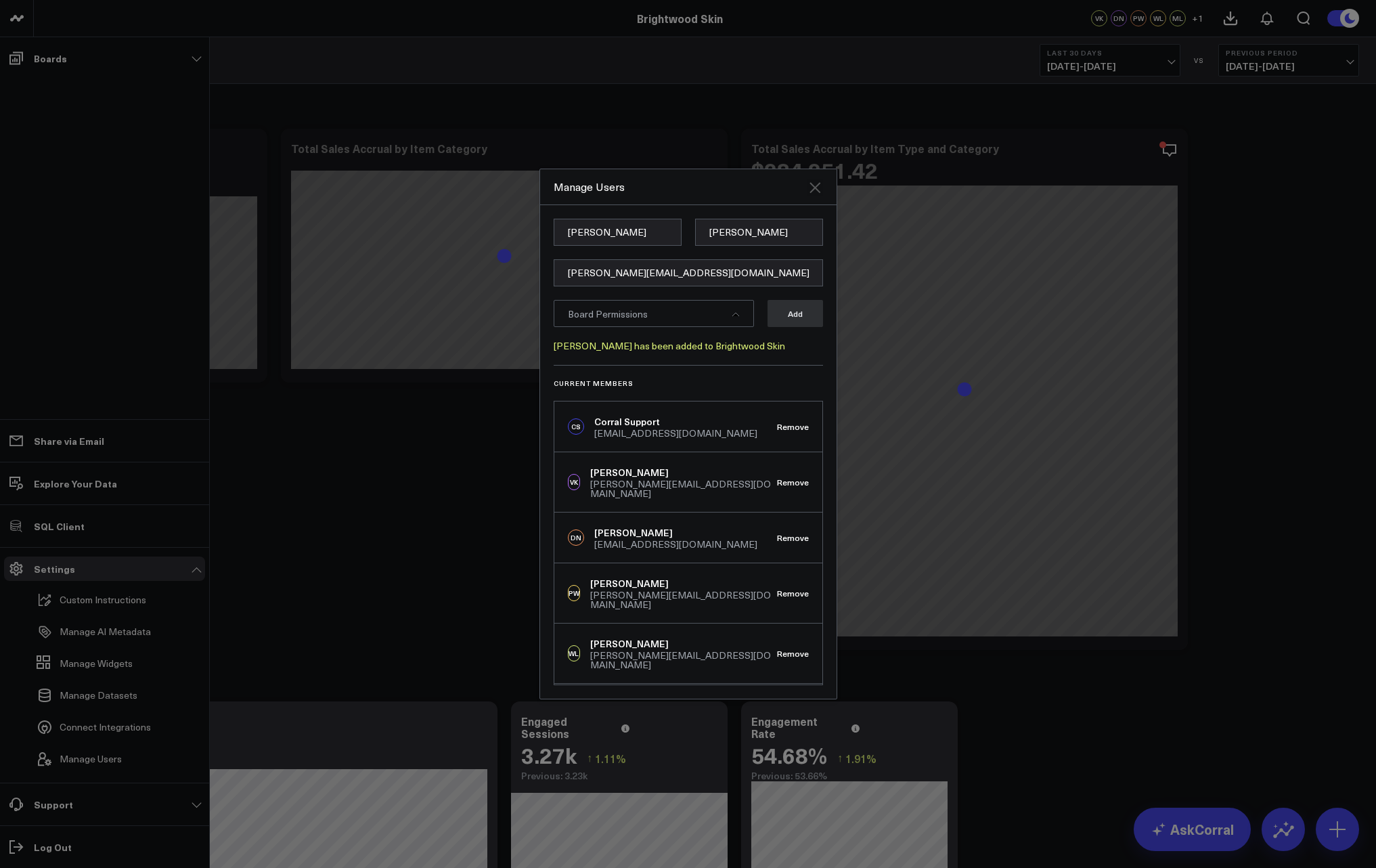
click at [813, 188] on icon "Close" at bounding box center [815, 187] width 11 height 11
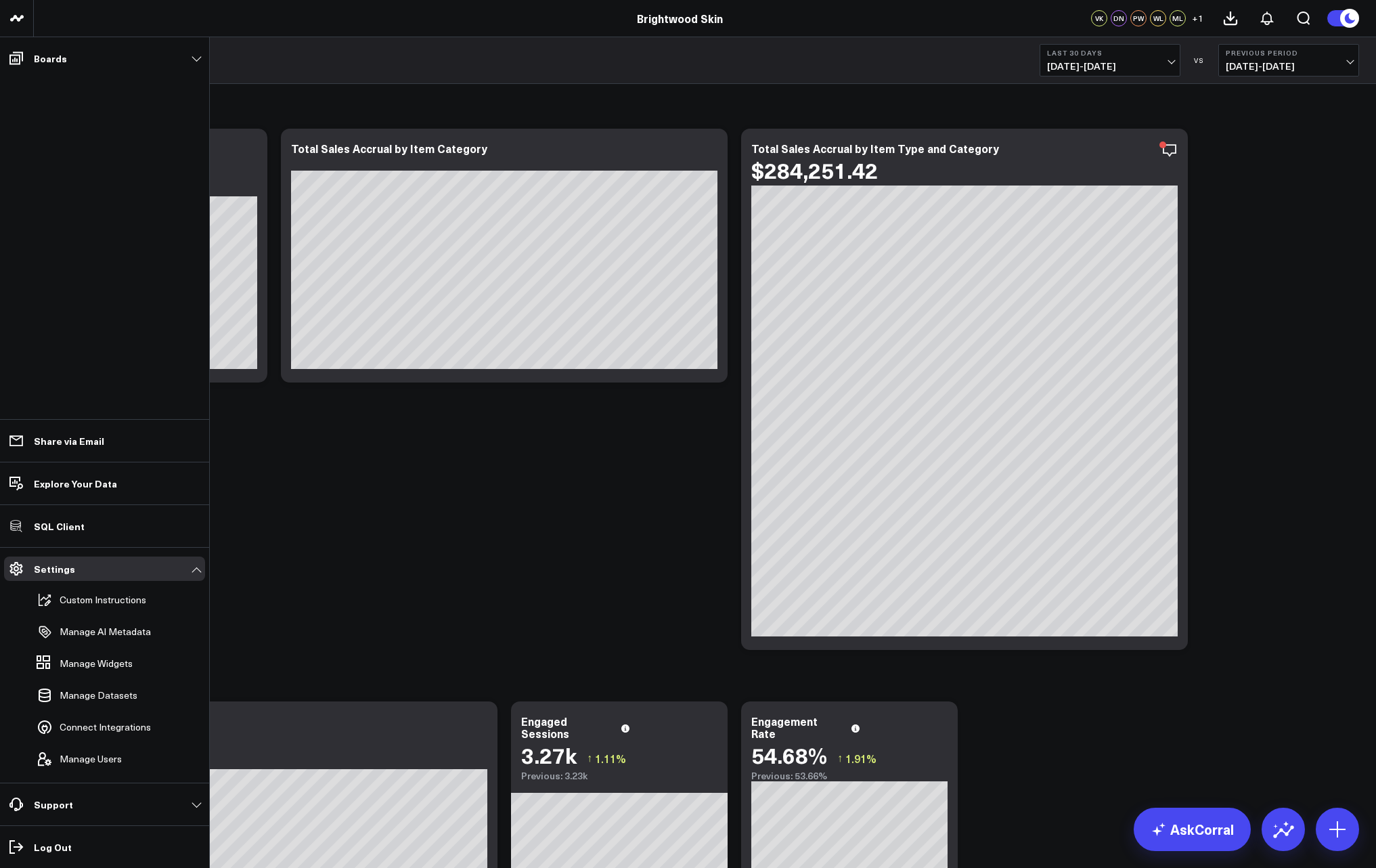
click at [528, 458] on div "Zenoti Modify via AI Copy link to widget Ask support Remove Create linked copy …" at bounding box center [704, 656] width 1321 height 1145
